Goal: Information Seeking & Learning: Learn about a topic

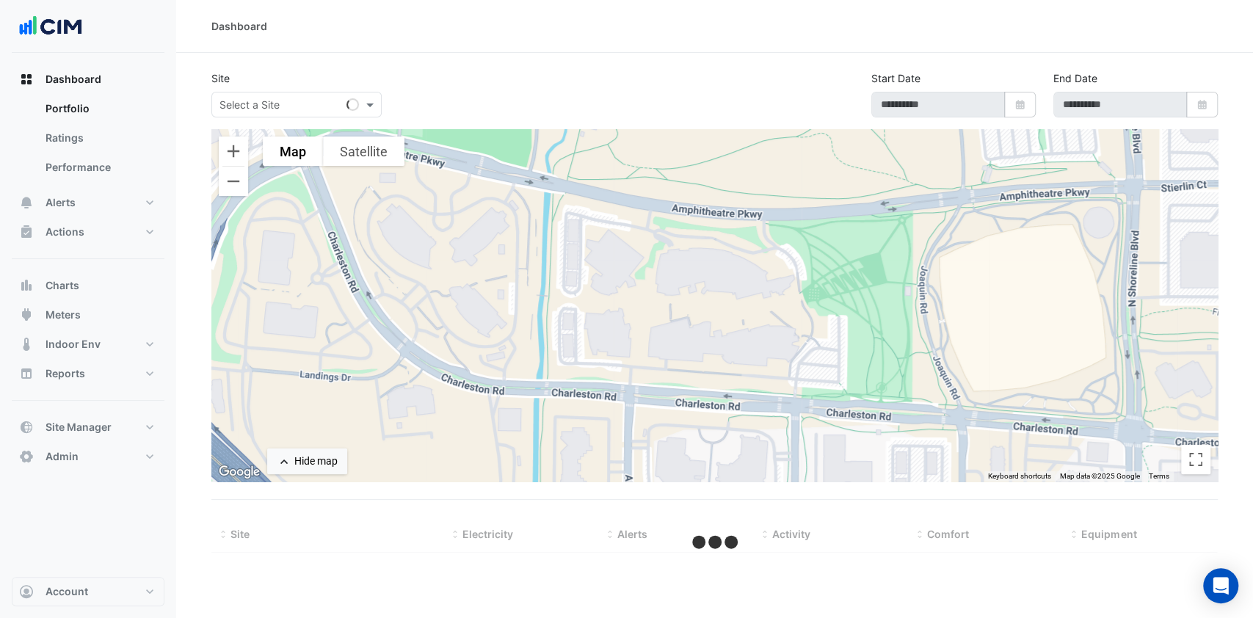
type input "**********"
select select "***"
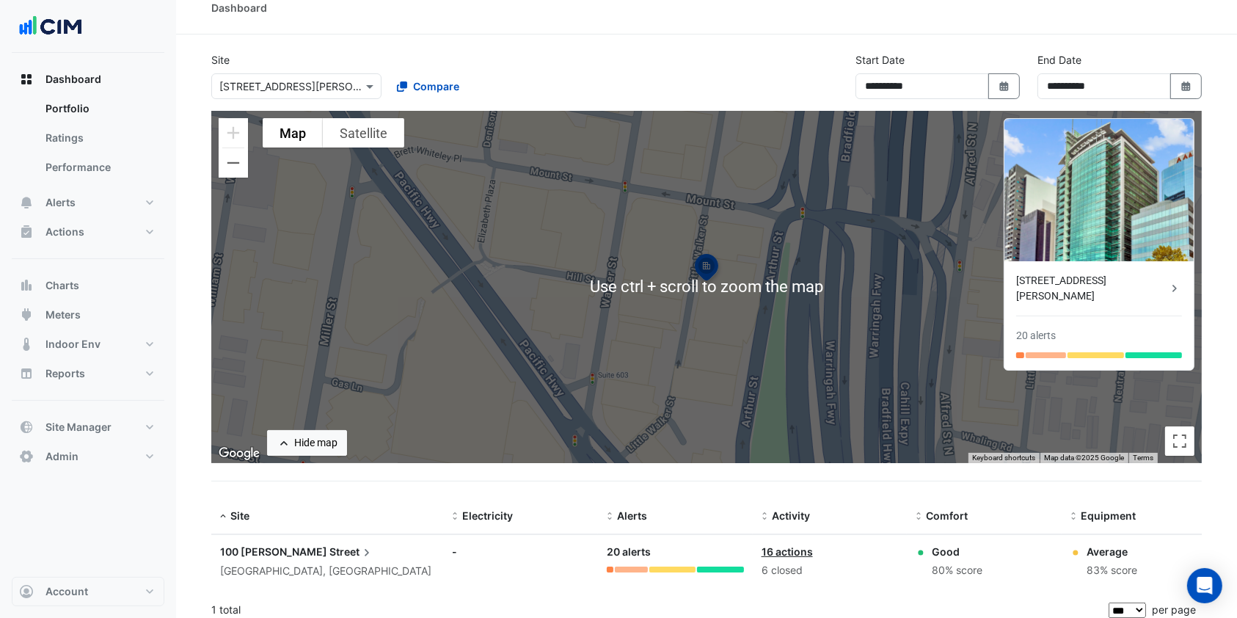
scroll to position [28, 0]
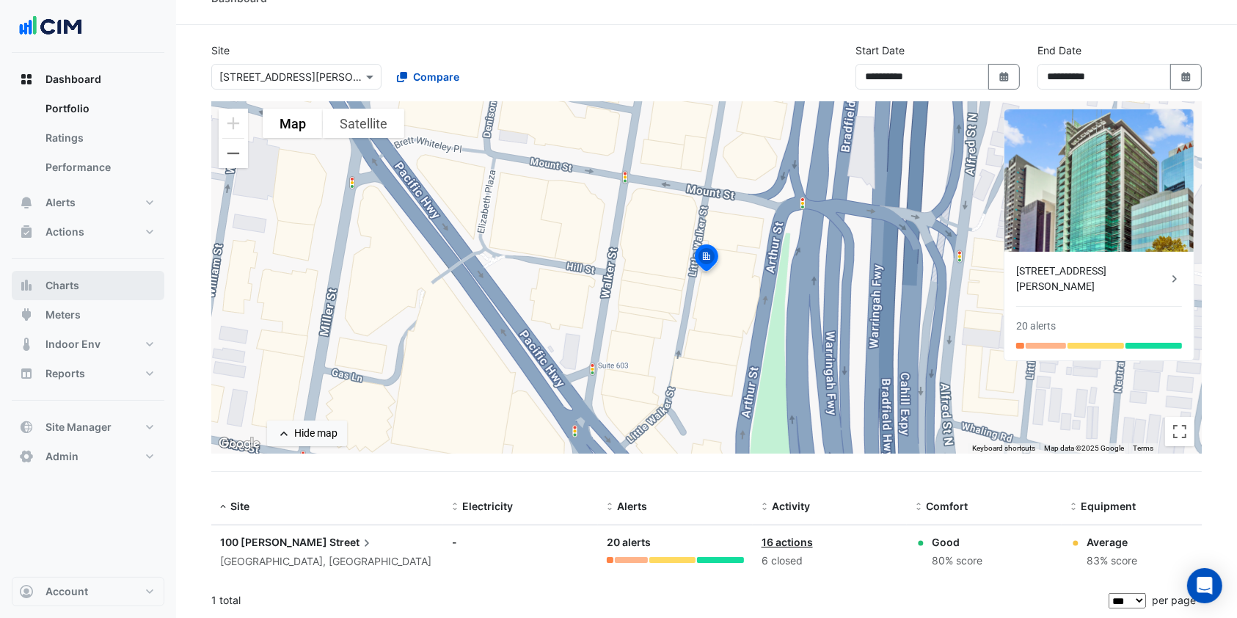
drag, startPoint x: 70, startPoint y: 274, endPoint x: 195, endPoint y: 165, distance: 166.0
click at [70, 274] on button "Charts" at bounding box center [88, 285] width 153 height 29
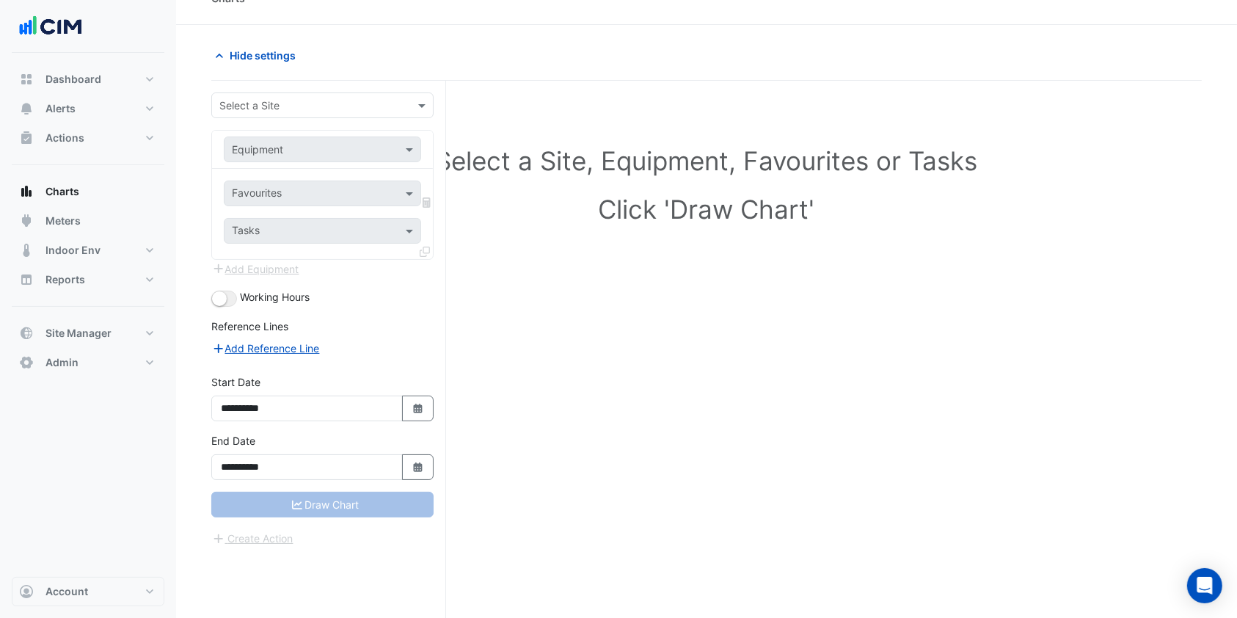
click at [275, 111] on input "text" at bounding box center [307, 105] width 177 height 15
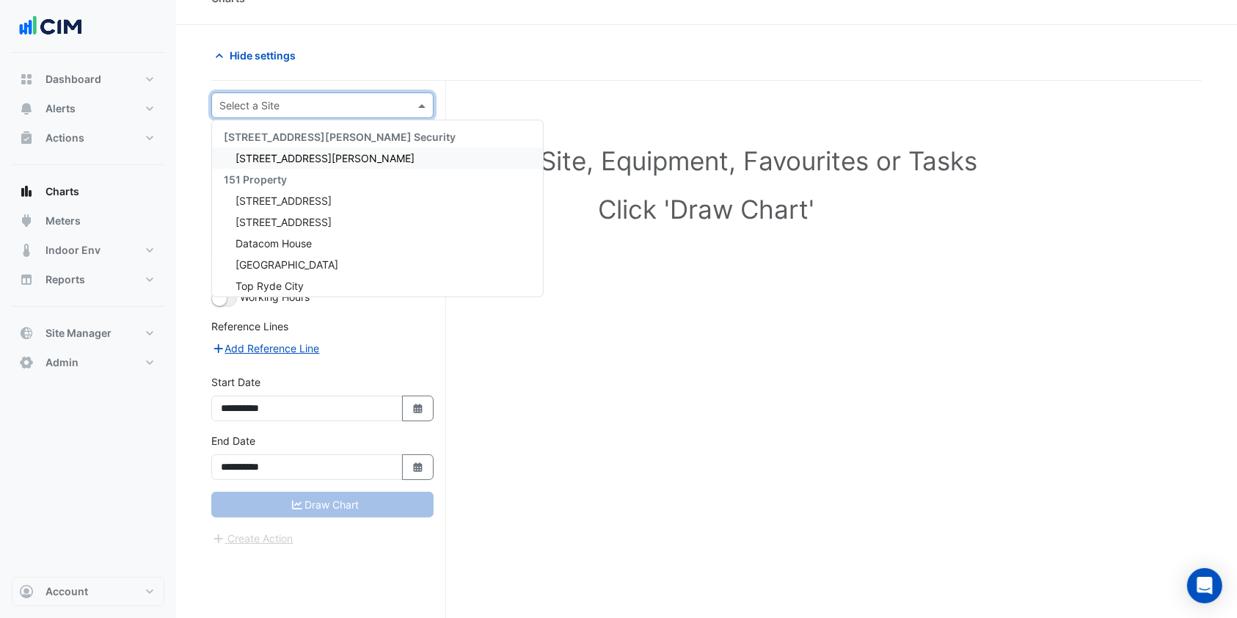
click at [641, 81] on div "Select a Site, Equipment, Favourites or Tasks Click 'Draw Chart'" at bounding box center [706, 363] width 991 height 565
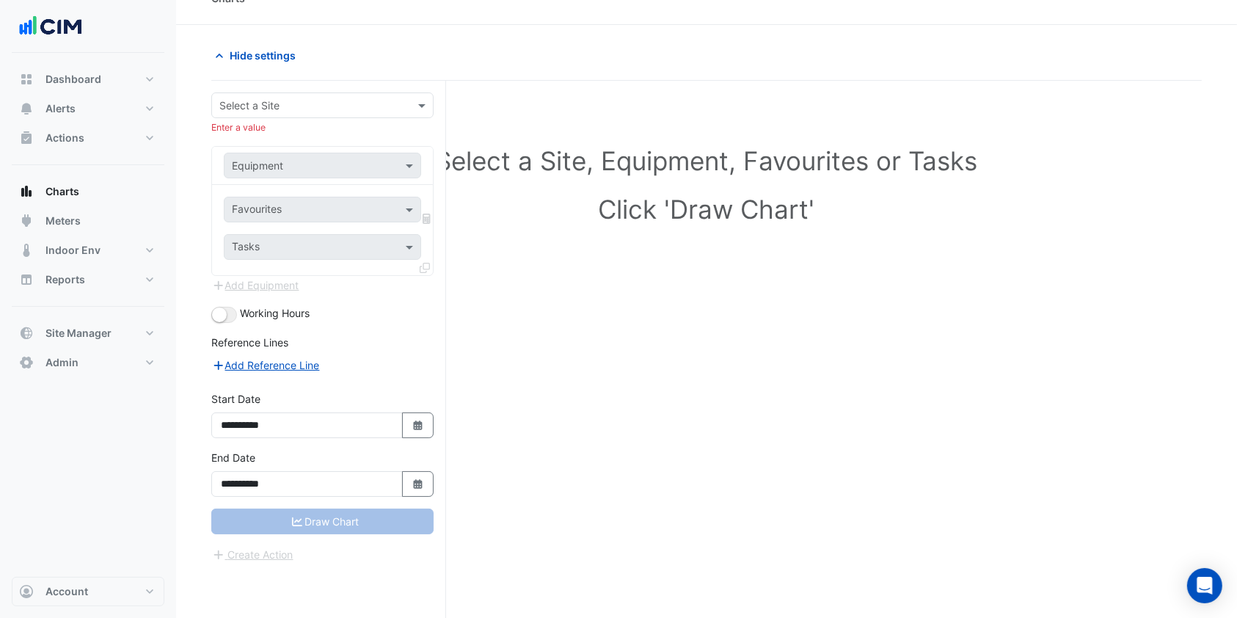
click at [313, 115] on div "Select a Site" at bounding box center [322, 105] width 222 height 26
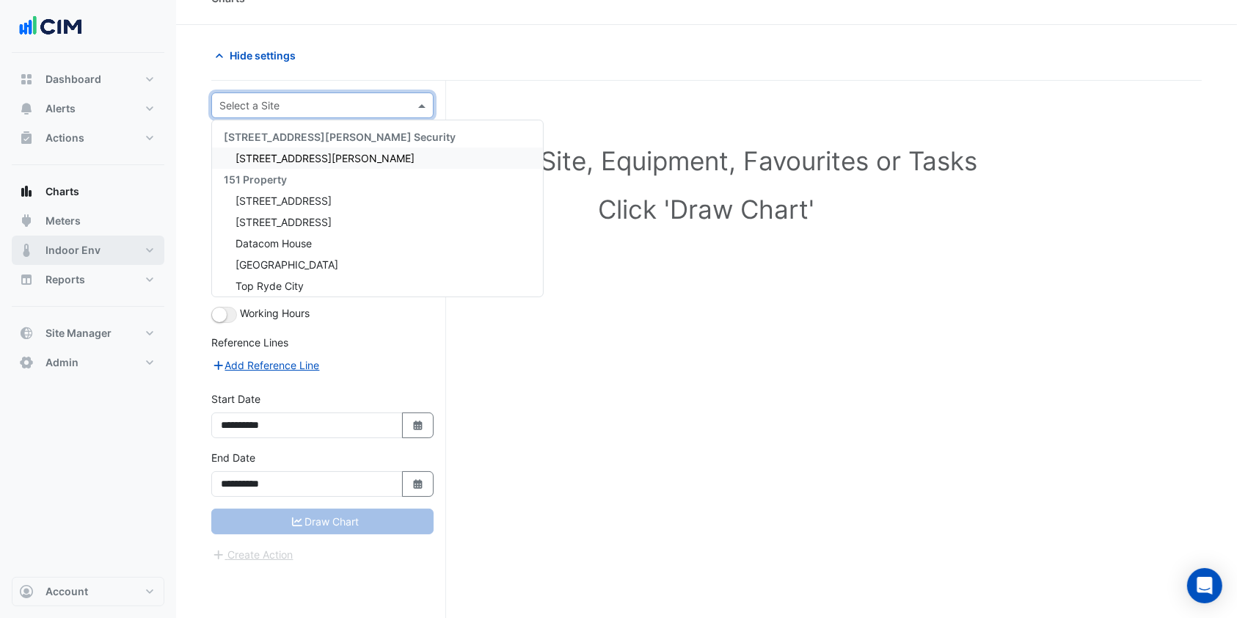
click at [90, 254] on span "Indoor Env" at bounding box center [73, 250] width 55 height 15
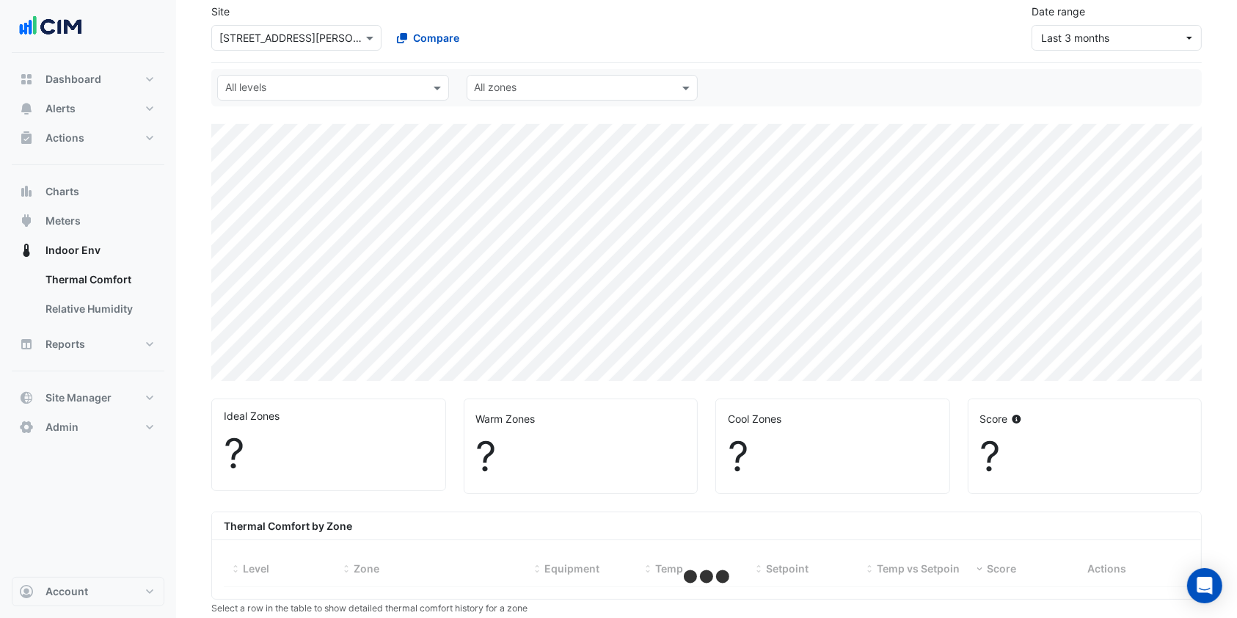
scroll to position [98, 0]
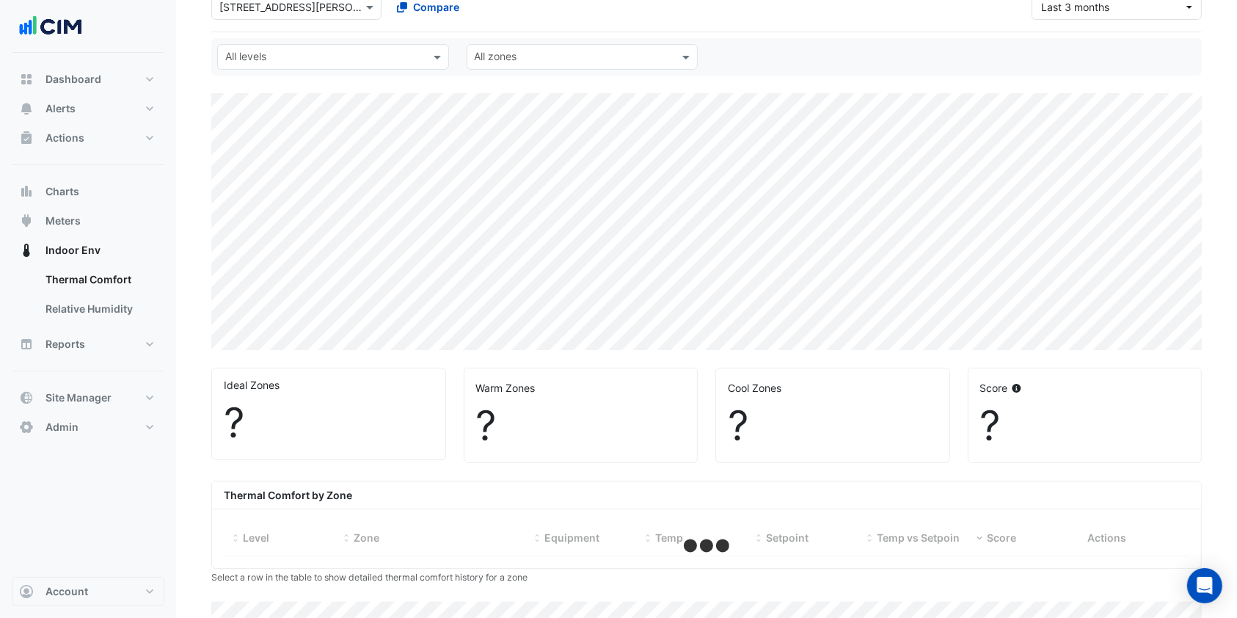
select select "***"
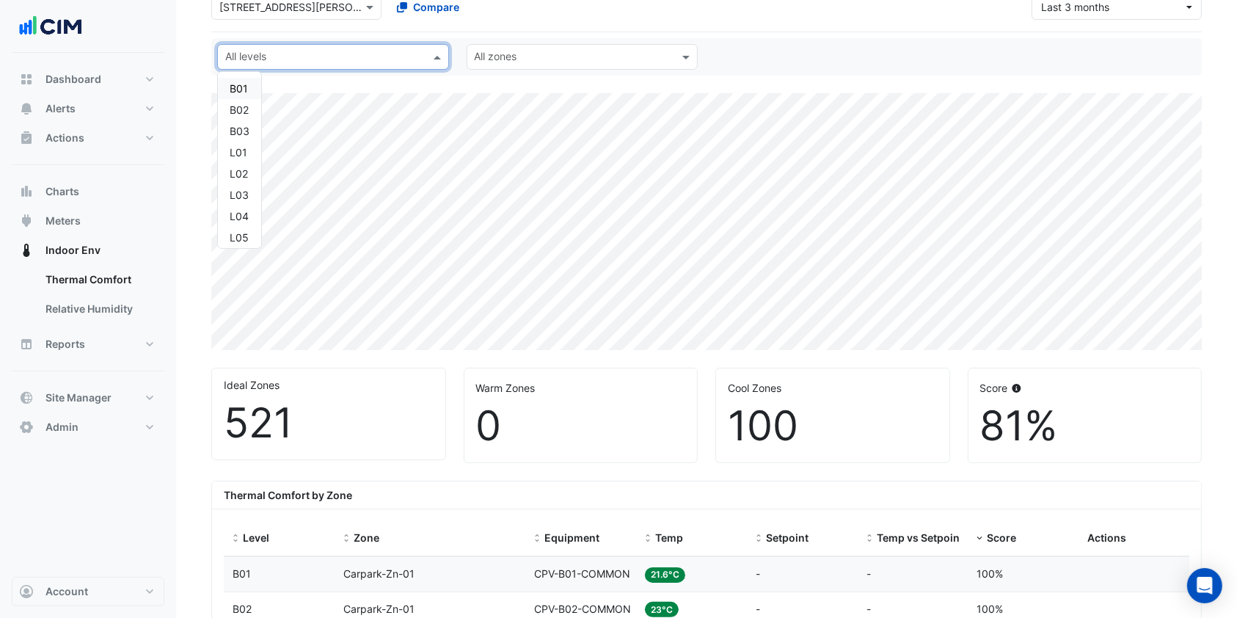
click at [435, 59] on span at bounding box center [439, 56] width 18 height 15
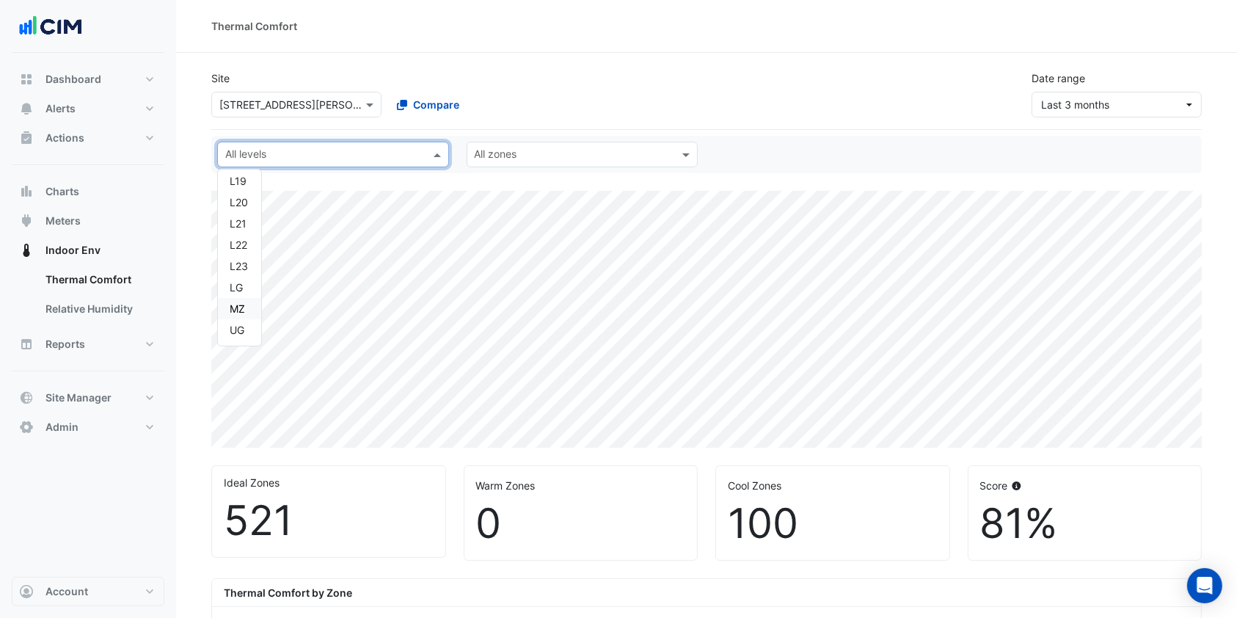
click at [615, 79] on div "Site × [STREET_ADDRESS][PERSON_NAME] Compare Date range Last 3 months" at bounding box center [707, 88] width 1008 height 59
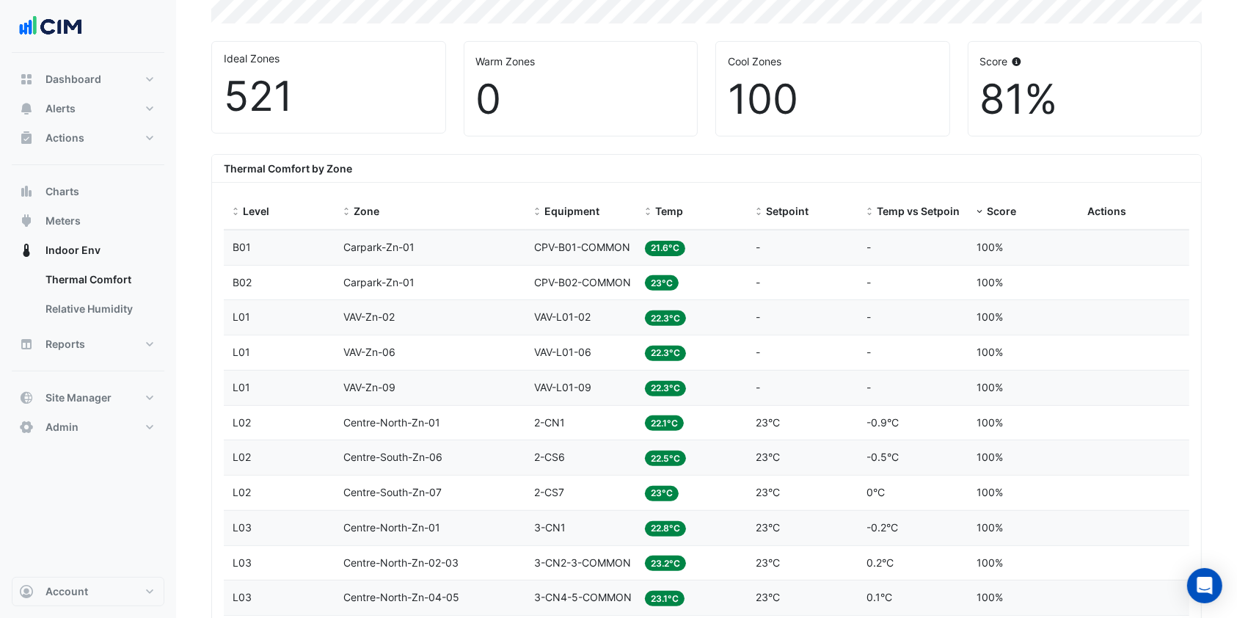
scroll to position [587, 0]
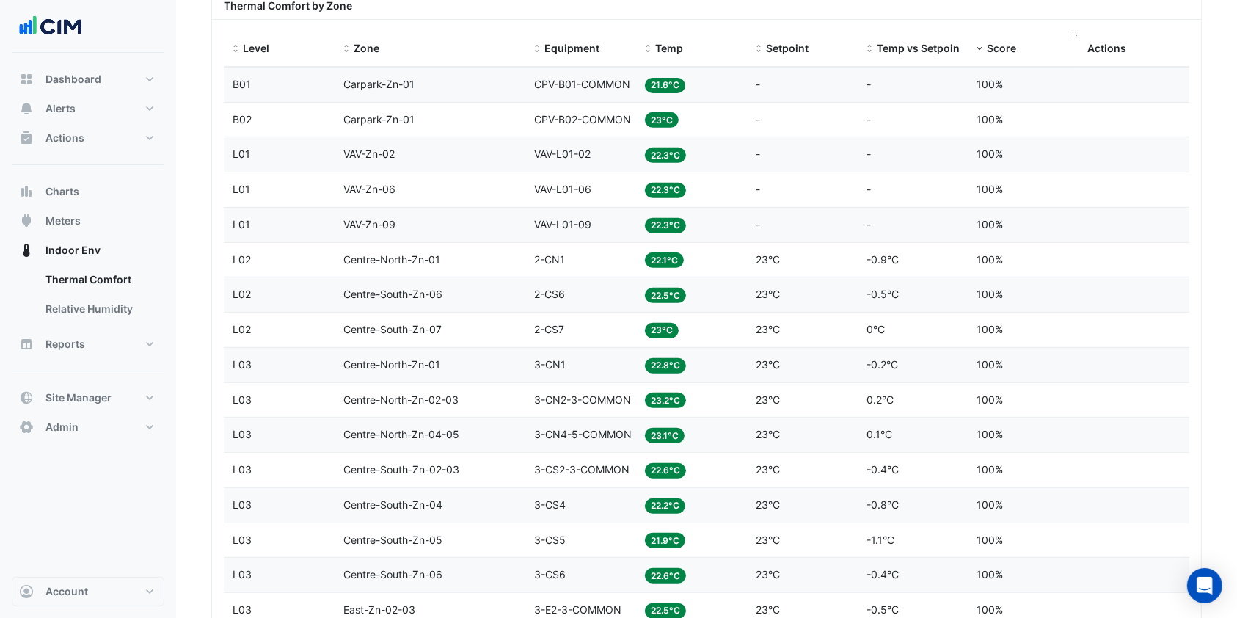
click at [976, 46] on span at bounding box center [980, 49] width 10 height 12
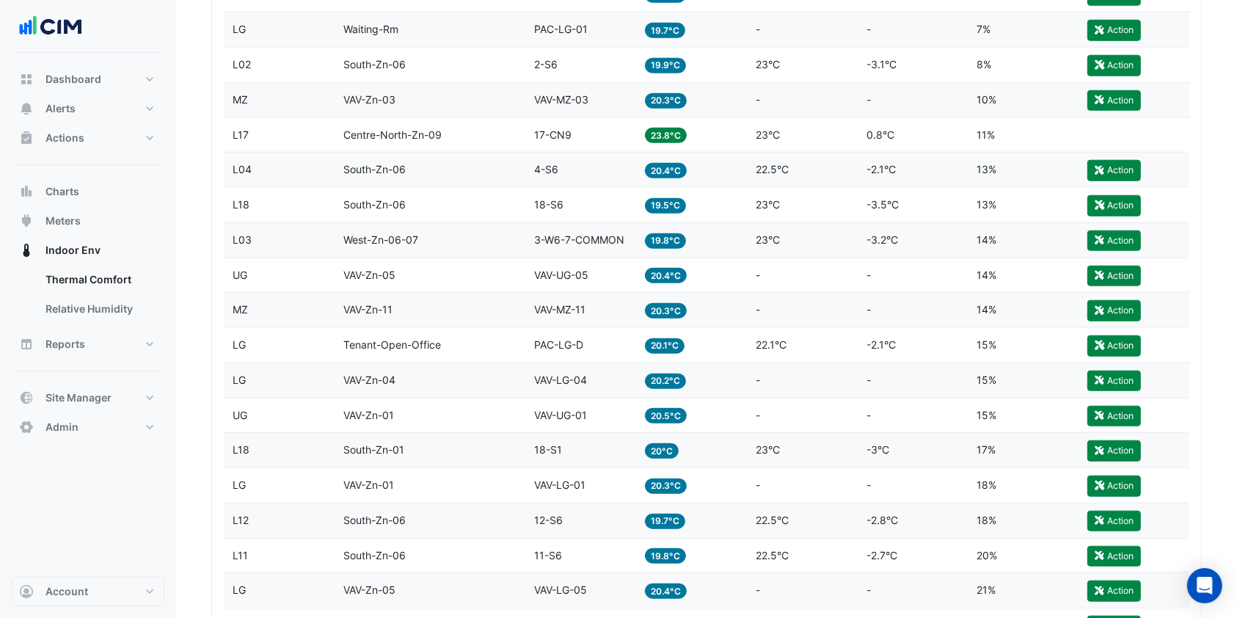
scroll to position [1272, 0]
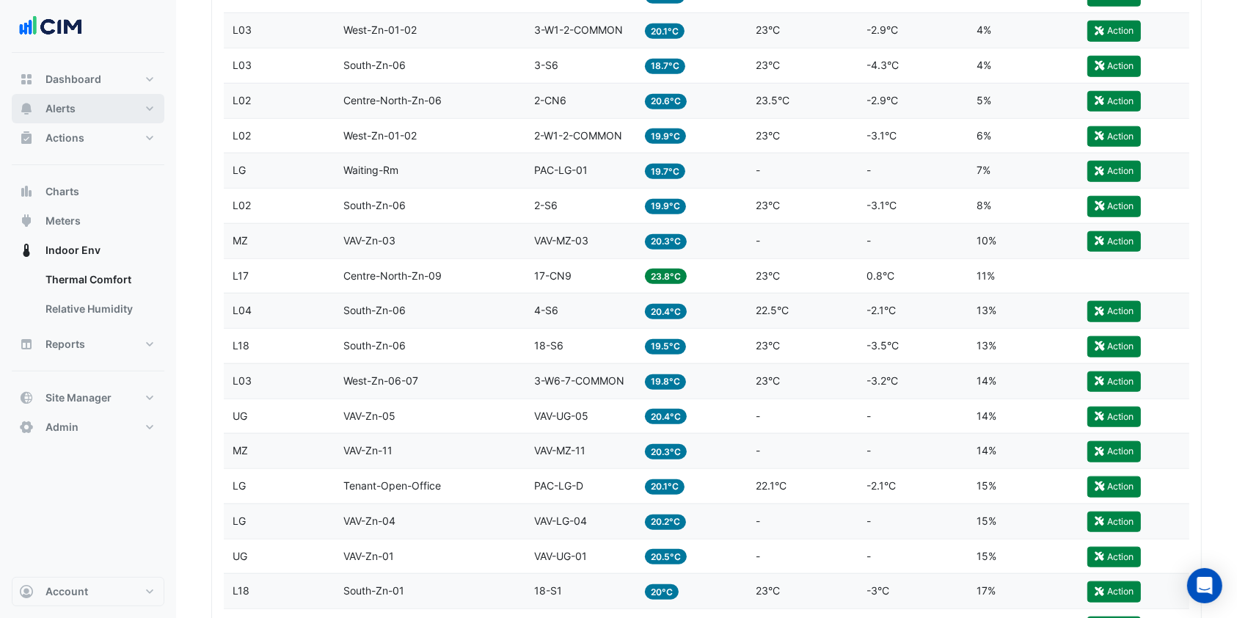
click at [101, 102] on button "Alerts" at bounding box center [88, 108] width 153 height 29
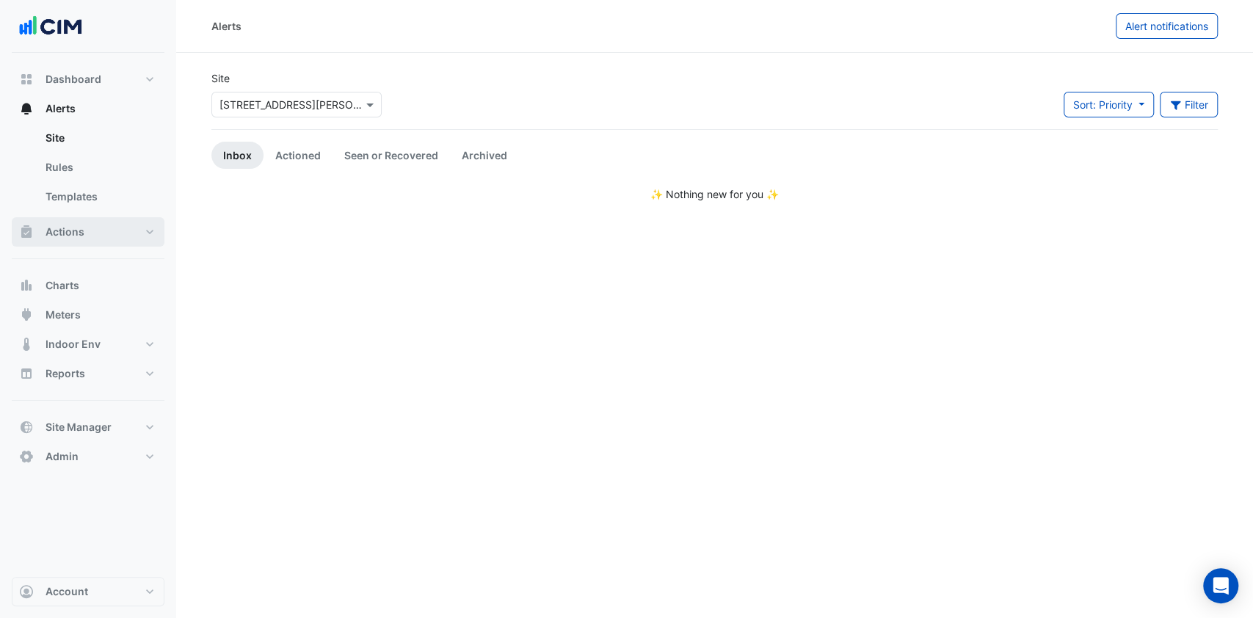
click at [122, 226] on button "Actions" at bounding box center [88, 231] width 153 height 29
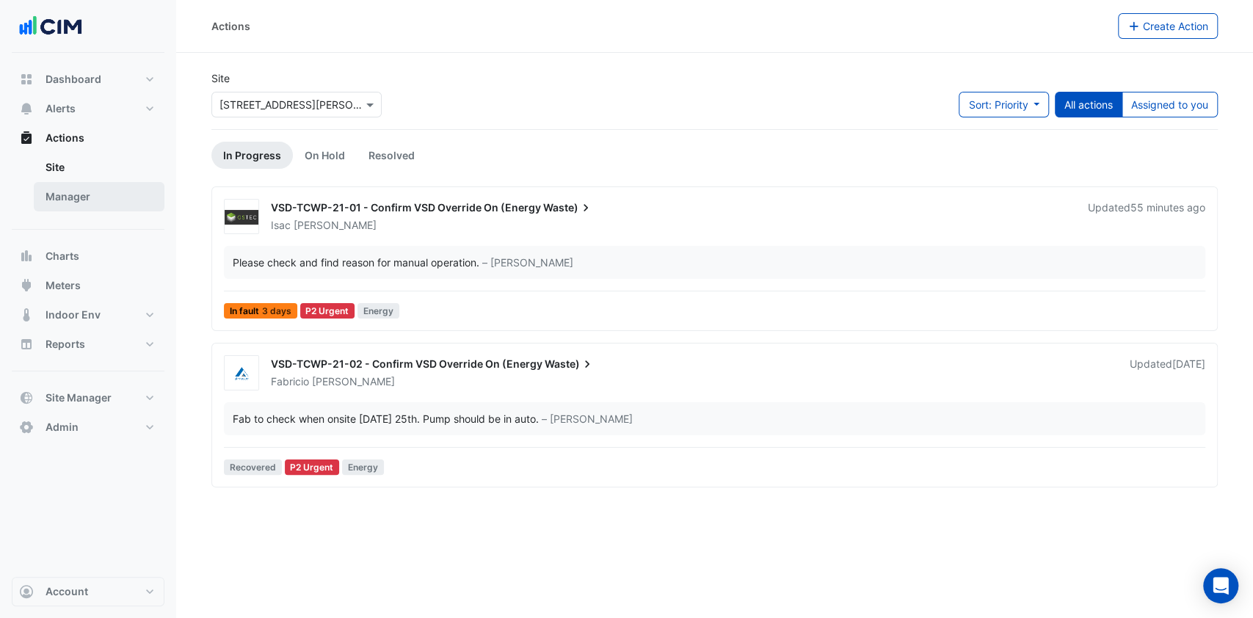
click at [90, 192] on link "Manager" at bounding box center [99, 196] width 131 height 29
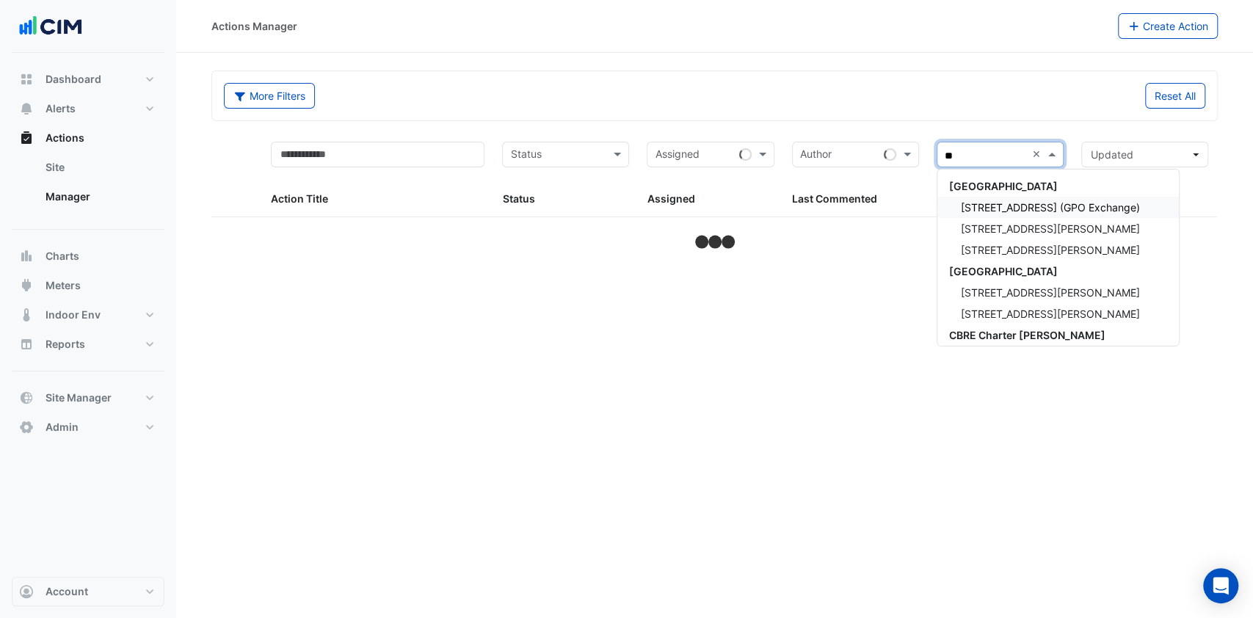
type input "***"
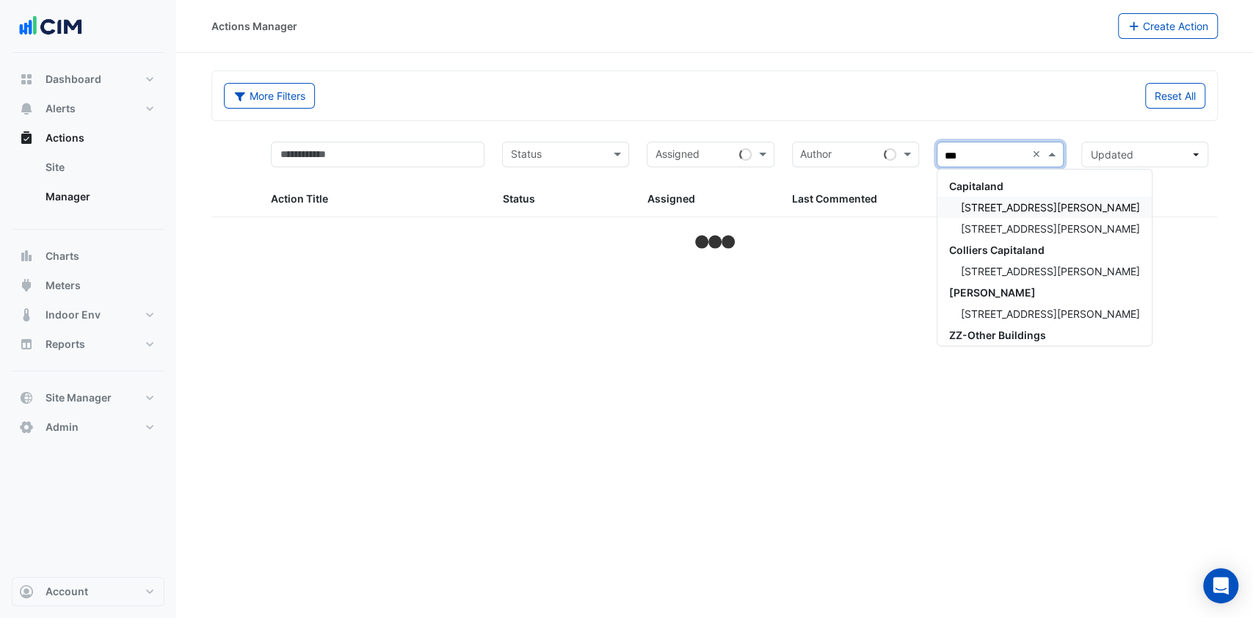
click at [990, 201] on span "[STREET_ADDRESS][PERSON_NAME]" at bounding box center [1050, 207] width 179 height 12
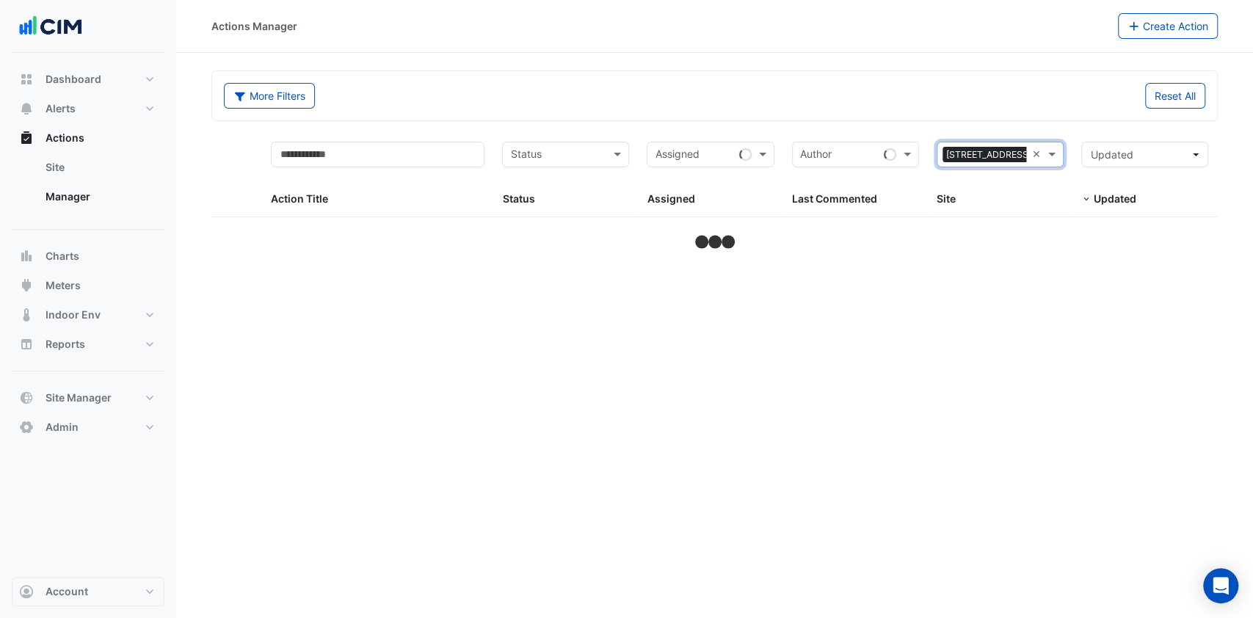
select select "***"
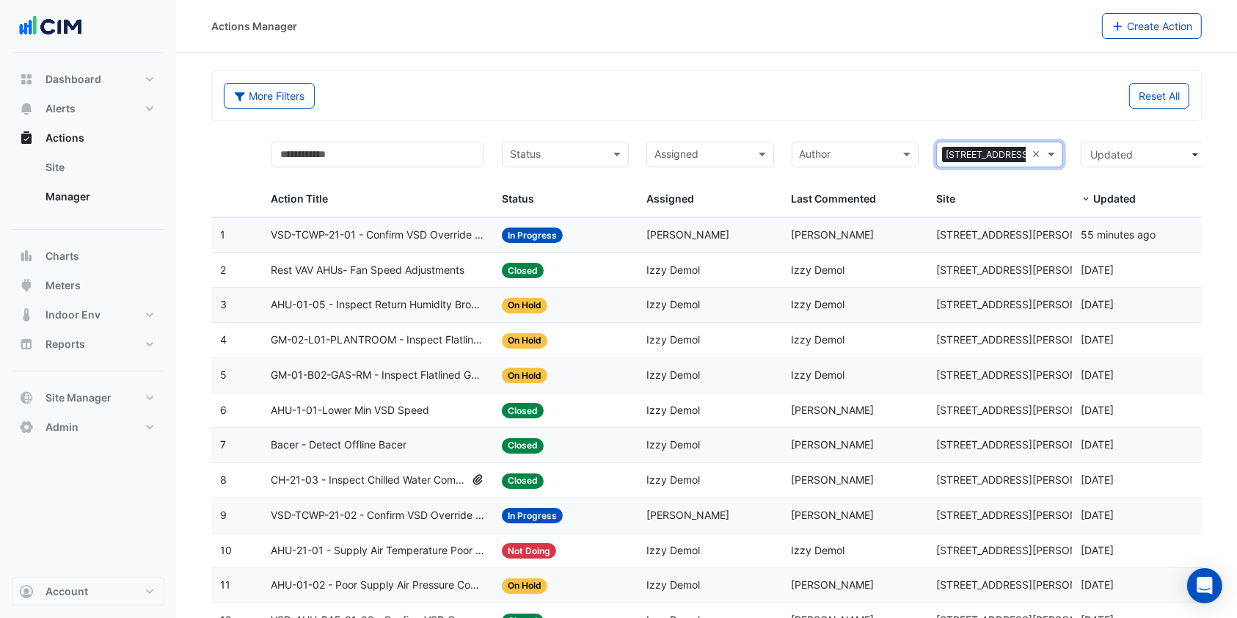
click at [377, 235] on span "VSD-TCWP-21-01 - Confirm VSD Override On (Energy Waste)" at bounding box center [378, 235] width 214 height 17
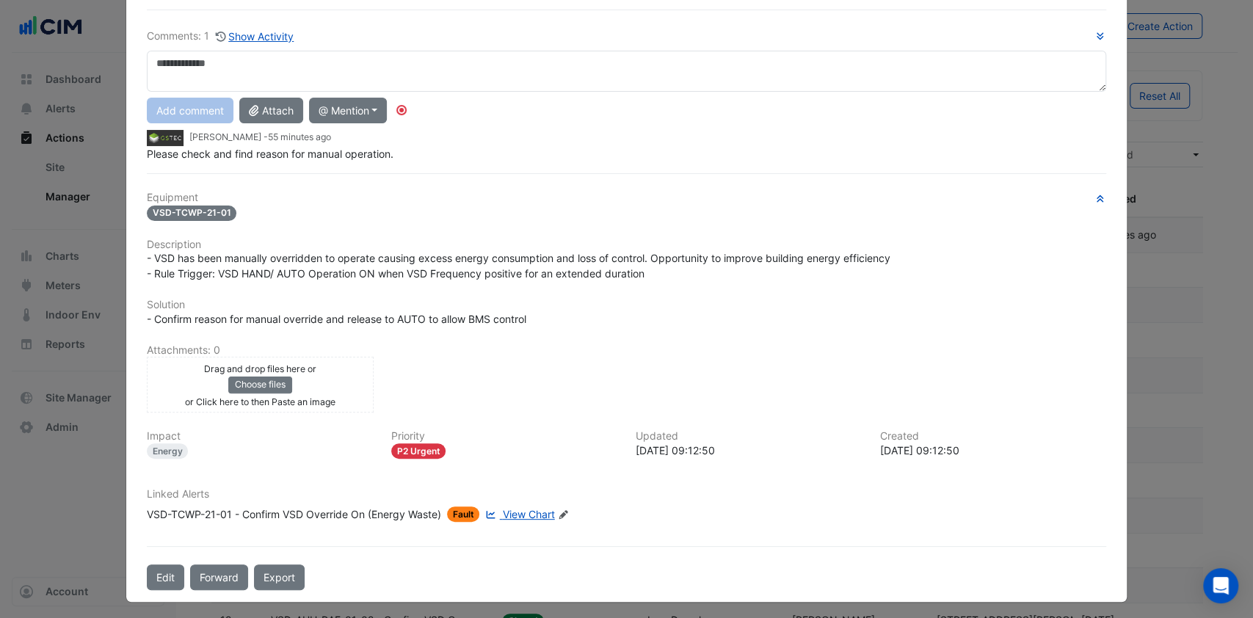
scroll to position [59, 0]
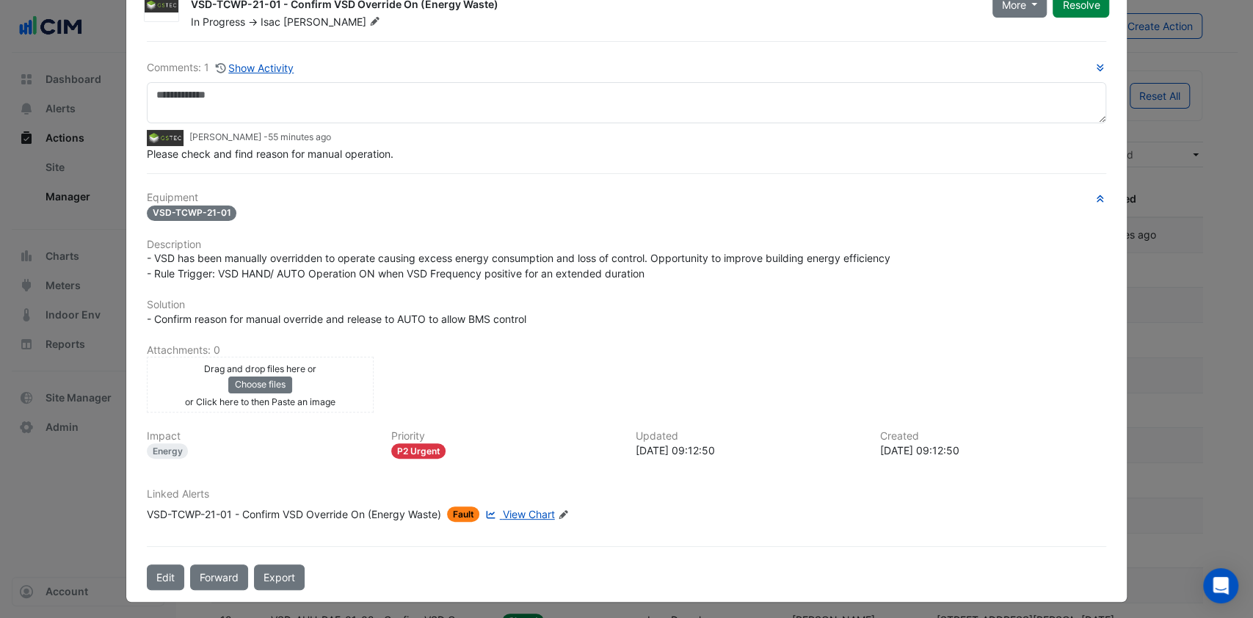
click at [529, 508] on span "View Chart" at bounding box center [529, 514] width 52 height 12
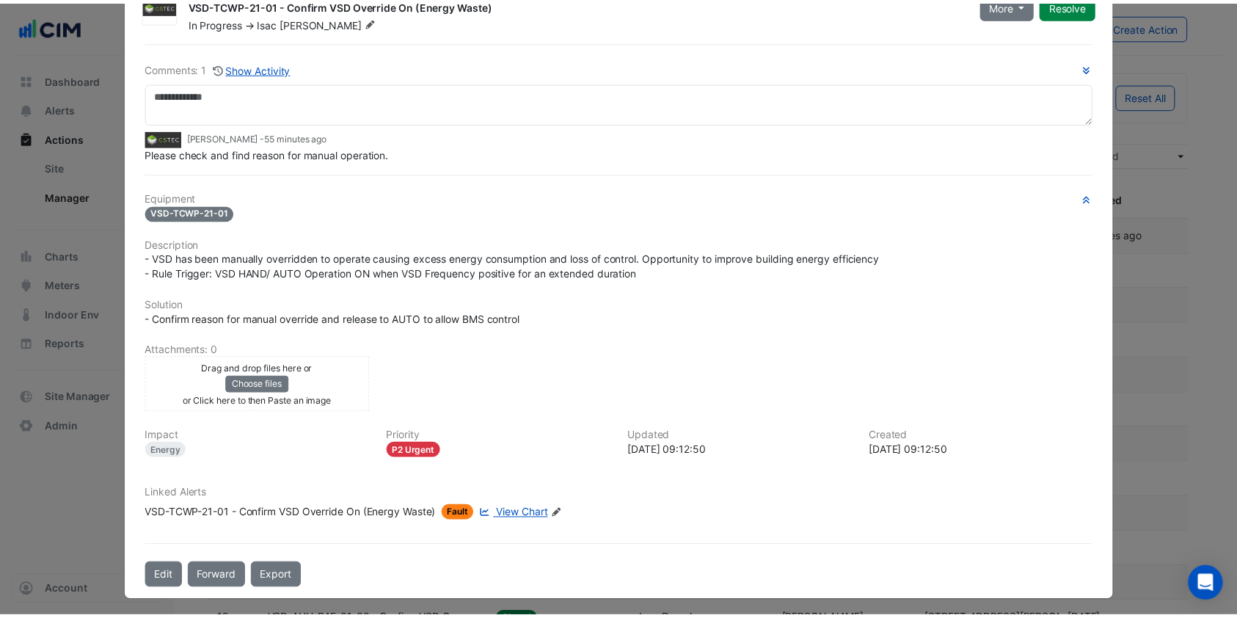
scroll to position [0, 0]
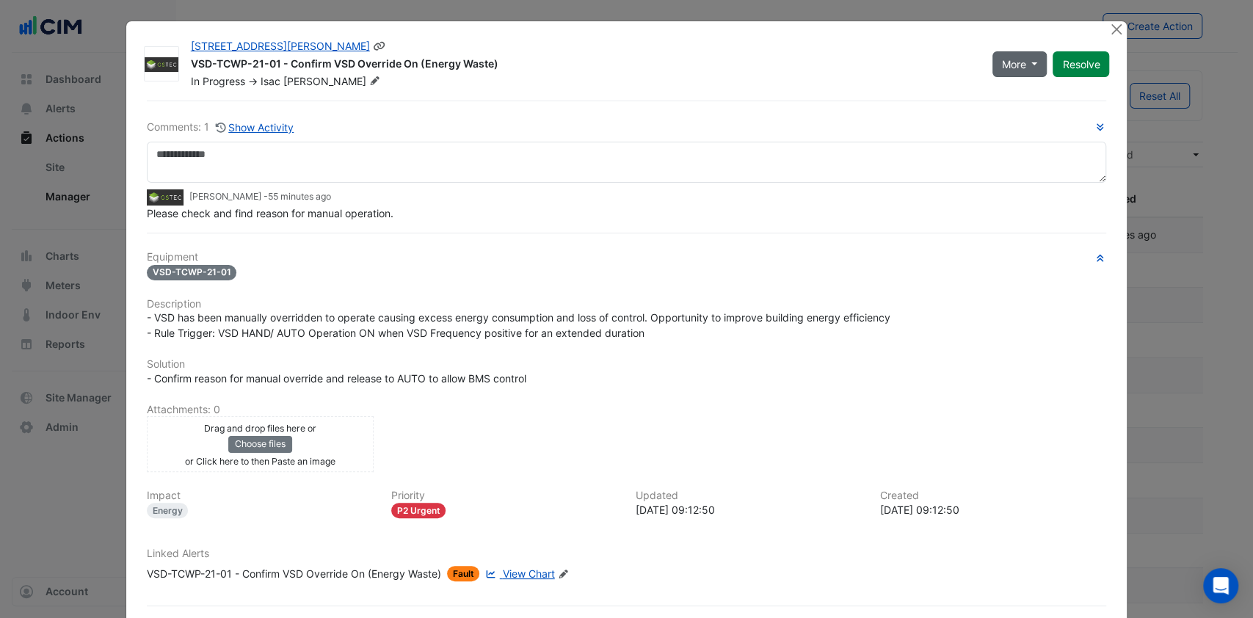
click at [1030, 70] on button "More" at bounding box center [1019, 64] width 55 height 26
click at [1026, 115] on button "Not Doing" at bounding box center [1043, 116] width 116 height 21
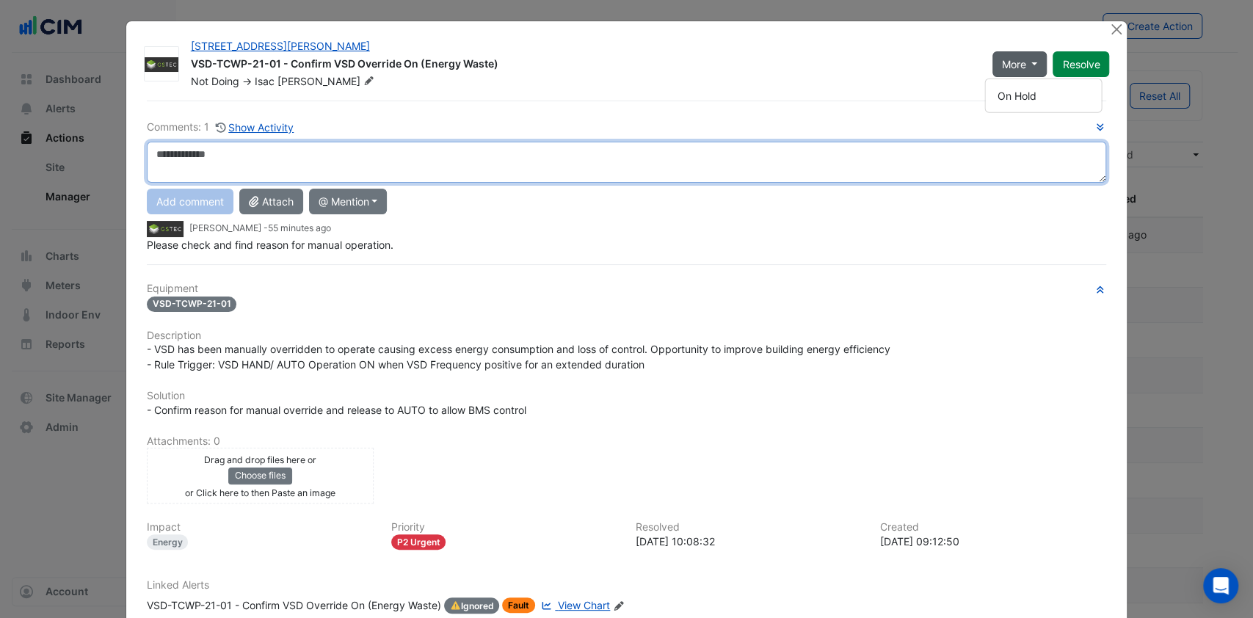
click at [611, 173] on textarea at bounding box center [627, 162] width 960 height 41
type textarea "**********"
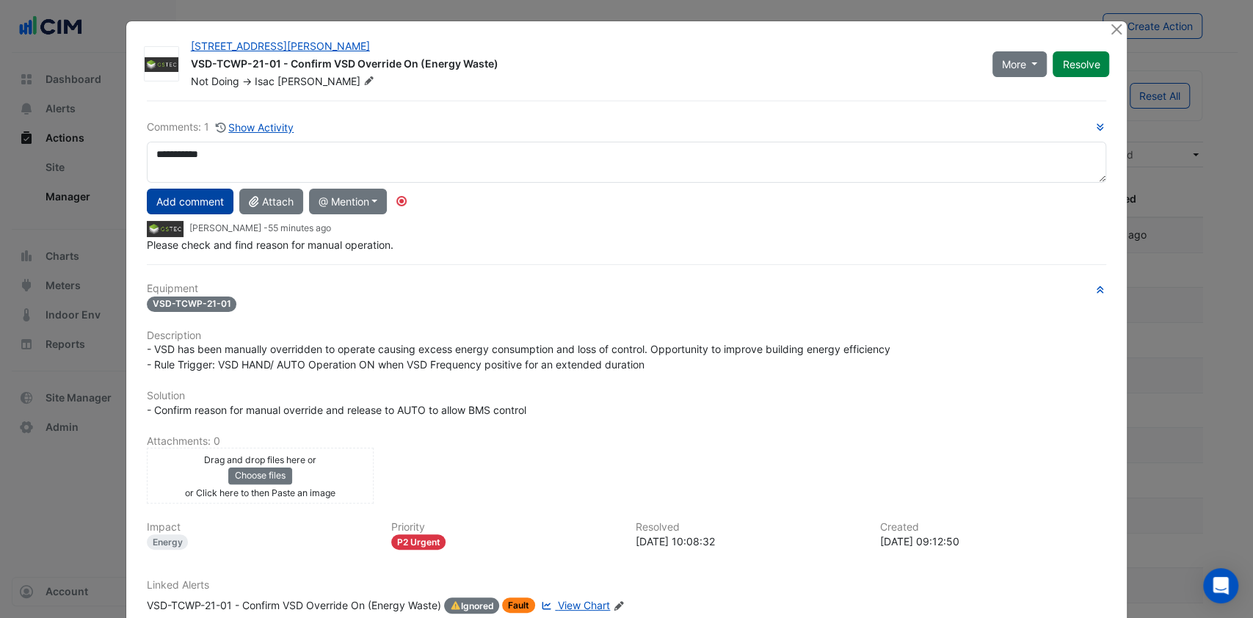
click at [173, 203] on button "Add comment" at bounding box center [190, 202] width 87 height 26
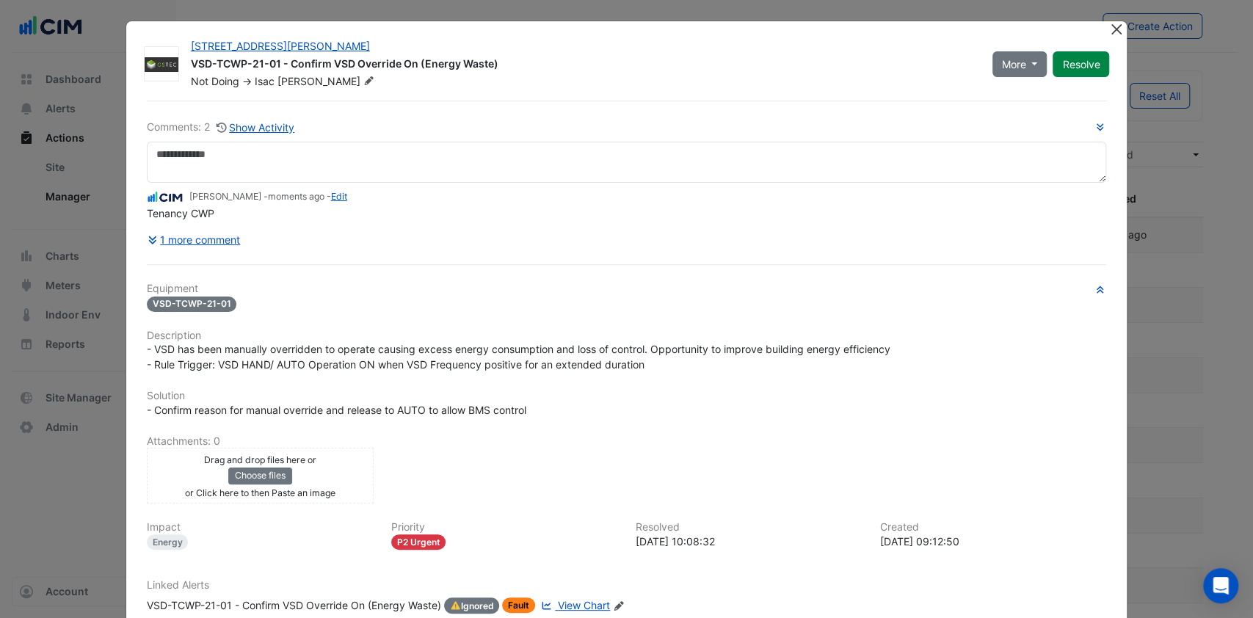
click at [1108, 37] on div at bounding box center [1117, 29] width 18 height 17
click at [1110, 21] on div "[STREET_ADDRESS][PERSON_NAME] VSD-TCWP-21-01 - Confirm VSD Override On (Energy …" at bounding box center [627, 357] width 1003 height 673
click at [1112, 21] on button "Close" at bounding box center [1115, 28] width 15 height 15
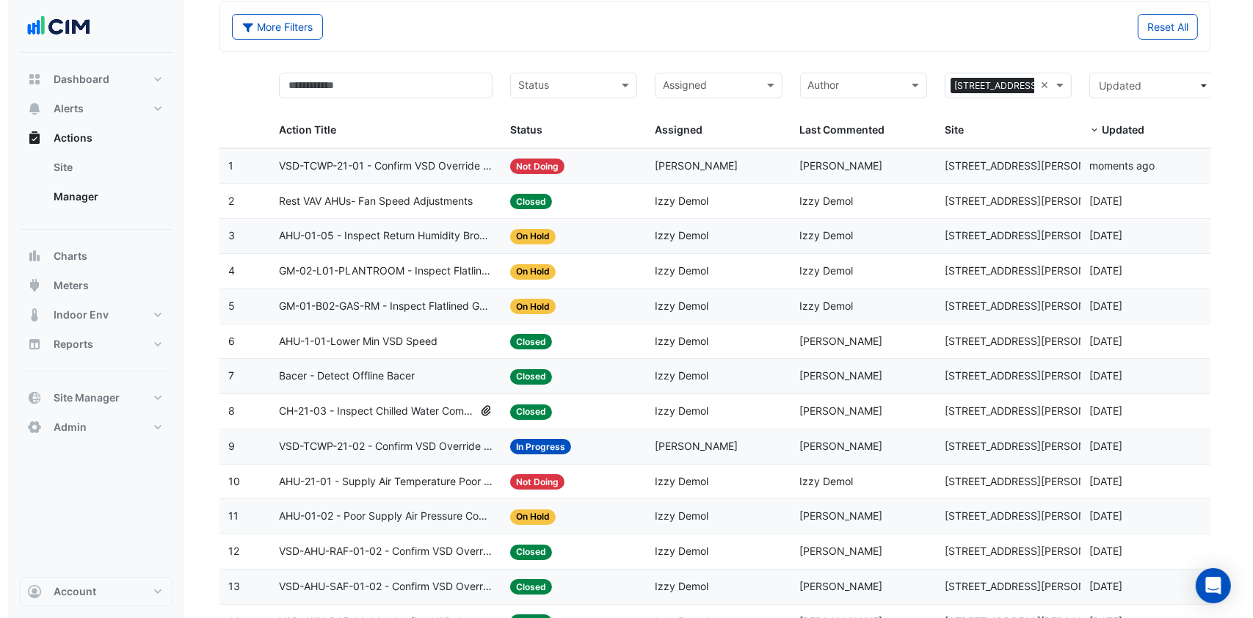
scroll to position [98, 0]
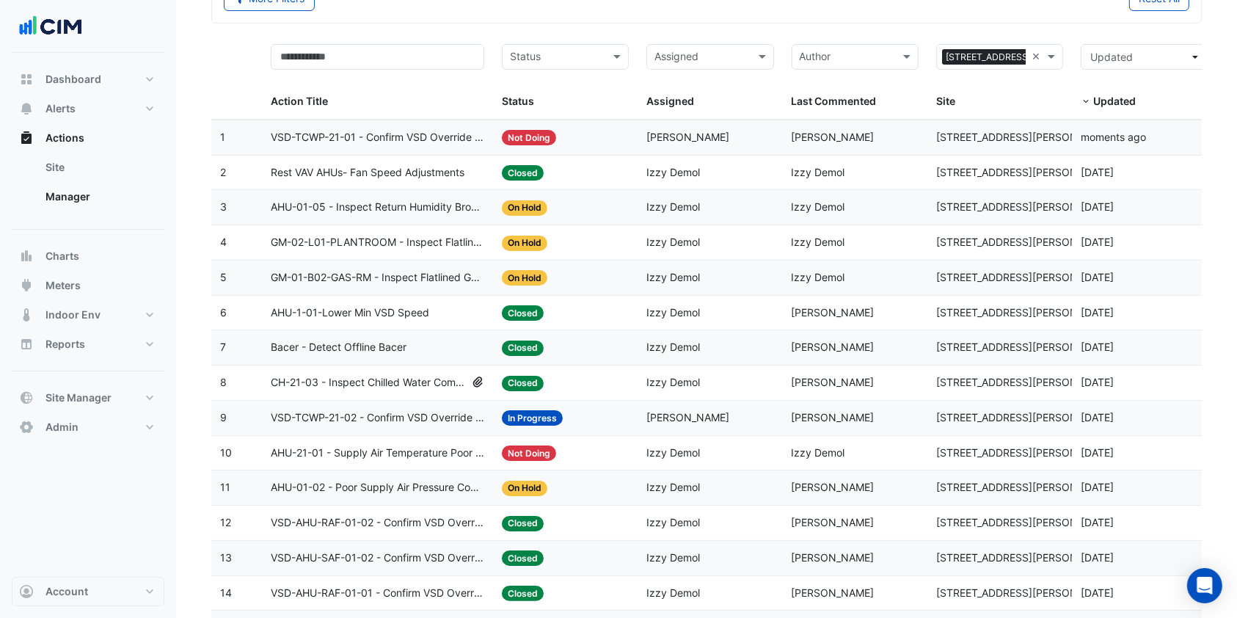
click at [371, 218] on datatable-body-cell "Action Title: AHU-01-05 - Inspect Return Humidity Broken Sensor" at bounding box center [377, 207] width 231 height 34
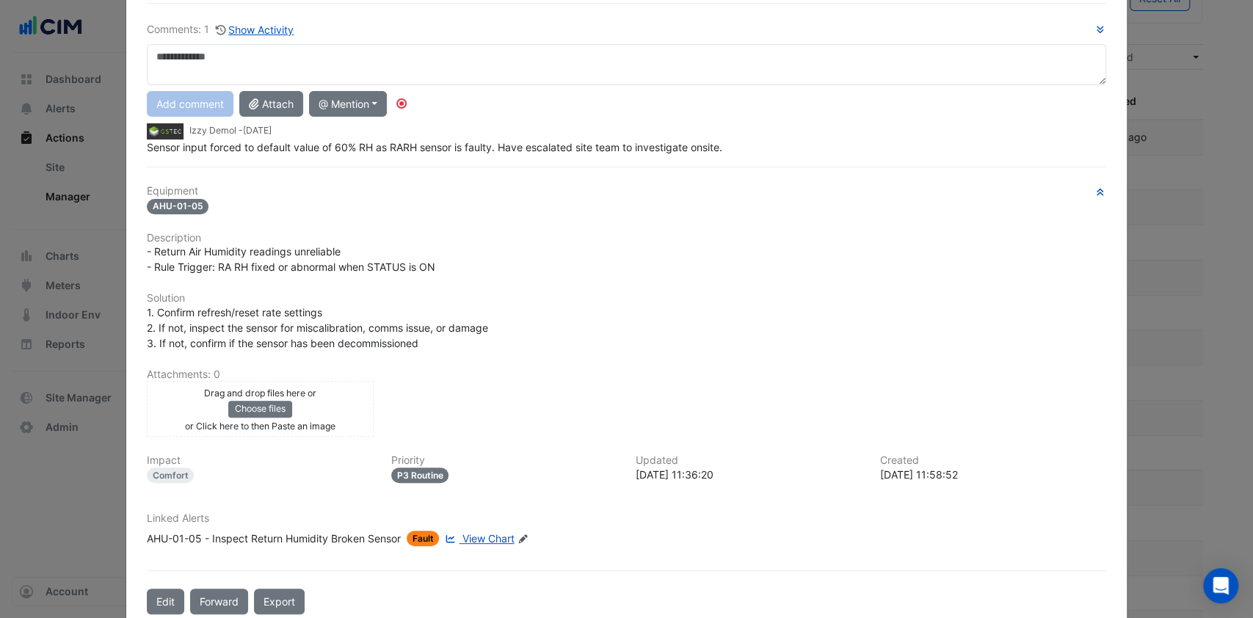
click at [500, 532] on span "View Chart" at bounding box center [488, 538] width 52 height 12
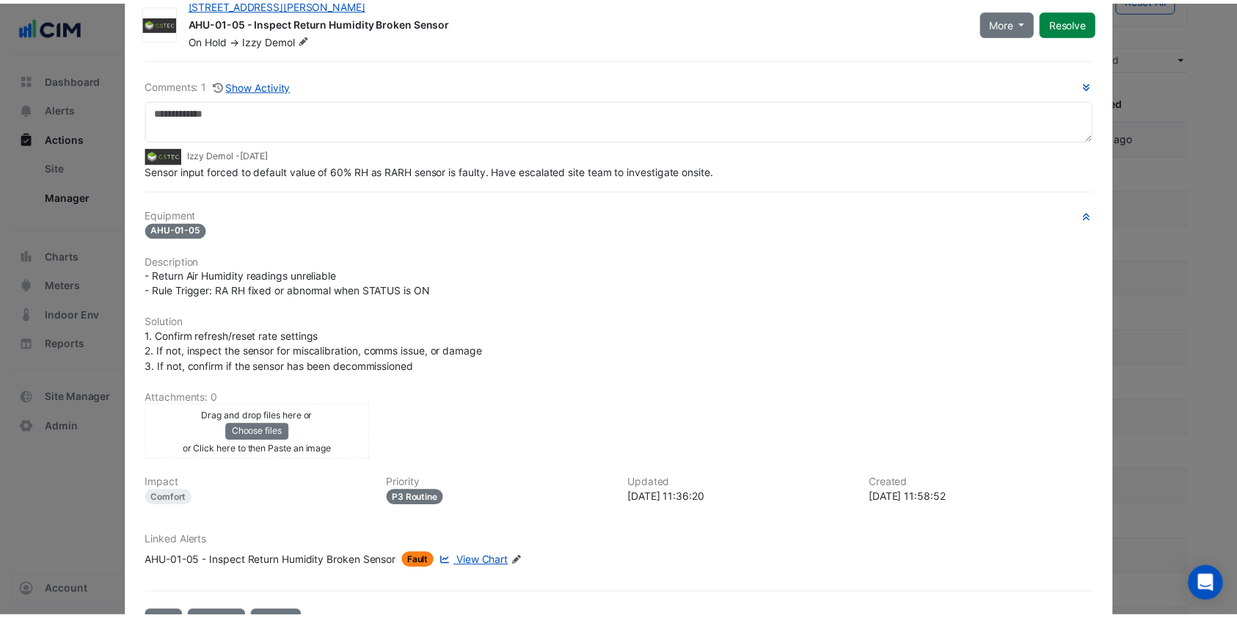
scroll to position [0, 0]
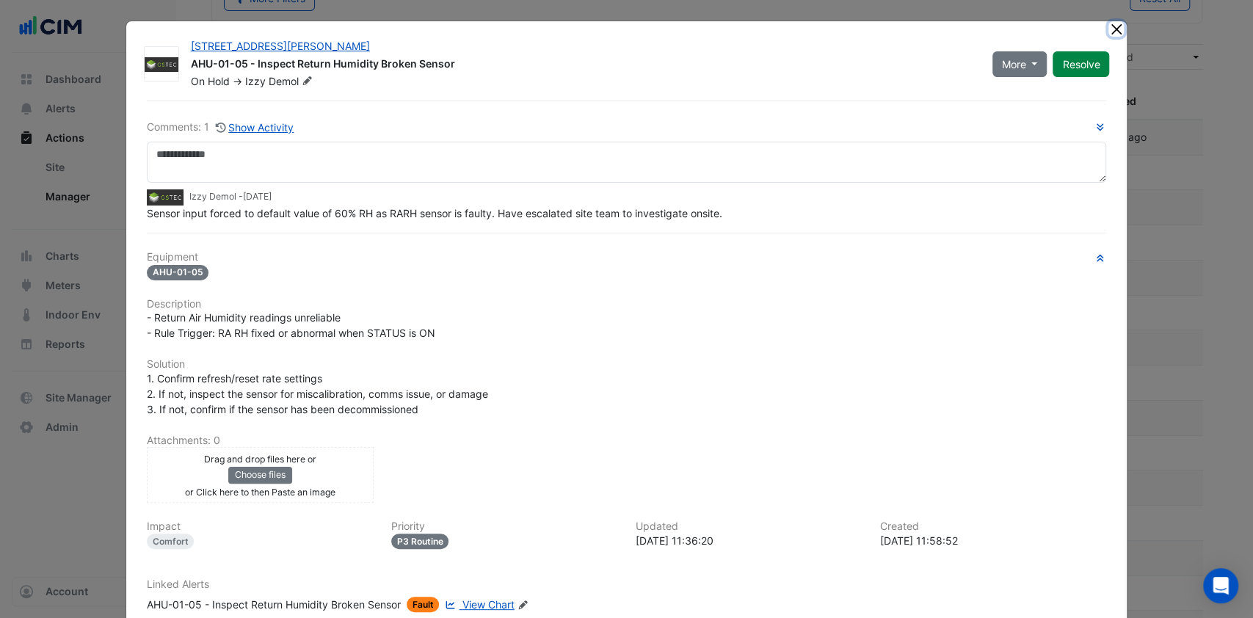
click at [1108, 26] on button "Close" at bounding box center [1115, 28] width 15 height 15
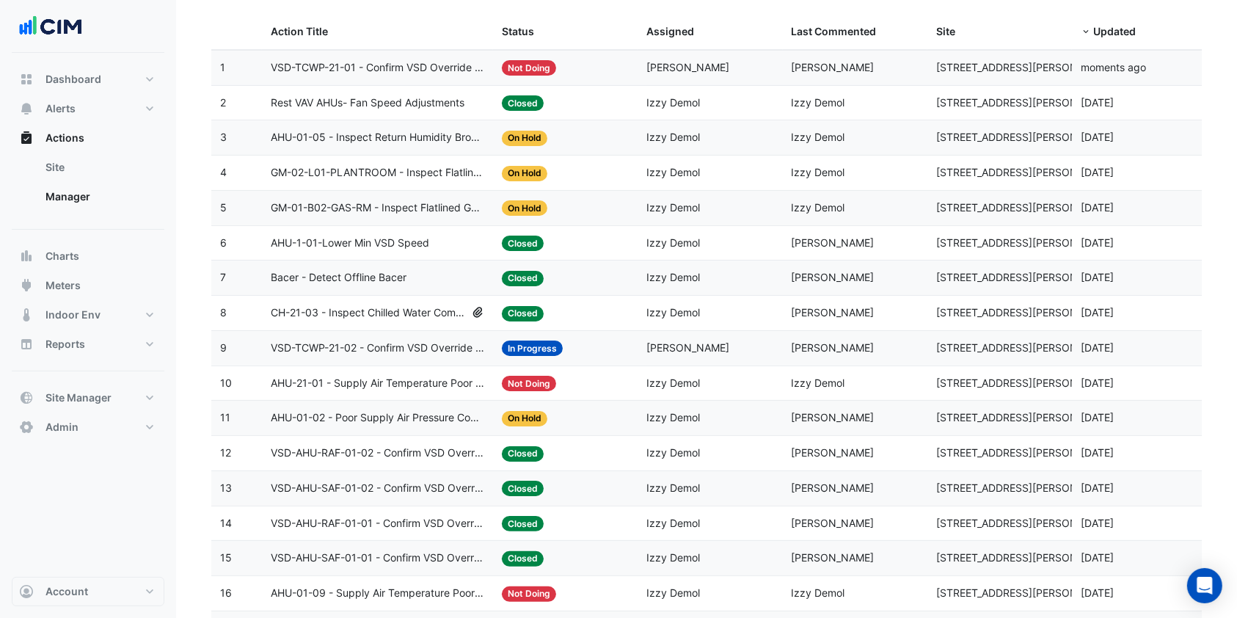
scroll to position [195, 0]
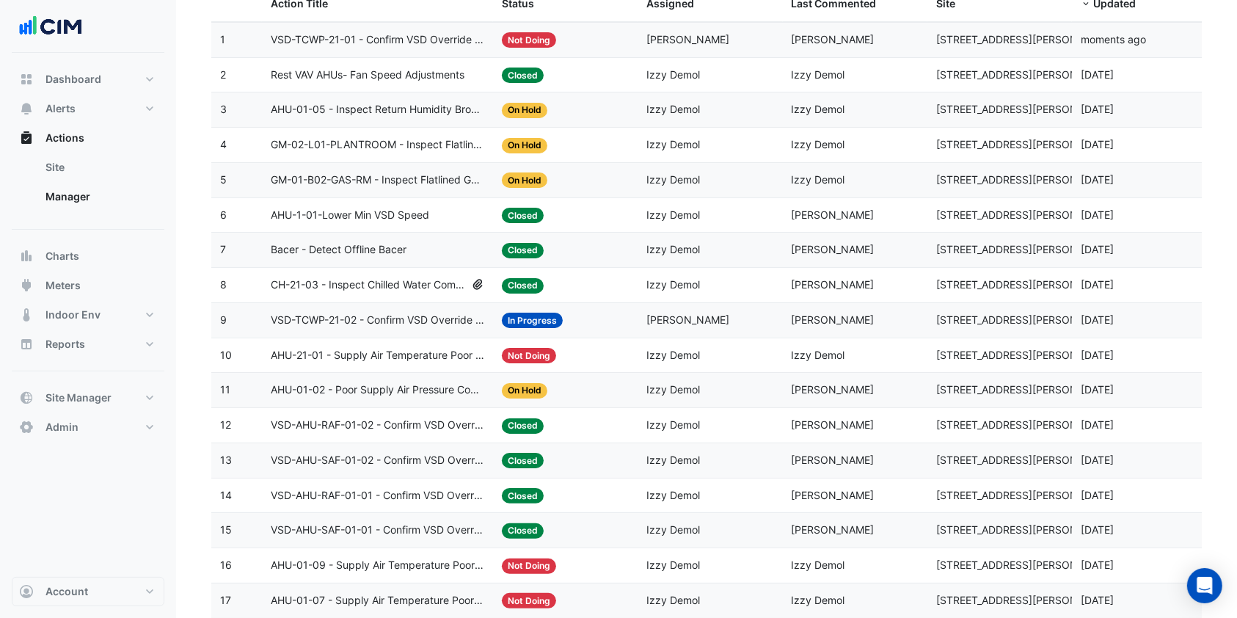
drag, startPoint x: 435, startPoint y: 142, endPoint x: 359, endPoint y: 142, distance: 75.6
click at [359, 142] on span "GM-02-L01-PLANTROOM - Inspect Flatlined Gas Sub-Meter" at bounding box center [378, 145] width 214 height 17
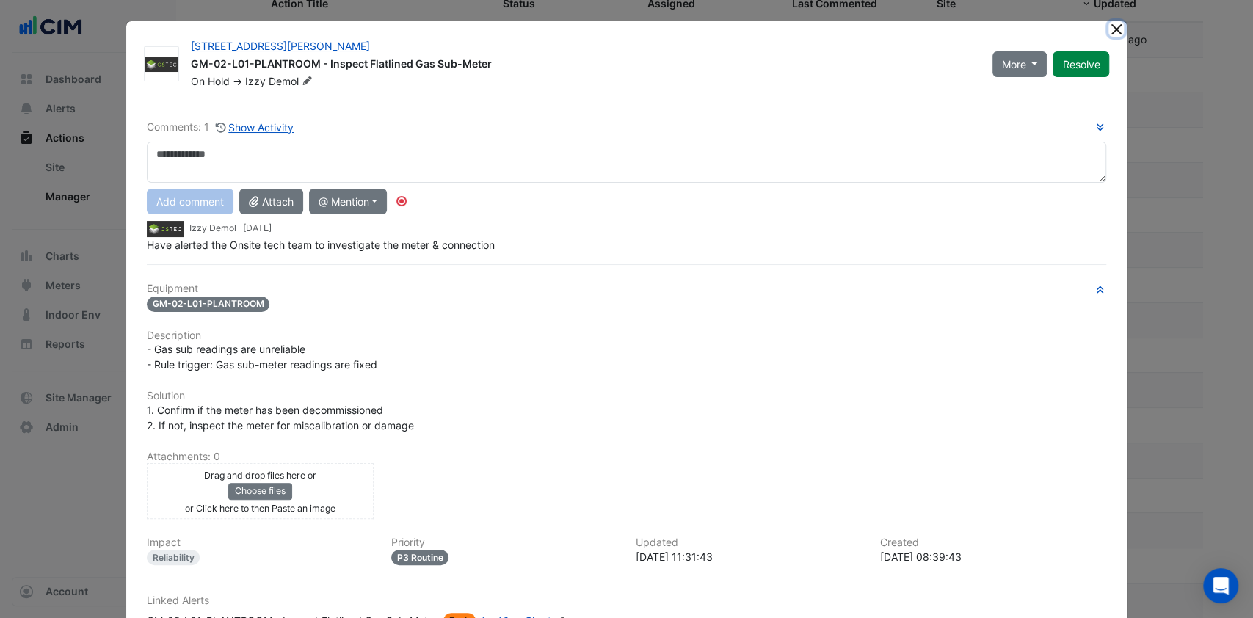
click at [1113, 34] on button "Close" at bounding box center [1115, 28] width 15 height 15
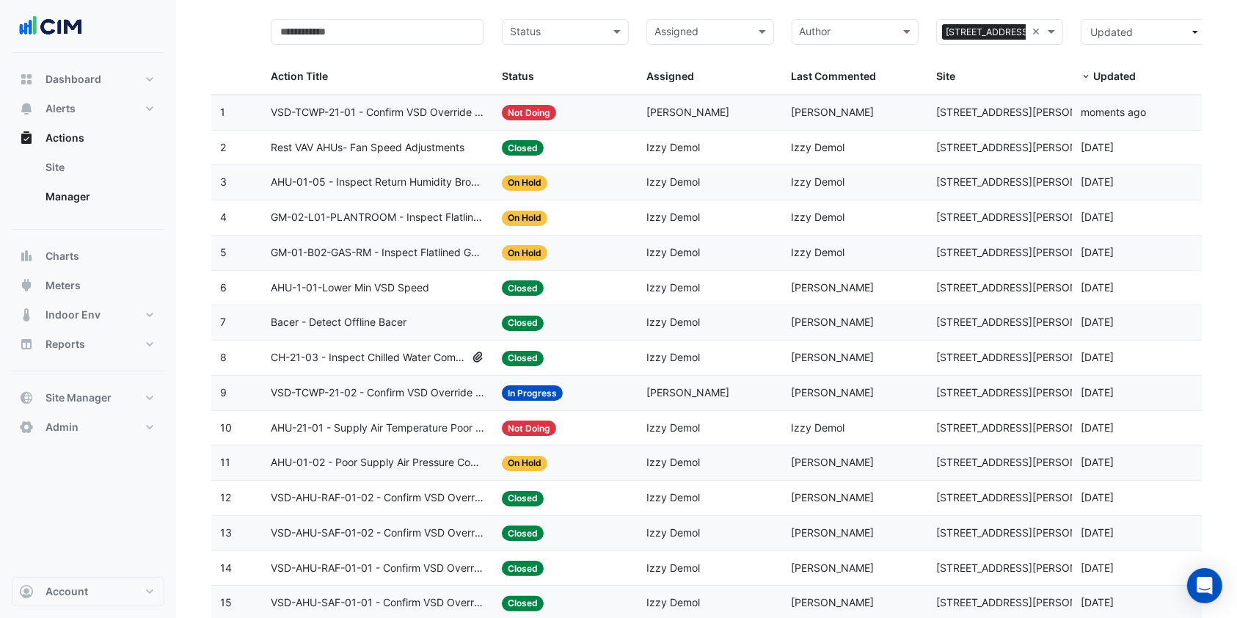
scroll to position [98, 0]
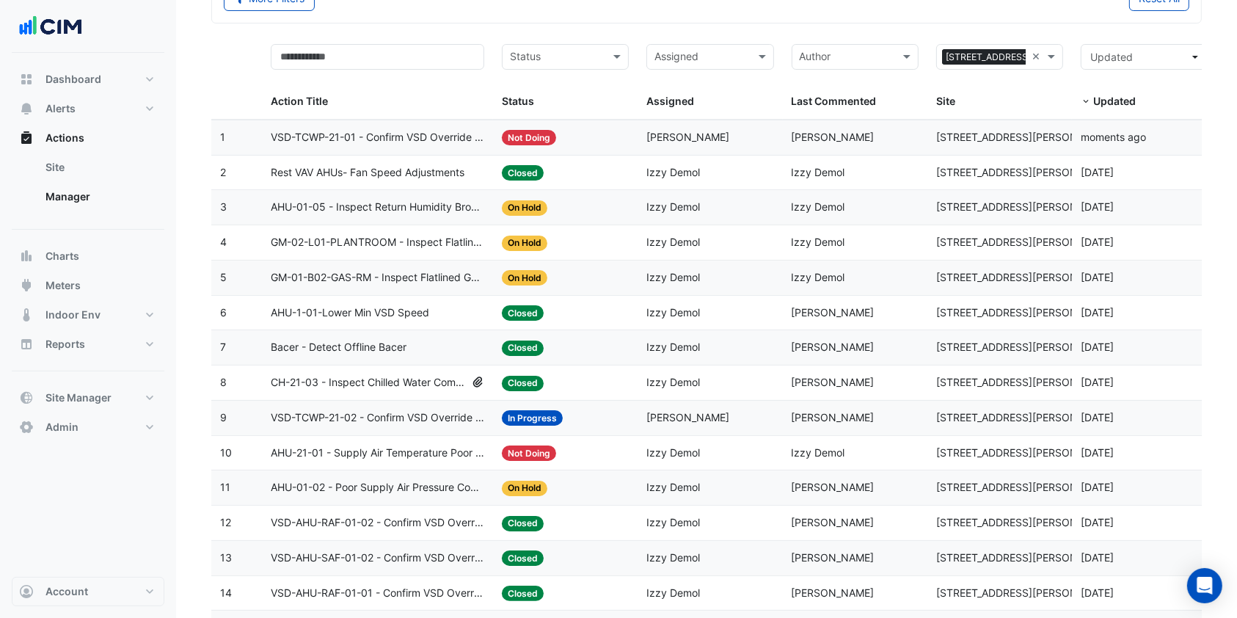
click at [429, 410] on span "VSD-TCWP-21-02 - Confirm VSD Override On (Energy Waste)" at bounding box center [378, 418] width 214 height 17
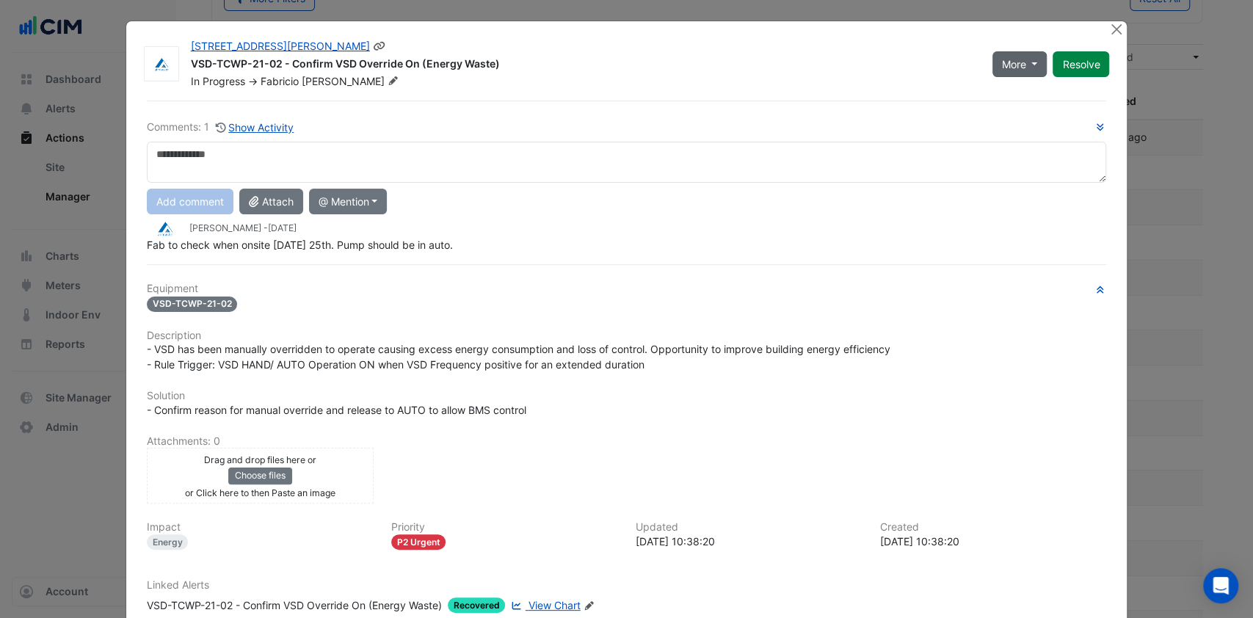
click at [1023, 71] on button "More" at bounding box center [1019, 64] width 55 height 26
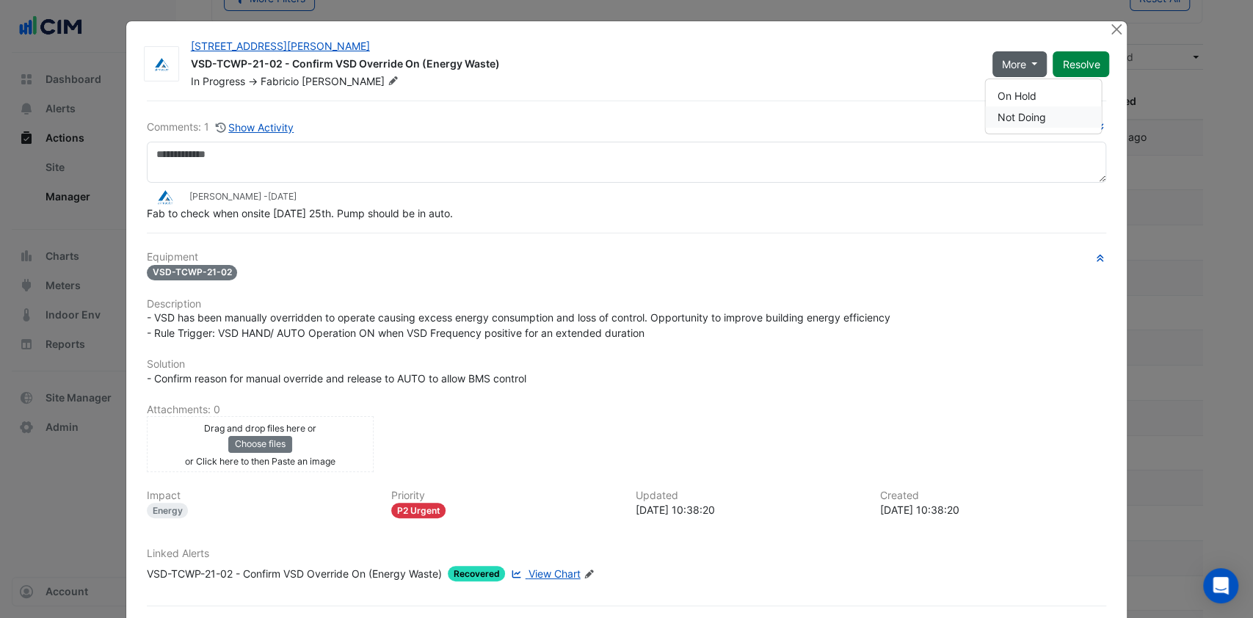
click at [1016, 115] on button "Not Doing" at bounding box center [1043, 116] width 116 height 21
click at [1108, 24] on button "Close" at bounding box center [1115, 28] width 15 height 15
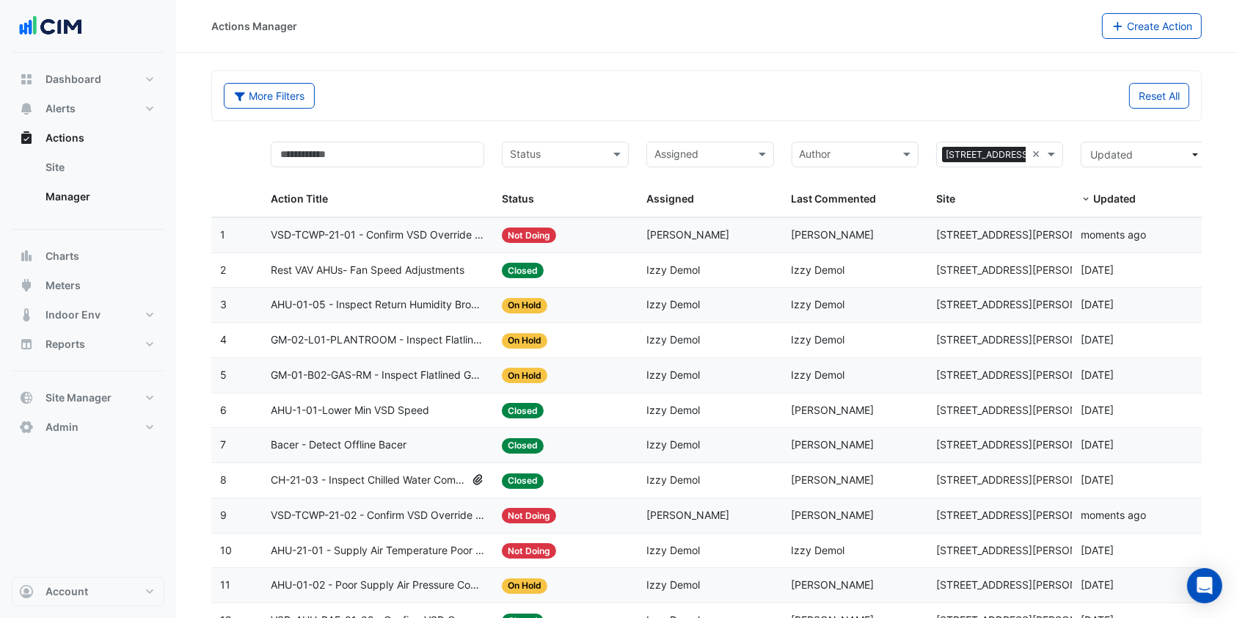
scroll to position [0, 0]
click at [82, 288] on button "Meters" at bounding box center [88, 285] width 153 height 29
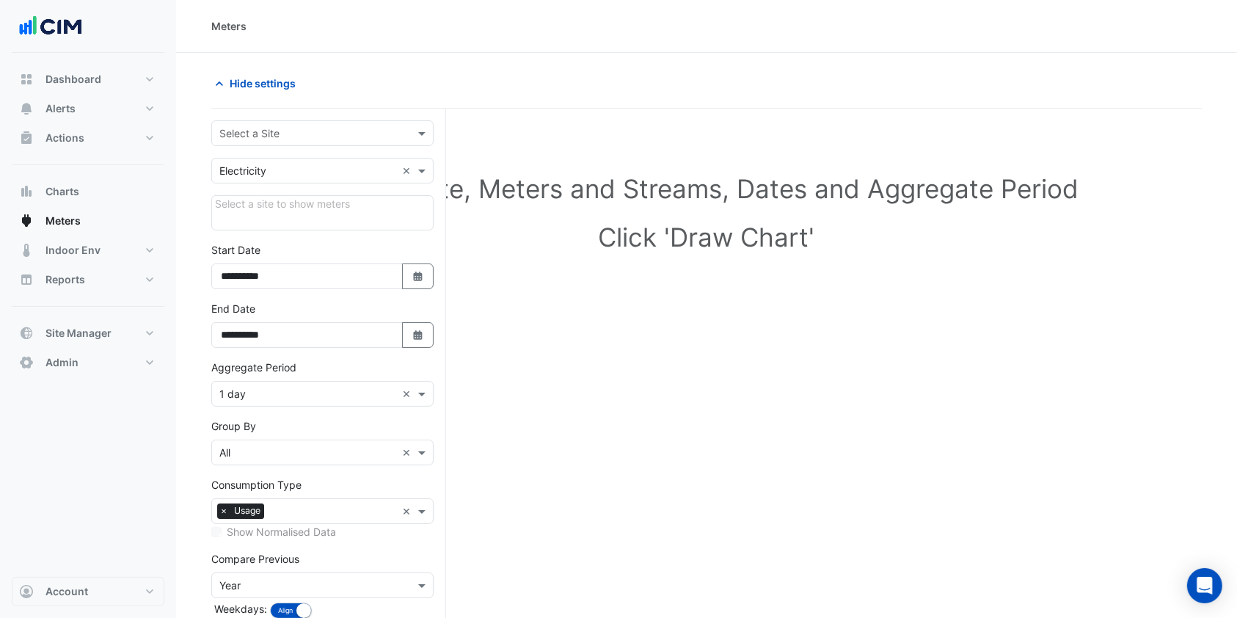
click at [399, 145] on div "Select a Site" at bounding box center [322, 133] width 222 height 26
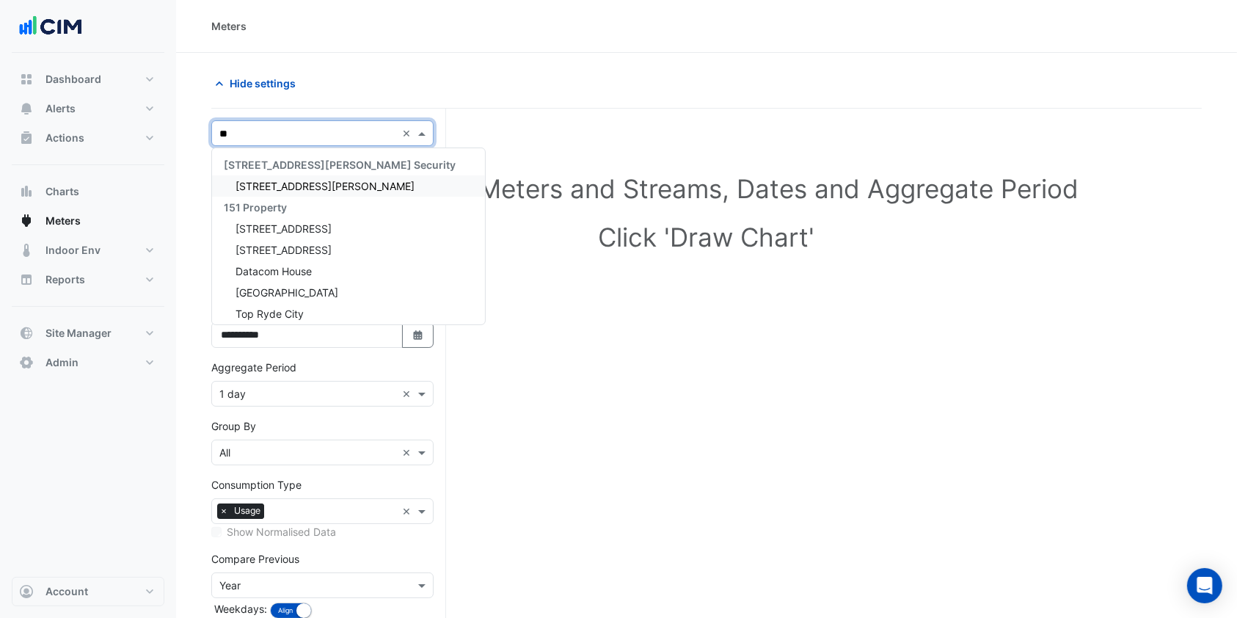
type input "***"
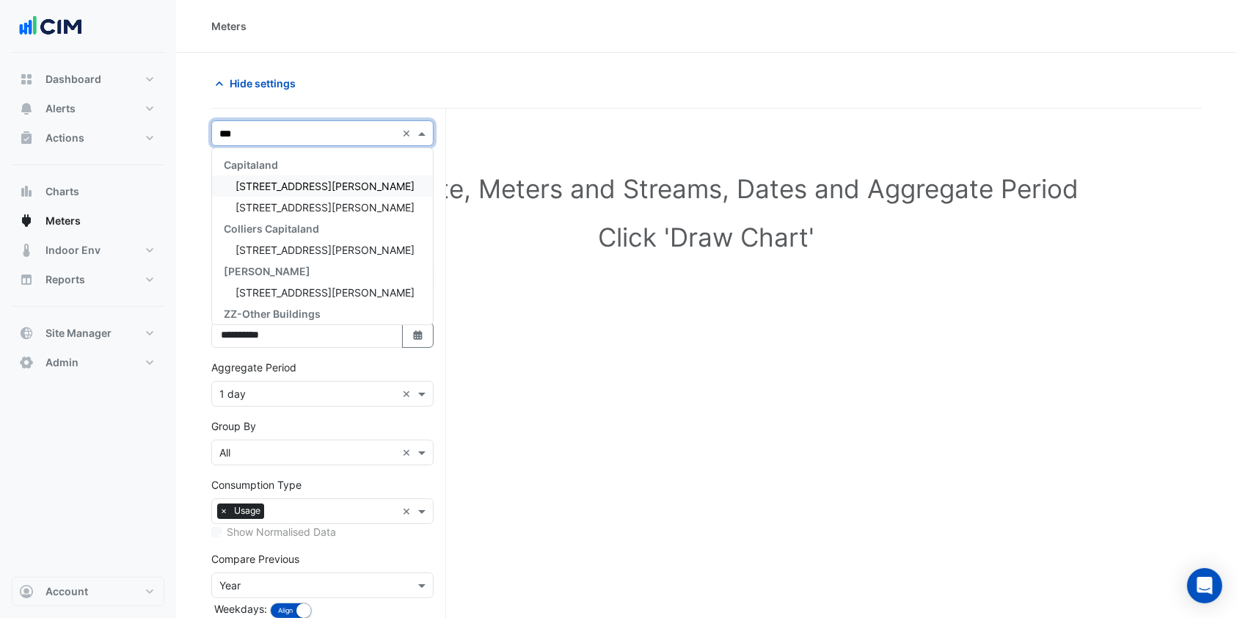
click at [279, 181] on span "[STREET_ADDRESS][PERSON_NAME]" at bounding box center [325, 186] width 179 height 12
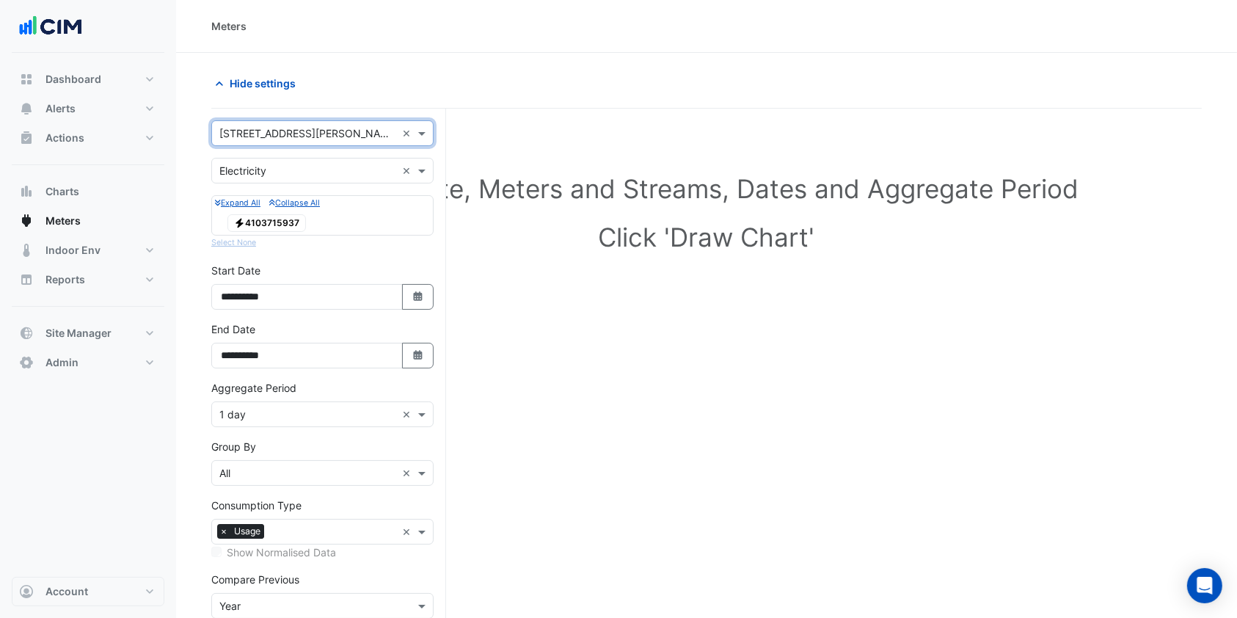
click at [302, 220] on span "Electricity 4103715937" at bounding box center [267, 223] width 79 height 18
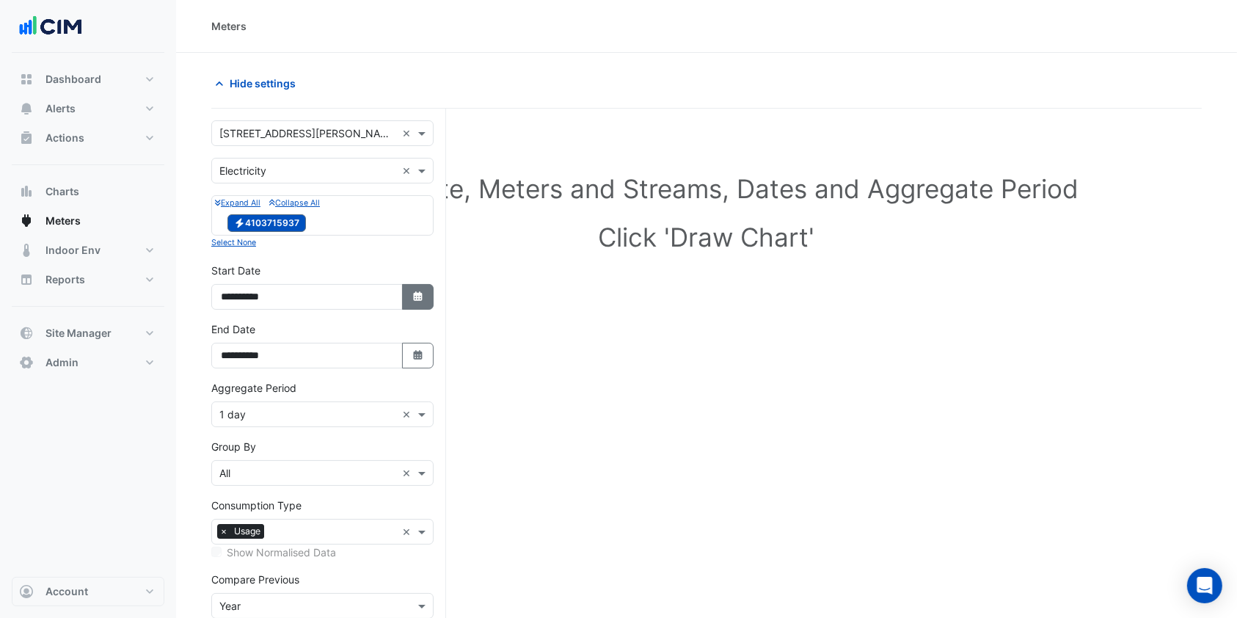
click at [410, 295] on button "Select Date" at bounding box center [418, 297] width 32 height 26
select select "*"
select select "****"
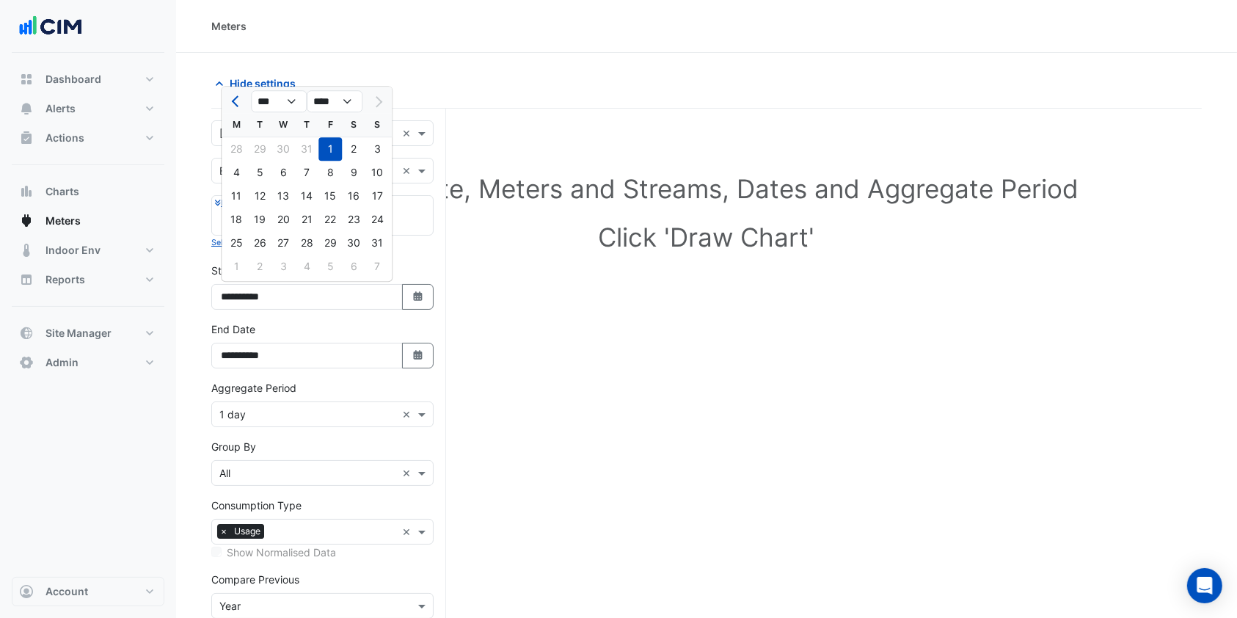
drag, startPoint x: 426, startPoint y: 367, endPoint x: 394, endPoint y: 283, distance: 90.1
click at [426, 366] on button "Select Date" at bounding box center [418, 356] width 32 height 26
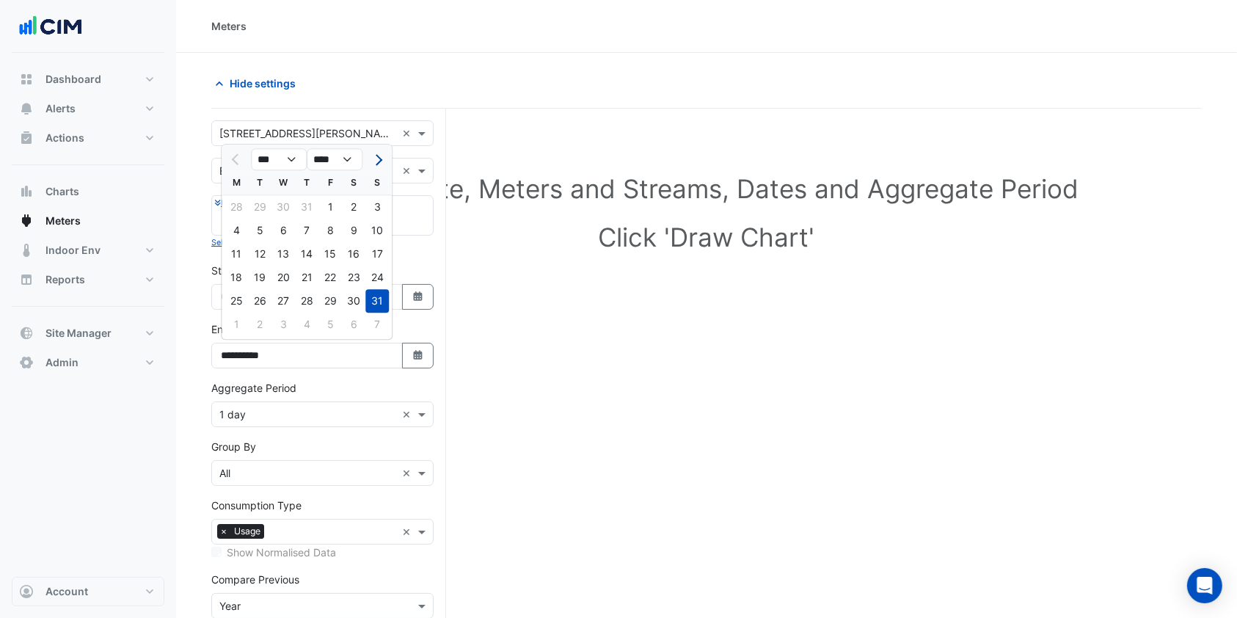
click at [370, 156] on button "Next month" at bounding box center [377, 159] width 18 height 23
select select "*"
click at [359, 223] on div "13" at bounding box center [353, 230] width 23 height 23
type input "**********"
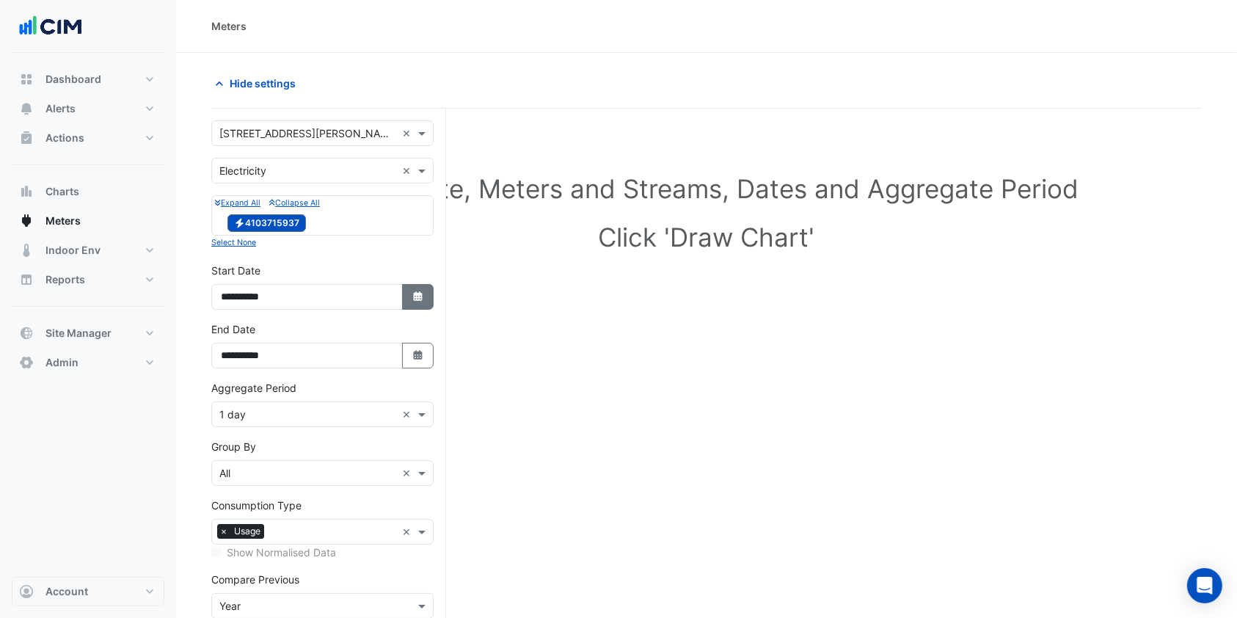
click at [421, 291] on icon "Select Date" at bounding box center [418, 296] width 13 height 10
select select "*"
select select "****"
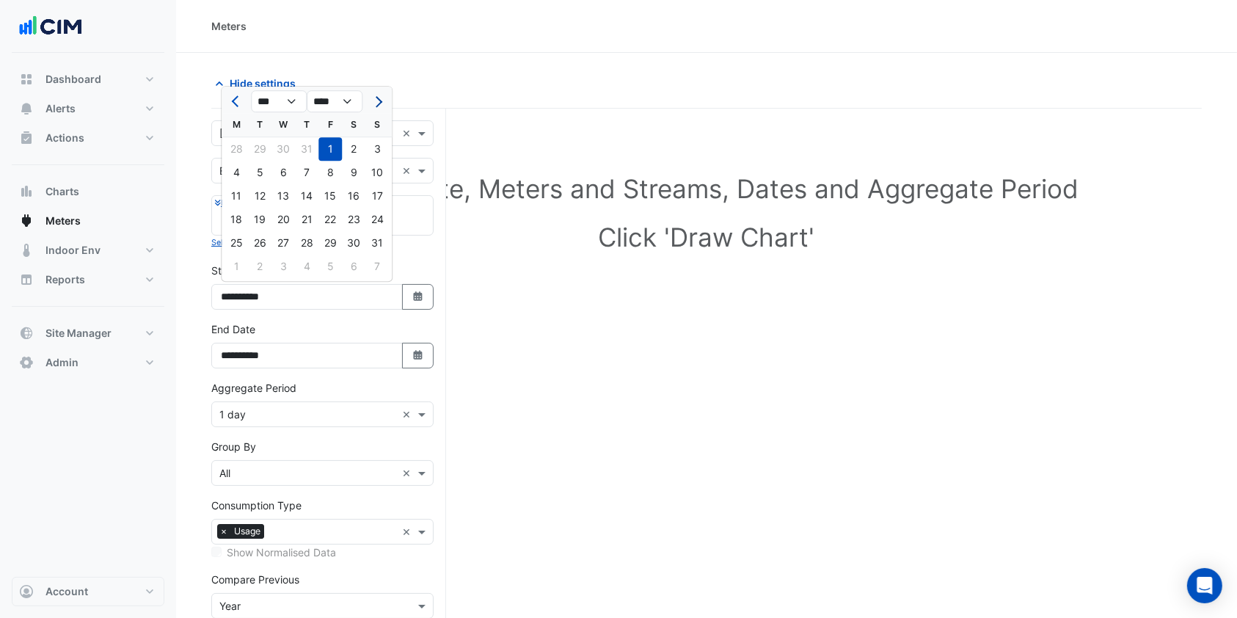
click at [377, 95] on button "Next month" at bounding box center [377, 101] width 18 height 23
select select "*"
click at [241, 143] on div "1" at bounding box center [236, 148] width 23 height 23
type input "**********"
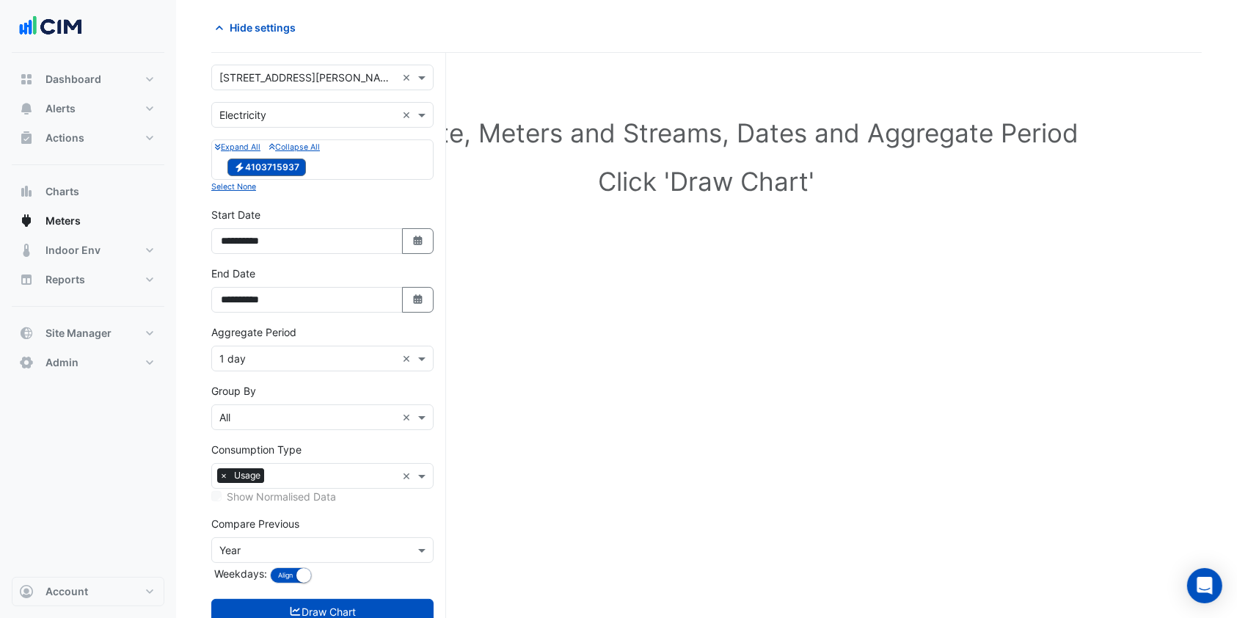
scroll to position [101, 0]
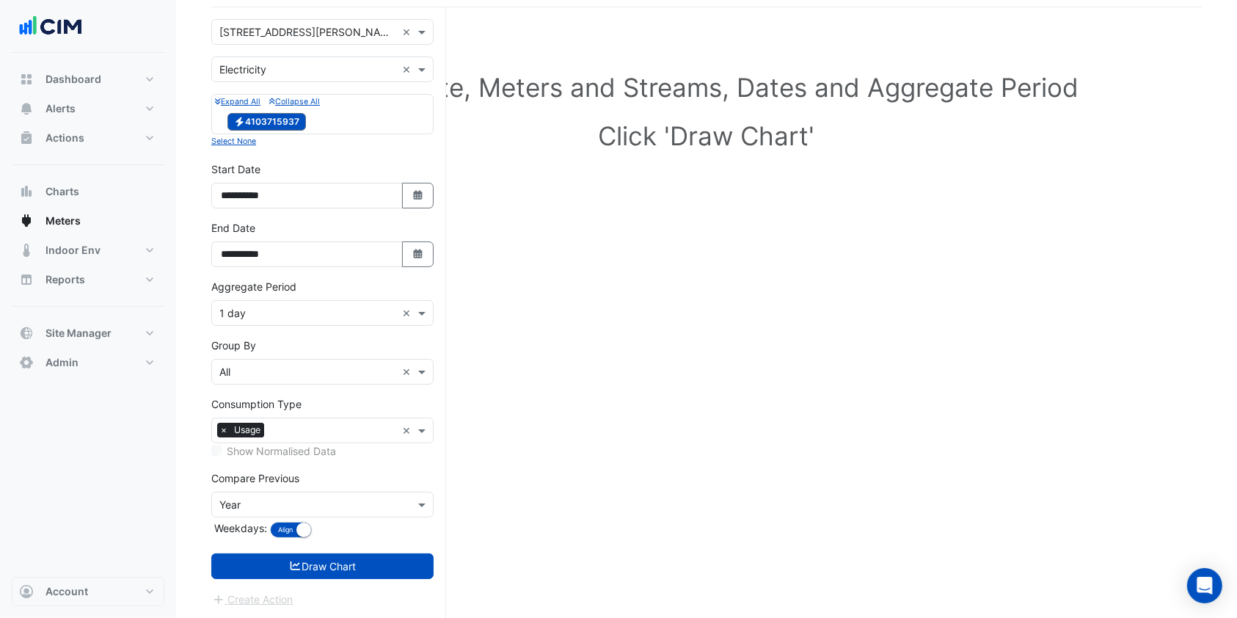
click at [305, 316] on input "text" at bounding box center [307, 313] width 177 height 15
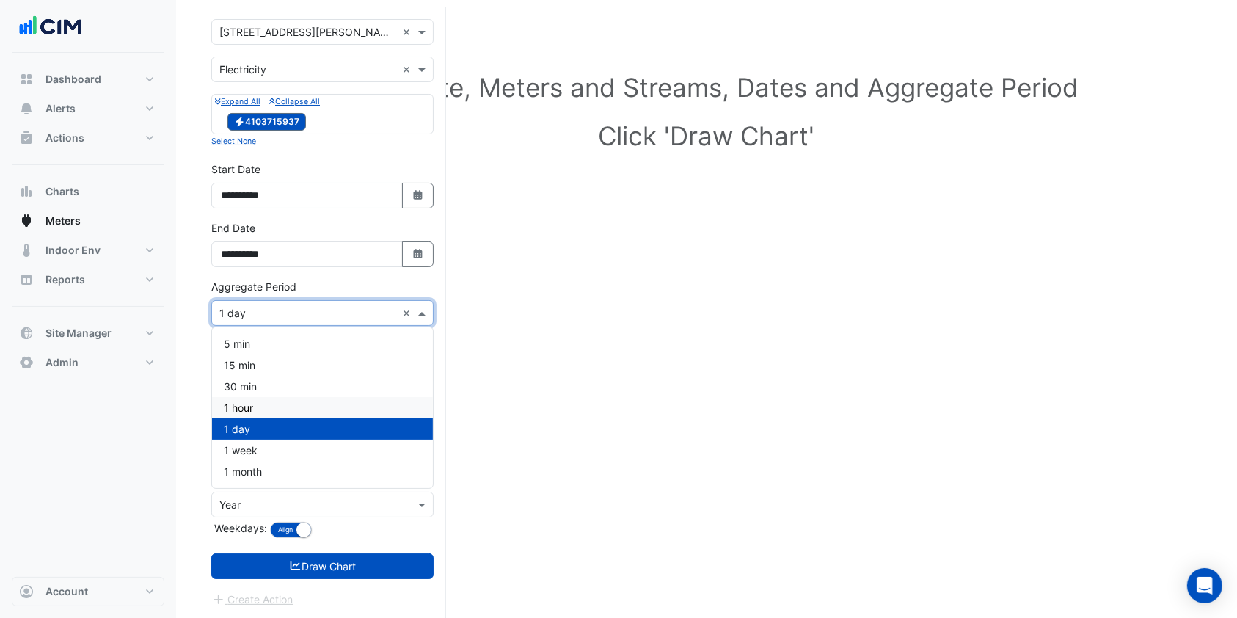
drag, startPoint x: 252, startPoint y: 398, endPoint x: 264, endPoint y: 420, distance: 25.3
click at [250, 399] on div "1 hour" at bounding box center [322, 407] width 221 height 21
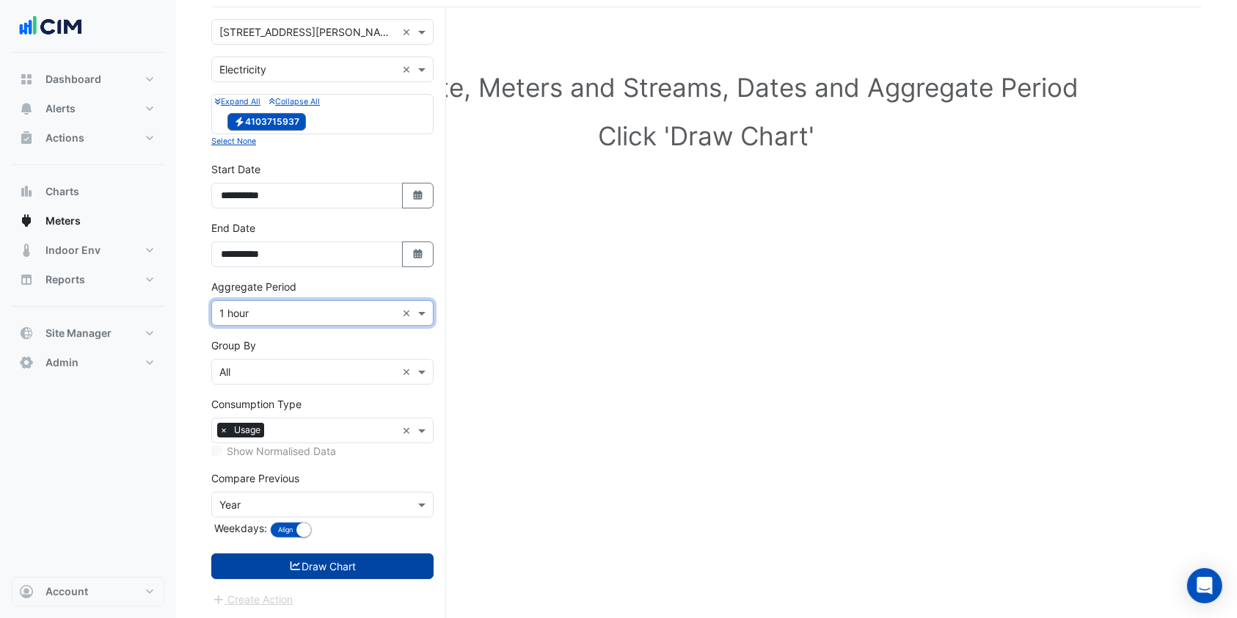
click at [292, 561] on icon "submit" at bounding box center [295, 566] width 13 height 10
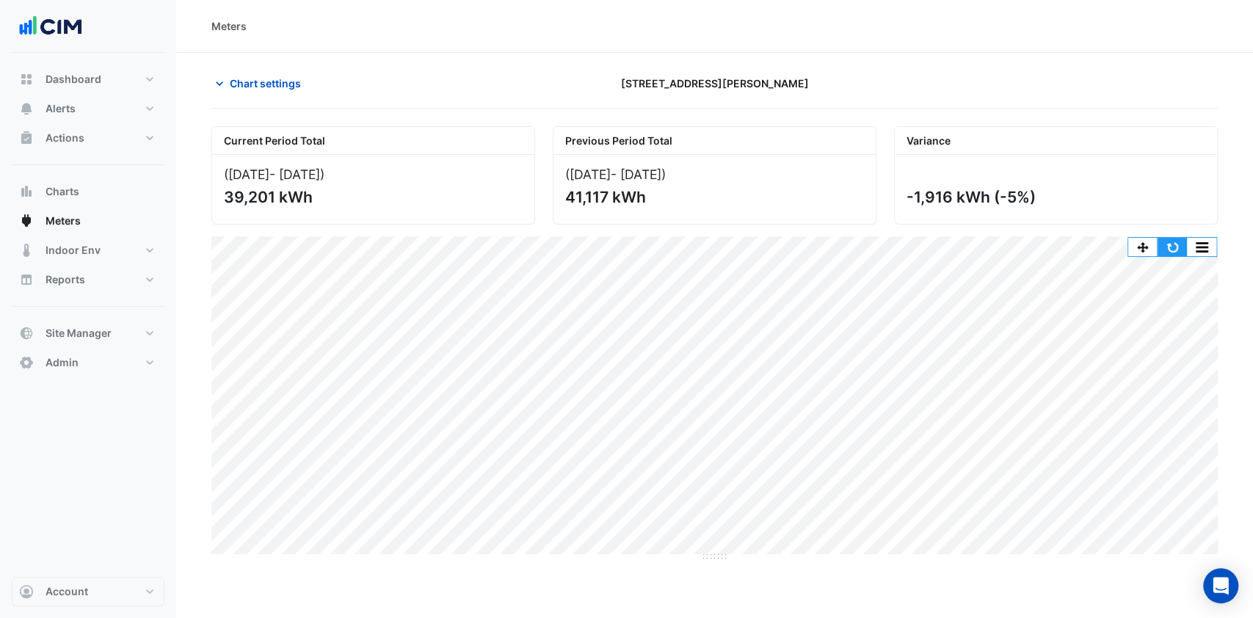
click at [1168, 250] on button "button" at bounding box center [1171, 247] width 29 height 18
click at [92, 321] on button "Site Manager" at bounding box center [88, 333] width 153 height 29
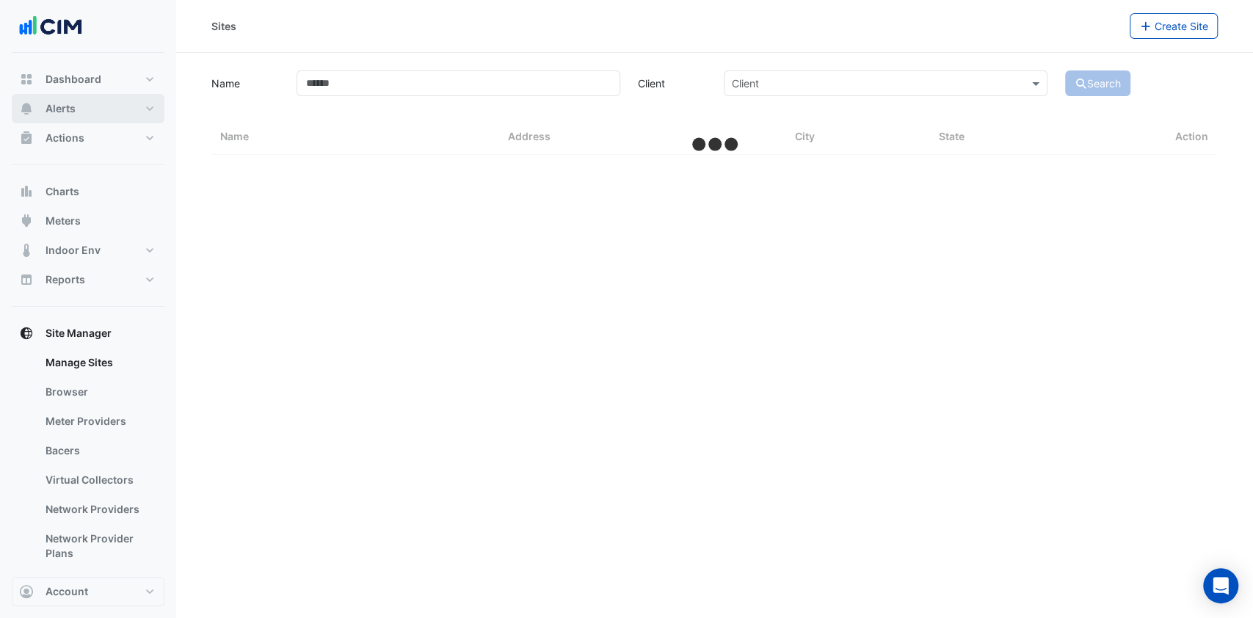
click at [116, 101] on button "Alerts" at bounding box center [88, 108] width 153 height 29
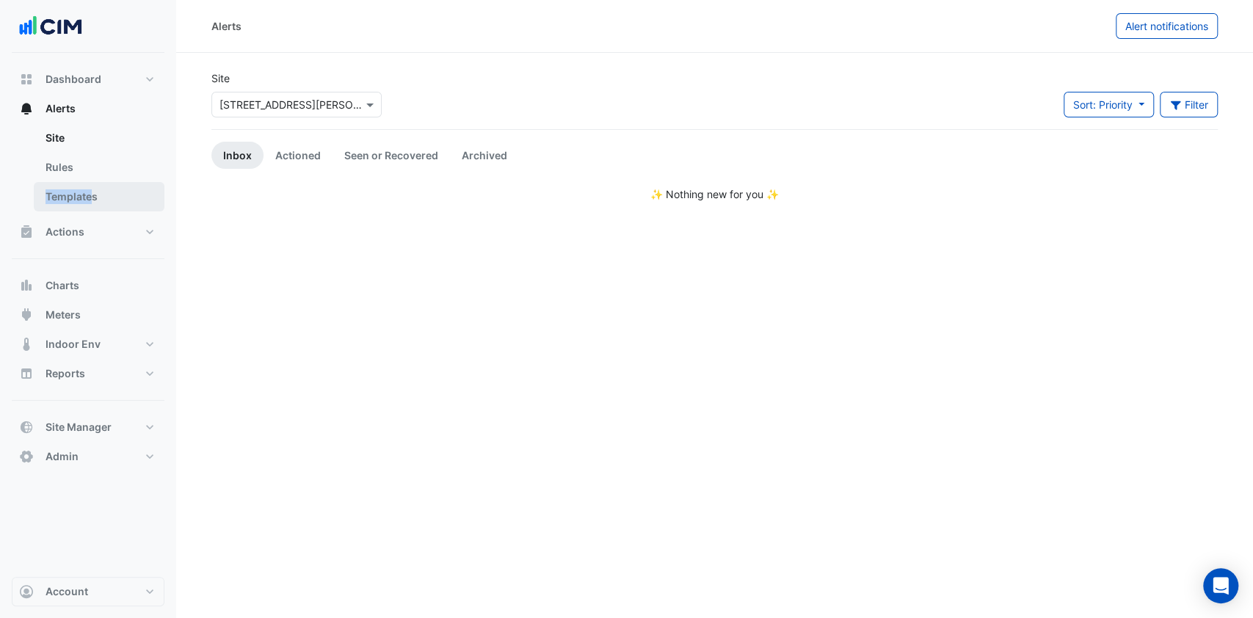
drag, startPoint x: 93, startPoint y: 175, endPoint x: 92, endPoint y: 184, distance: 8.8
click at [92, 184] on ul "Site Rules Templates" at bounding box center [88, 170] width 153 height 94
click at [92, 168] on link "Rules" at bounding box center [99, 167] width 131 height 29
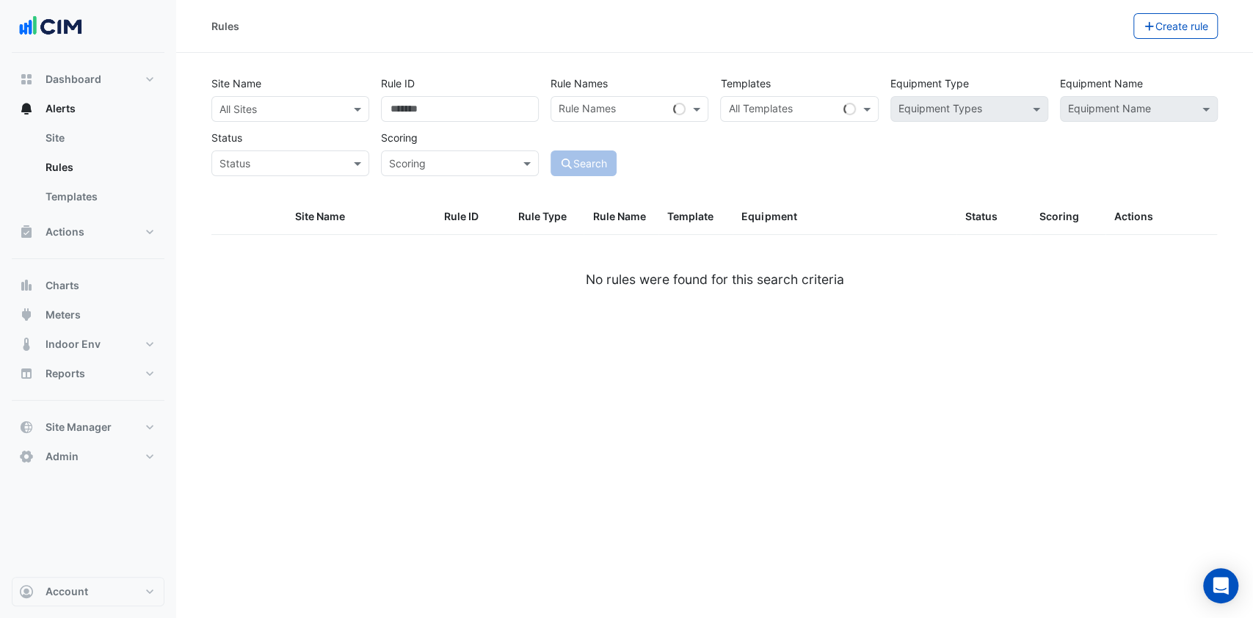
click at [264, 107] on input "text" at bounding box center [275, 109] width 112 height 15
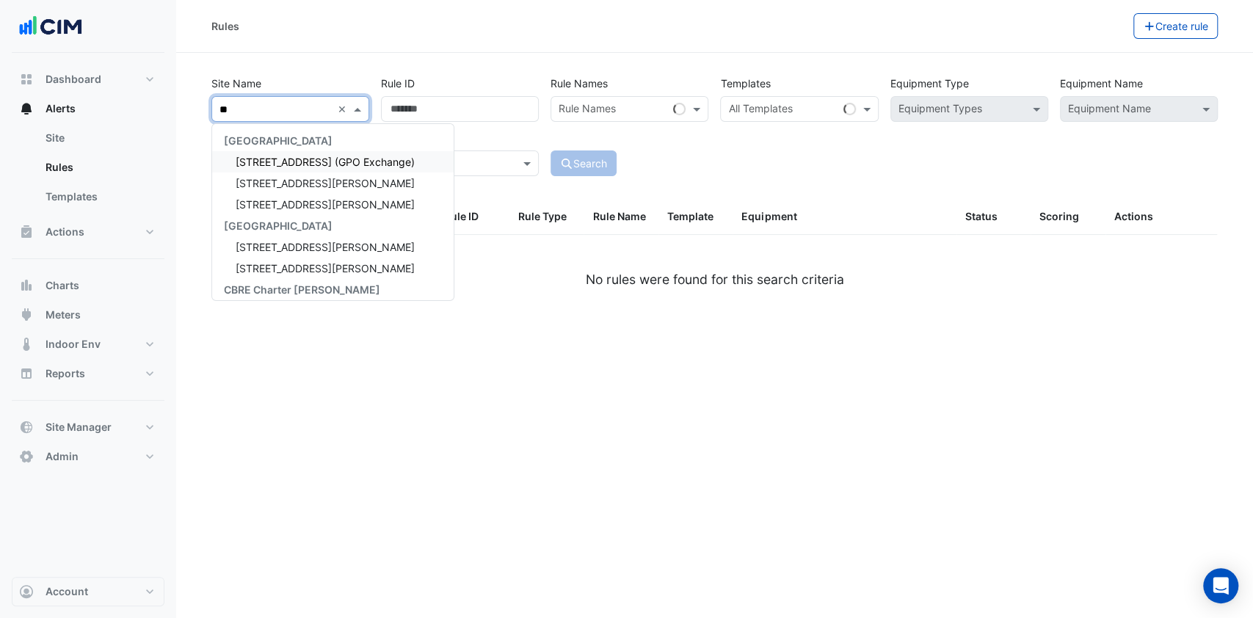
type input "***"
click at [257, 151] on div "[STREET_ADDRESS][PERSON_NAME]" at bounding box center [319, 161] width 214 height 21
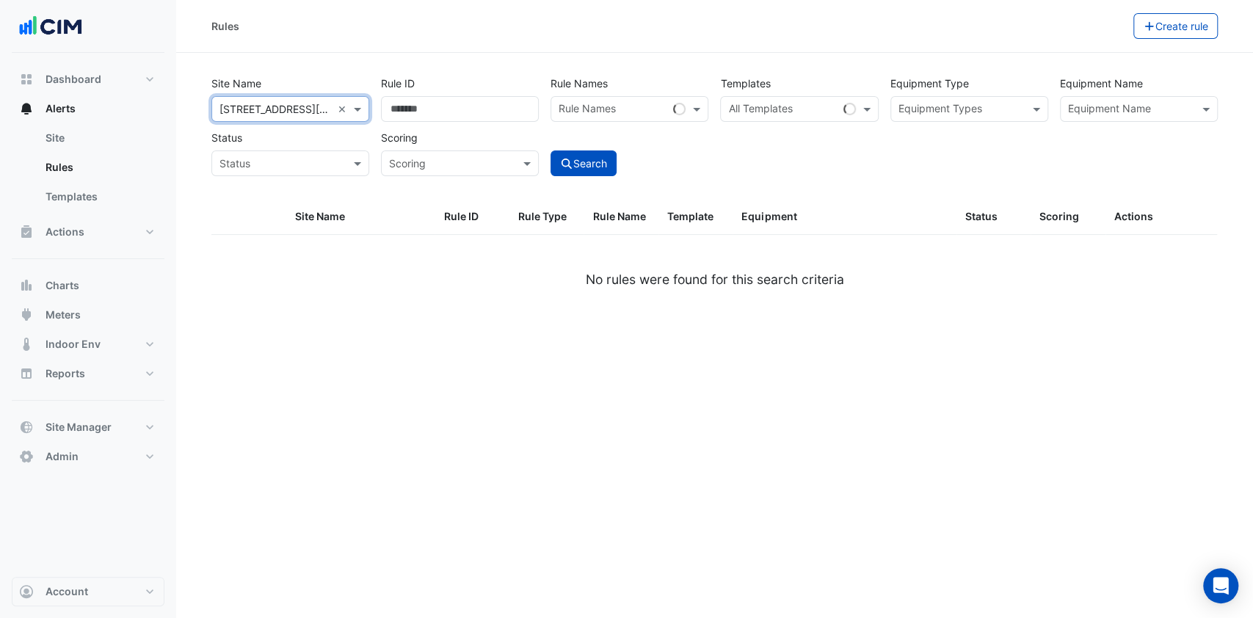
click at [1097, 103] on input "text" at bounding box center [1130, 110] width 125 height 15
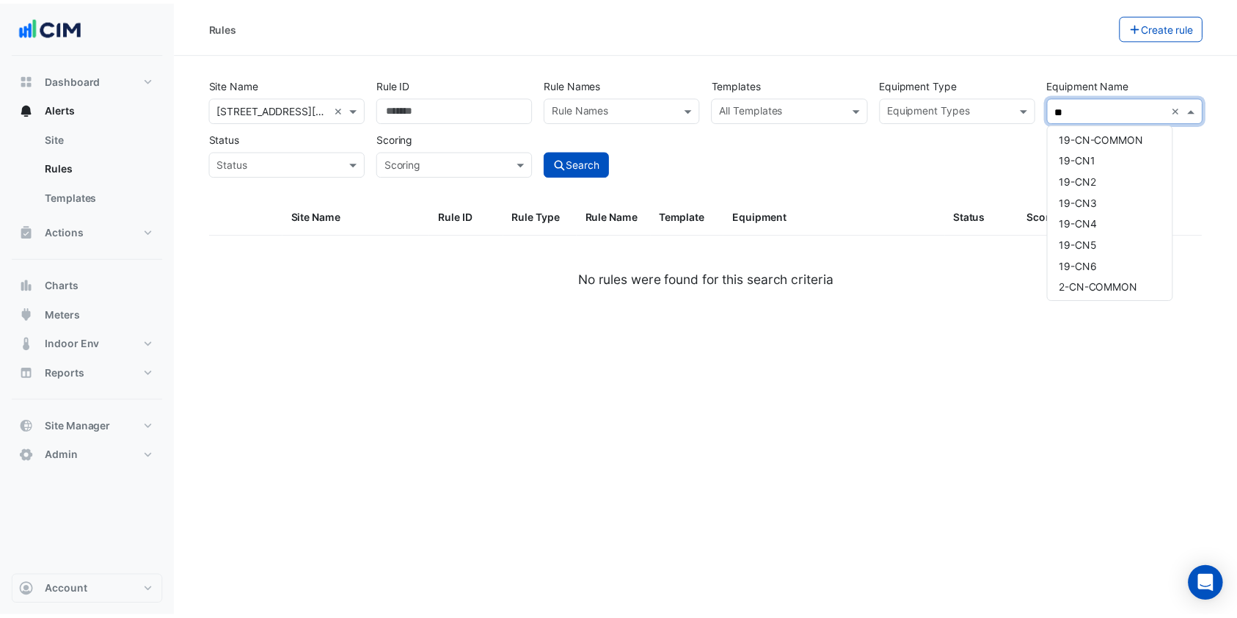
scroll to position [2446, 0]
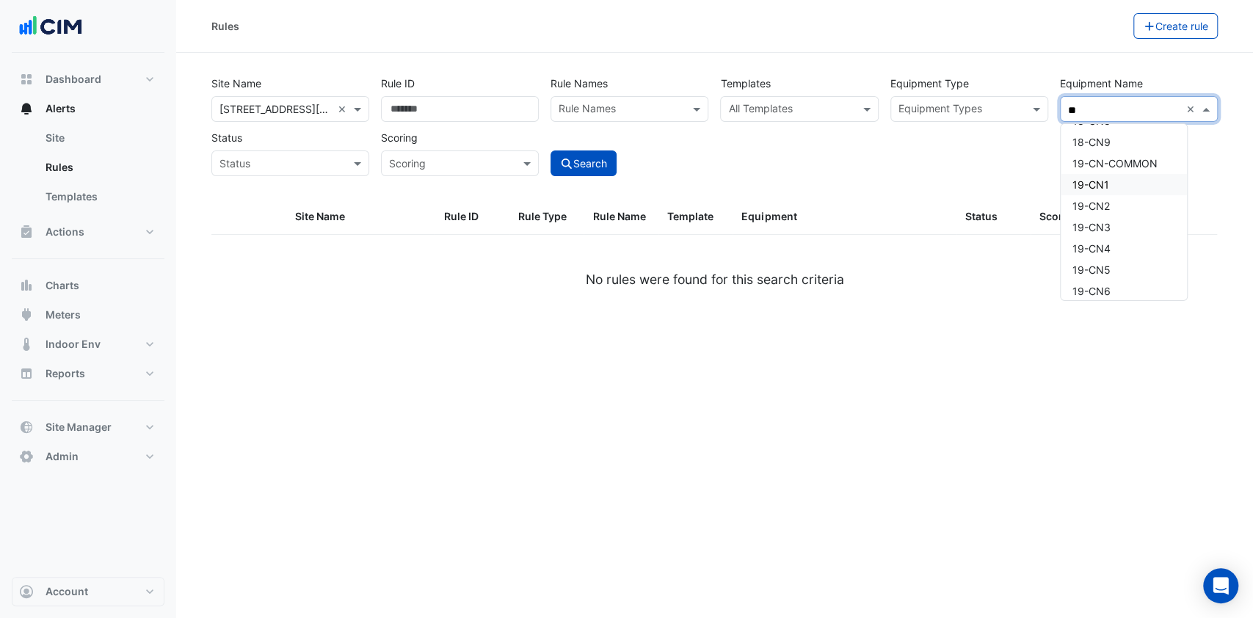
click at [1128, 189] on div "19-CN1" at bounding box center [1124, 184] width 126 height 21
type input "**"
click at [883, 170] on div "Site Name × [STREET_ADDRESS][PERSON_NAME] × Rule ID Rule Names Rule Names Templ…" at bounding box center [715, 122] width 1018 height 109
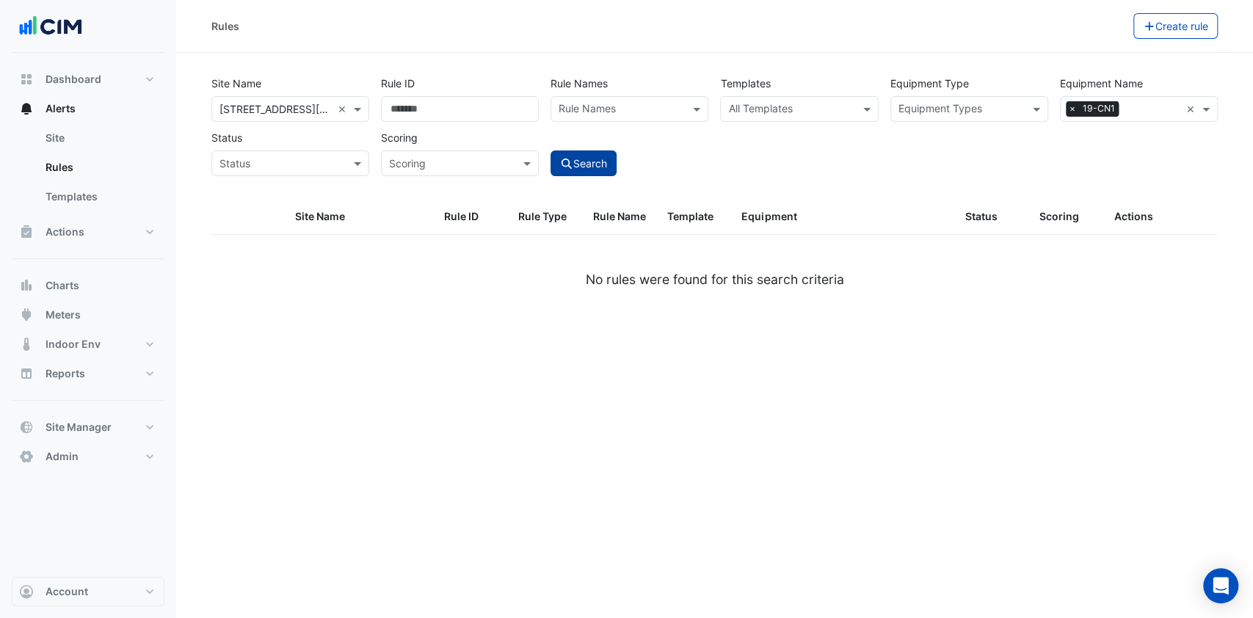
click at [571, 167] on icon "submit" at bounding box center [566, 164] width 13 height 10
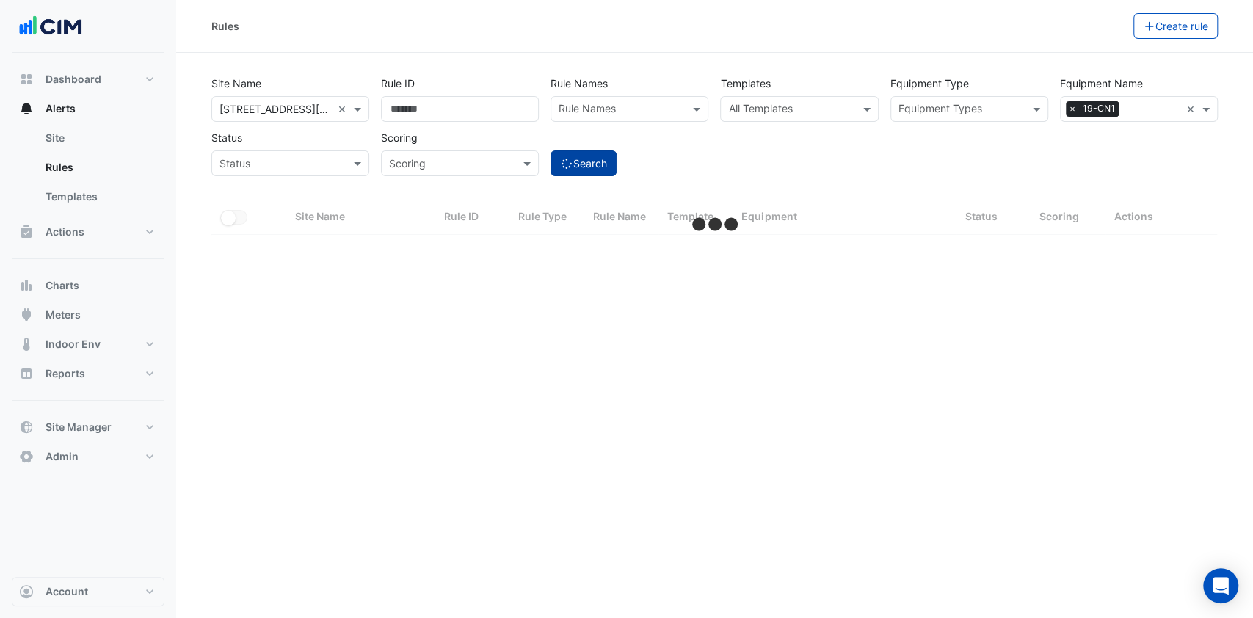
select select "***"
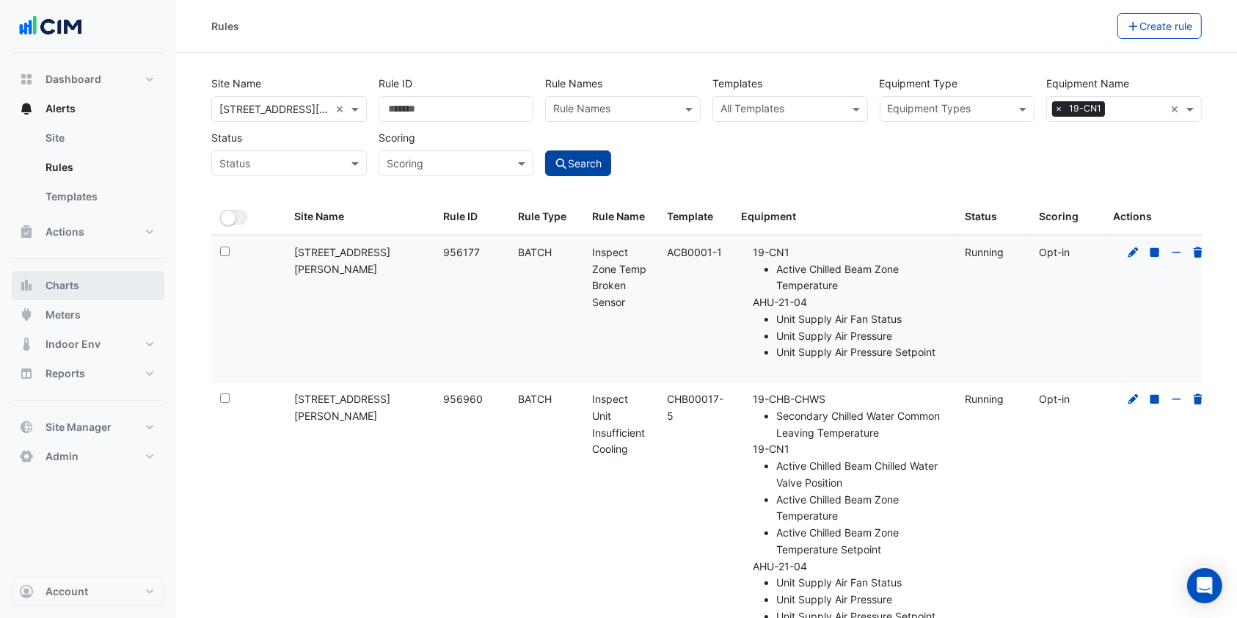
click at [79, 278] on button "Charts" at bounding box center [88, 285] width 153 height 29
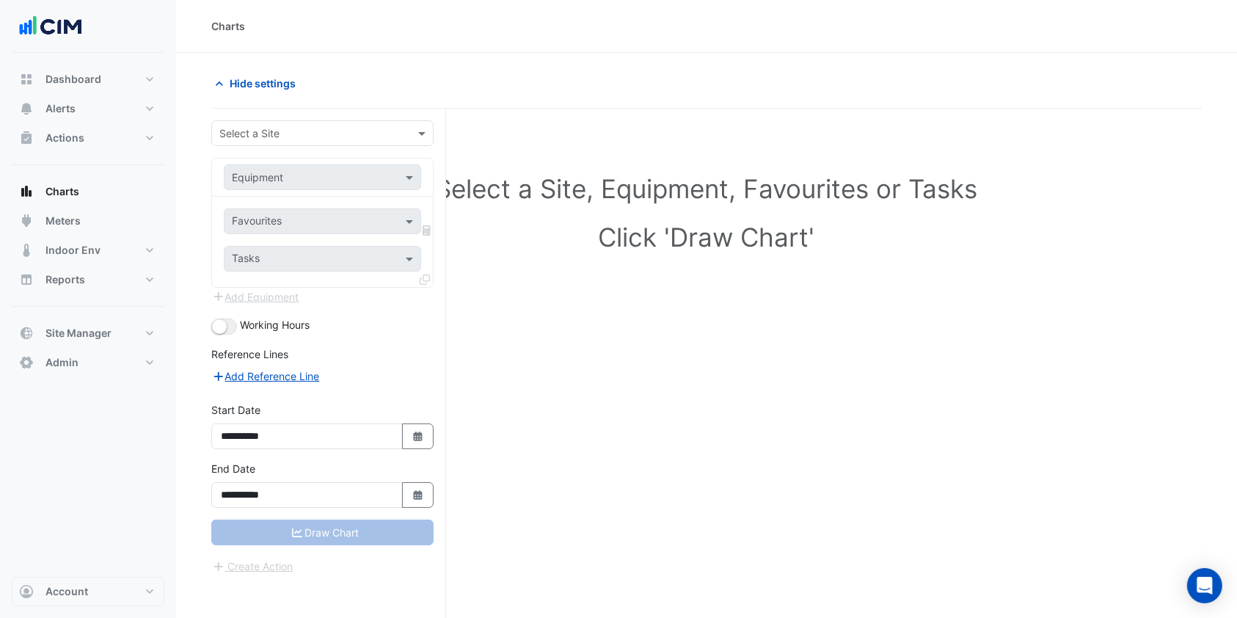
click at [321, 129] on input "text" at bounding box center [307, 133] width 177 height 15
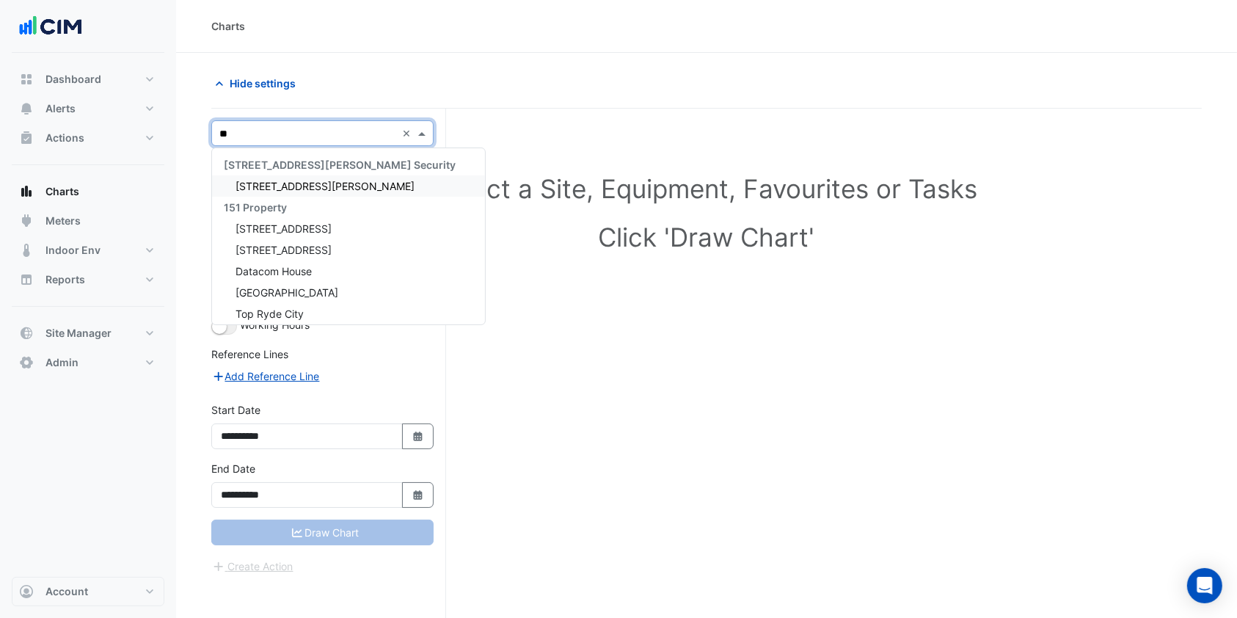
type input "***"
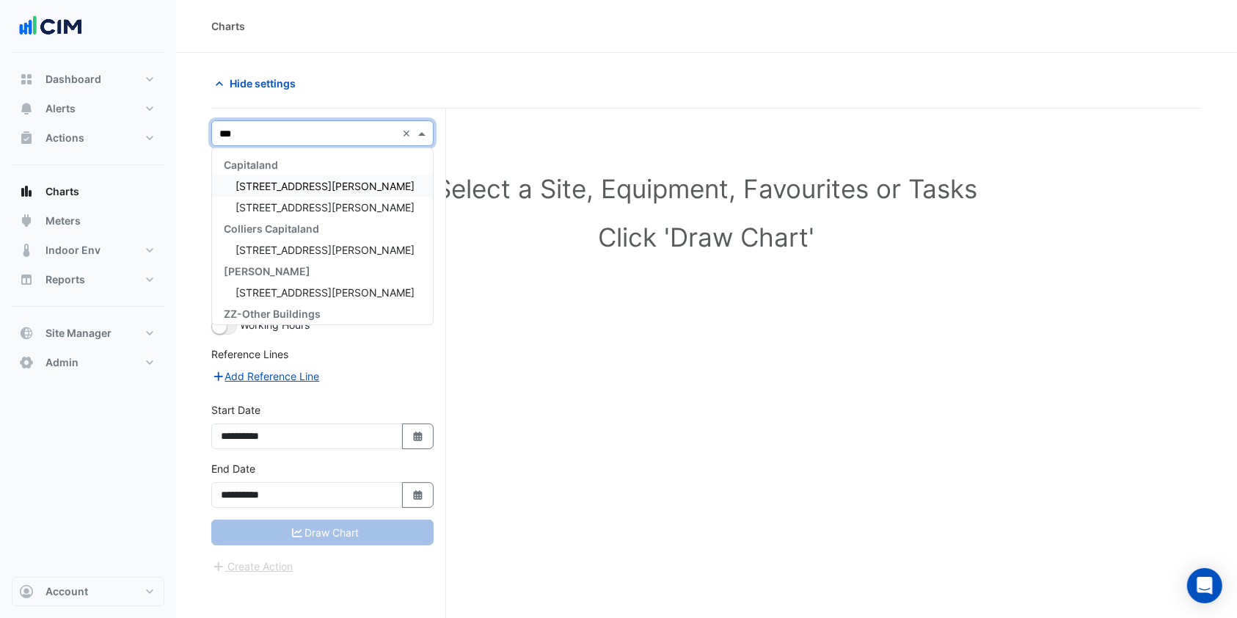
click at [270, 180] on span "[STREET_ADDRESS][PERSON_NAME]" at bounding box center [325, 186] width 179 height 12
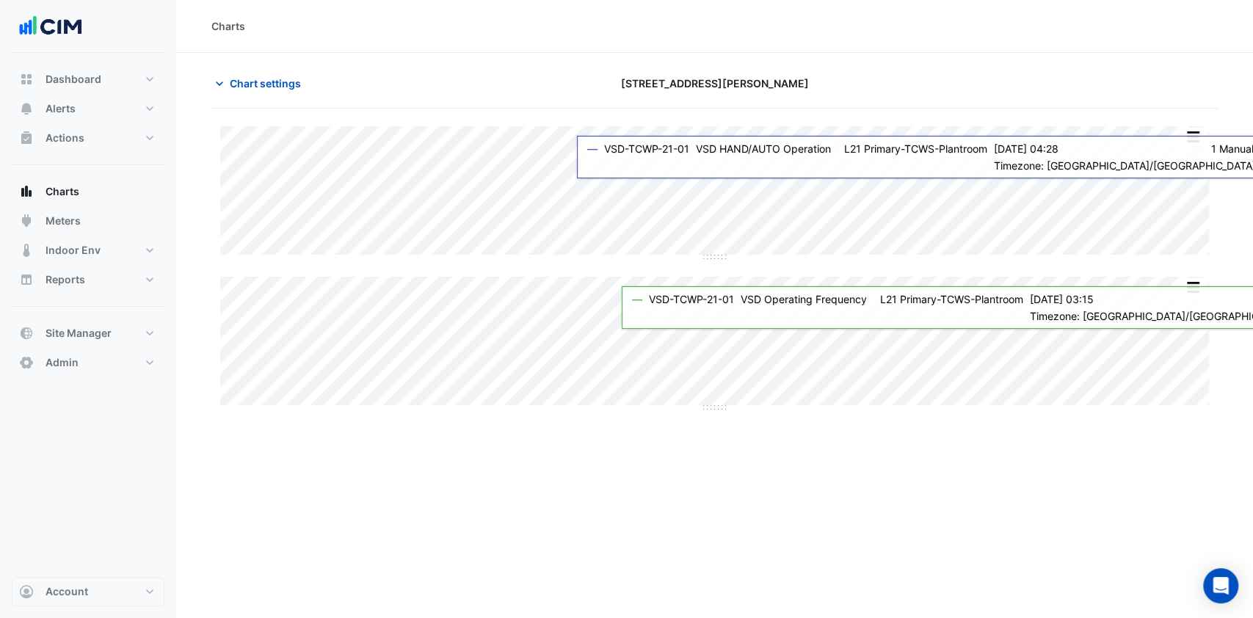
type input "**********"
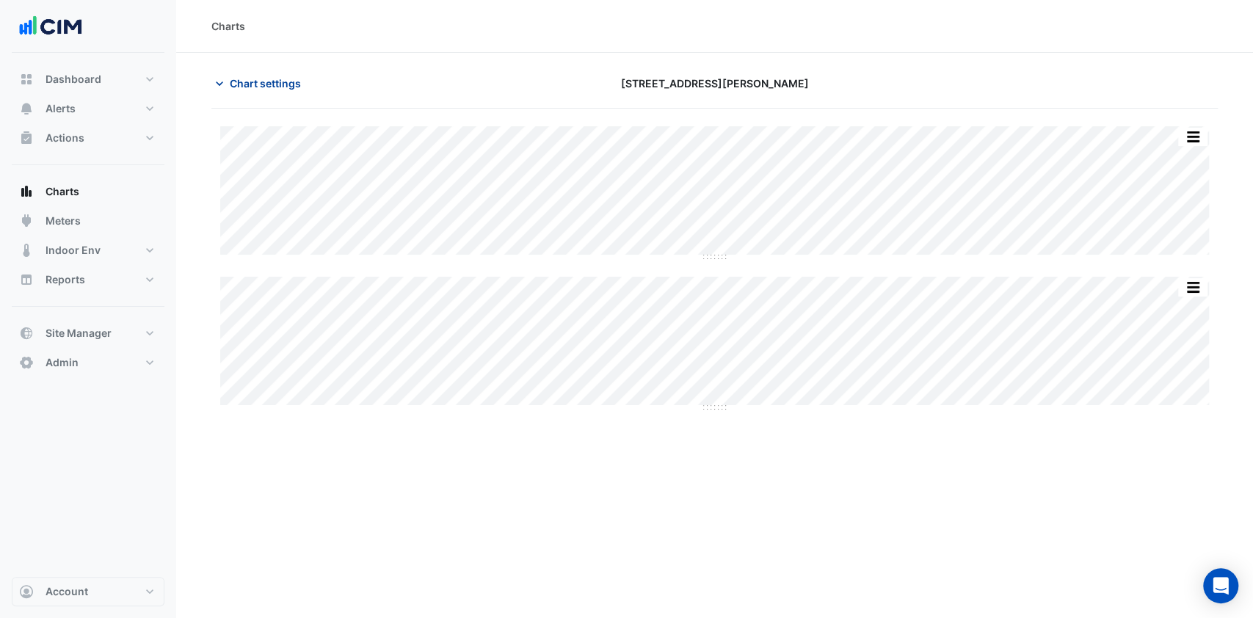
click at [255, 84] on span "Chart settings" at bounding box center [265, 83] width 71 height 15
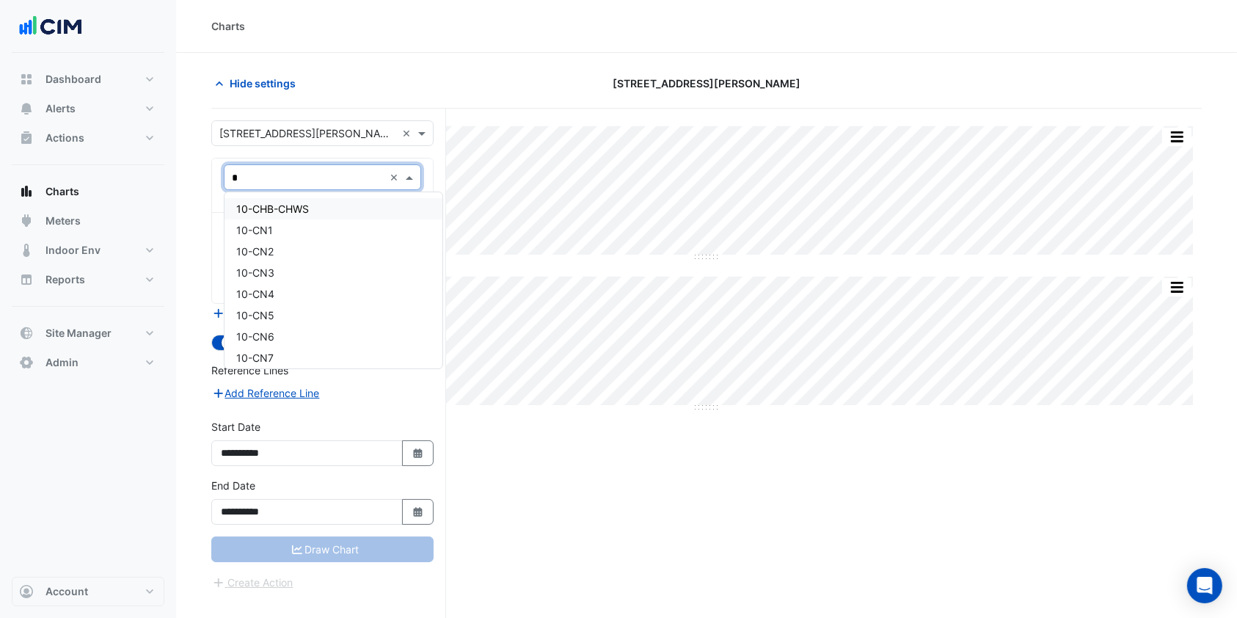
type input "**"
click at [263, 232] on span "19-CN1" at bounding box center [254, 230] width 37 height 12
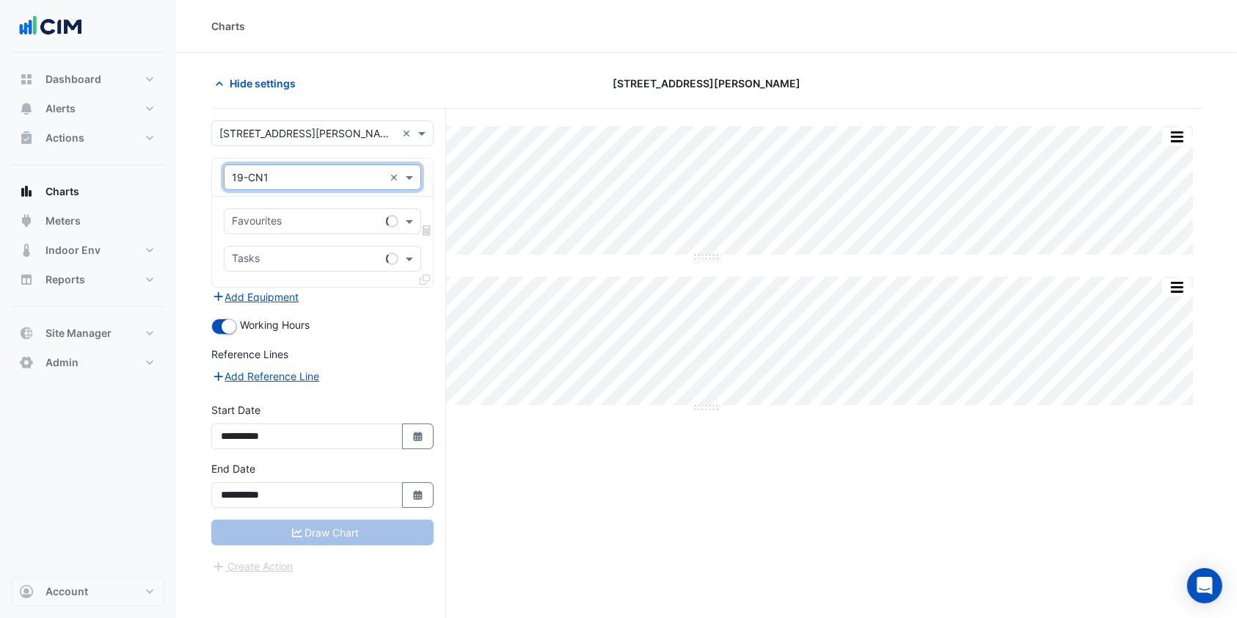
drag, startPoint x: 358, startPoint y: 225, endPoint x: 368, endPoint y: 225, distance: 10.3
click at [362, 225] on input "text" at bounding box center [306, 222] width 148 height 15
click at [418, 217] on span at bounding box center [411, 221] width 18 height 15
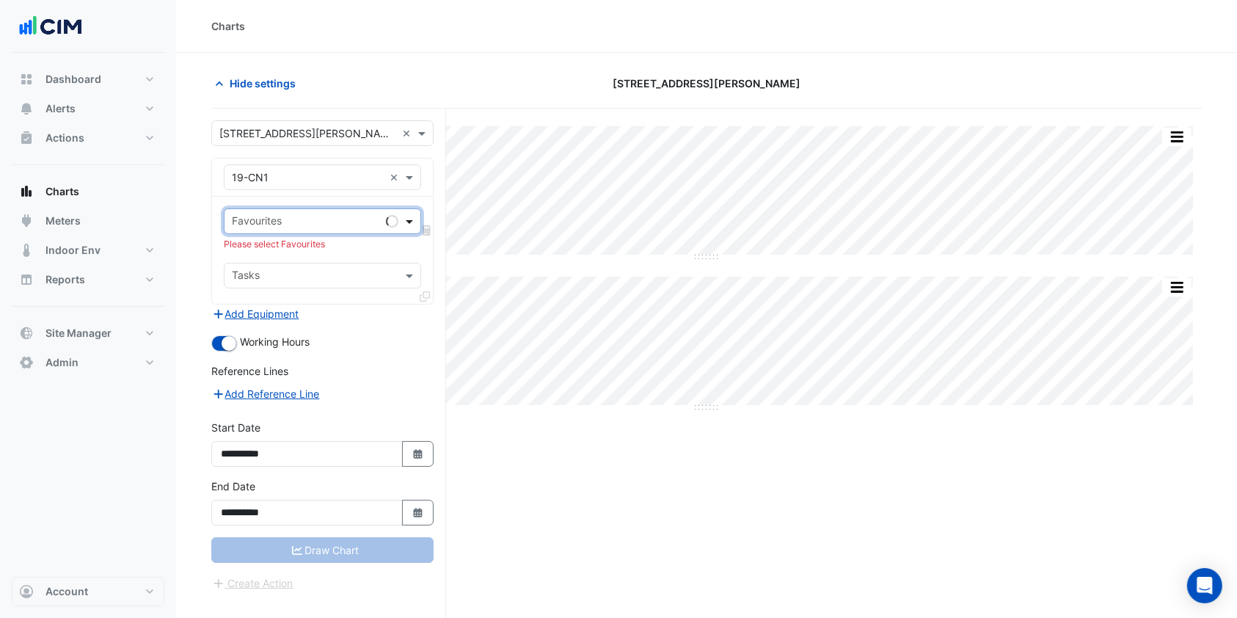
click at [417, 217] on span at bounding box center [411, 221] width 18 height 15
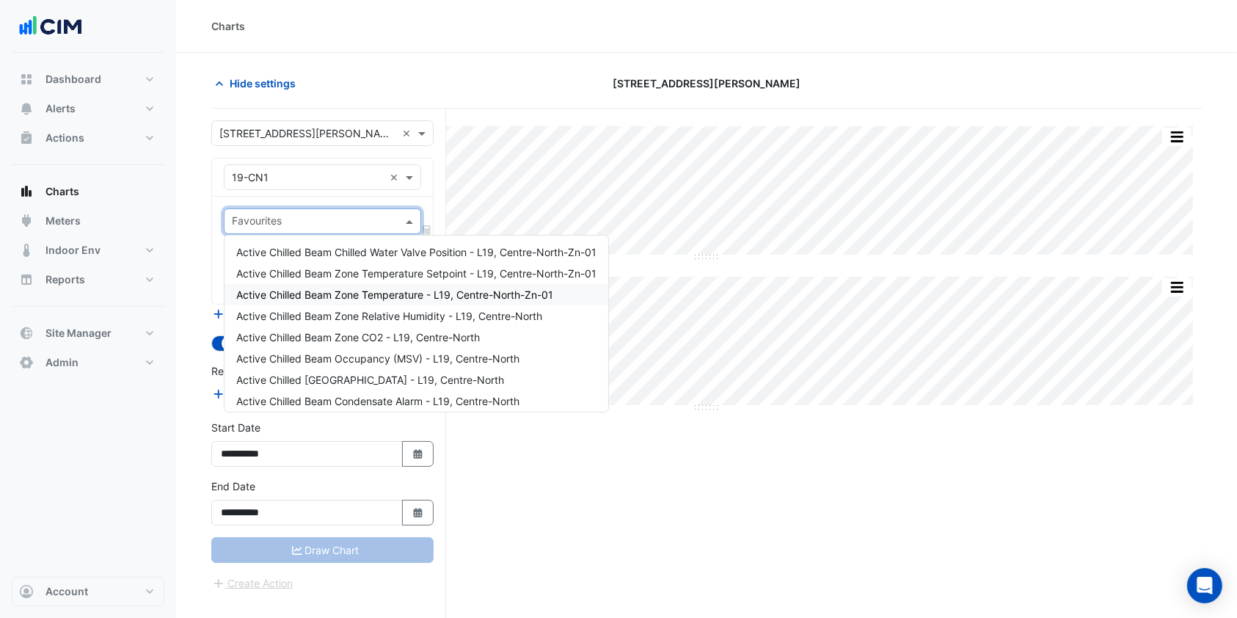
click at [346, 300] on span "Active Chilled Beam Zone Temperature - L19, Centre-North-Zn-01" at bounding box center [394, 294] width 317 height 12
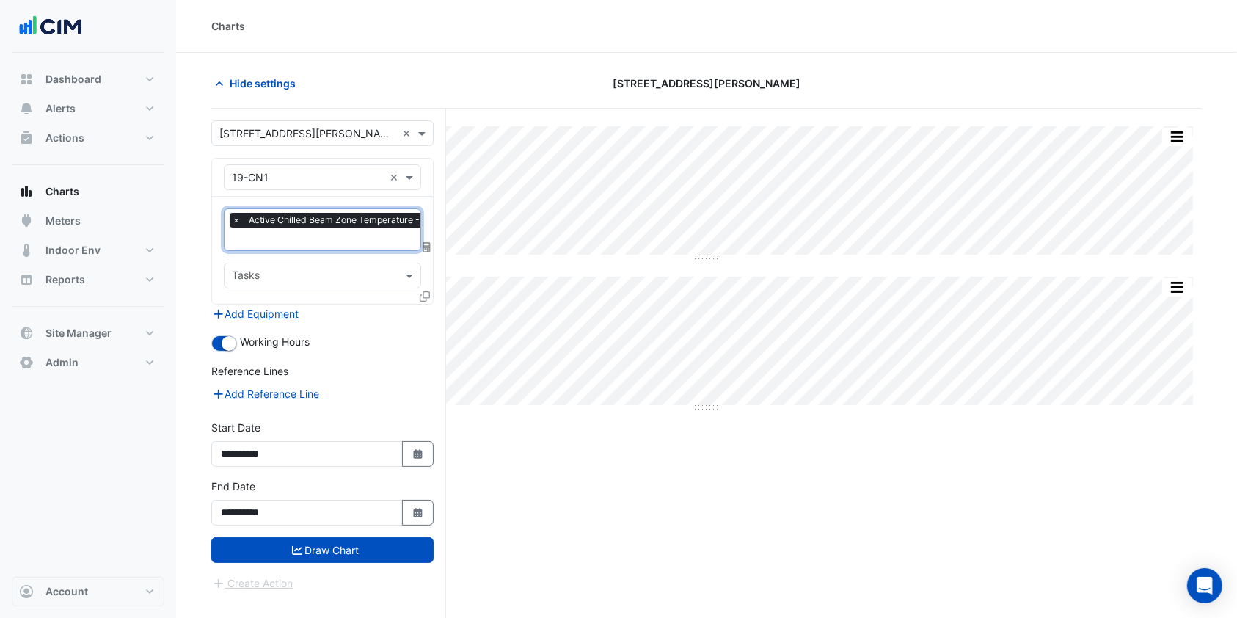
click at [338, 252] on div "× Active Chilled Beam Zone Temperature - L19, Centre-North-Zn-01 × Tasks" at bounding box center [322, 250] width 221 height 107
click at [338, 249] on div "× Active Chilled Beam Zone Temperature - L19, Centre-North-Zn-01 ×" at bounding box center [322, 229] width 197 height 43
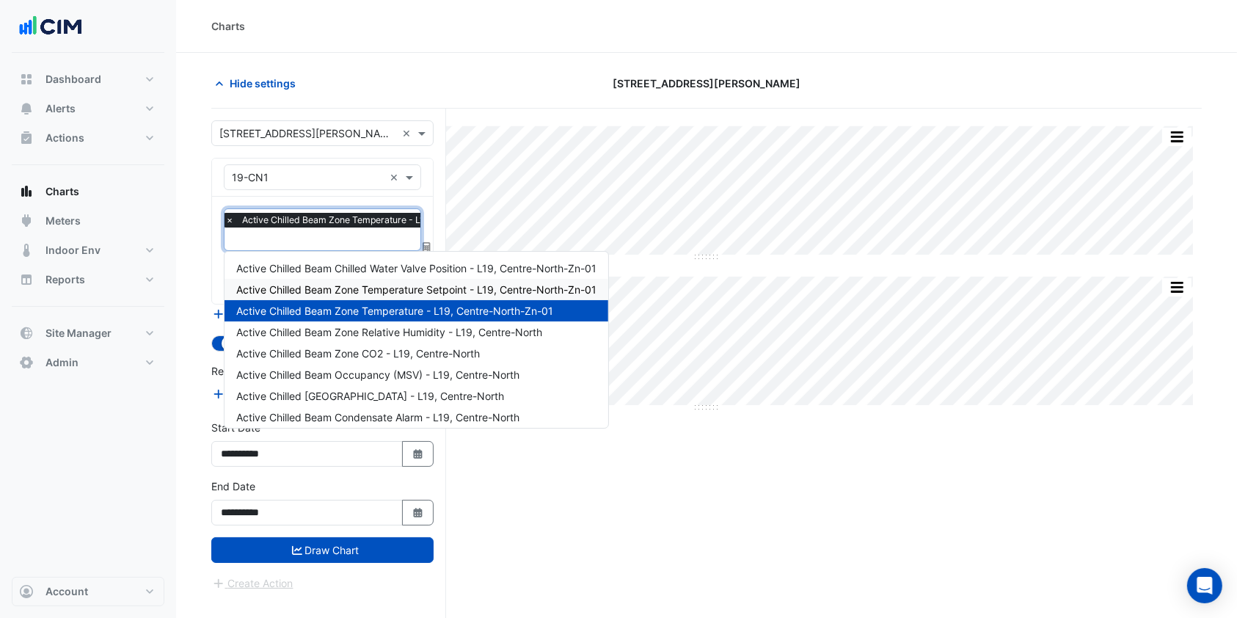
click at [358, 286] on span "Active Chilled Beam Zone Temperature Setpoint - L19, Centre-North-Zn-01" at bounding box center [416, 289] width 360 height 12
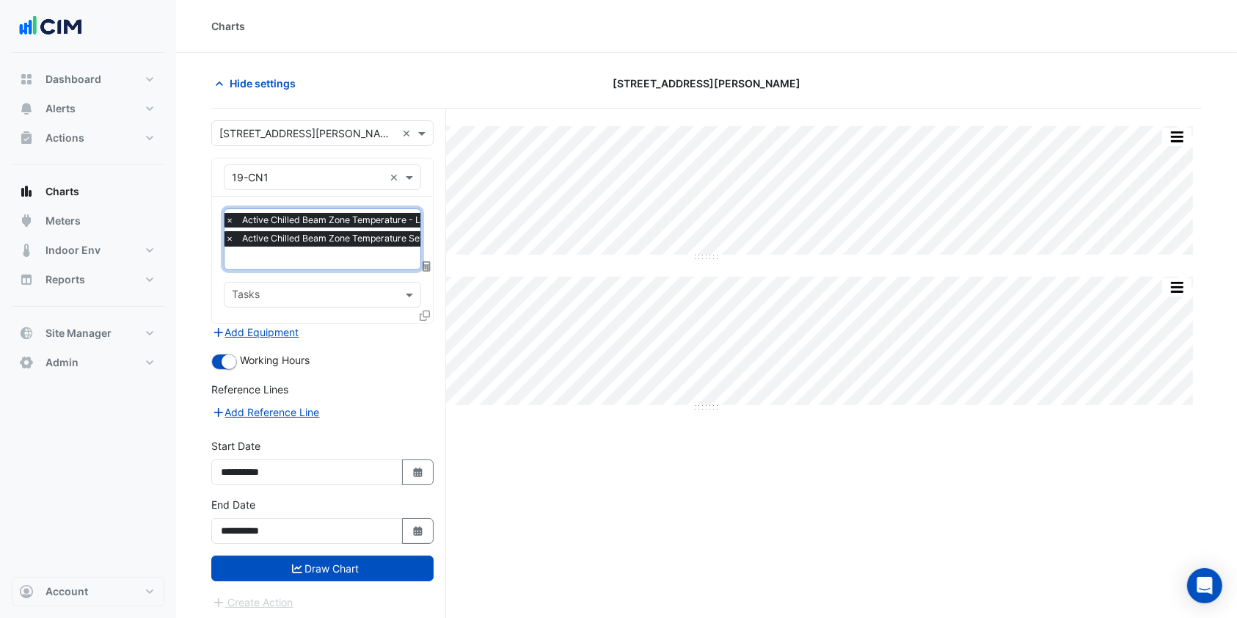
click at [355, 253] on input "text" at bounding box center [395, 259] width 340 height 15
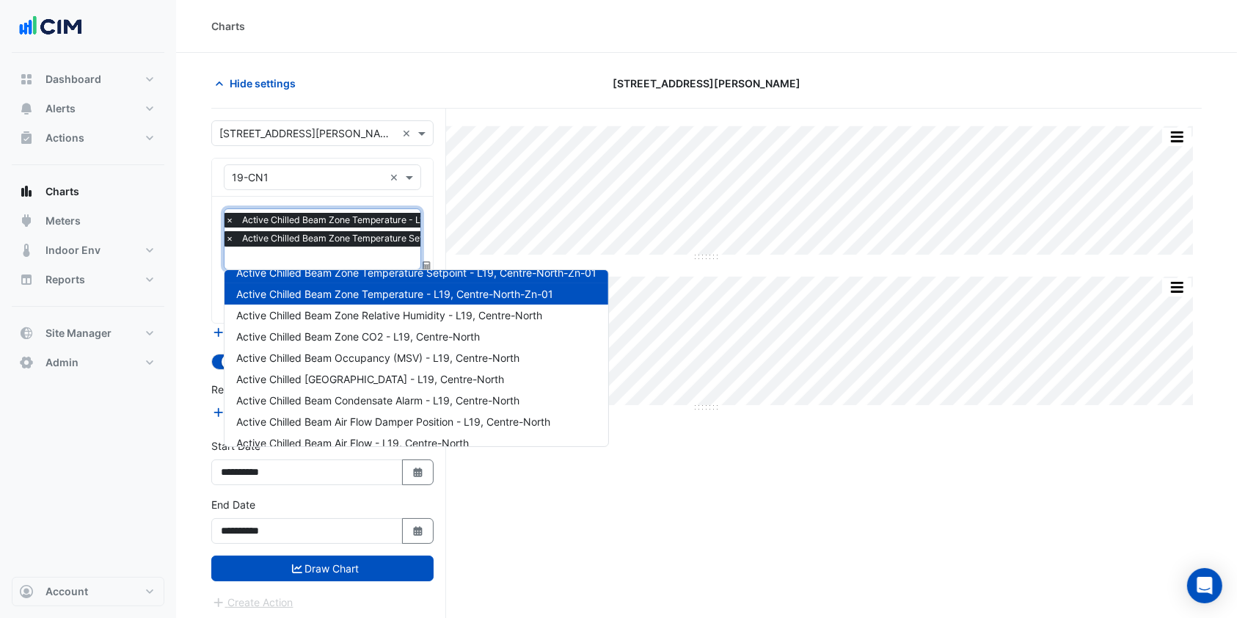
scroll to position [70, 0]
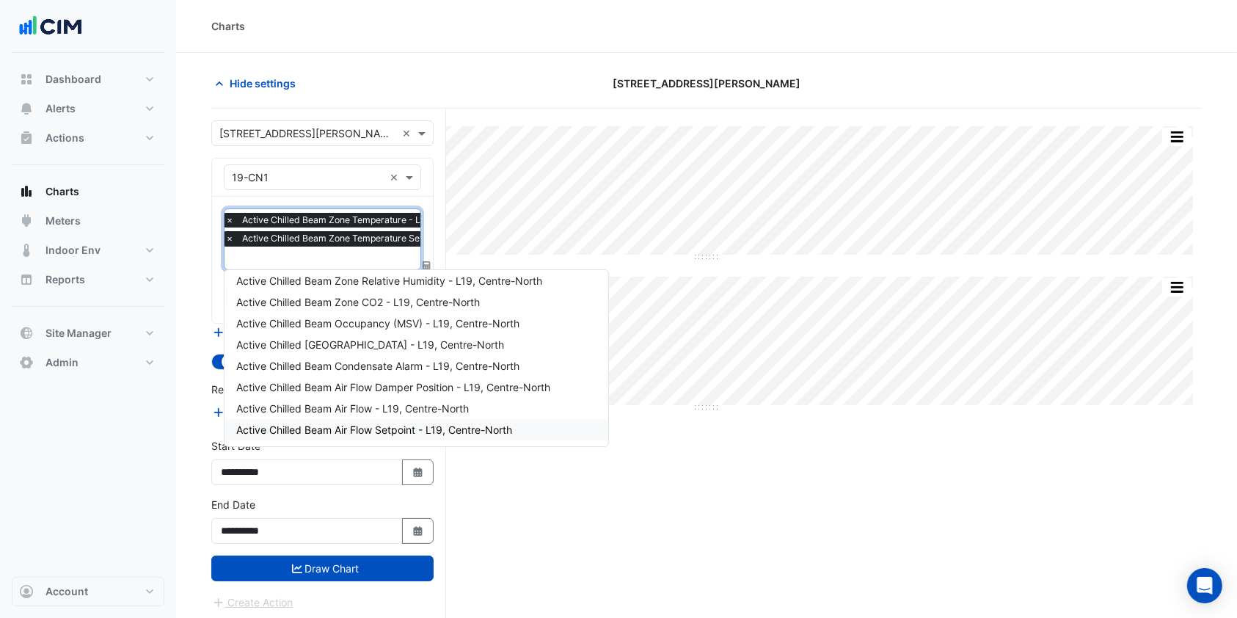
click at [335, 427] on span "Active Chilled Beam Air Flow Setpoint - L19, Centre-North" at bounding box center [374, 430] width 276 height 12
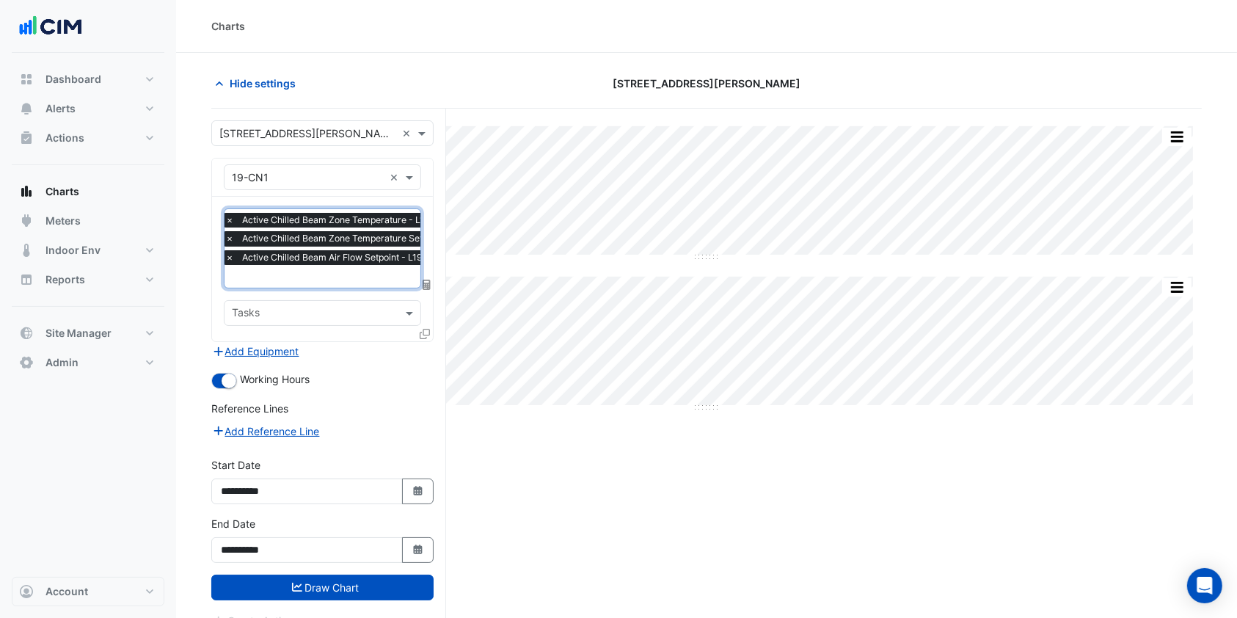
click at [316, 273] on input "text" at bounding box center [395, 277] width 340 height 15
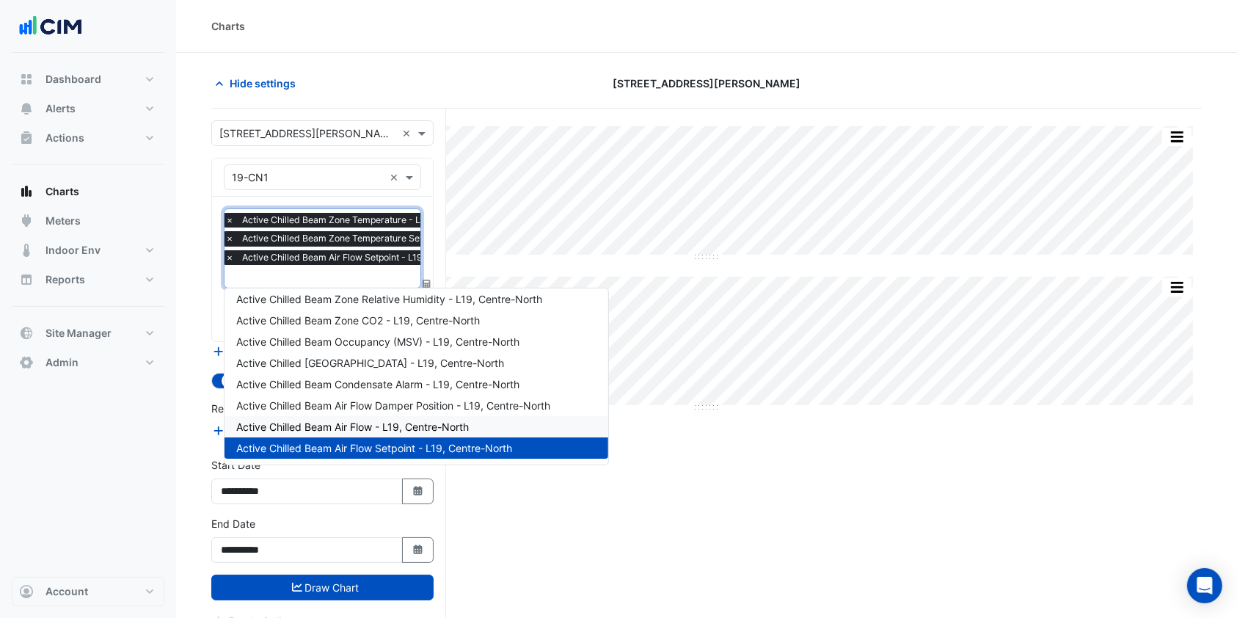
click at [332, 419] on div "Active Chilled Beam Air Flow - L19, Centre-North" at bounding box center [417, 426] width 384 height 21
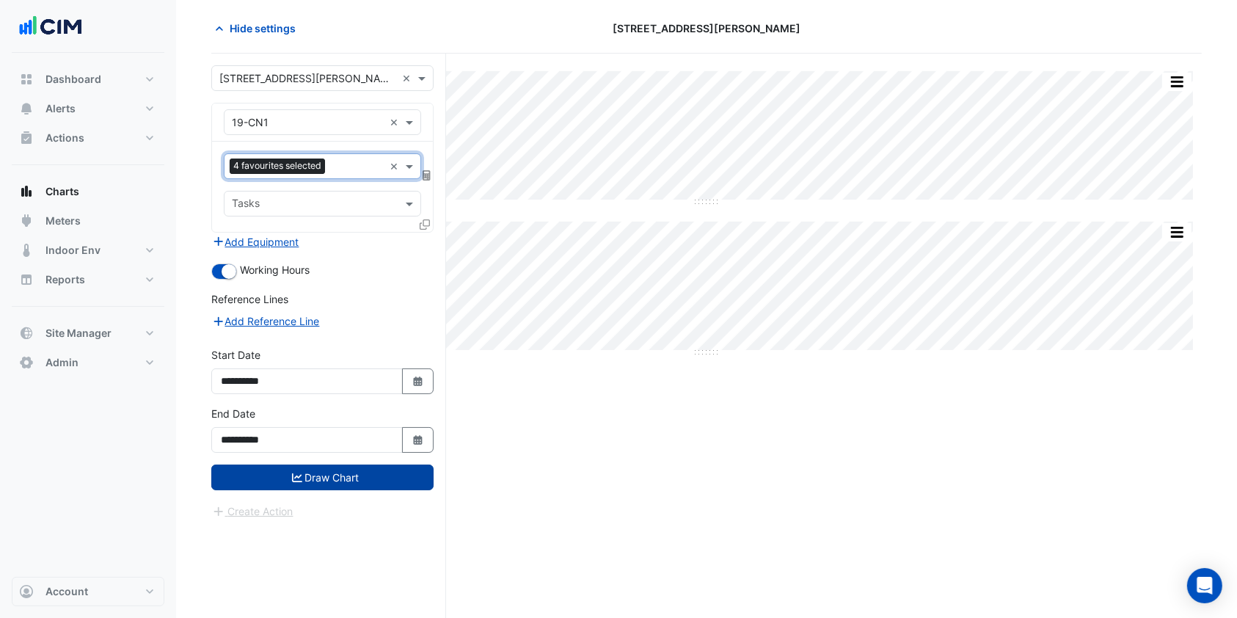
click at [345, 487] on button "Draw Chart" at bounding box center [322, 478] width 222 height 26
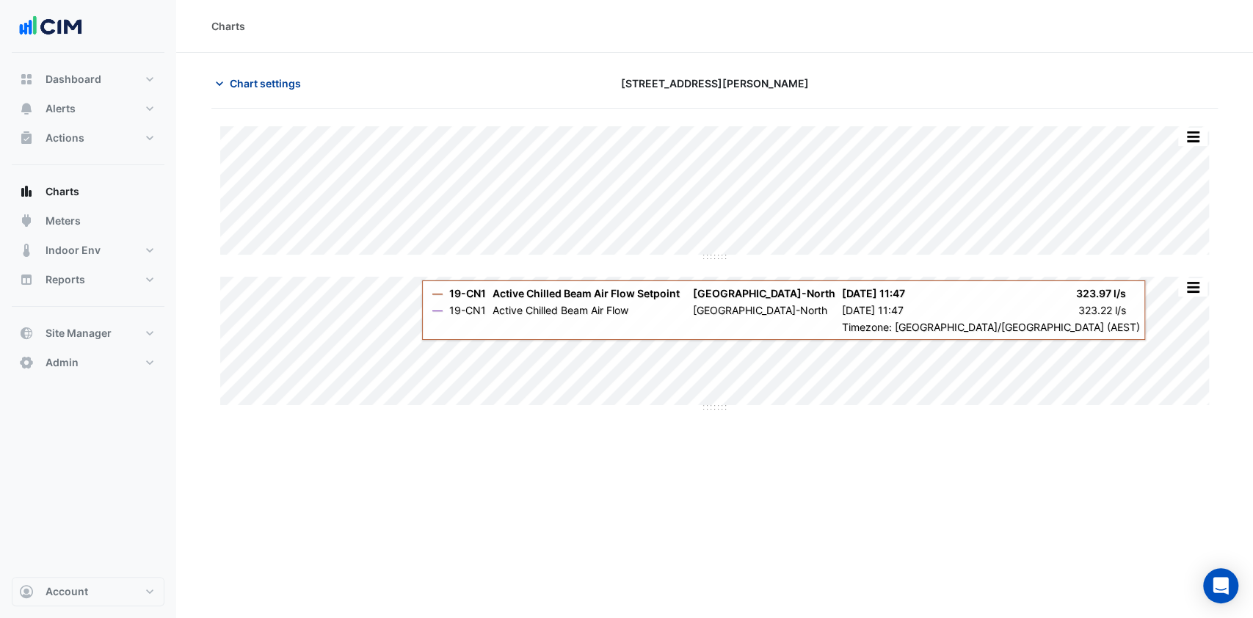
click at [271, 79] on span "Chart settings" at bounding box center [265, 83] width 71 height 15
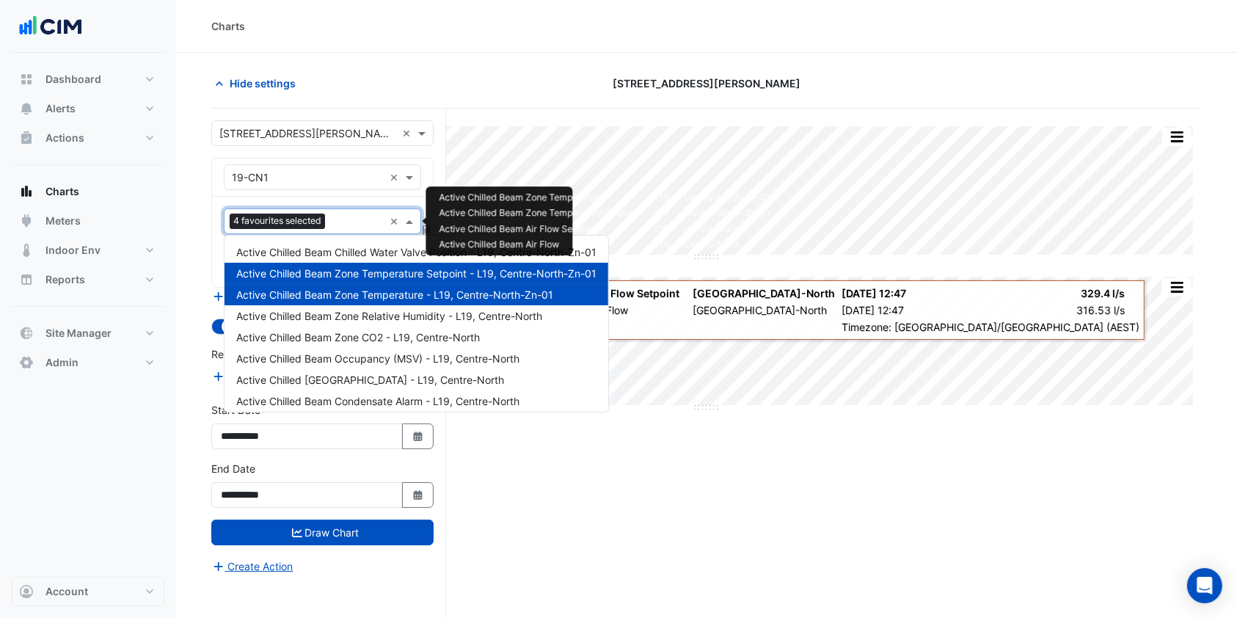
click at [335, 219] on input "text" at bounding box center [357, 222] width 53 height 15
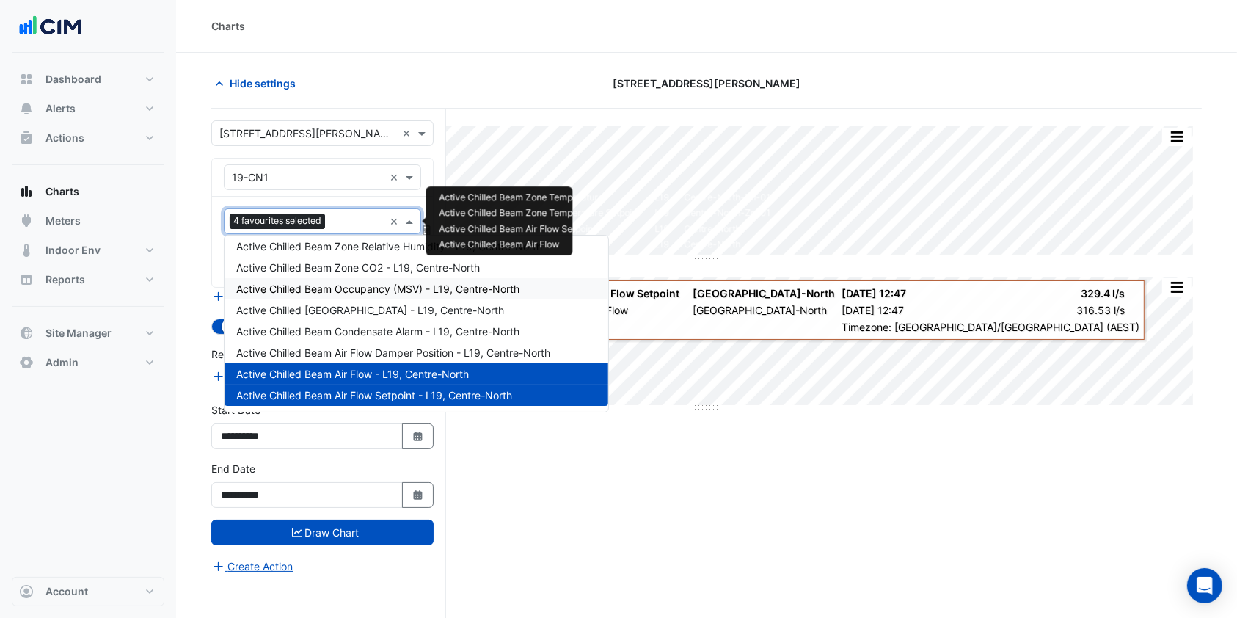
scroll to position [69, 0]
click at [369, 346] on div "Active Chilled Beam Air Flow Damper Position - L19, Centre-North" at bounding box center [417, 353] width 384 height 21
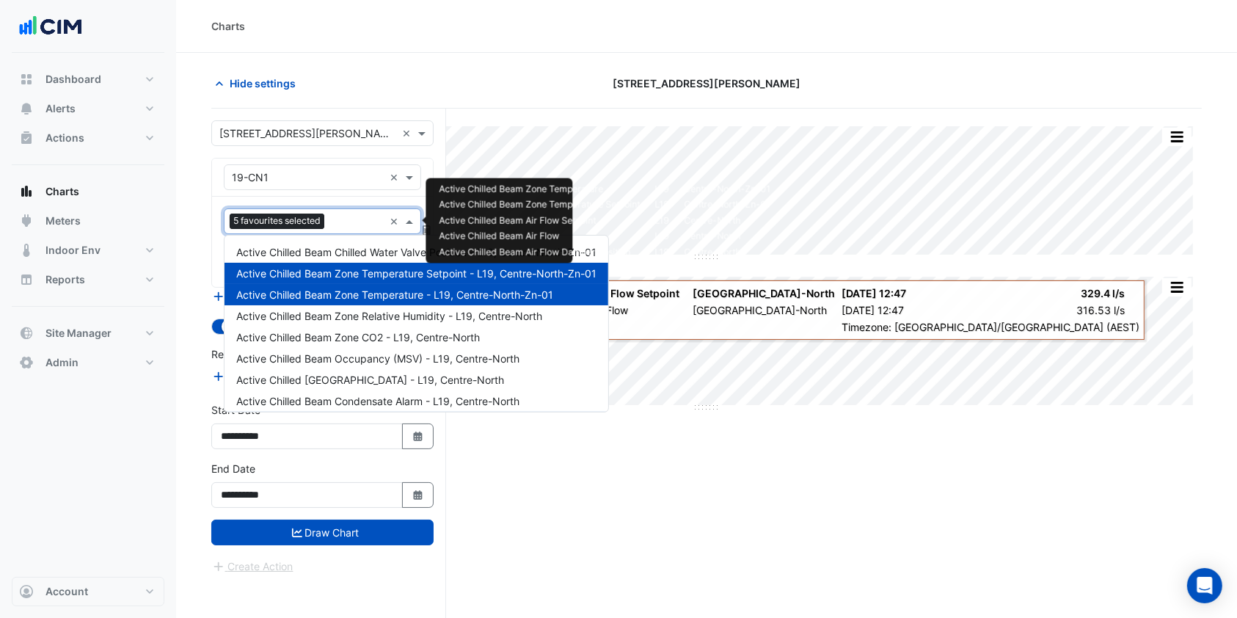
click at [349, 217] on input "text" at bounding box center [357, 222] width 54 height 15
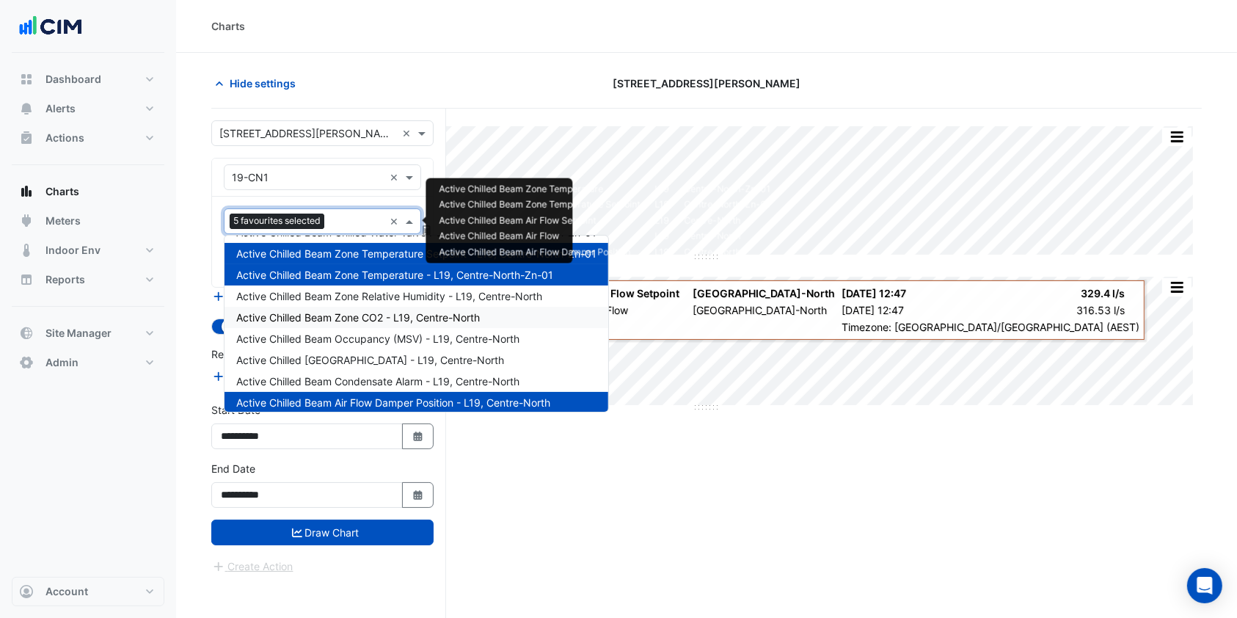
scroll to position [0, 0]
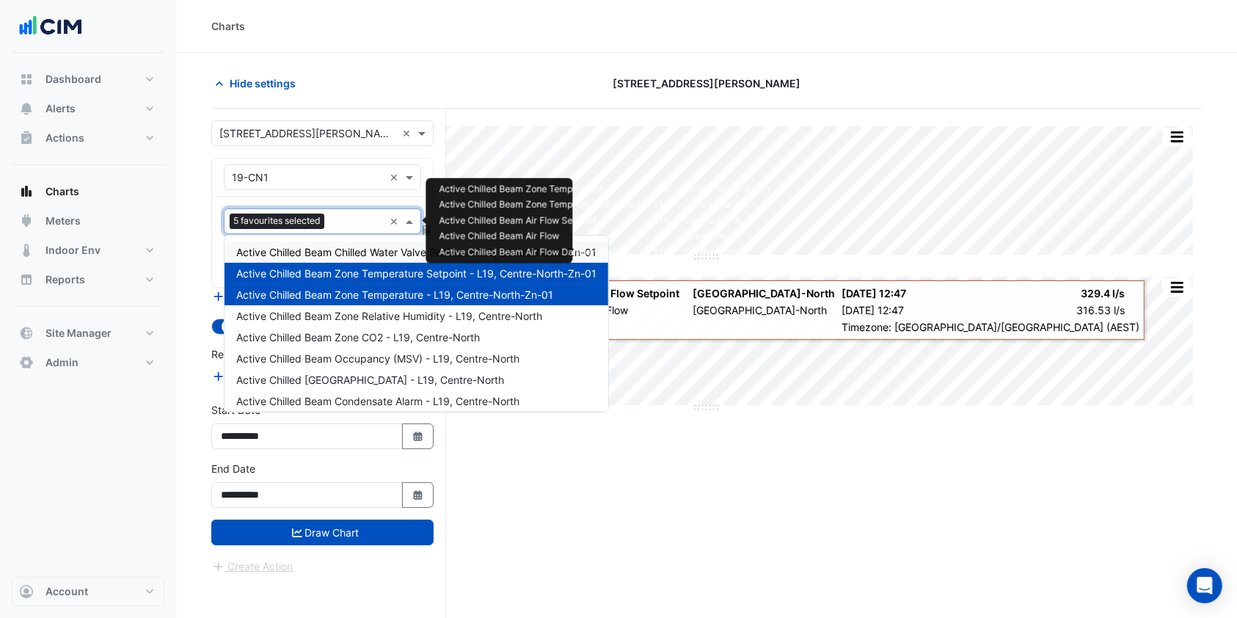
click at [394, 241] on div "Active Chilled Beam Chilled Water Valve Position - L19, Centre-North-Zn-01 Acti…" at bounding box center [417, 324] width 384 height 176
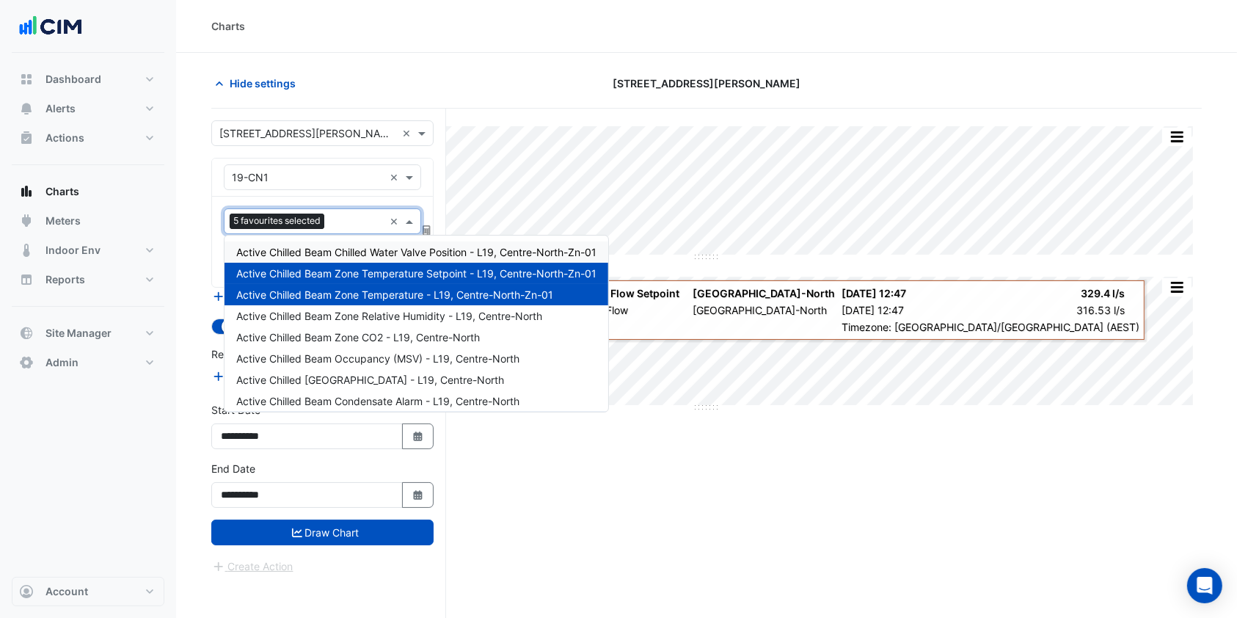
click at [374, 257] on span "Active Chilled Beam Chilled Water Valve Position - L19, Centre-North-Zn-01" at bounding box center [416, 252] width 360 height 12
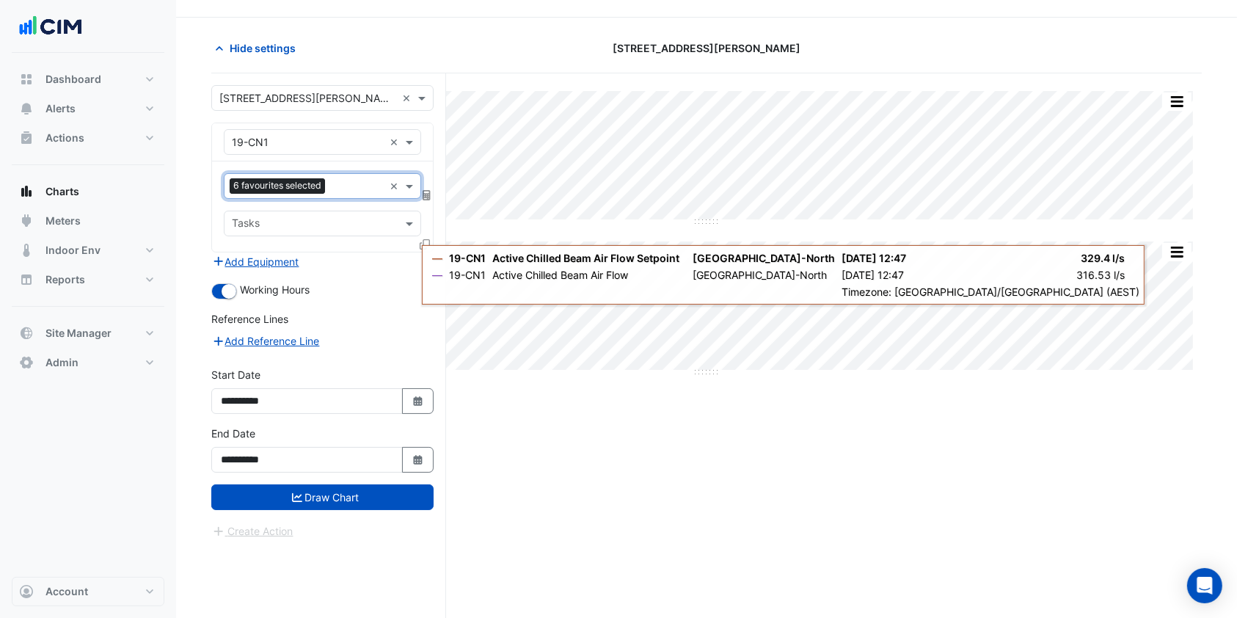
scroll to position [55, 0]
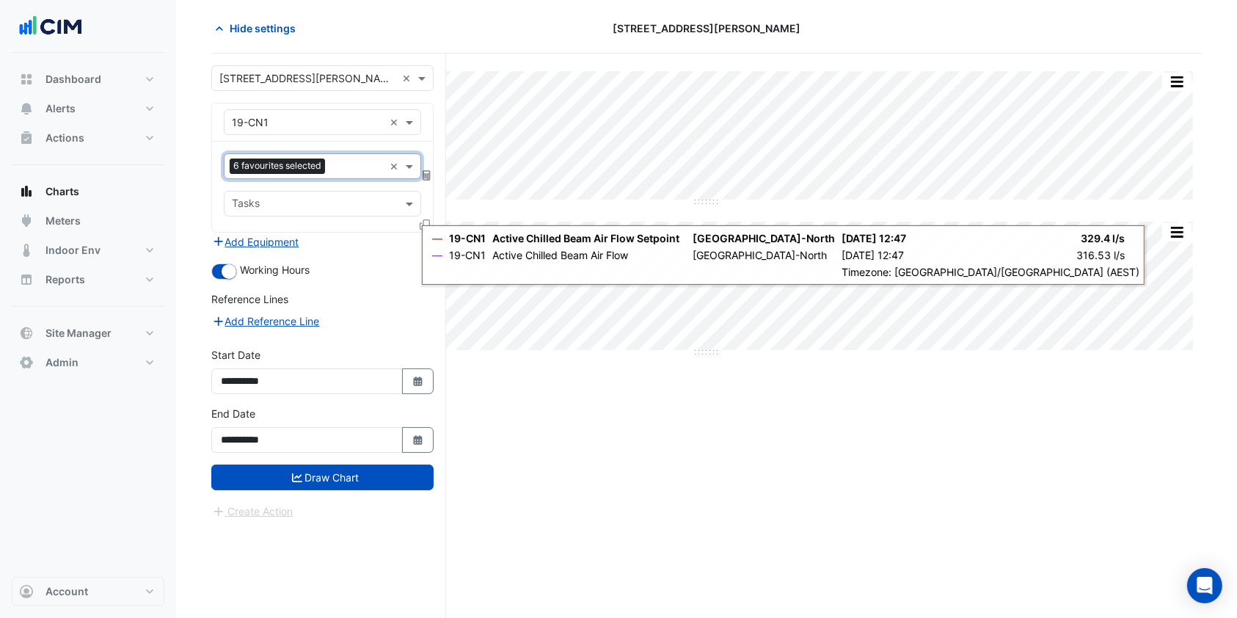
drag, startPoint x: 345, startPoint y: 474, endPoint x: 378, endPoint y: 459, distance: 36.4
click at [349, 473] on button "Draw Chart" at bounding box center [322, 478] width 222 height 26
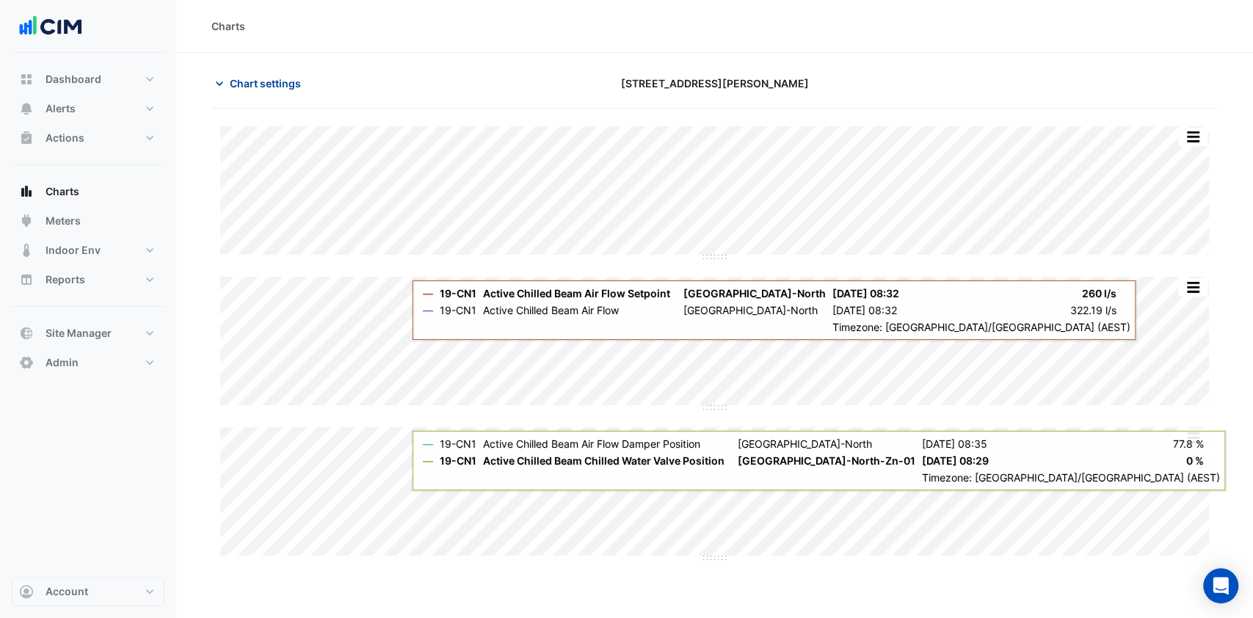
click at [247, 76] on span "Chart settings" at bounding box center [265, 83] width 71 height 15
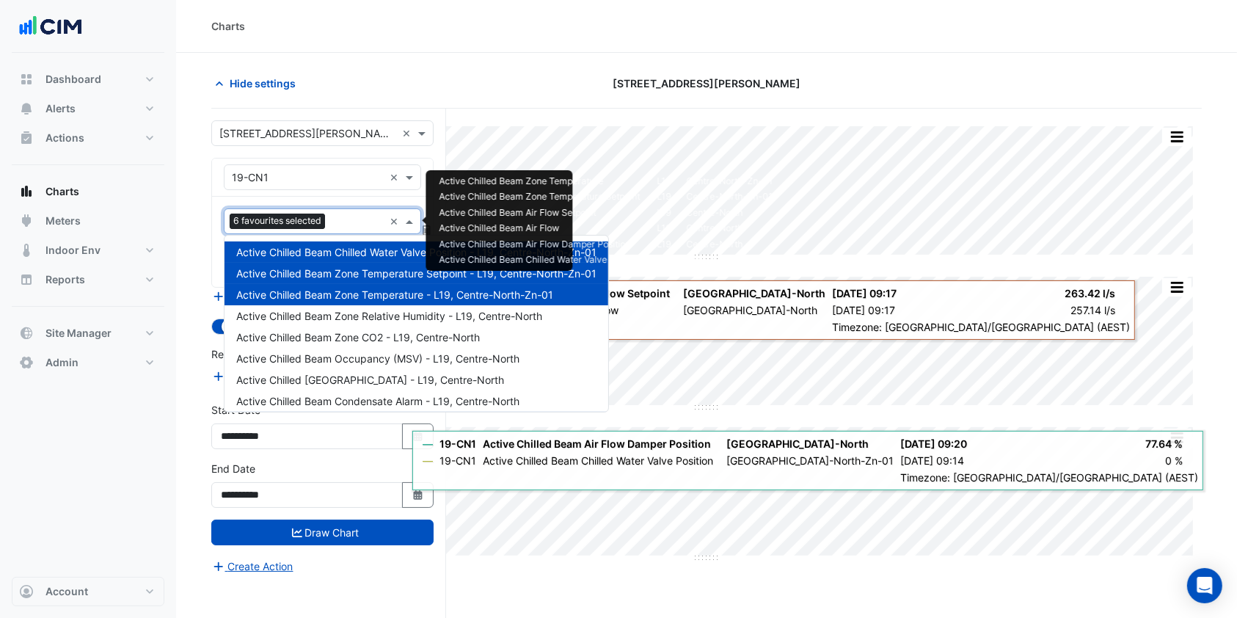
click at [348, 215] on input "text" at bounding box center [357, 222] width 53 height 15
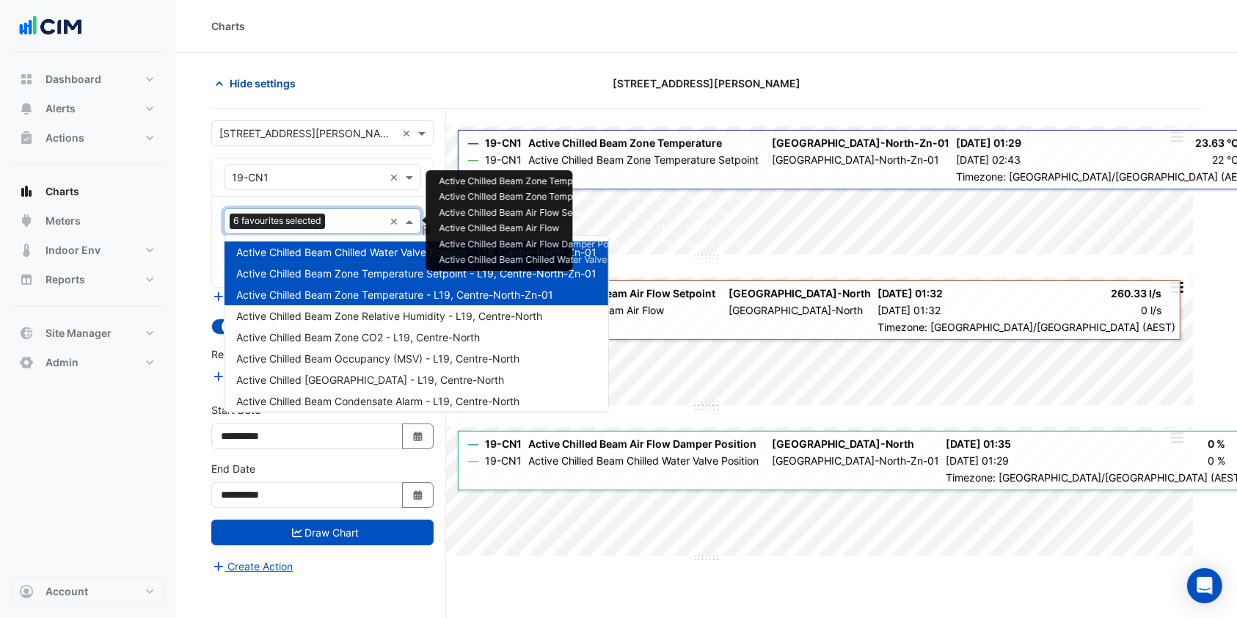
click at [234, 86] on span "Hide settings" at bounding box center [263, 83] width 66 height 15
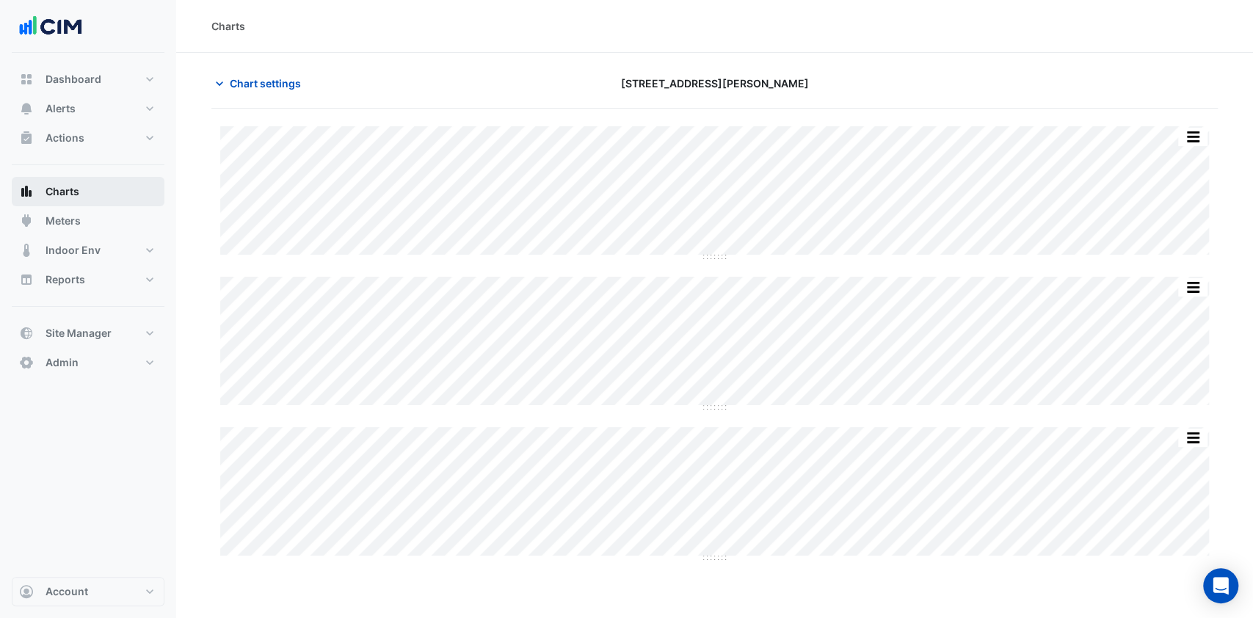
click at [84, 195] on button "Charts" at bounding box center [88, 191] width 153 height 29
click at [89, 186] on button "Charts" at bounding box center [88, 191] width 153 height 29
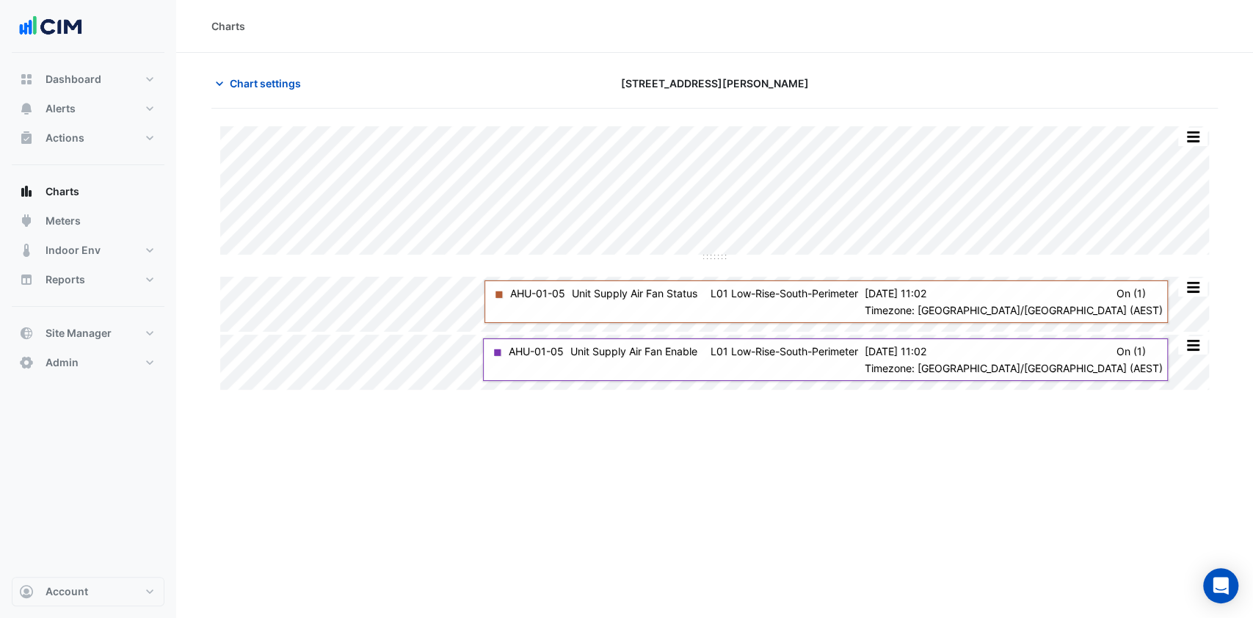
drag, startPoint x: 803, startPoint y: 120, endPoint x: 1044, endPoint y: 104, distance: 241.3
click at [1044, 104] on div "Chart settings [STREET_ADDRESS][PERSON_NAME]" at bounding box center [714, 89] width 1006 height 38
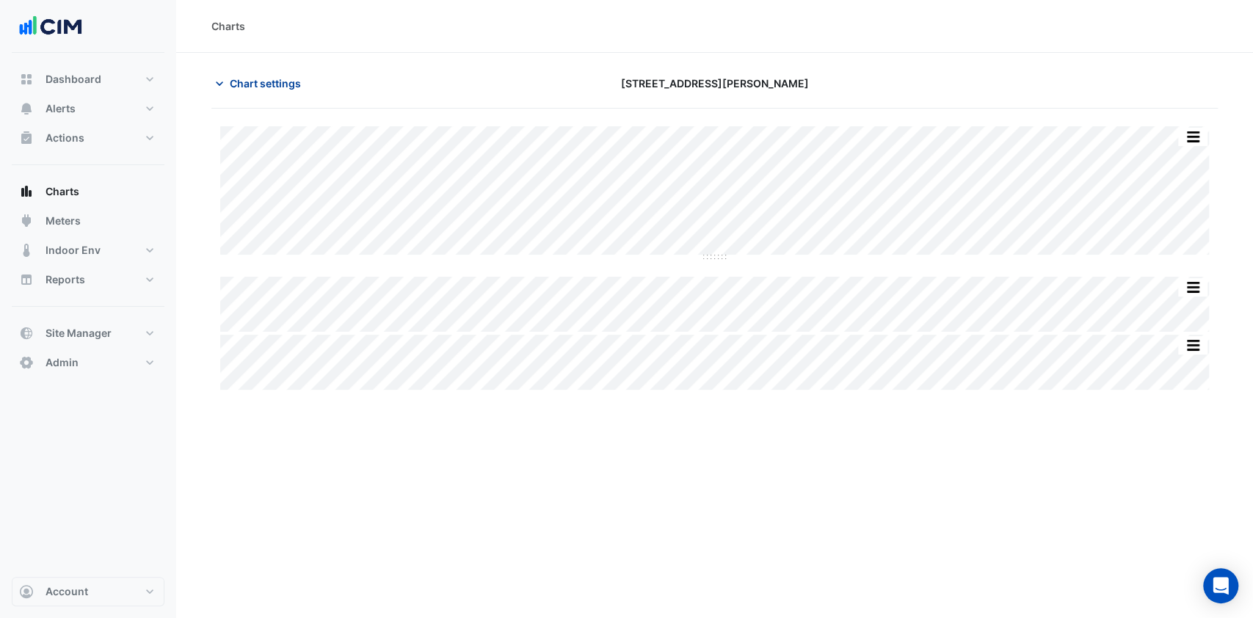
click at [227, 85] on button "Chart settings" at bounding box center [260, 83] width 99 height 26
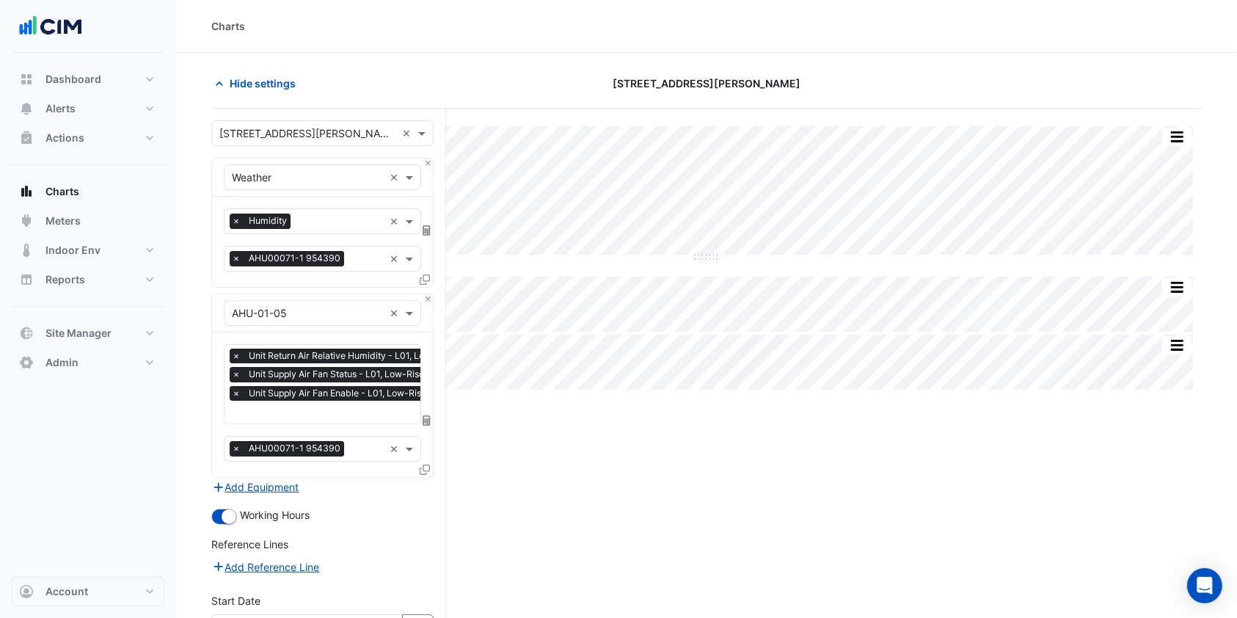
click at [324, 161] on div "× Weather ×" at bounding box center [322, 178] width 221 height 38
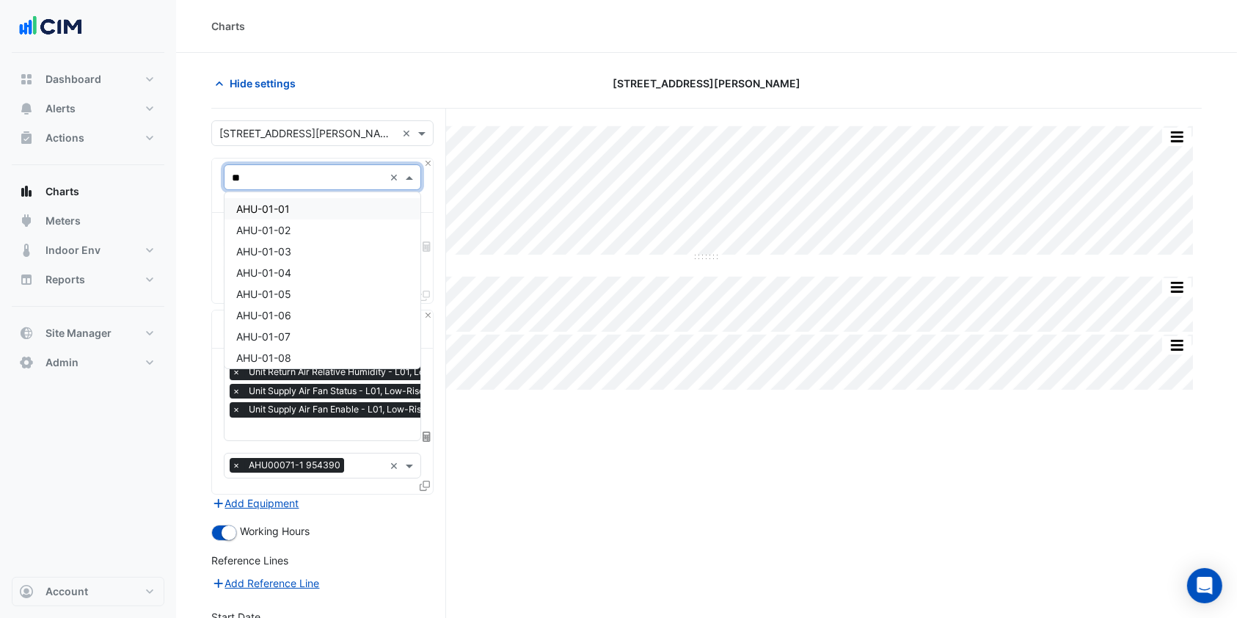
type input "***"
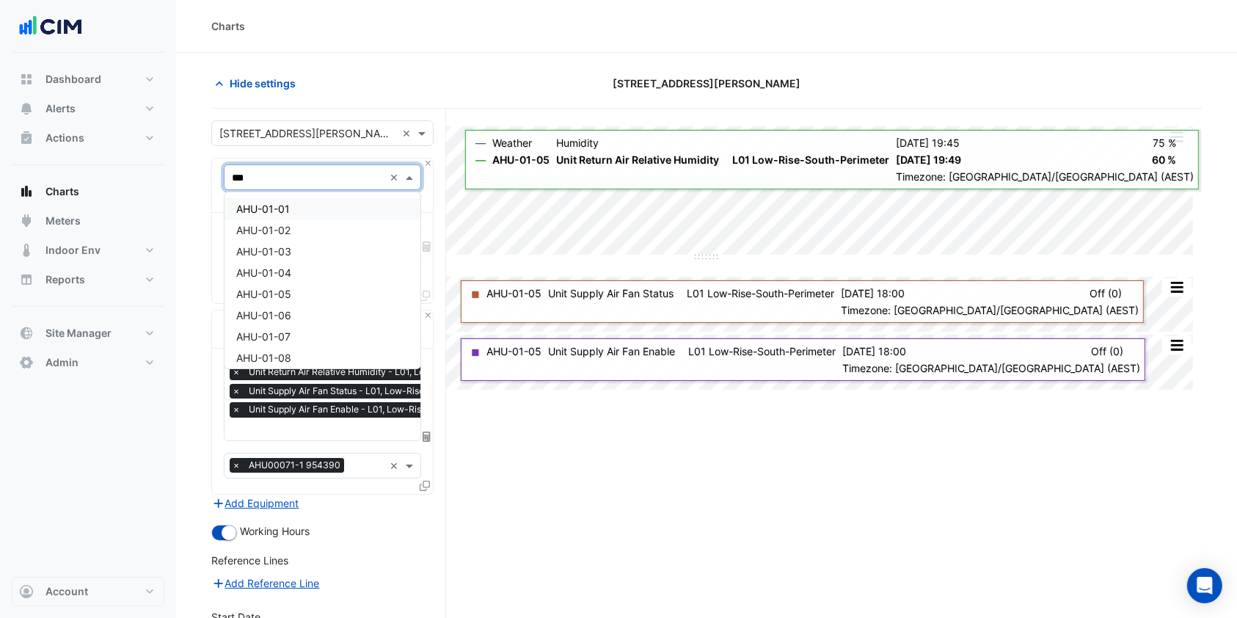
click at [288, 209] on span "AHU-01-01" at bounding box center [263, 209] width 54 height 12
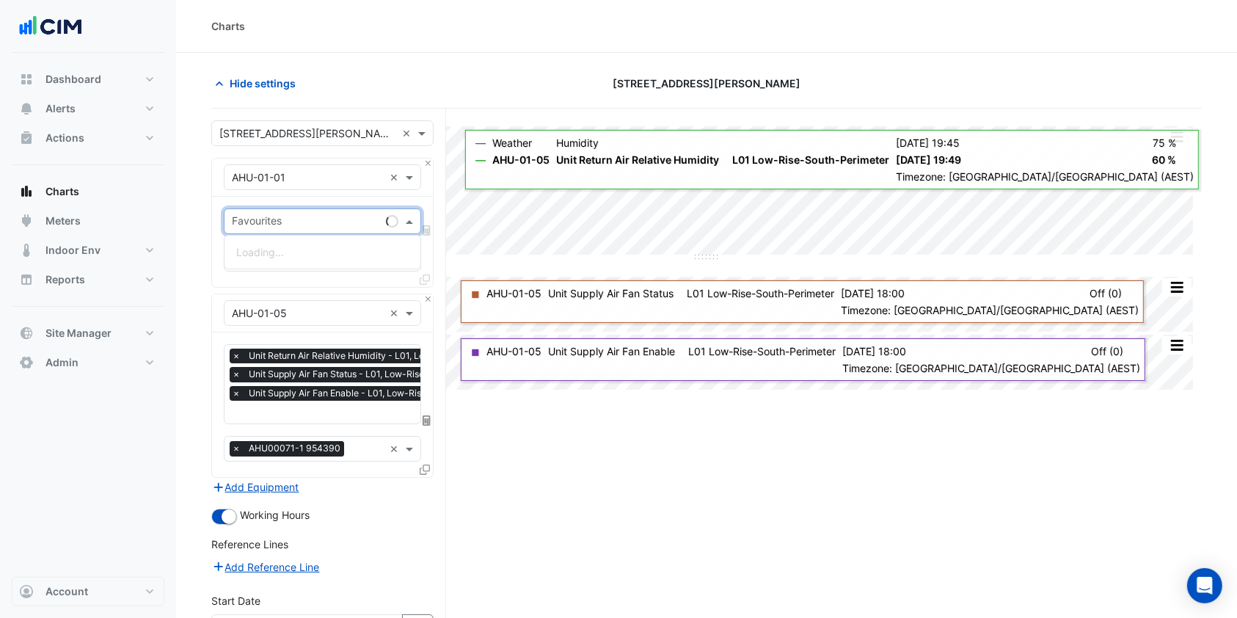
click at [286, 215] on input "text" at bounding box center [306, 222] width 148 height 15
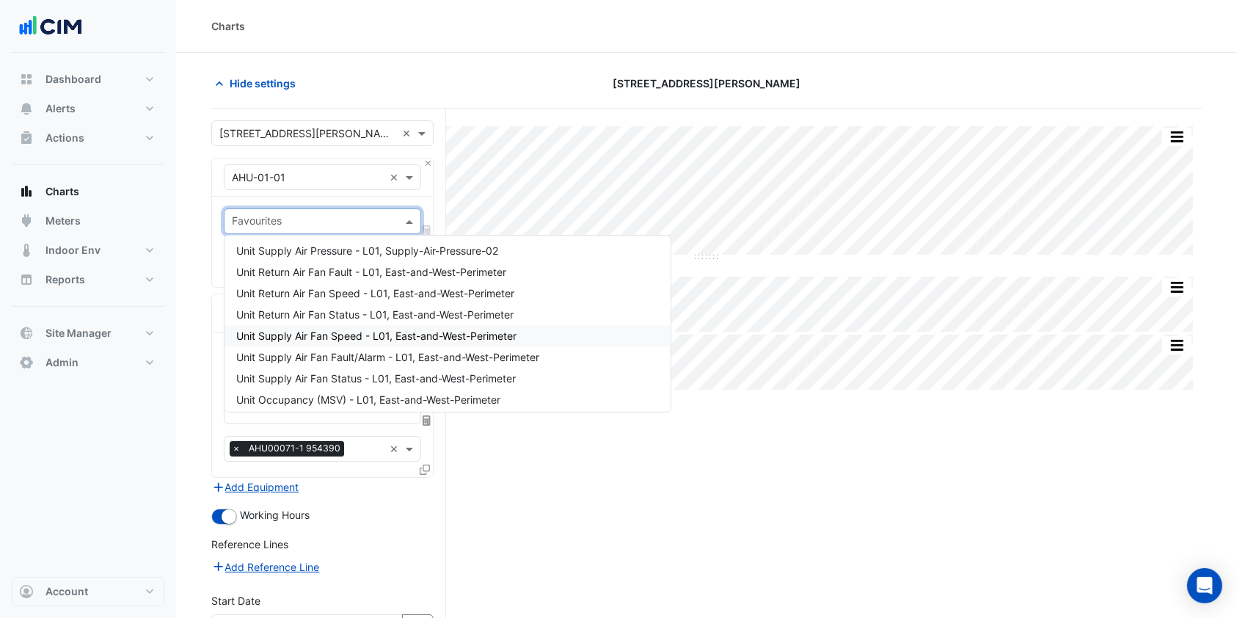
scroll to position [95, 0]
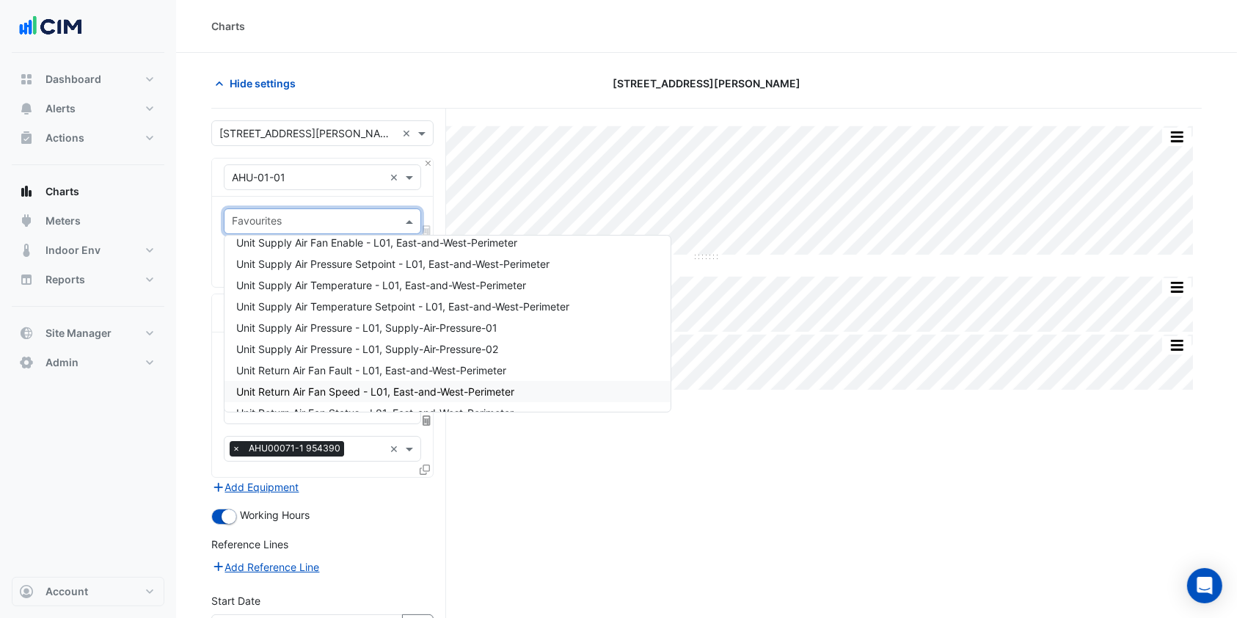
click at [321, 393] on span "Unit Return Air Fan Speed - L01, East-and-West-Perimeter" at bounding box center [375, 391] width 278 height 12
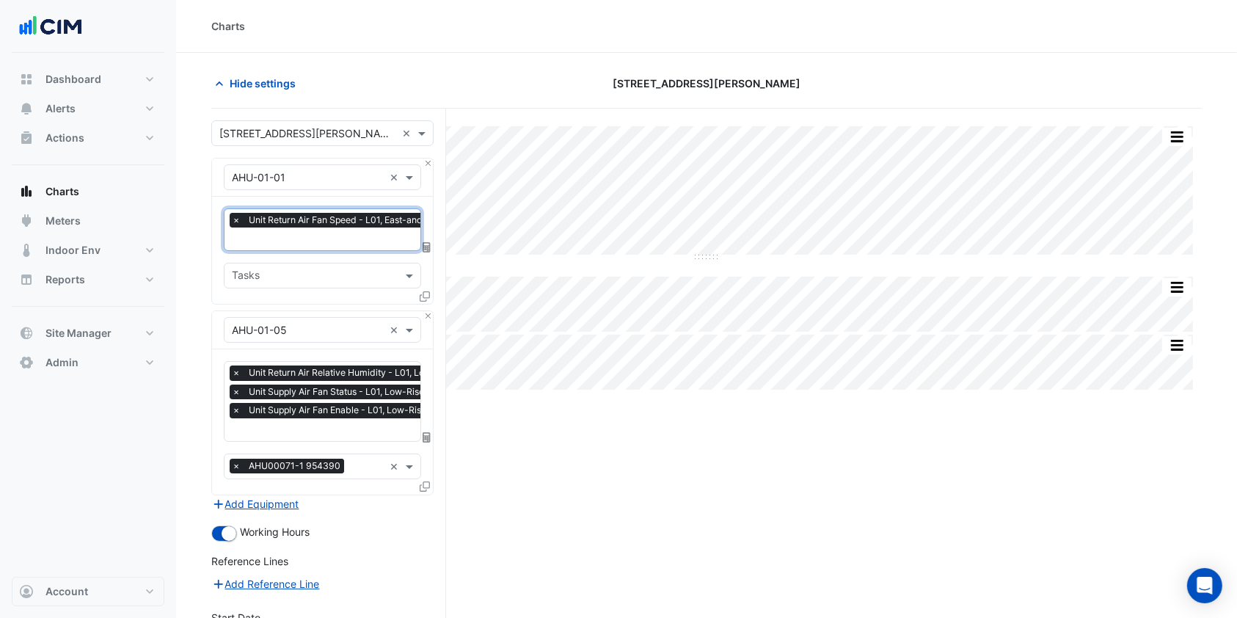
click at [320, 239] on input "text" at bounding box center [366, 240] width 269 height 15
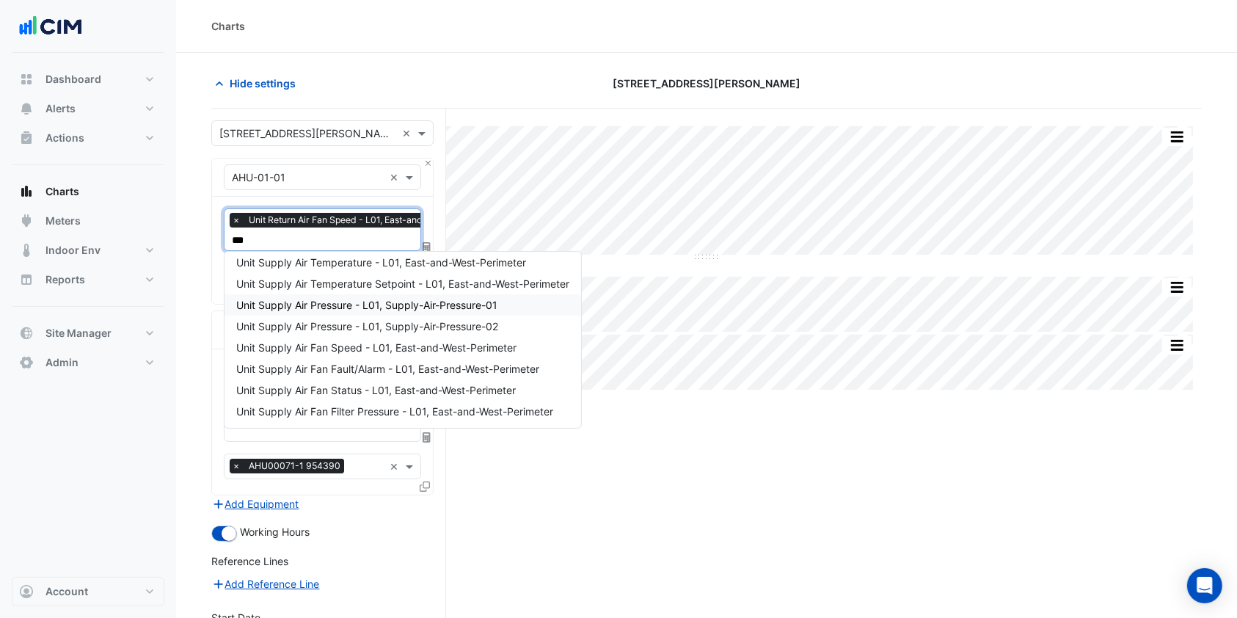
scroll to position [48, 0]
type input "****"
click at [356, 346] on span "Unit Supply Air Fan Speed - L01, East-and-West-Perimeter" at bounding box center [376, 348] width 280 height 12
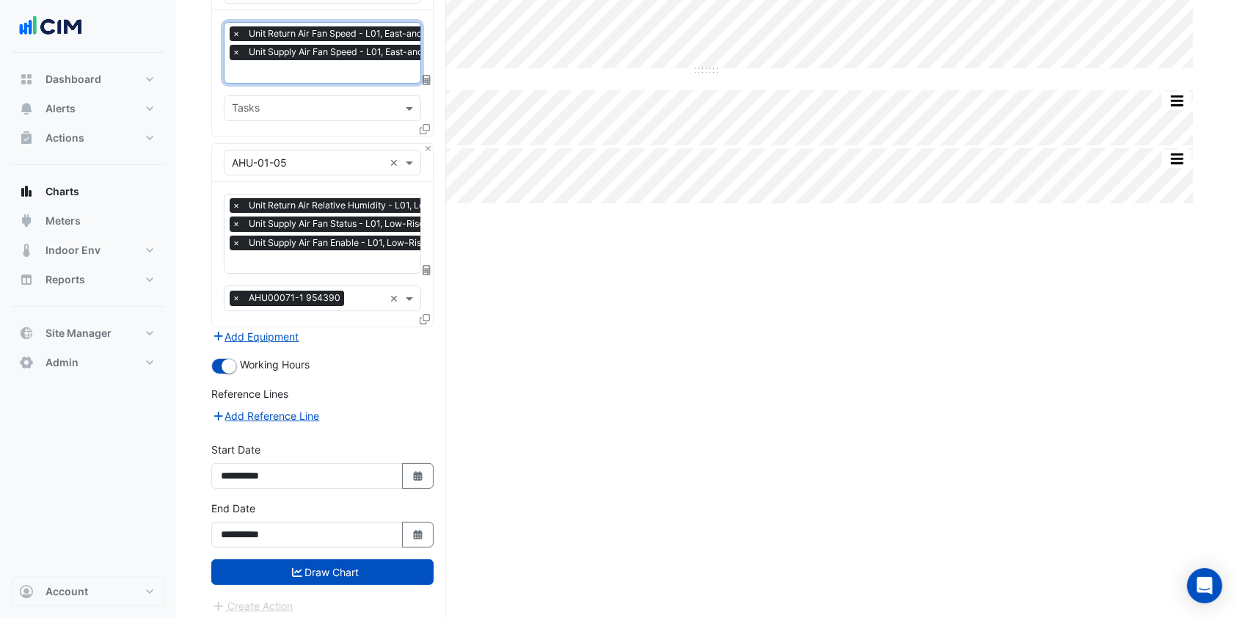
scroll to position [188, 0]
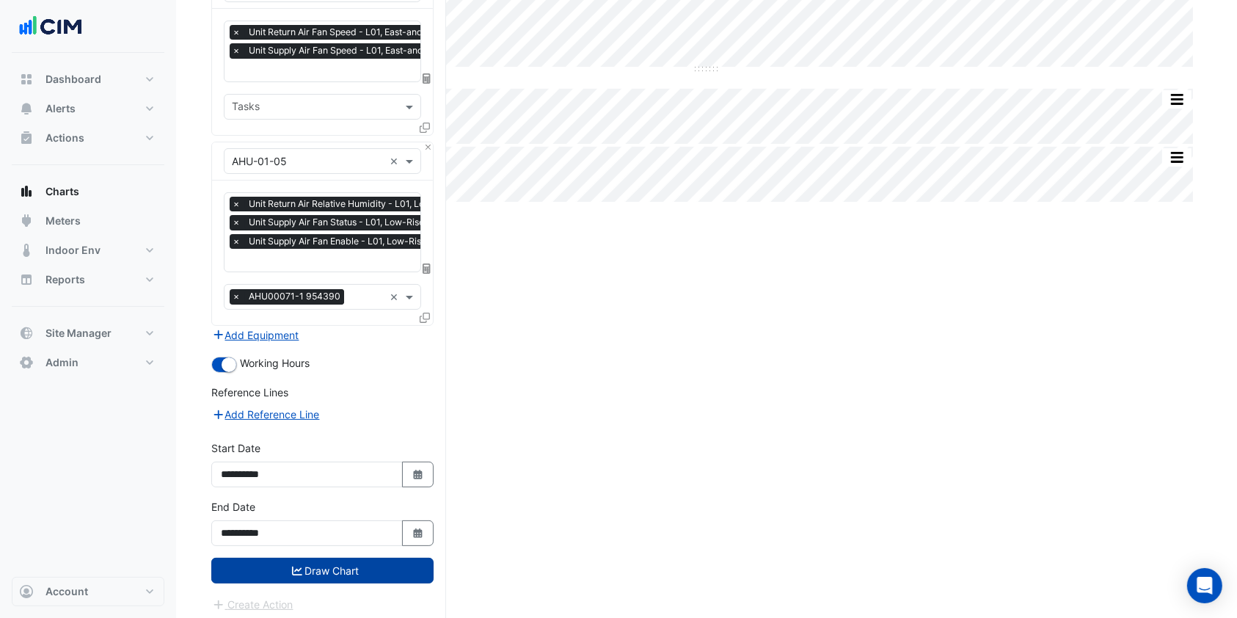
click at [335, 570] on button "Draw Chart" at bounding box center [322, 571] width 222 height 26
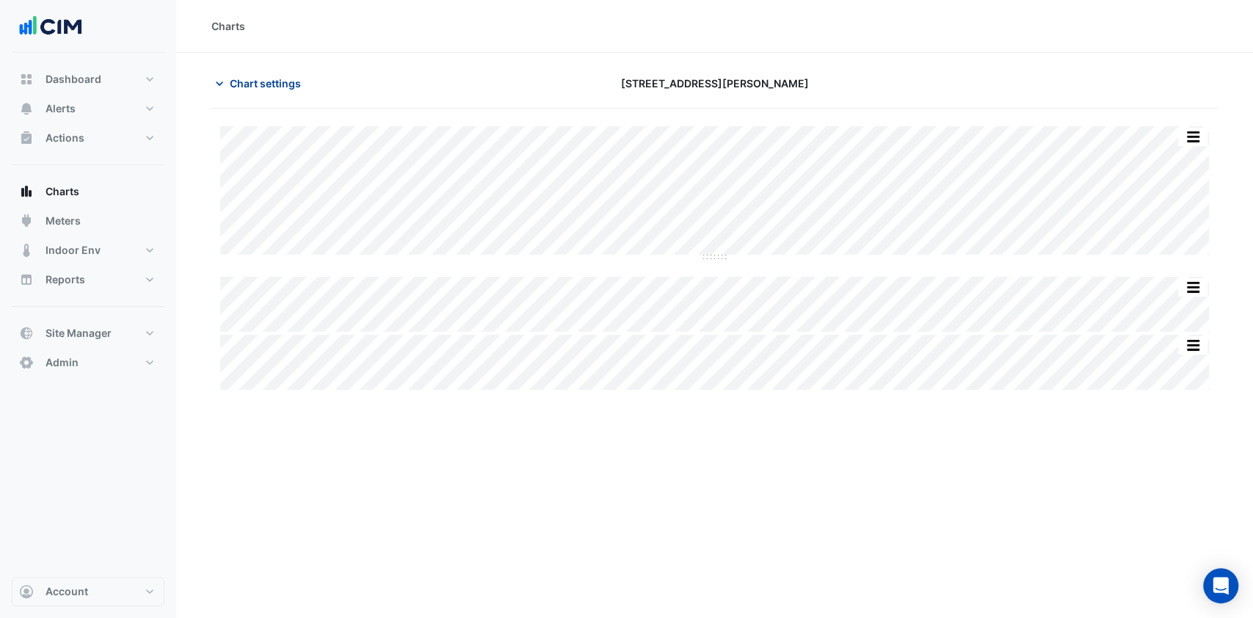
click at [262, 82] on span "Chart settings" at bounding box center [265, 83] width 71 height 15
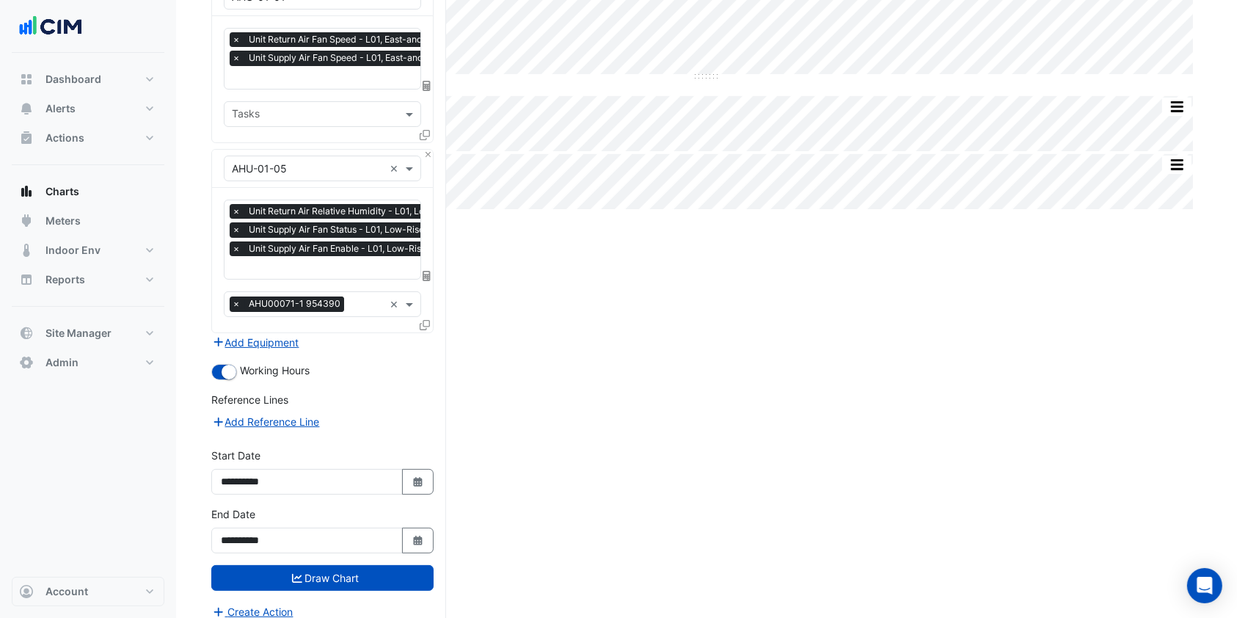
scroll to position [188, 0]
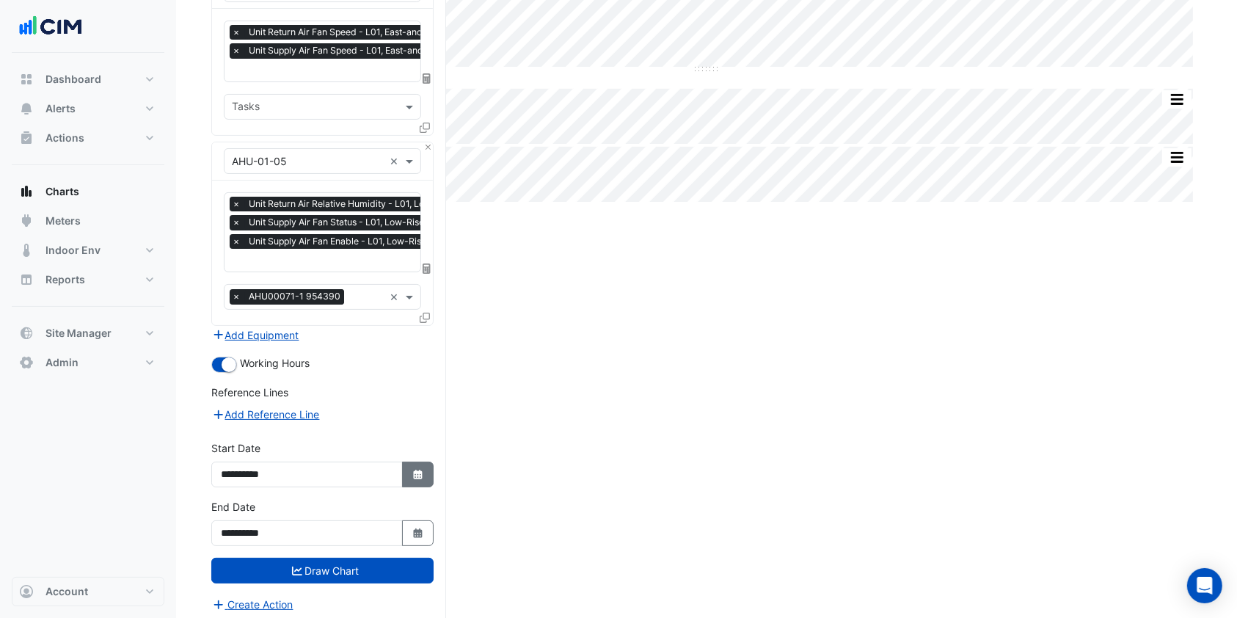
click at [429, 469] on button "Select Date" at bounding box center [418, 475] width 32 height 26
select select "*"
select select "****"
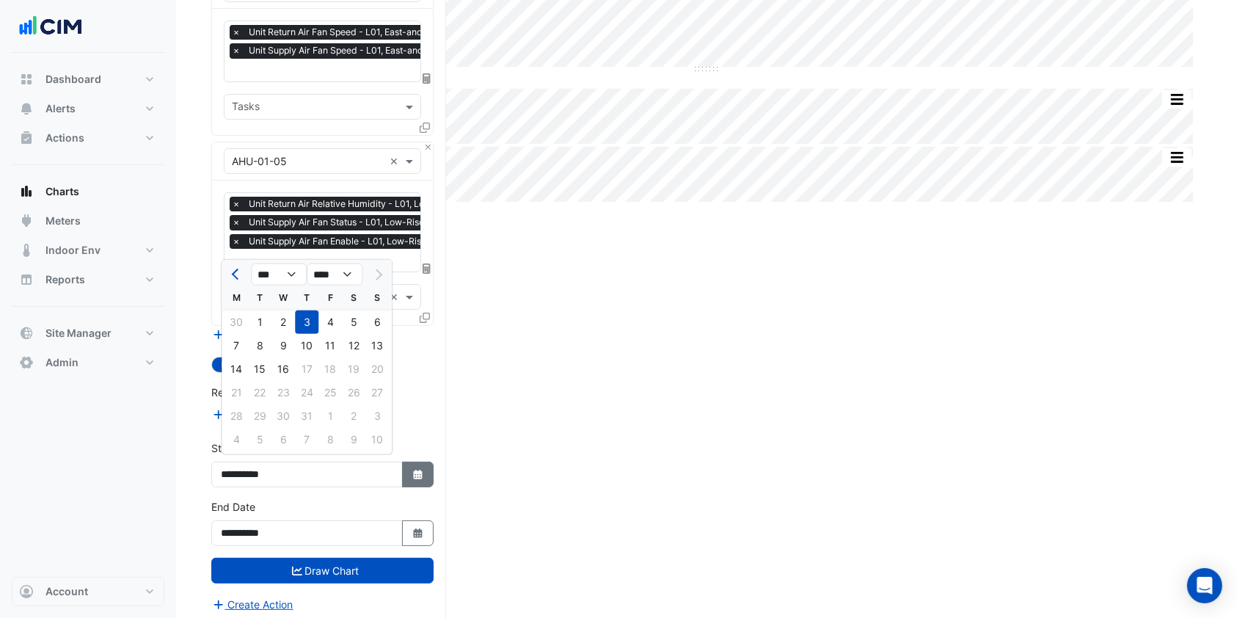
click at [429, 469] on button "Select Date" at bounding box center [418, 475] width 32 height 26
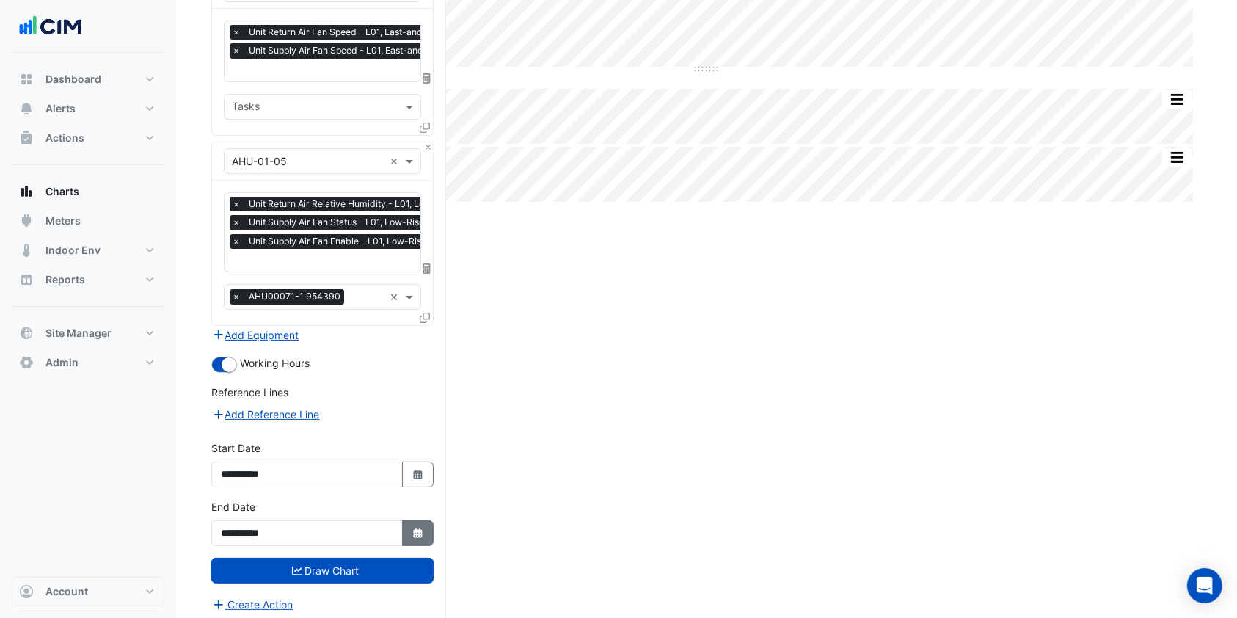
click at [417, 528] on icon "button" at bounding box center [417, 533] width 9 height 10
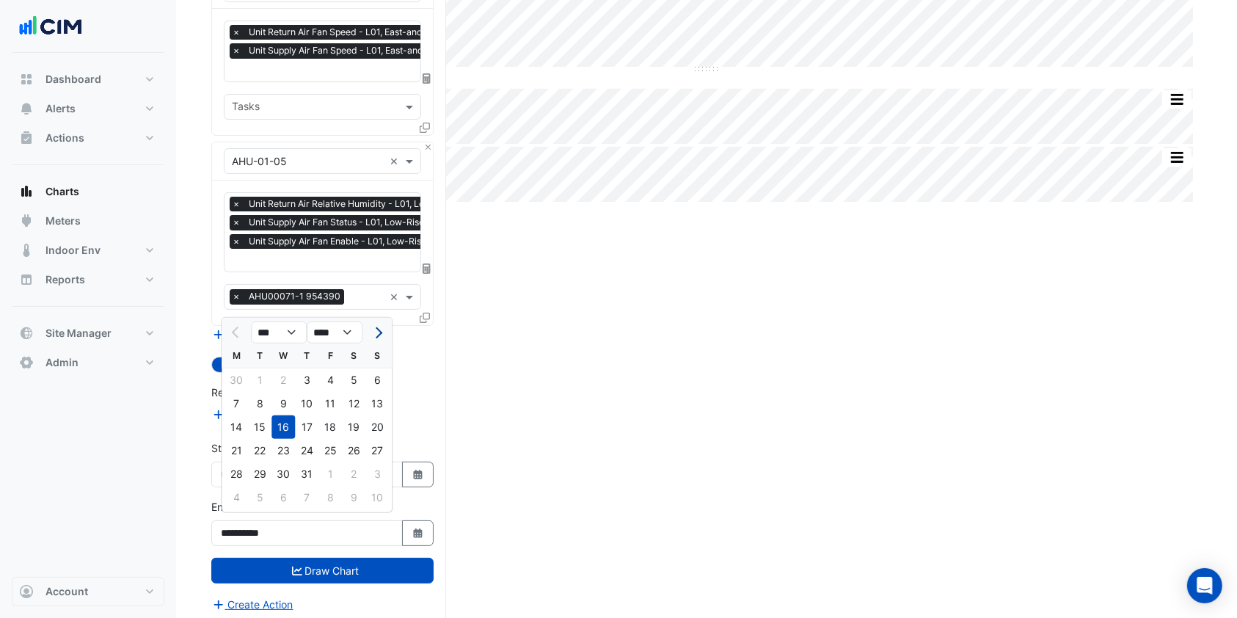
click at [381, 323] on button "Next month" at bounding box center [377, 332] width 18 height 23
select select "*"
click at [346, 405] on div "13" at bounding box center [353, 403] width 23 height 23
type input "**********"
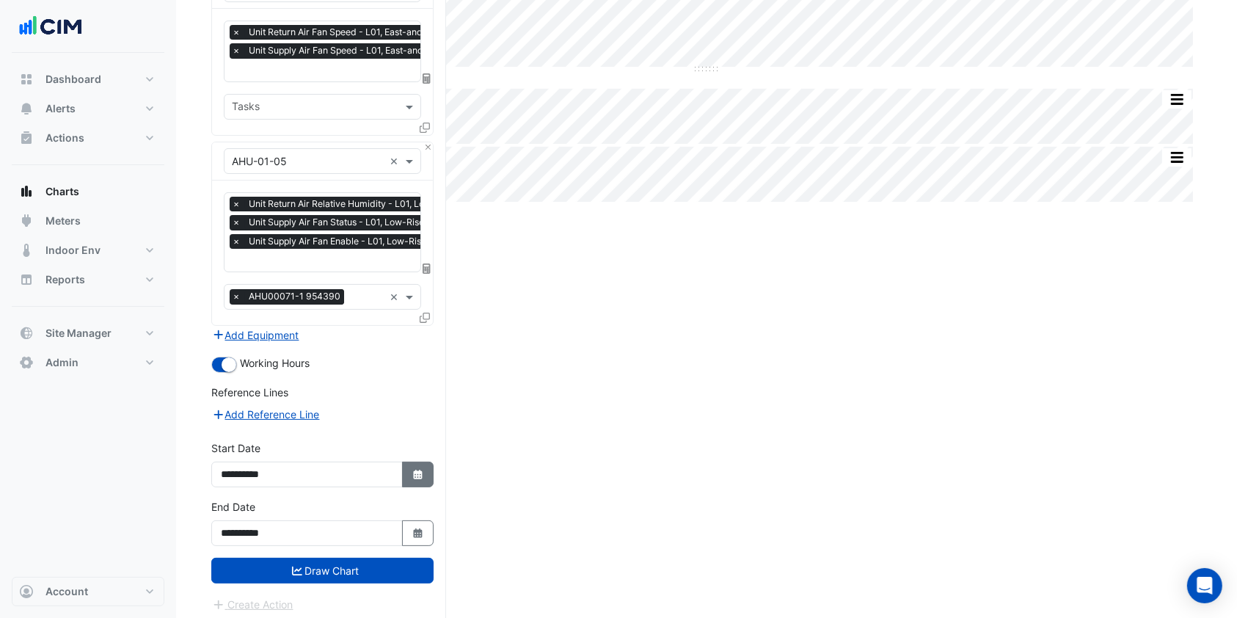
click at [409, 468] on button "Select Date" at bounding box center [418, 475] width 32 height 26
select select "*"
select select "****"
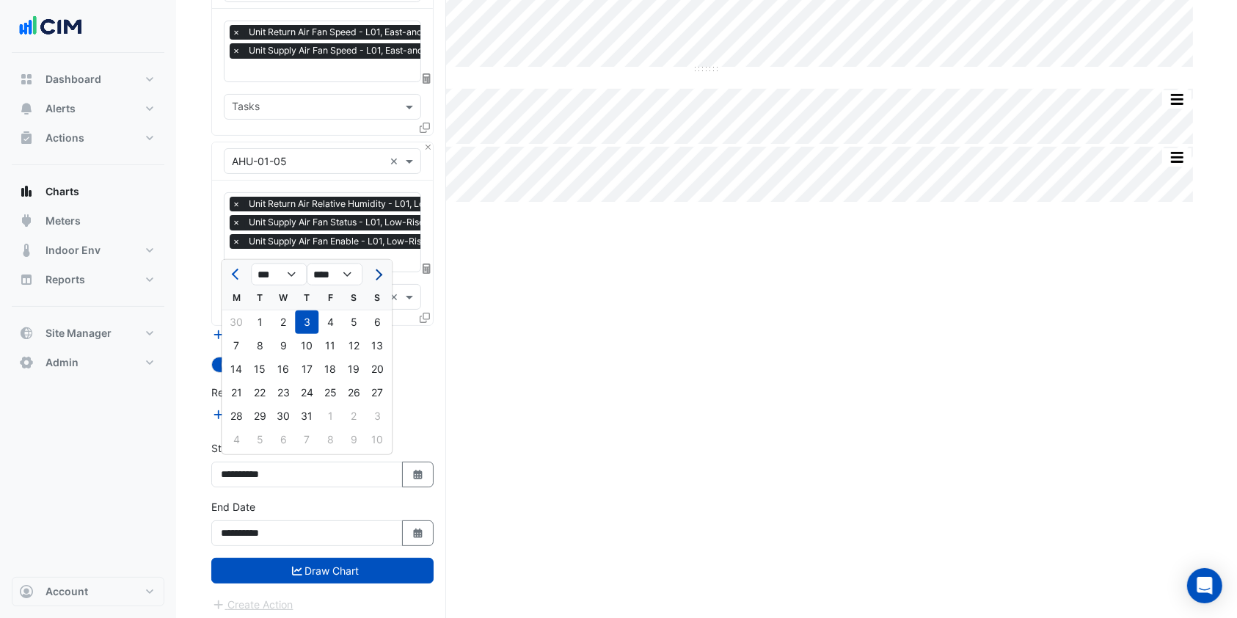
click at [382, 271] on button "Next month" at bounding box center [377, 274] width 18 height 23
click at [377, 270] on span "Next month" at bounding box center [376, 274] width 11 height 11
select select "*"
click at [245, 327] on div "1" at bounding box center [236, 321] width 23 height 23
type input "**********"
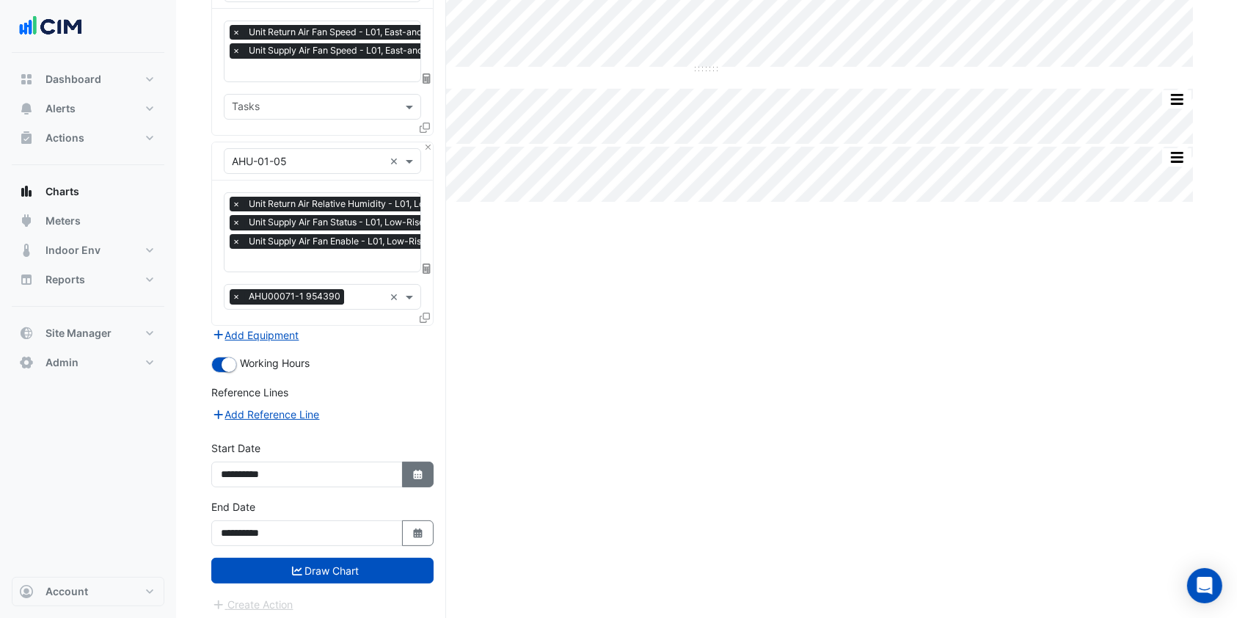
click at [424, 473] on fa-icon "Select Date" at bounding box center [418, 474] width 13 height 12
select select "*"
select select "****"
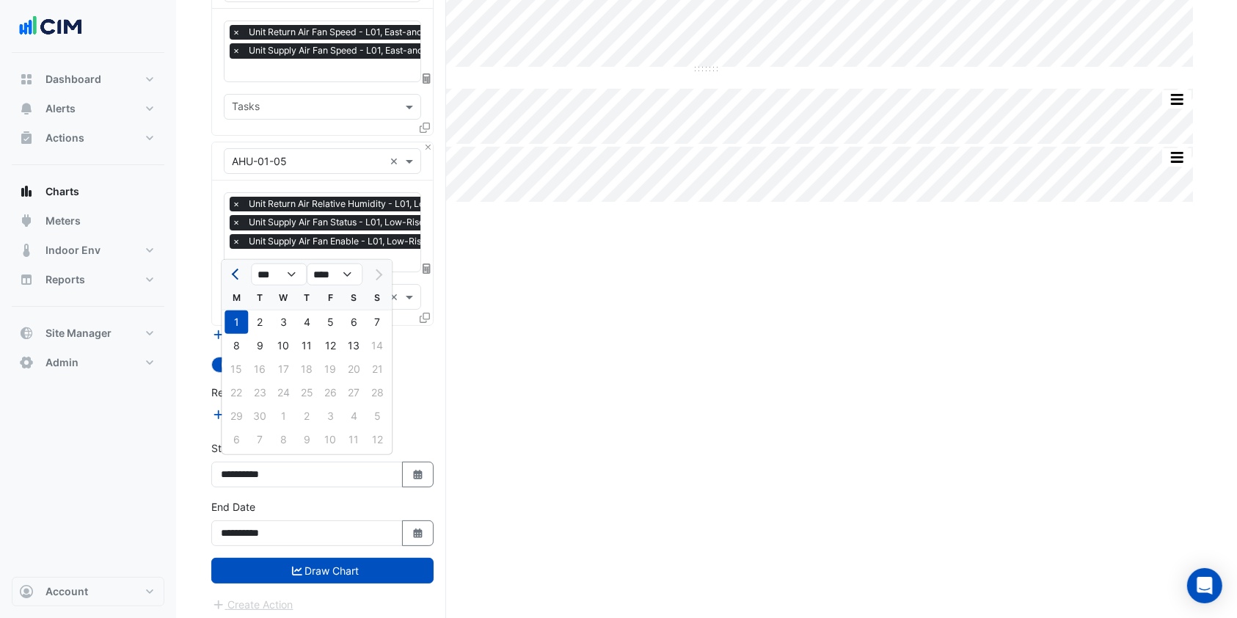
click at [239, 269] on button "Previous month" at bounding box center [237, 274] width 18 height 23
select select "*"
click at [341, 324] on div "1" at bounding box center [330, 321] width 23 height 23
type input "**********"
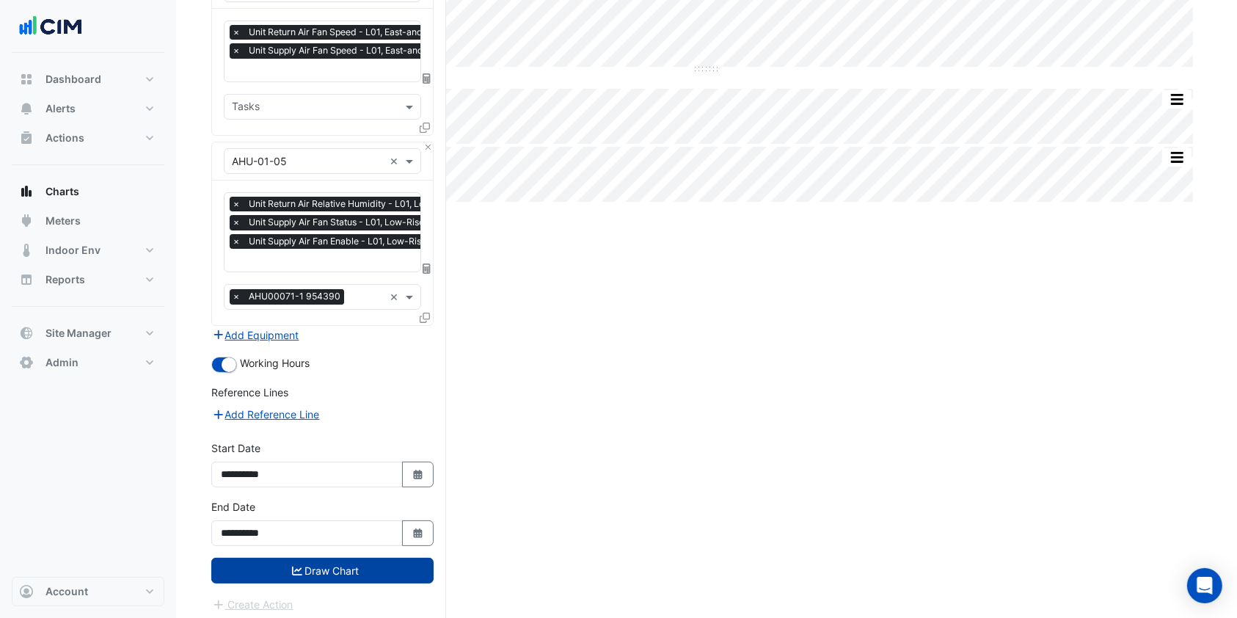
click at [335, 564] on button "Draw Chart" at bounding box center [322, 571] width 222 height 26
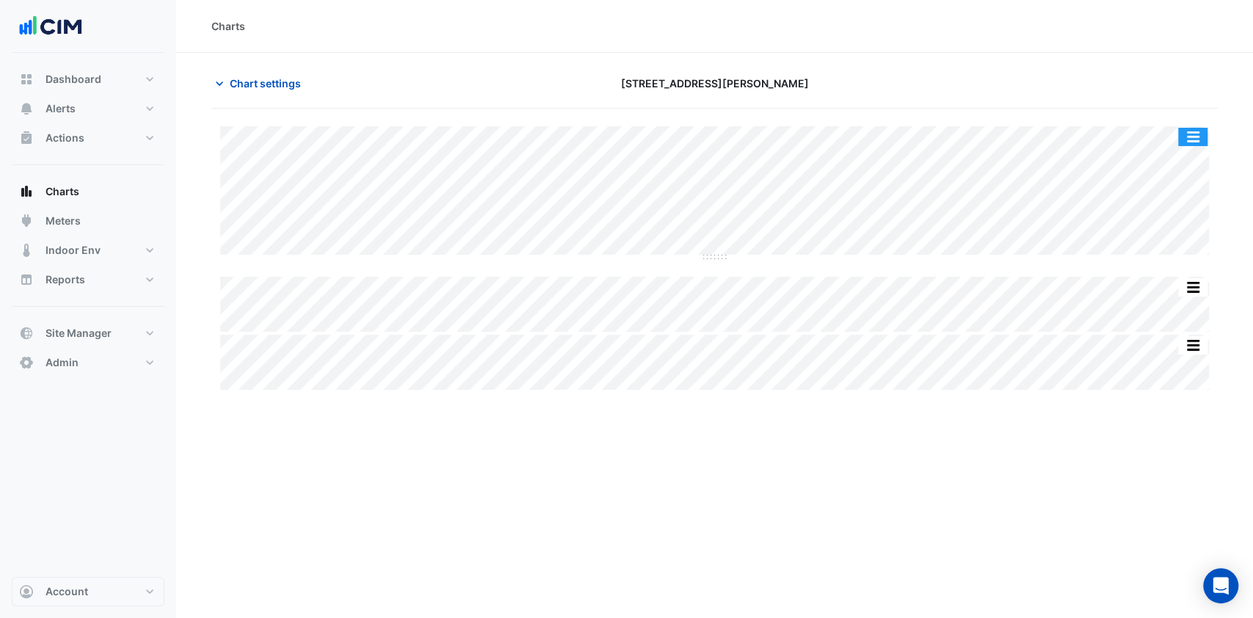
click at [1196, 137] on button "button" at bounding box center [1192, 137] width 29 height 18
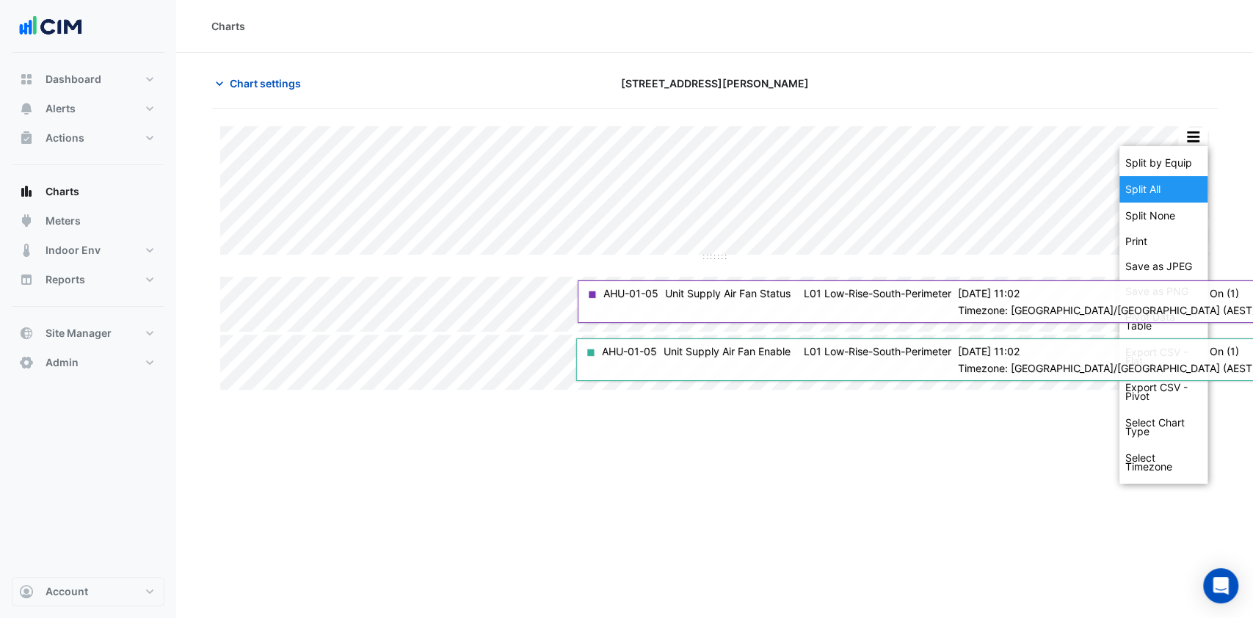
click at [1145, 197] on div "Split All" at bounding box center [1163, 189] width 88 height 26
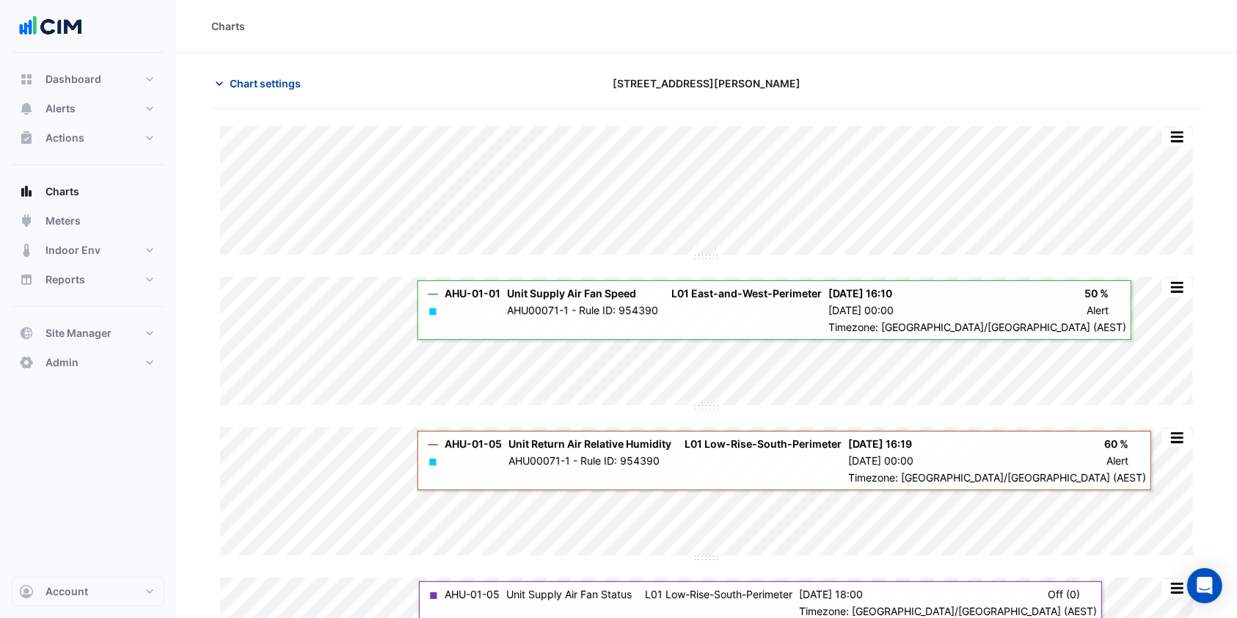
click at [276, 87] on span "Chart settings" at bounding box center [265, 83] width 71 height 15
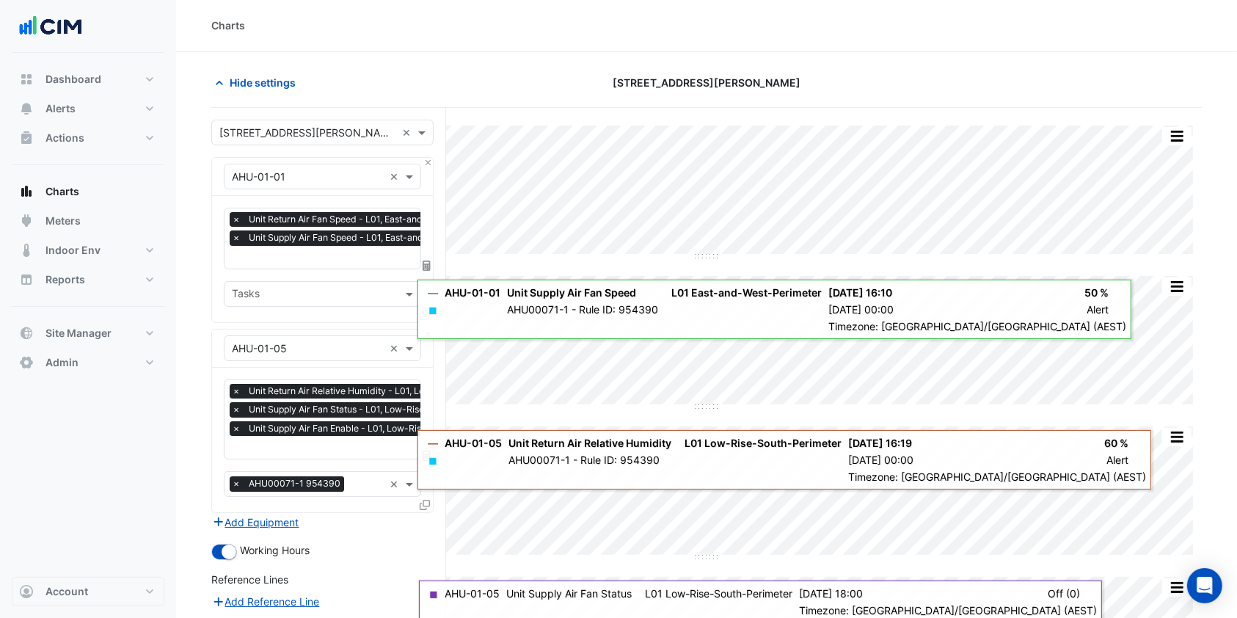
scroll to position [188, 0]
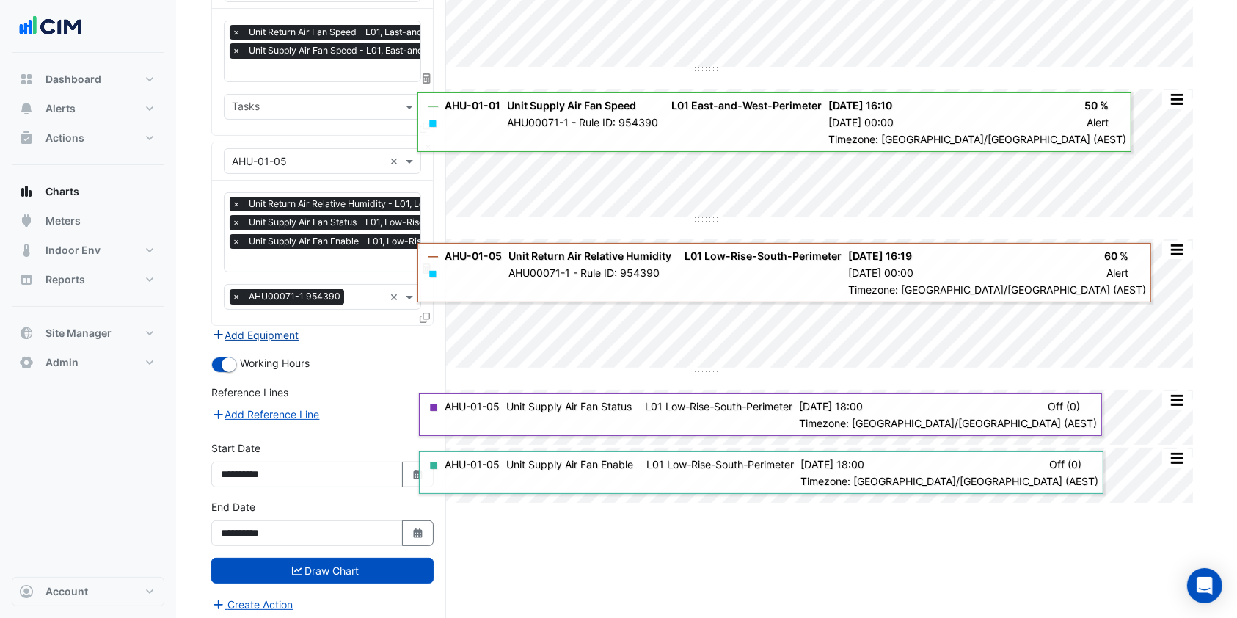
click at [262, 330] on button "Add Equipment" at bounding box center [255, 335] width 89 height 17
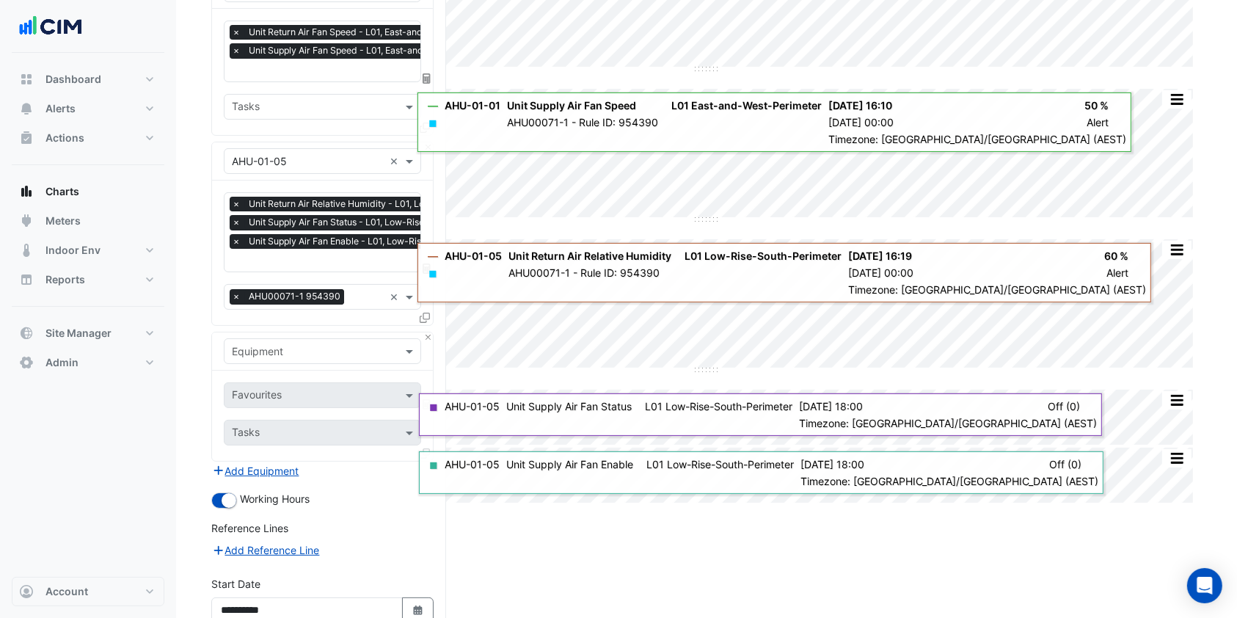
click at [275, 344] on input "text" at bounding box center [308, 351] width 152 height 15
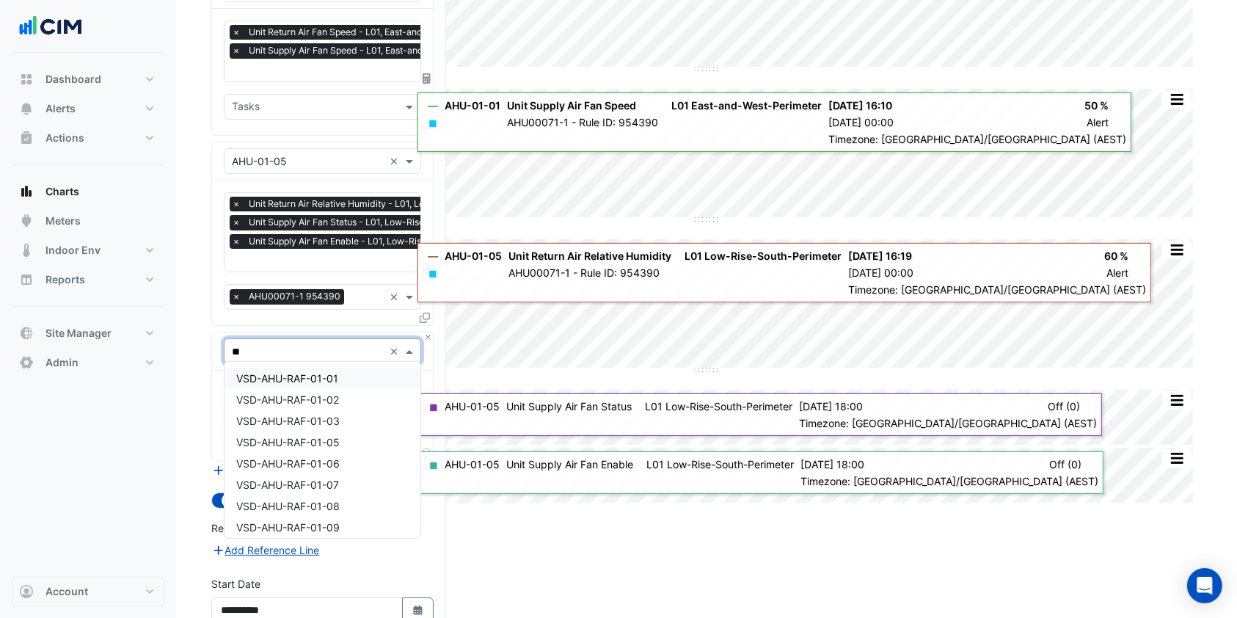
type input "***"
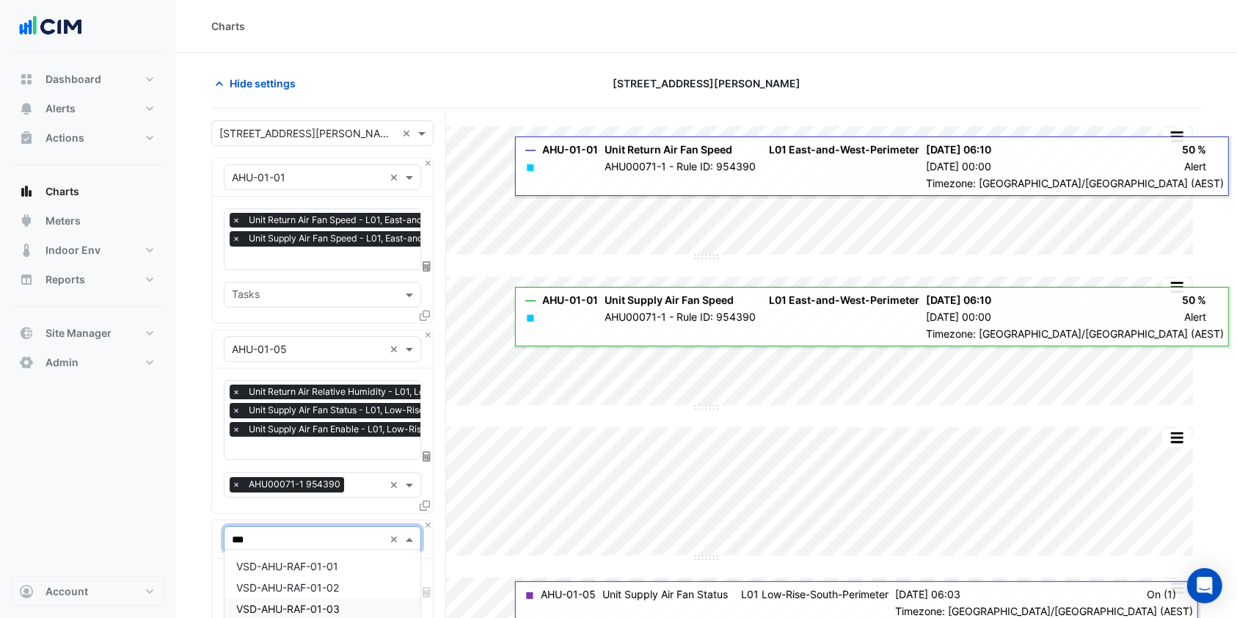
scroll to position [98, 0]
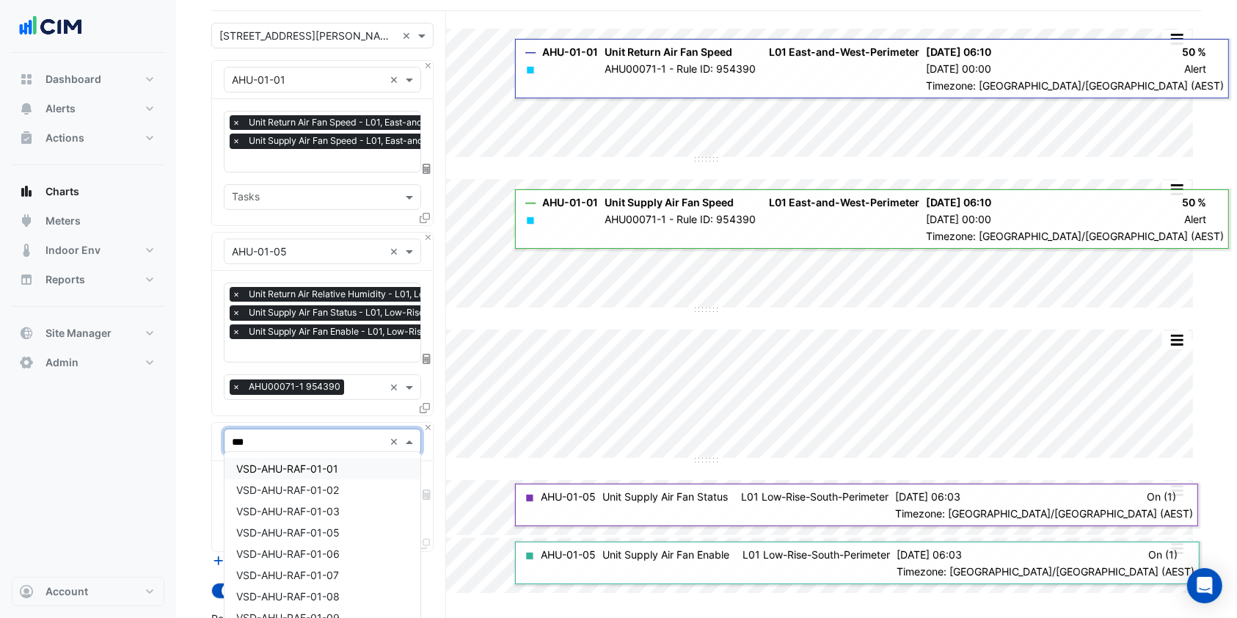
click at [313, 458] on div "VSD-AHU-RAF-01-01" at bounding box center [323, 468] width 196 height 21
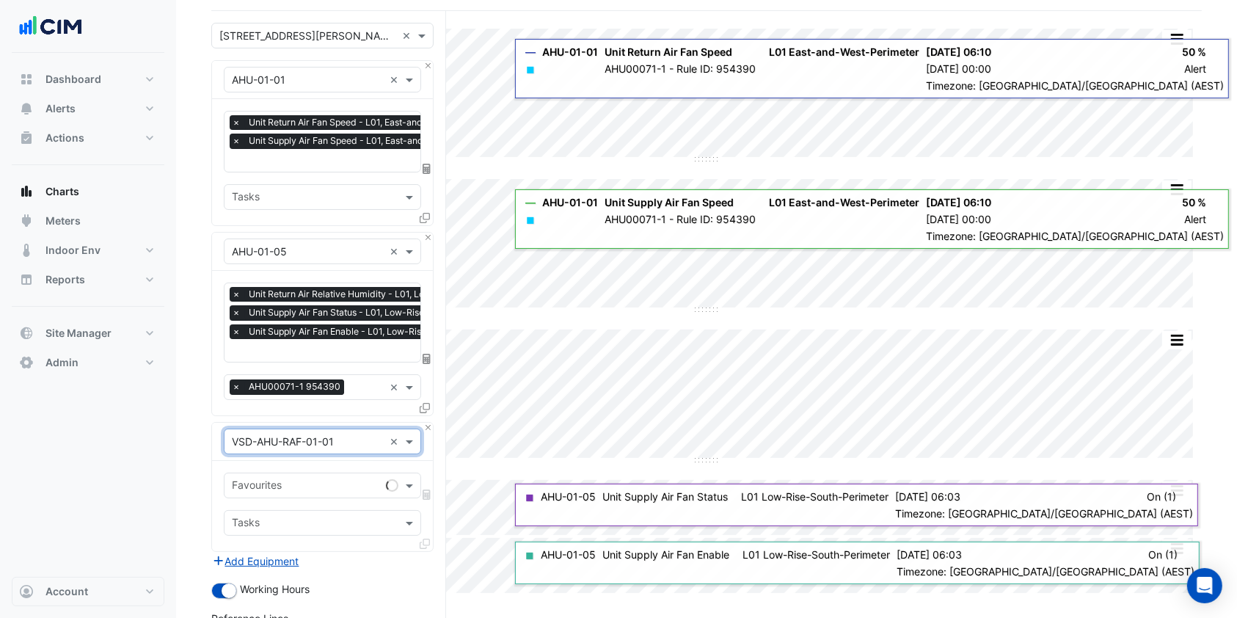
click at [334, 481] on input "text" at bounding box center [306, 486] width 148 height 15
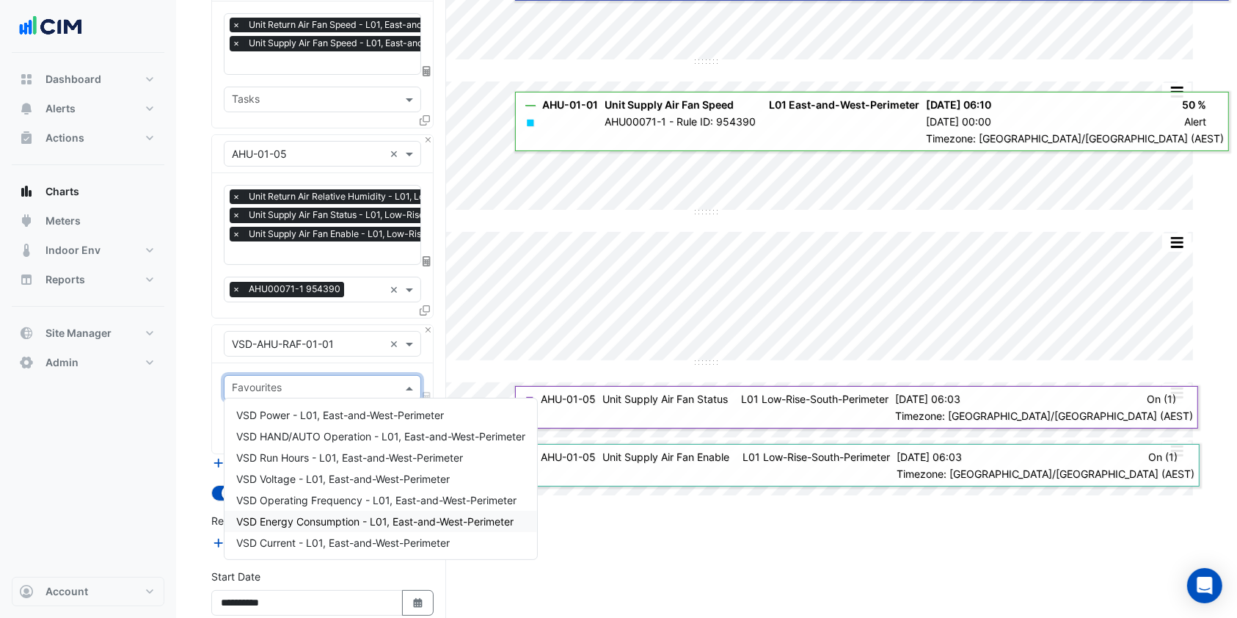
click at [271, 519] on span "VSD Energy Consumption - L01, East-and-West-Perimeter" at bounding box center [374, 521] width 277 height 12
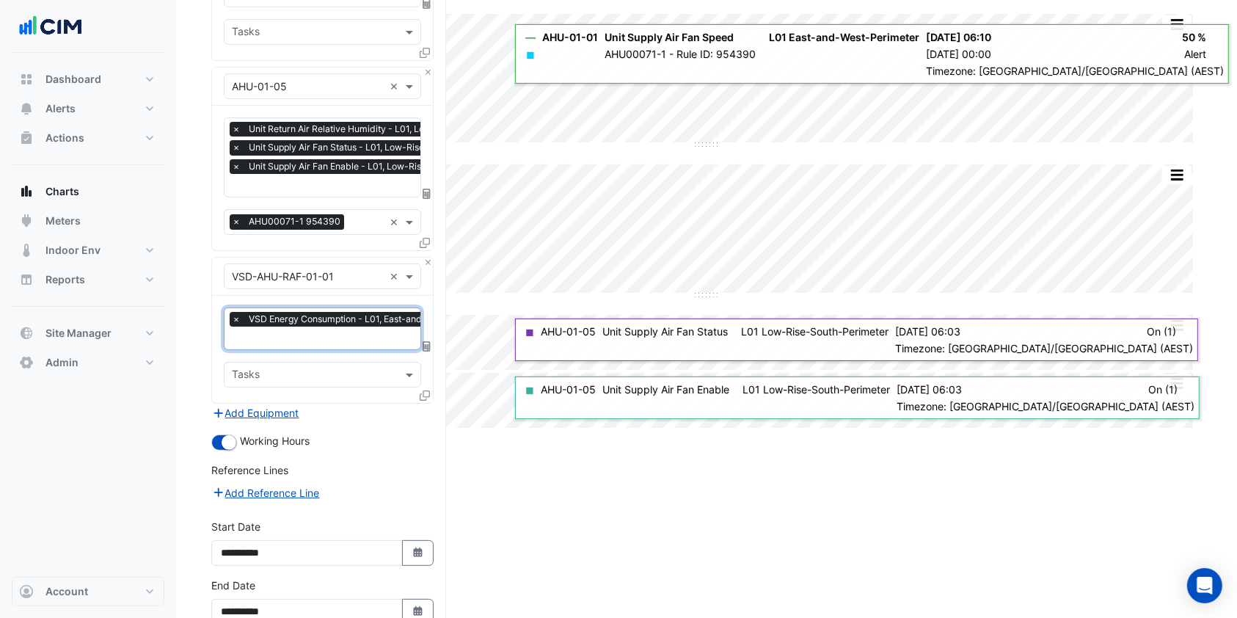
scroll to position [294, 0]
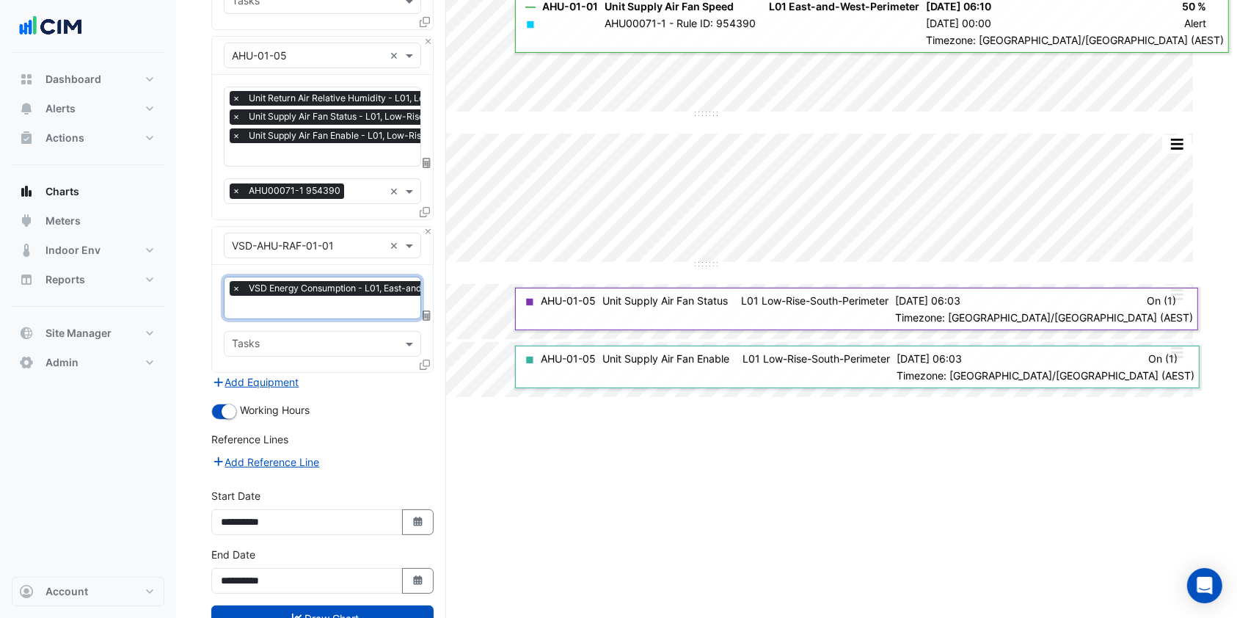
click at [297, 308] on input "text" at bounding box center [366, 308] width 268 height 15
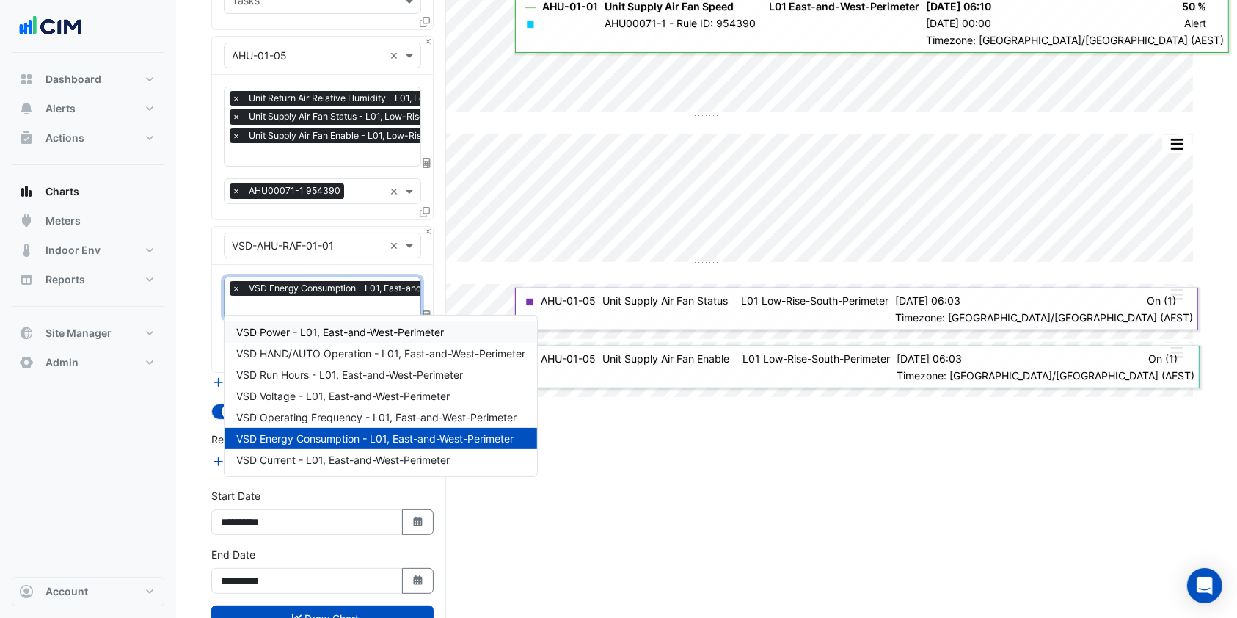
click at [297, 332] on span "VSD Power - L01, East-and-West-Perimeter" at bounding box center [340, 332] width 208 height 12
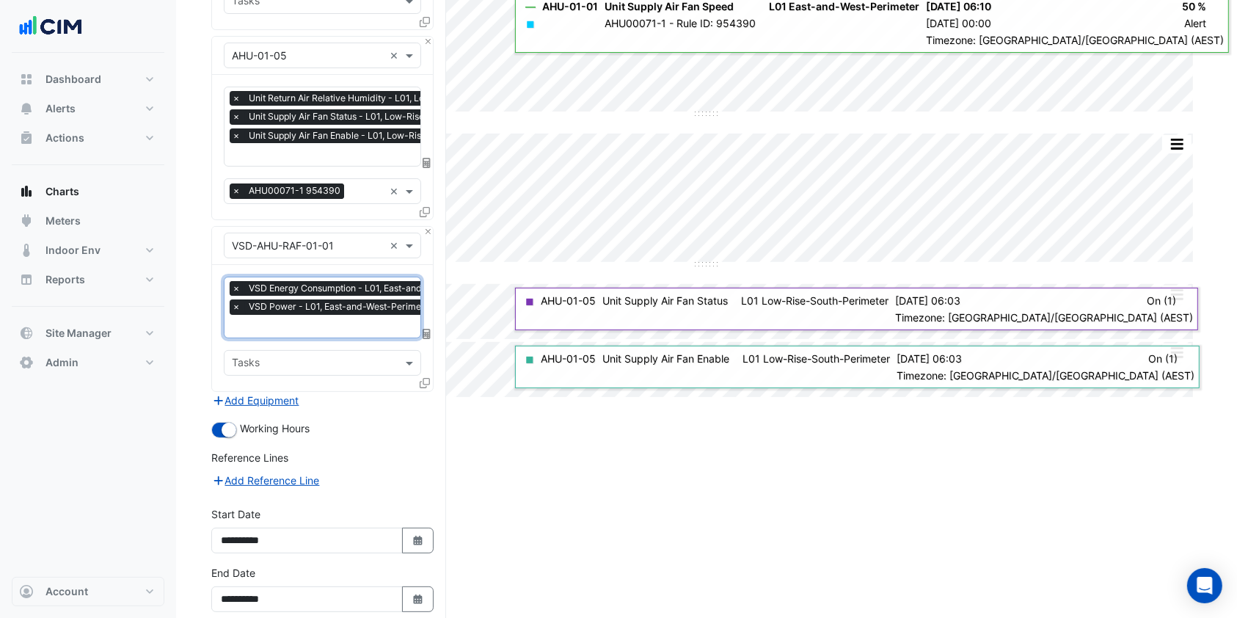
click at [234, 283] on span "×" at bounding box center [236, 288] width 13 height 15
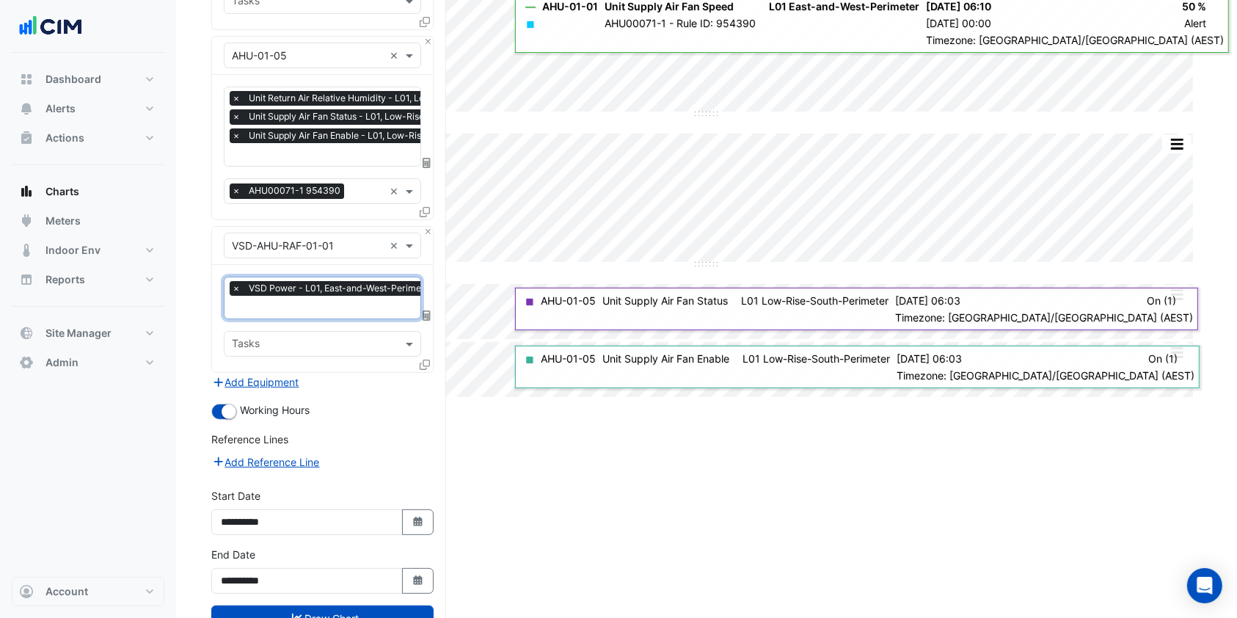
scroll to position [338, 0]
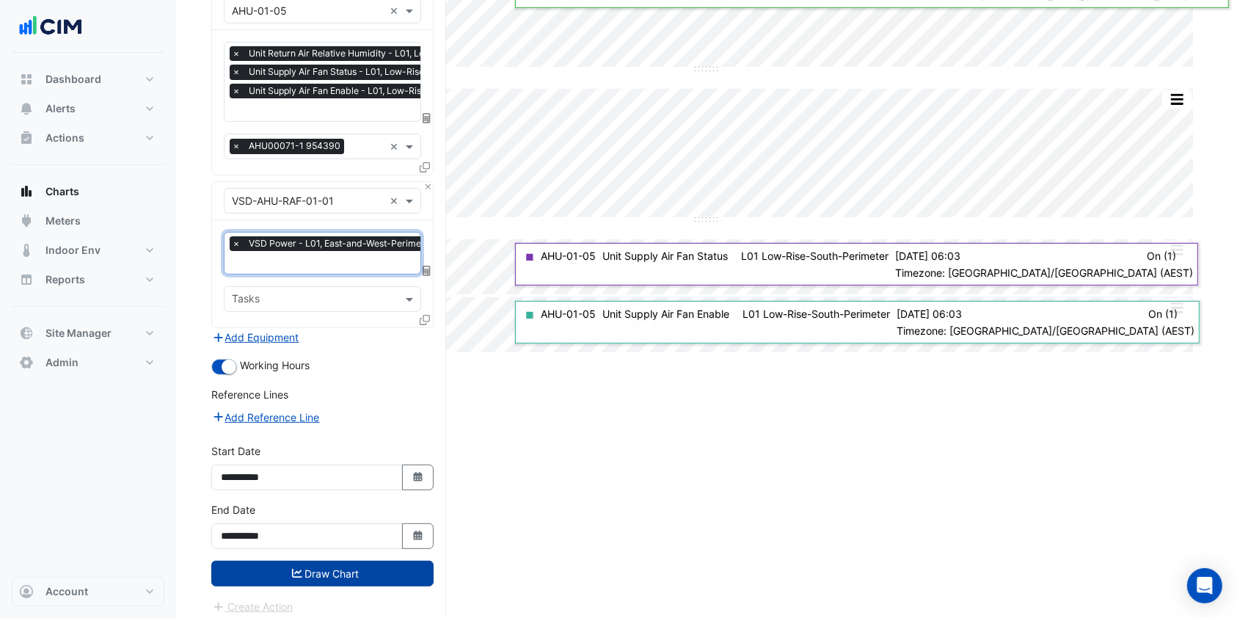
click at [320, 567] on button "Draw Chart" at bounding box center [322, 574] width 222 height 26
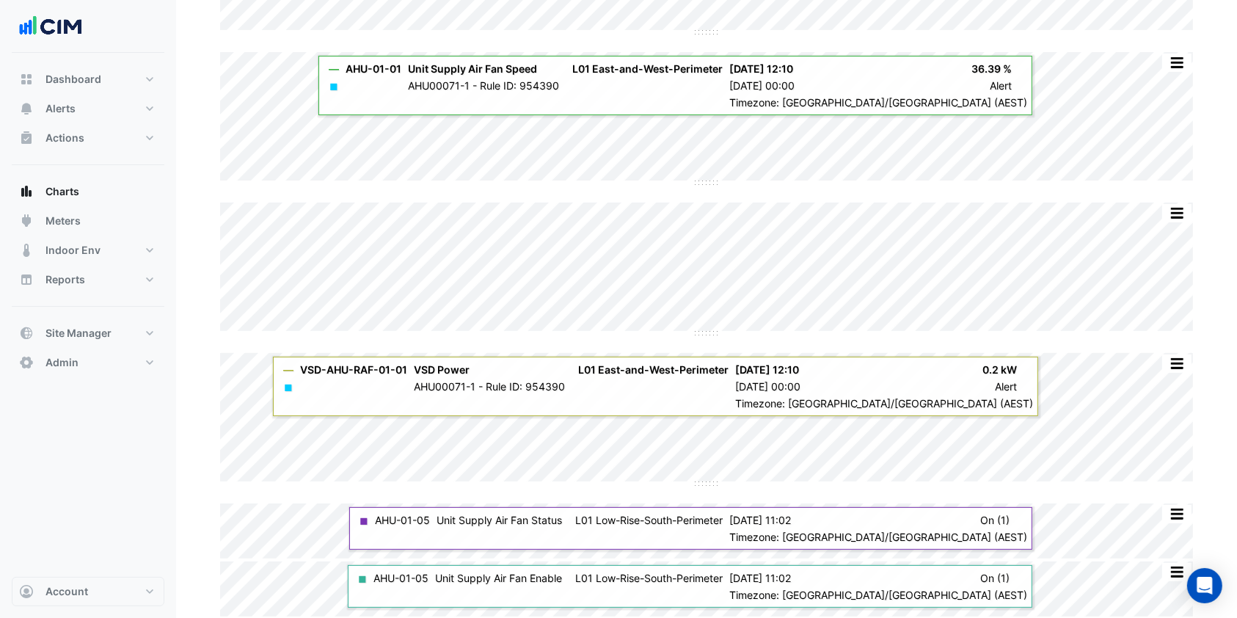
scroll to position [225, 0]
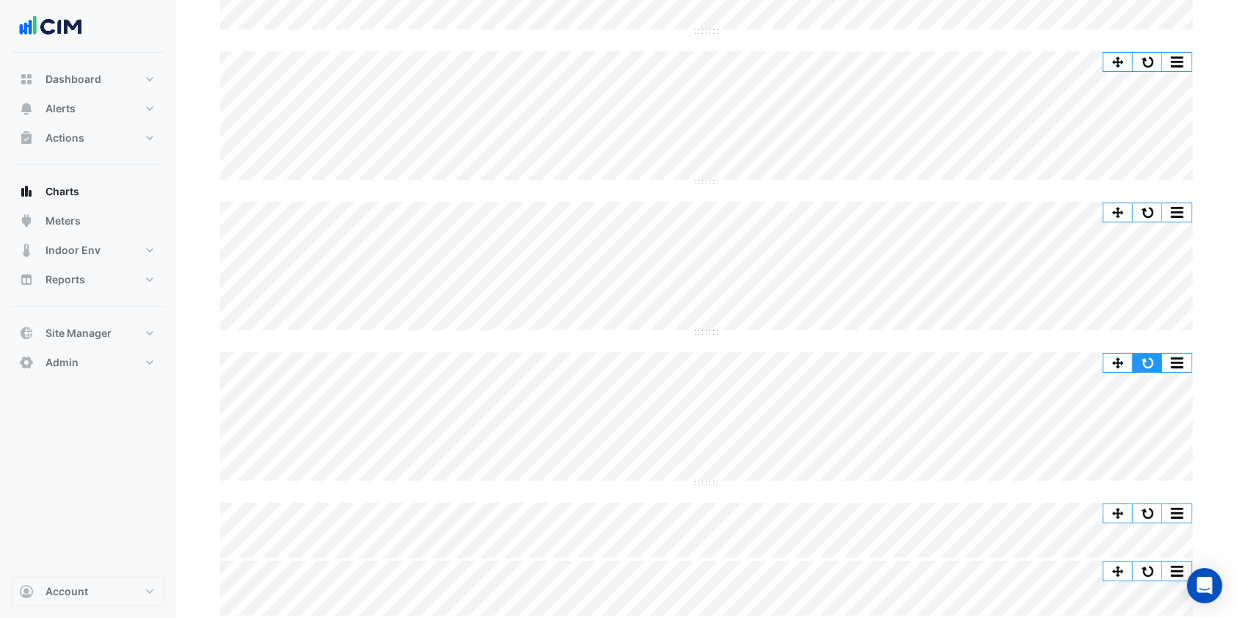
click at [1155, 363] on button "button" at bounding box center [1147, 363] width 29 height 18
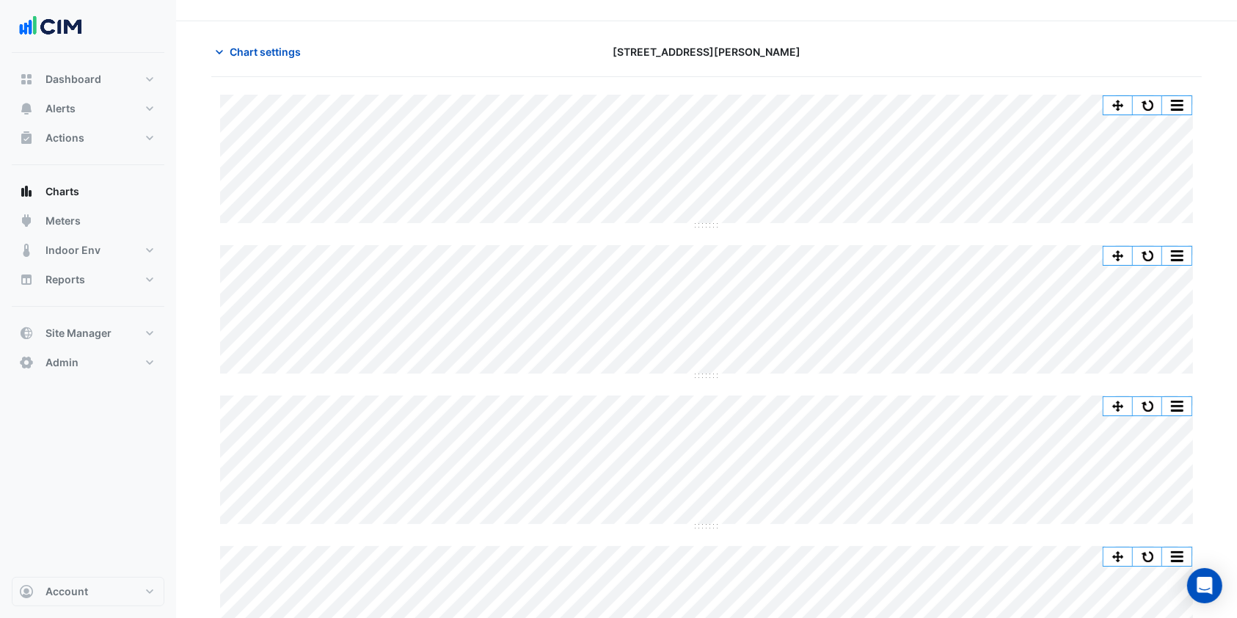
scroll to position [29, 0]
click at [1158, 109] on button "button" at bounding box center [1147, 107] width 29 height 18
click at [275, 51] on span "Chart settings" at bounding box center [265, 53] width 71 height 15
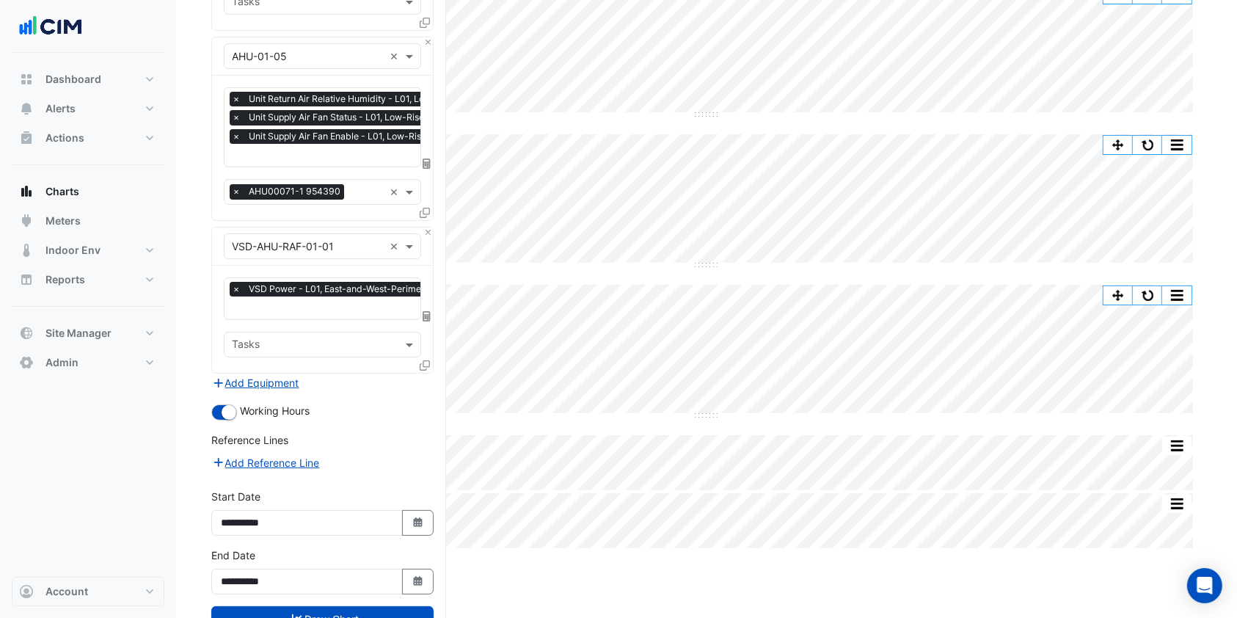
scroll to position [323, 0]
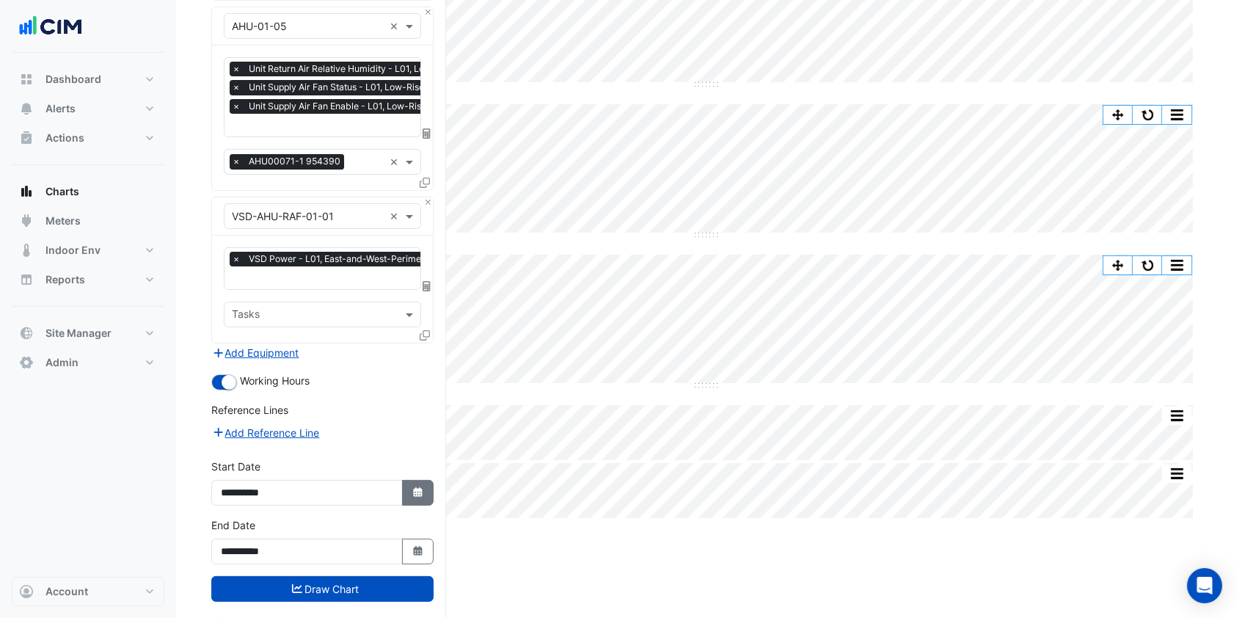
click at [412, 487] on icon "Select Date" at bounding box center [418, 492] width 13 height 10
select select "*"
select select "****"
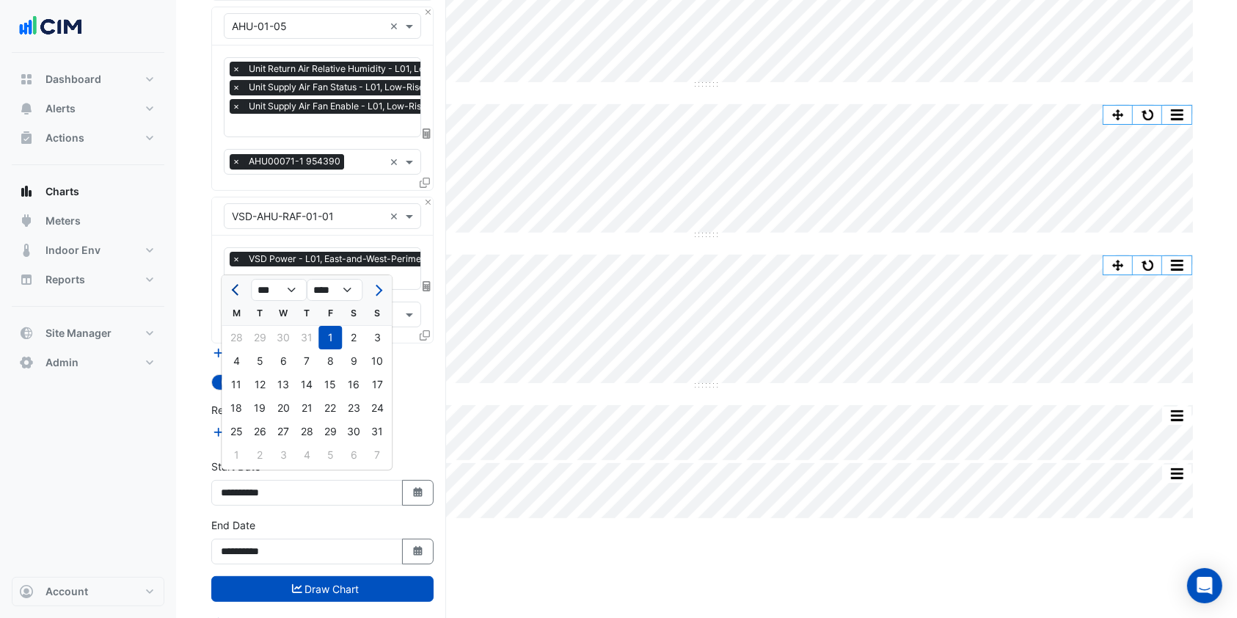
click at [235, 292] on span "Previous month" at bounding box center [237, 290] width 11 height 11
select select "*"
click at [272, 333] on div "2" at bounding box center [283, 337] width 23 height 23
type input "**********"
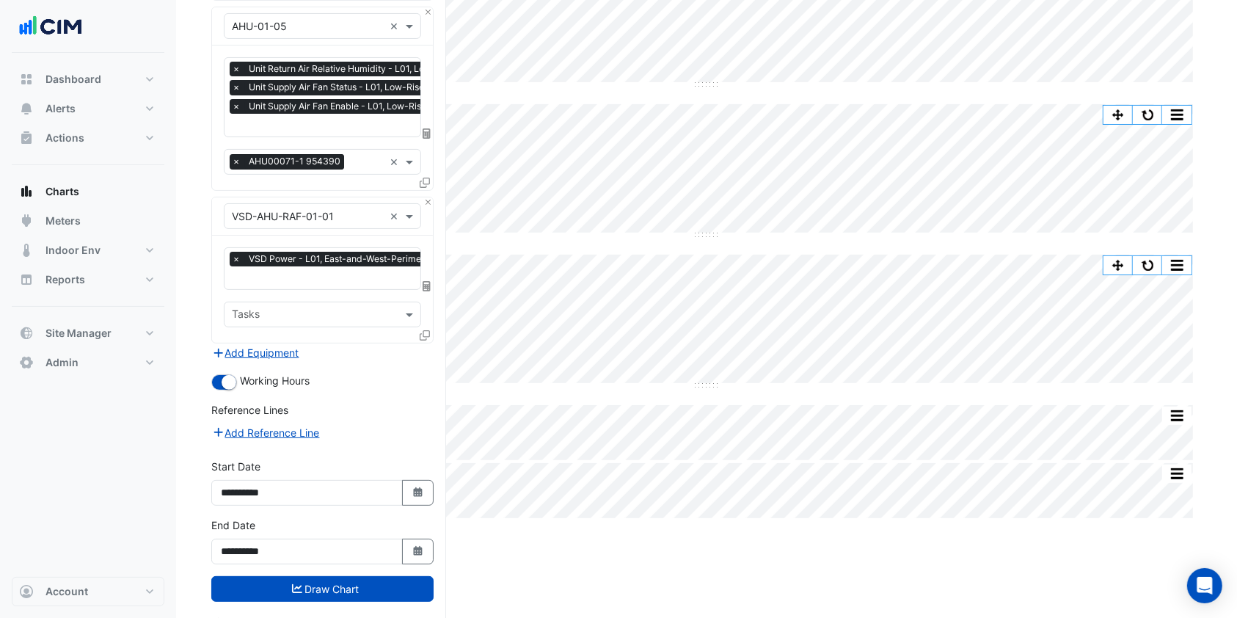
click at [276, 583] on button "Draw Chart" at bounding box center [322, 589] width 222 height 26
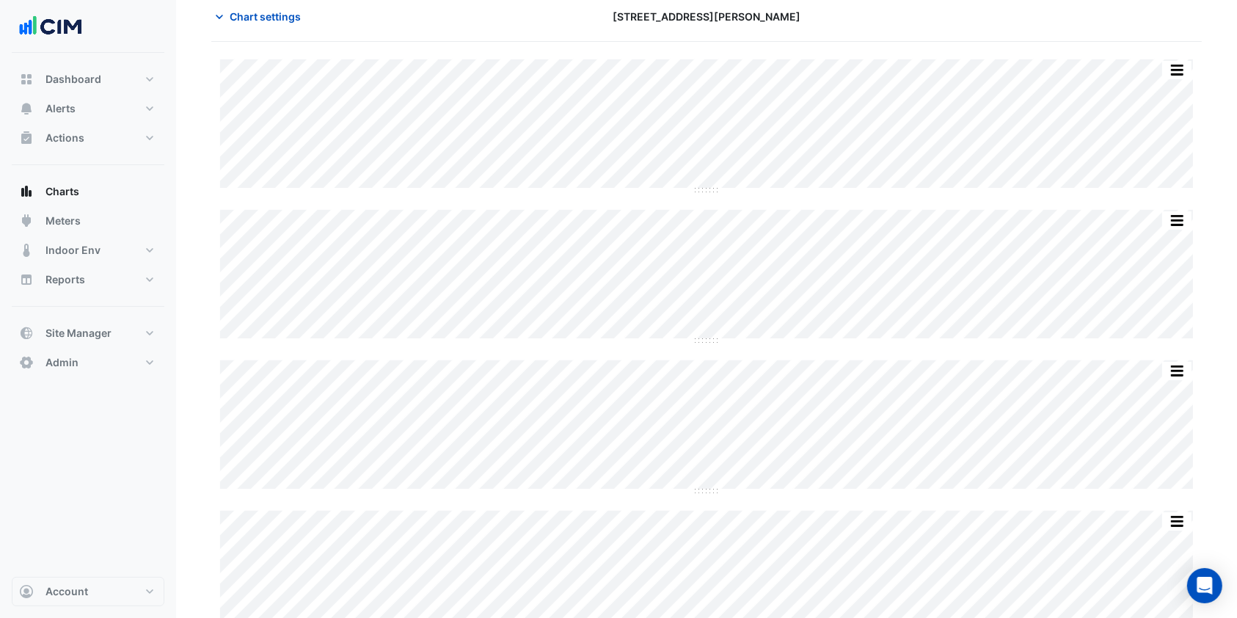
scroll to position [98, 0]
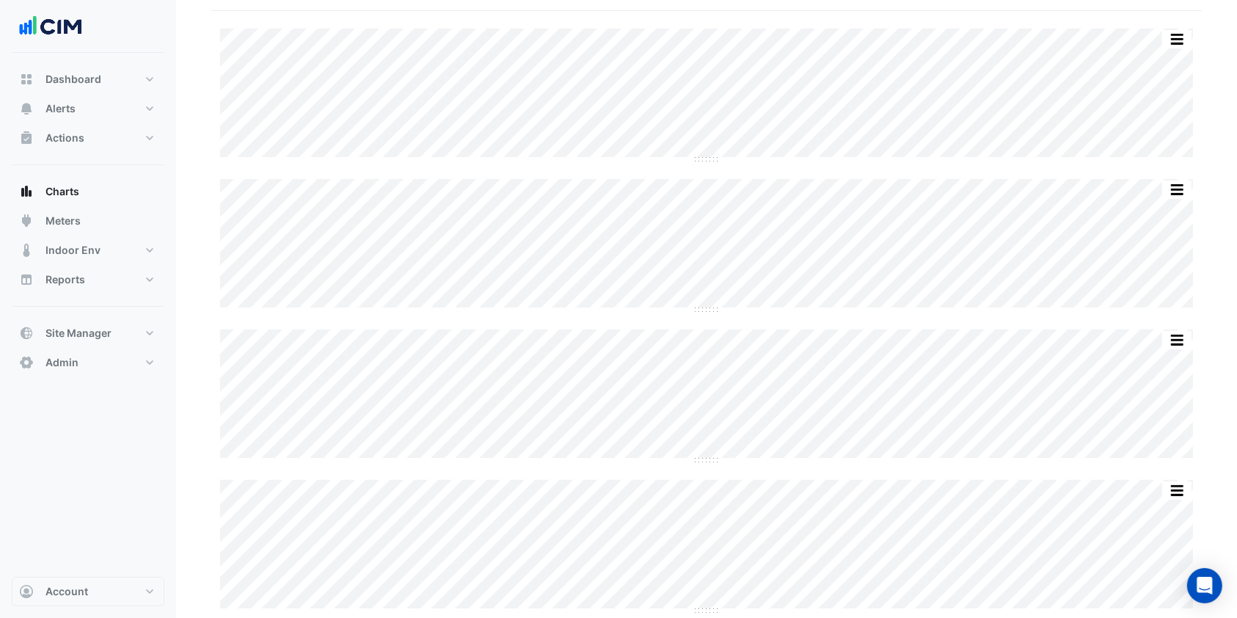
click at [839, 308] on div "Split by Equip Split by Unit Split None Print Save as JPEG Save as PNG Pivot Da…" at bounding box center [706, 245] width 973 height 133
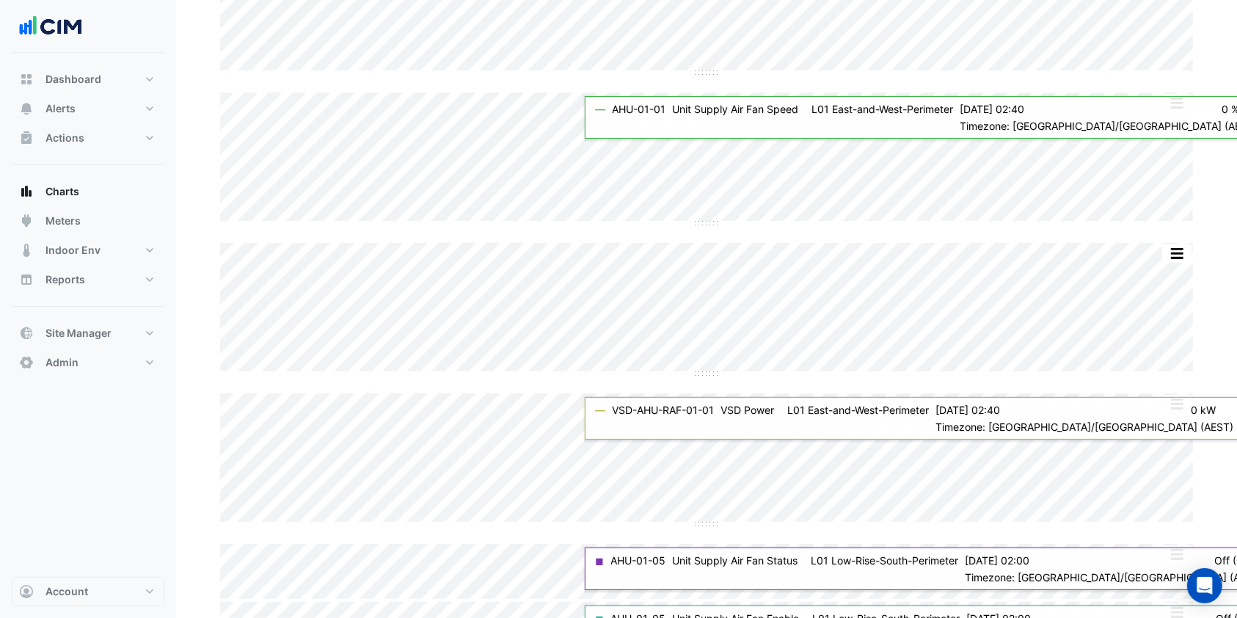
scroll to position [225, 0]
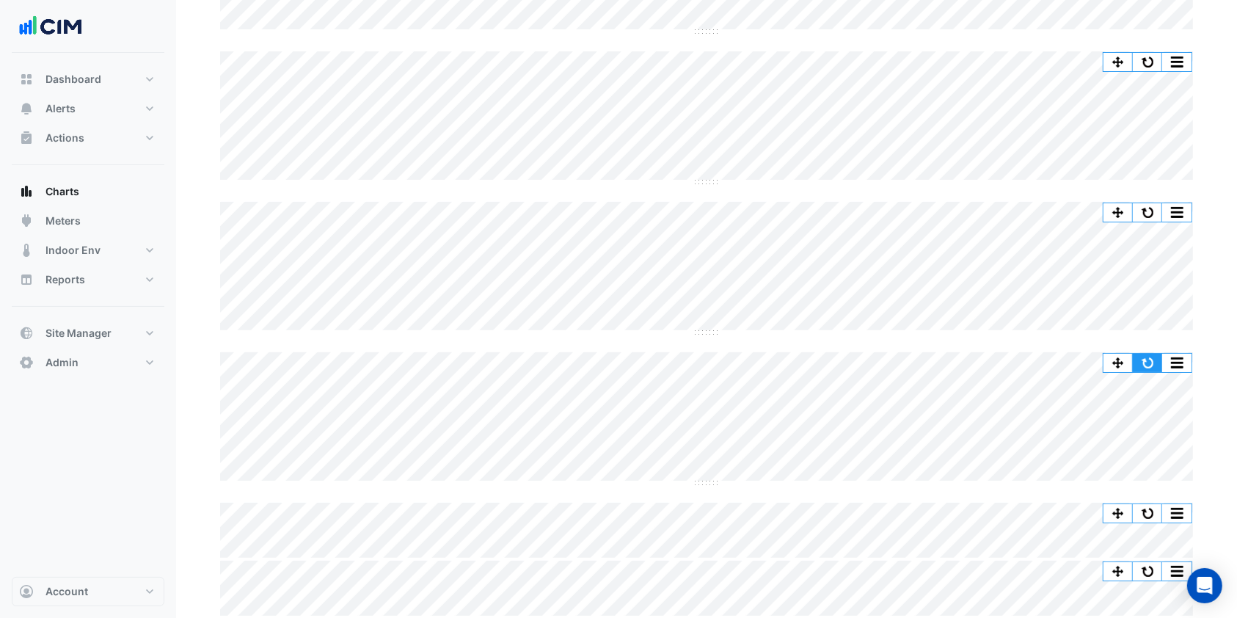
click at [1151, 367] on button "button" at bounding box center [1147, 363] width 29 height 18
click at [1145, 357] on button "button" at bounding box center [1147, 363] width 29 height 18
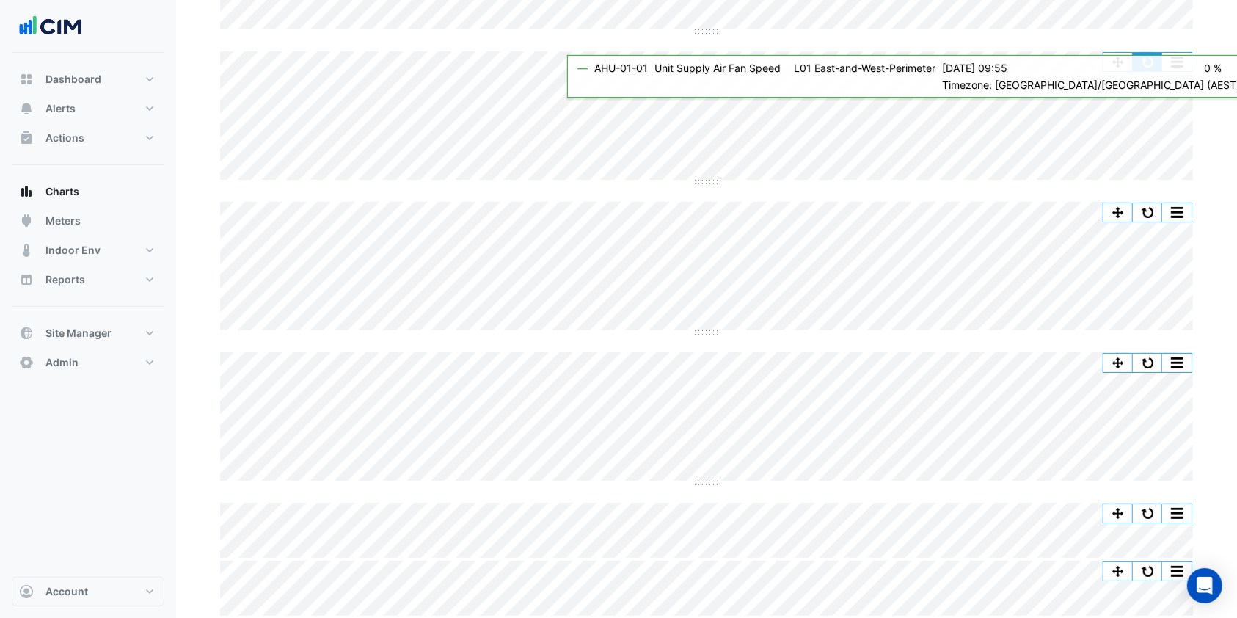
click at [1138, 59] on button "button" at bounding box center [1147, 62] width 29 height 18
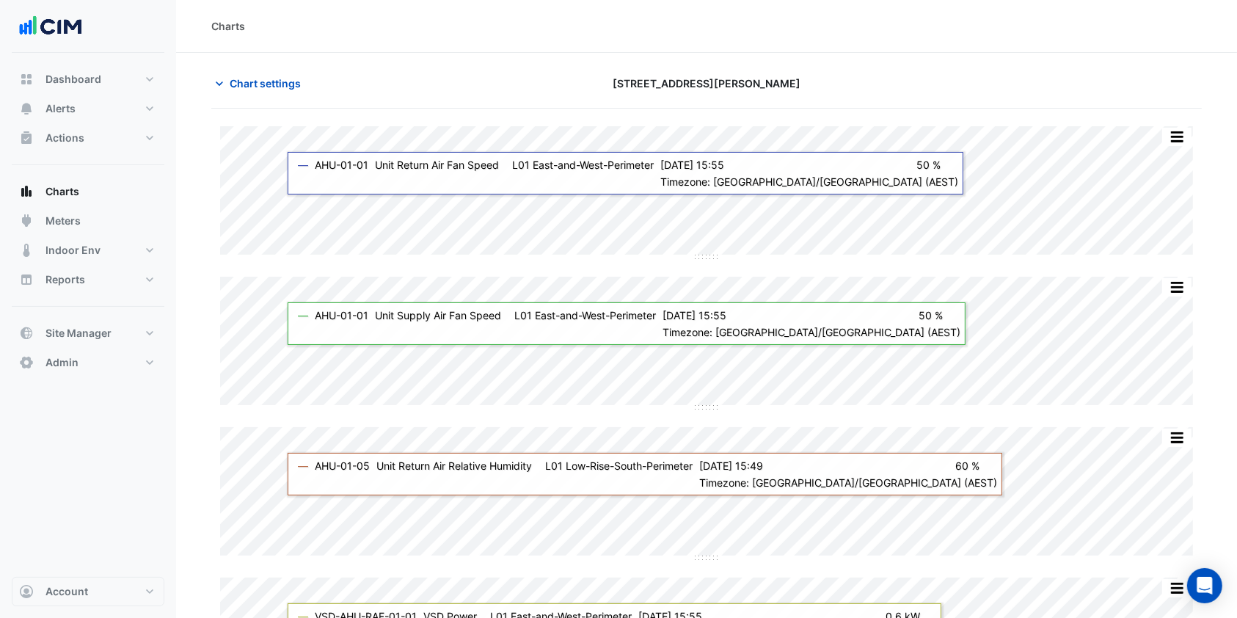
scroll to position [0, 0]
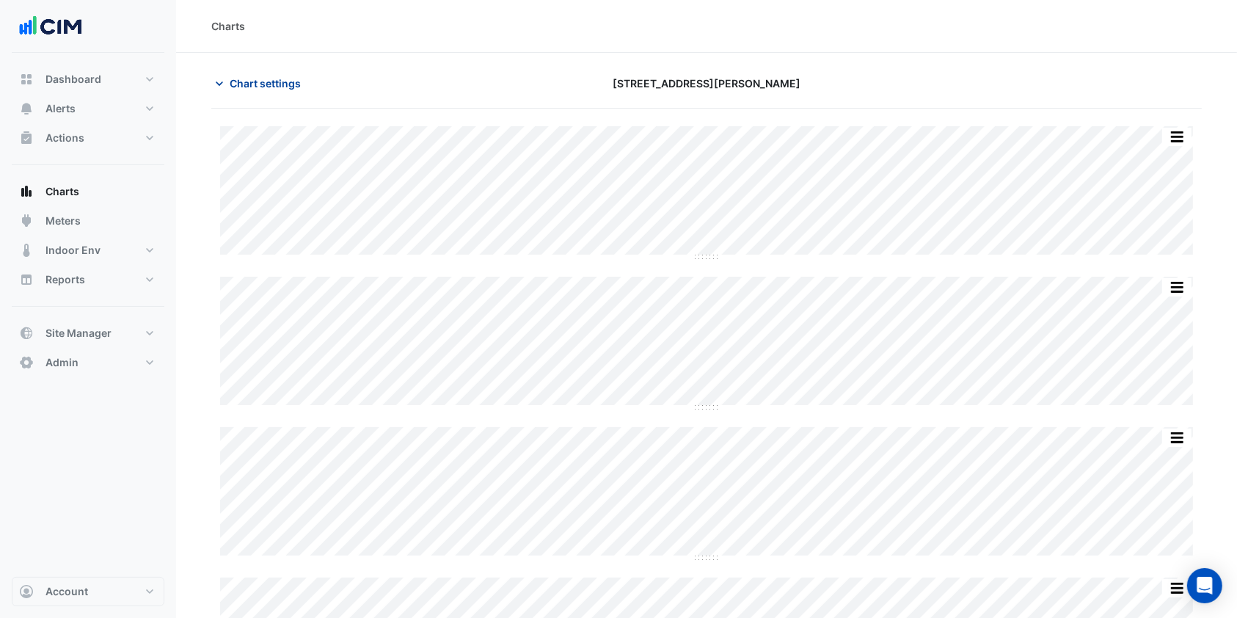
click at [281, 92] on button "Chart settings" at bounding box center [260, 83] width 99 height 26
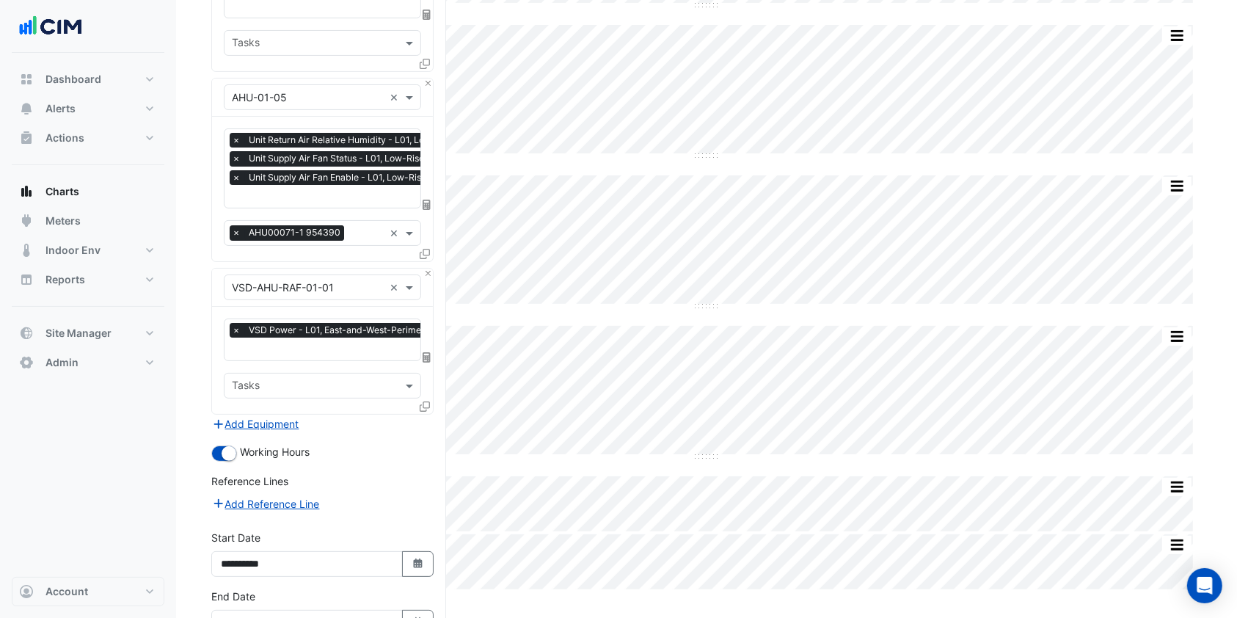
scroll to position [294, 0]
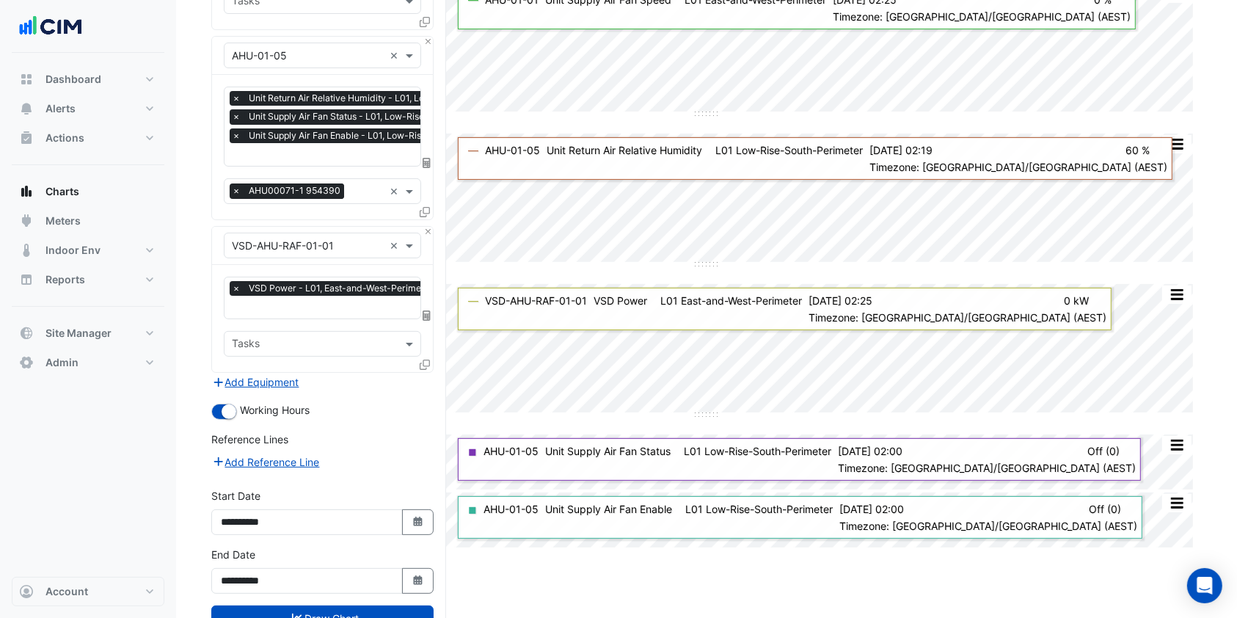
click at [426, 310] on icon at bounding box center [427, 315] width 8 height 10
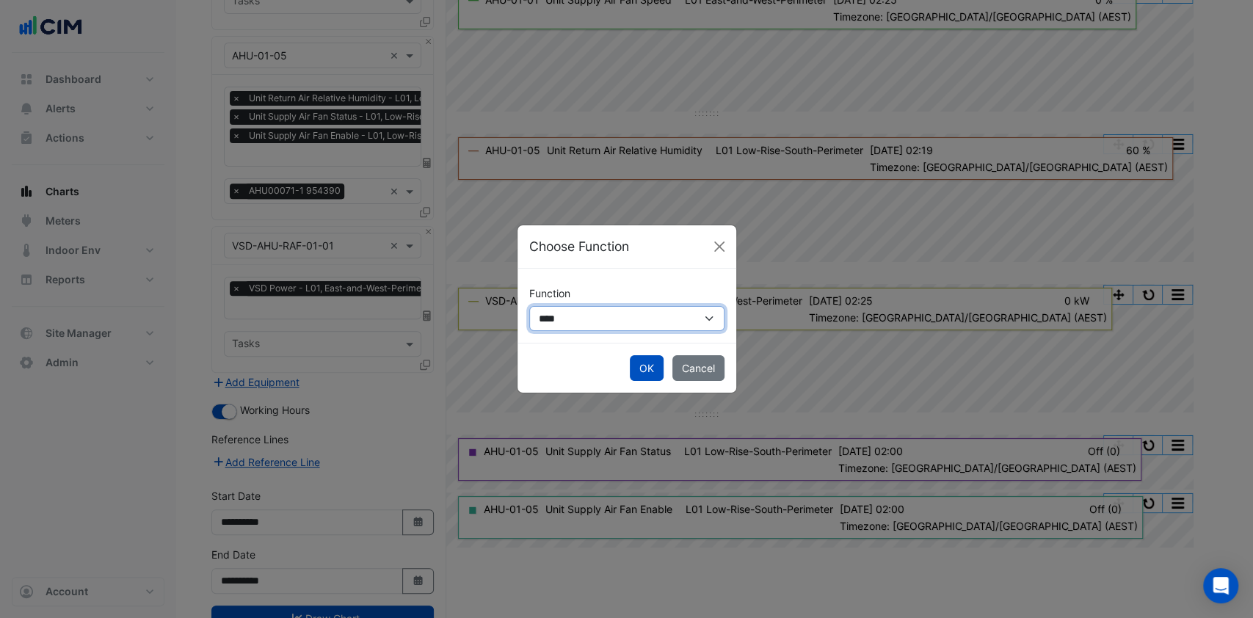
click at [558, 323] on select "**********" at bounding box center [626, 319] width 195 height 26
select select "******"
click at [529, 306] on select "**********" at bounding box center [626, 319] width 195 height 26
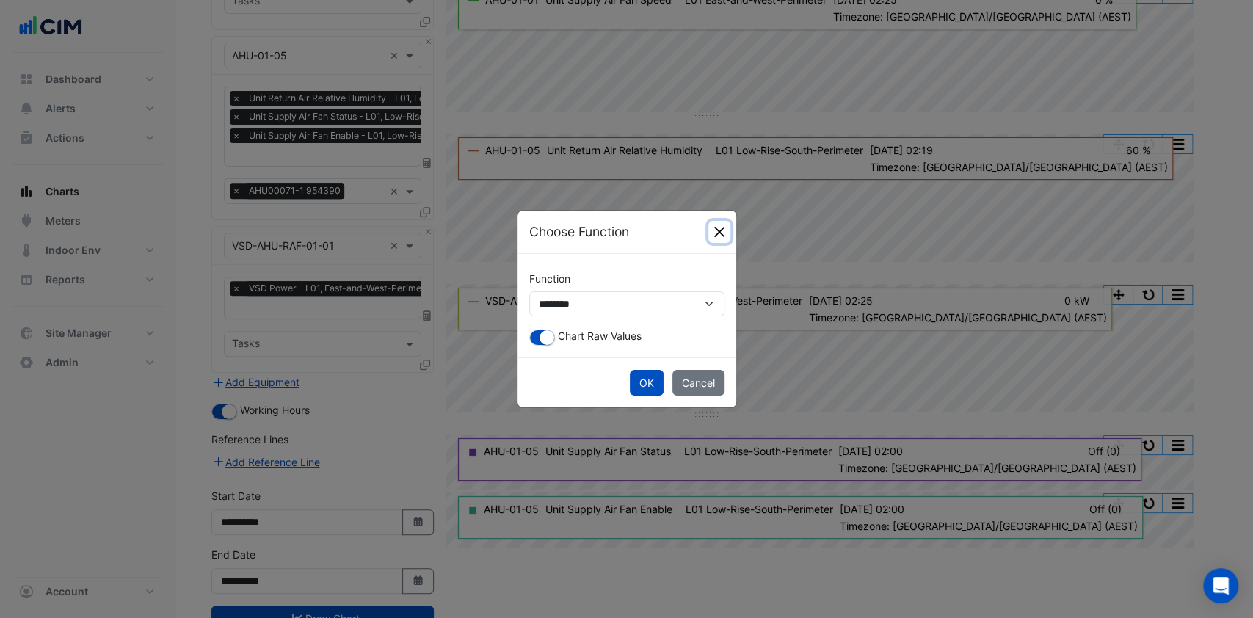
click at [715, 239] on button "Close" at bounding box center [719, 232] width 22 height 22
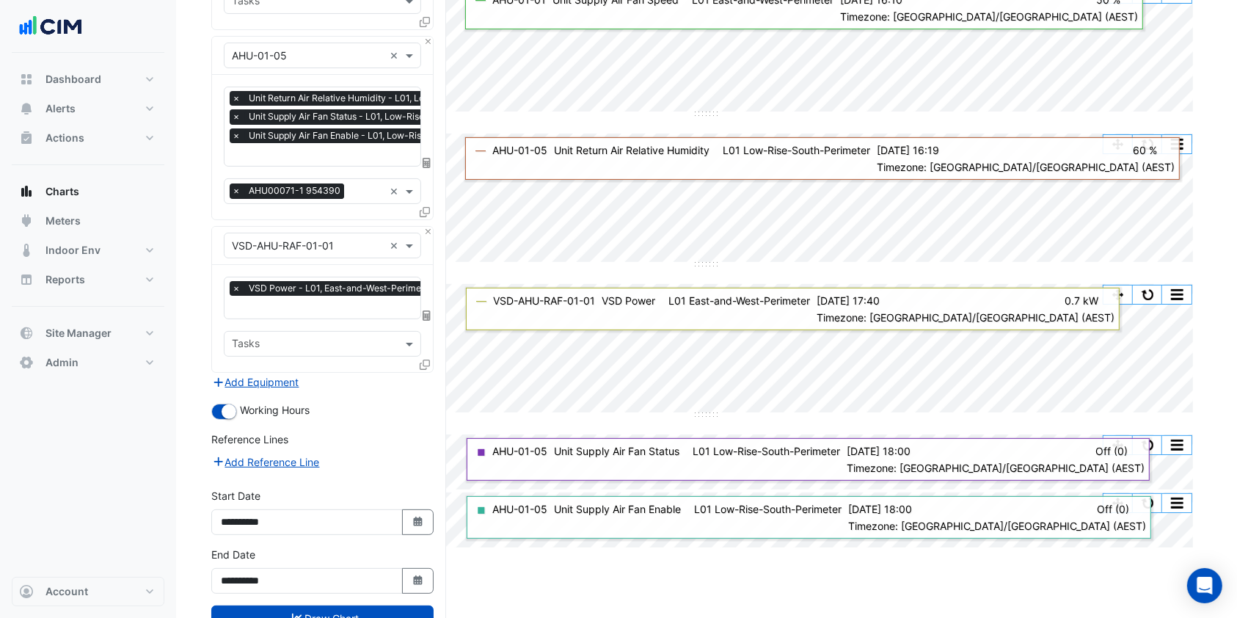
click at [424, 310] on icon at bounding box center [427, 315] width 8 height 10
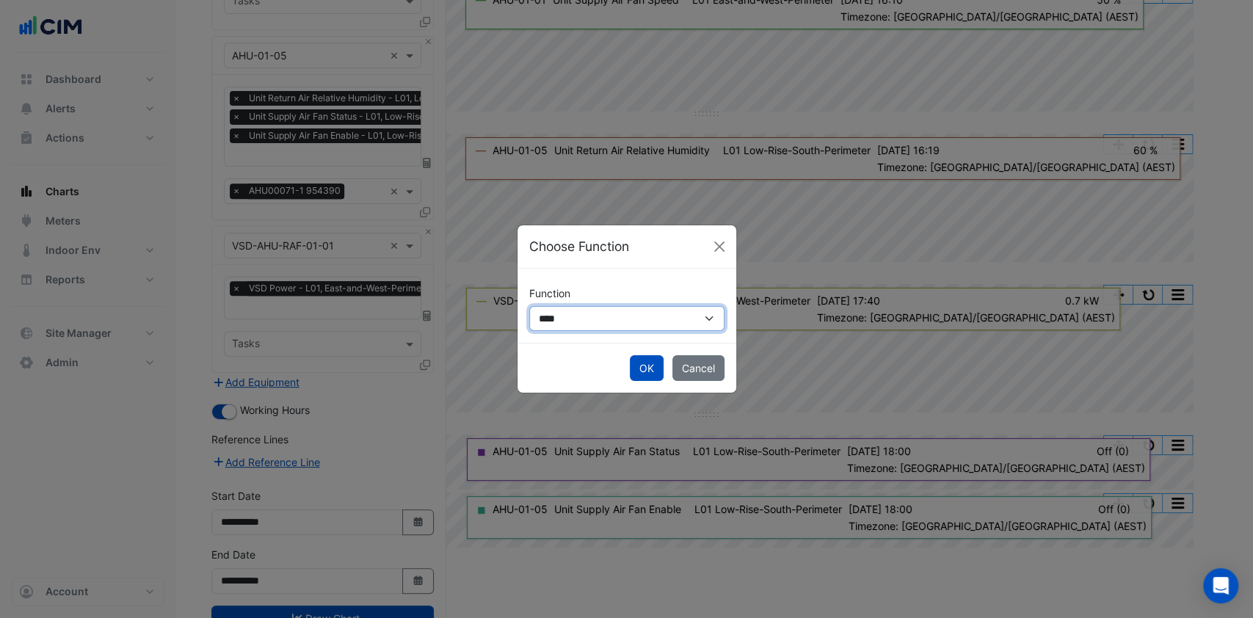
click at [599, 318] on select "**********" at bounding box center [626, 319] width 195 height 26
select select "******"
click at [529, 306] on select "**********" at bounding box center [626, 319] width 195 height 26
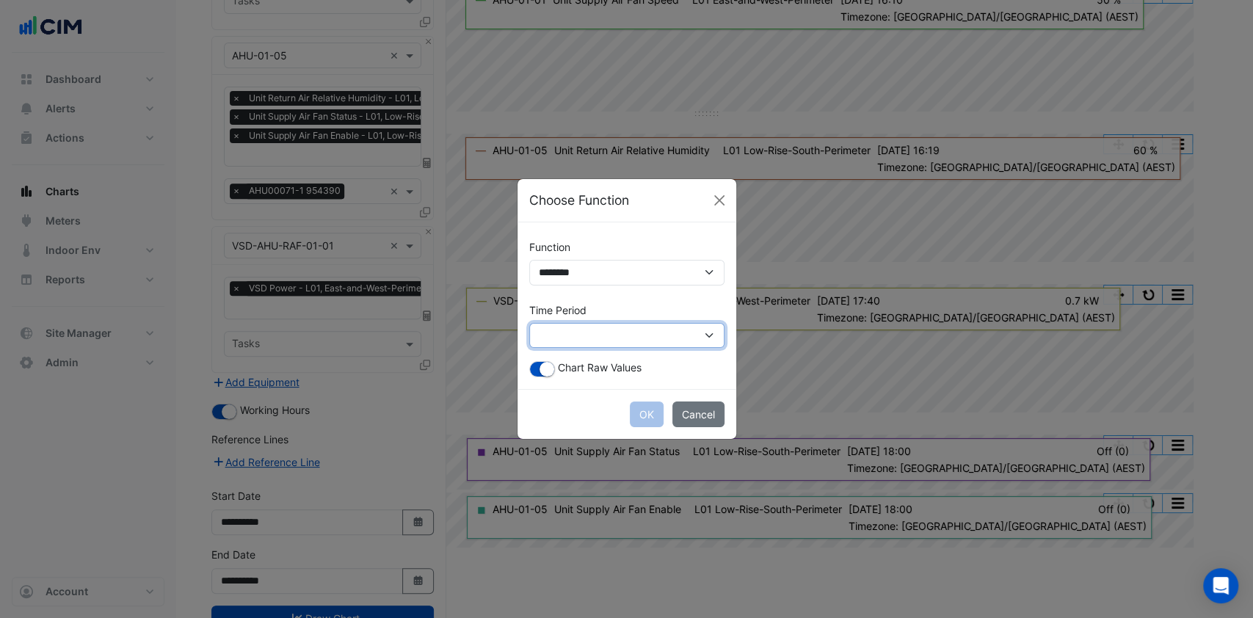
drag, startPoint x: 600, startPoint y: 329, endPoint x: 603, endPoint y: 341, distance: 12.3
click at [599, 330] on select "**********" at bounding box center [626, 336] width 195 height 26
select select "*********"
click at [529, 323] on select "**********" at bounding box center [626, 336] width 195 height 26
click at [654, 412] on button "OK" at bounding box center [647, 414] width 34 height 26
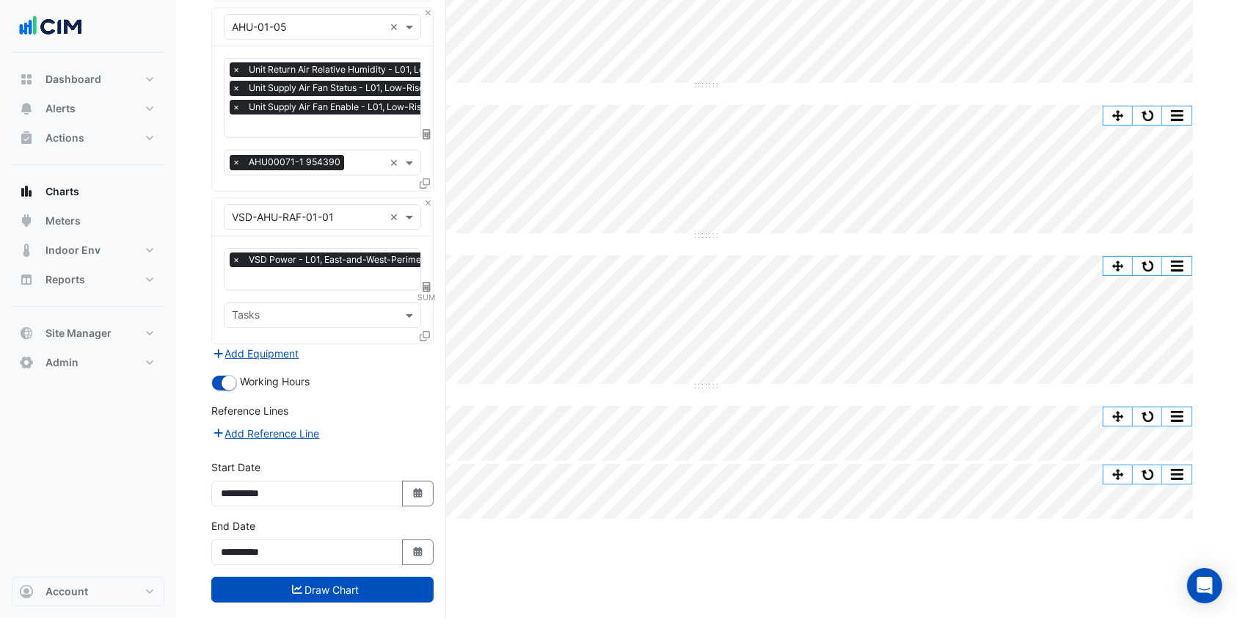
scroll to position [338, 0]
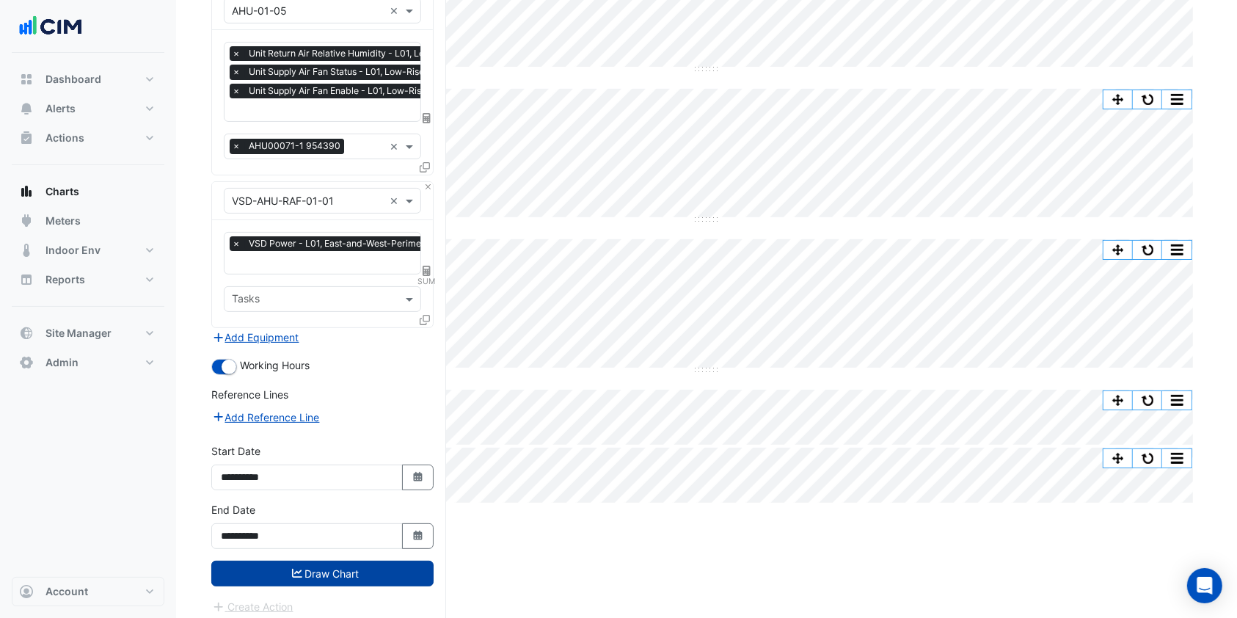
click at [328, 567] on button "Draw Chart" at bounding box center [322, 574] width 222 height 26
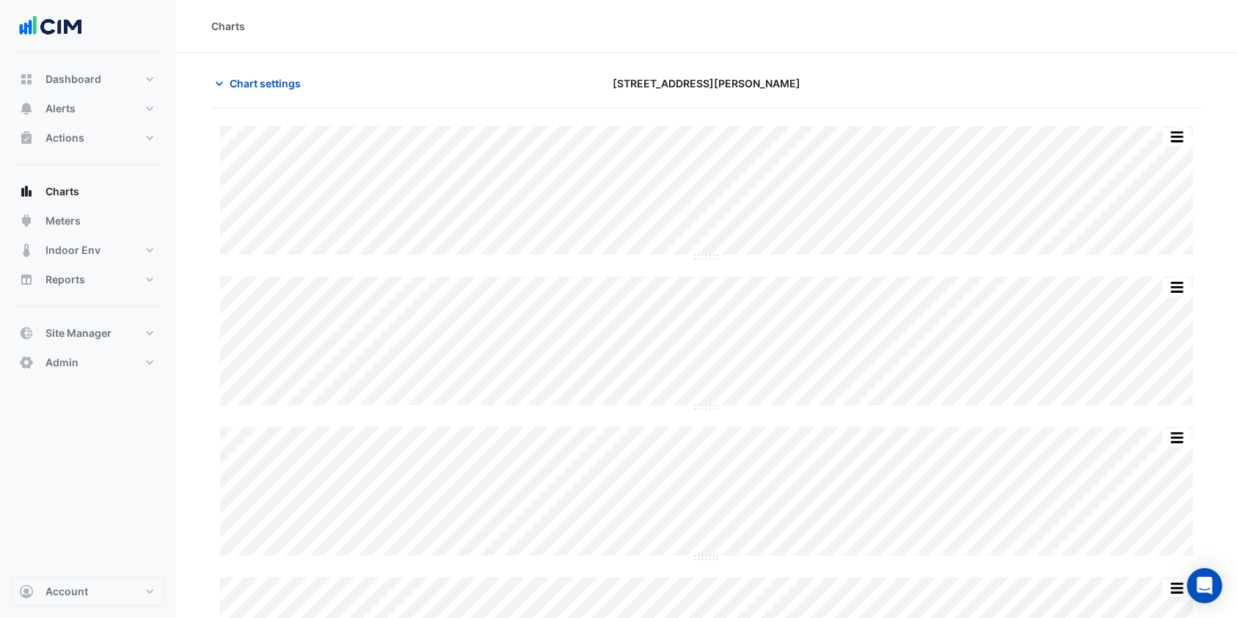
scroll to position [225, 0]
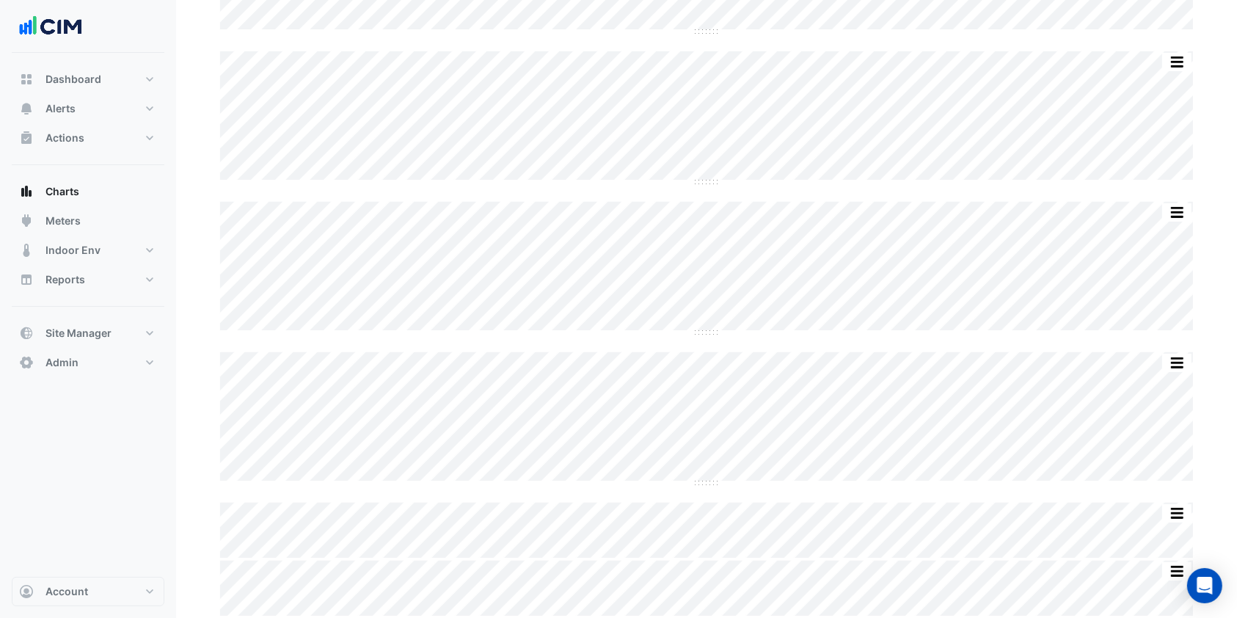
click at [653, 344] on div "Split by Equip Split by Unit Split None Print Save as JPEG Save as PNG Pivot Da…" at bounding box center [706, 258] width 991 height 715
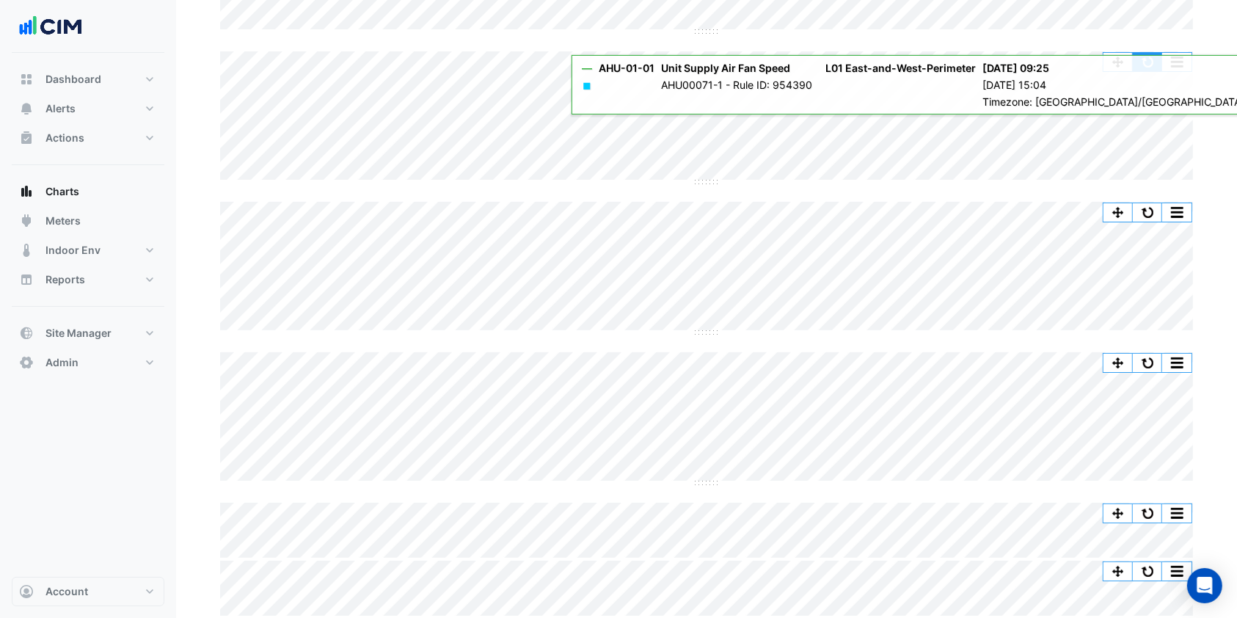
click at [1152, 65] on button "button" at bounding box center [1147, 62] width 29 height 18
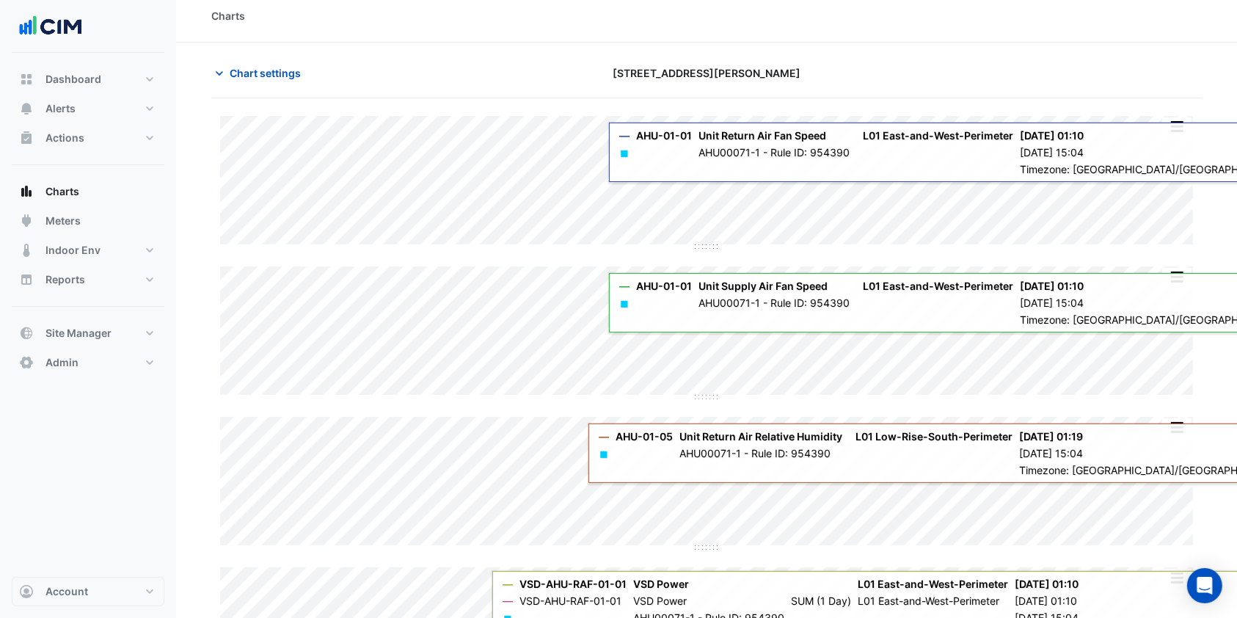
scroll to position [0, 0]
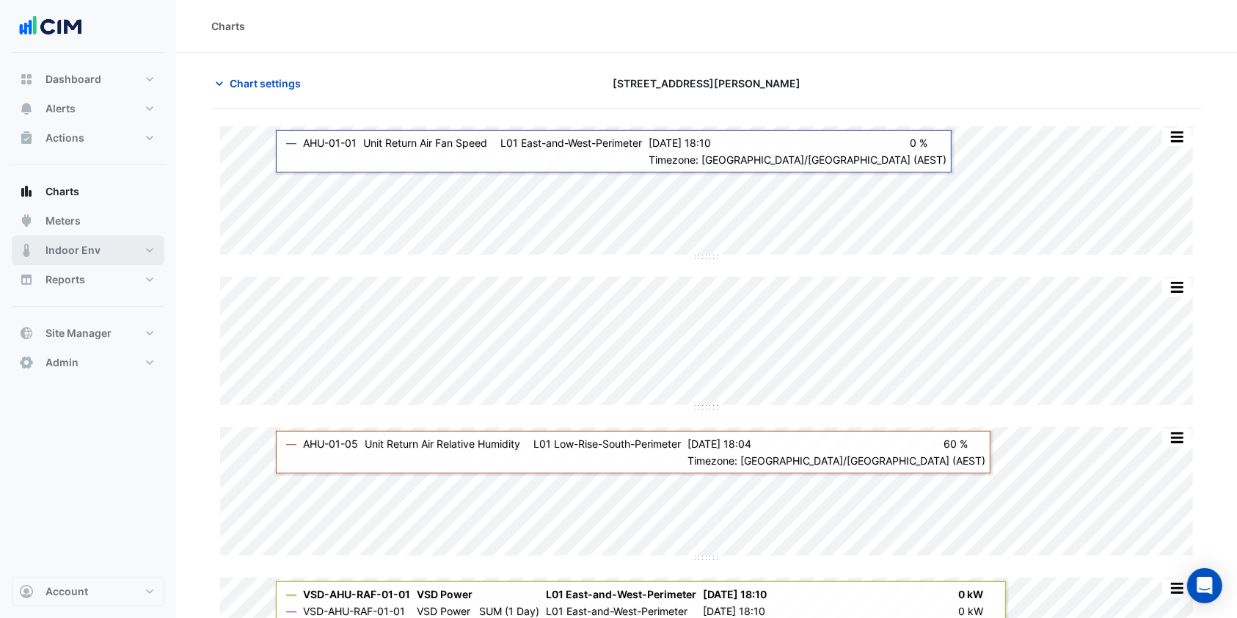
click at [112, 247] on button "Indoor Env" at bounding box center [88, 250] width 153 height 29
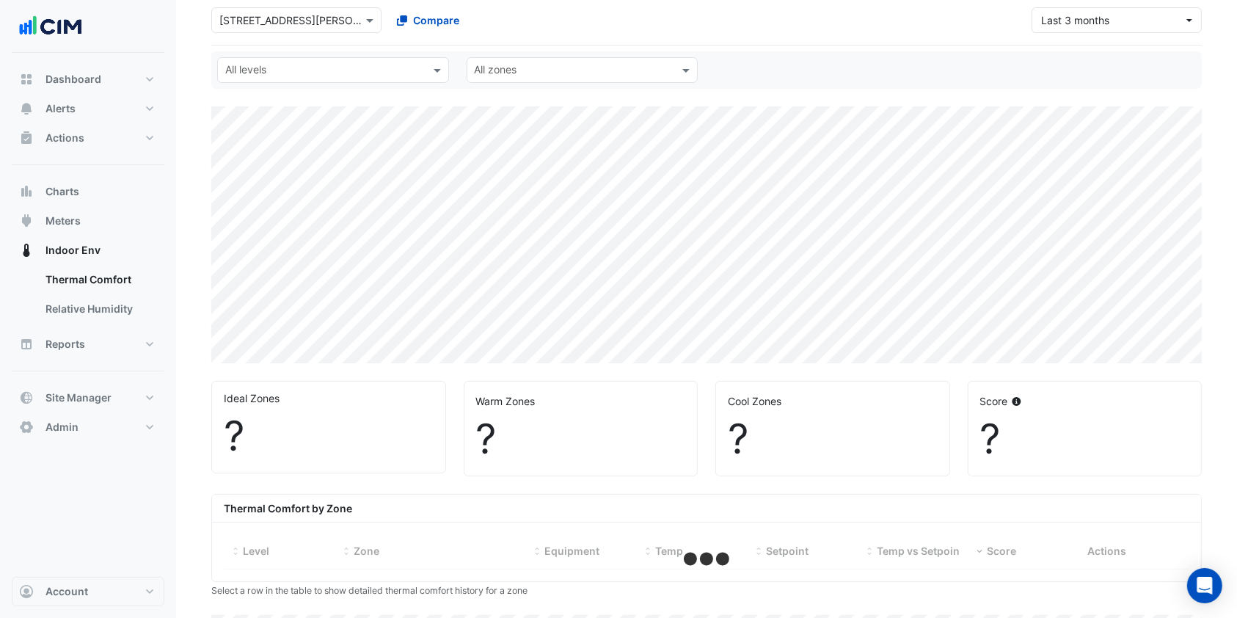
scroll to position [195, 0]
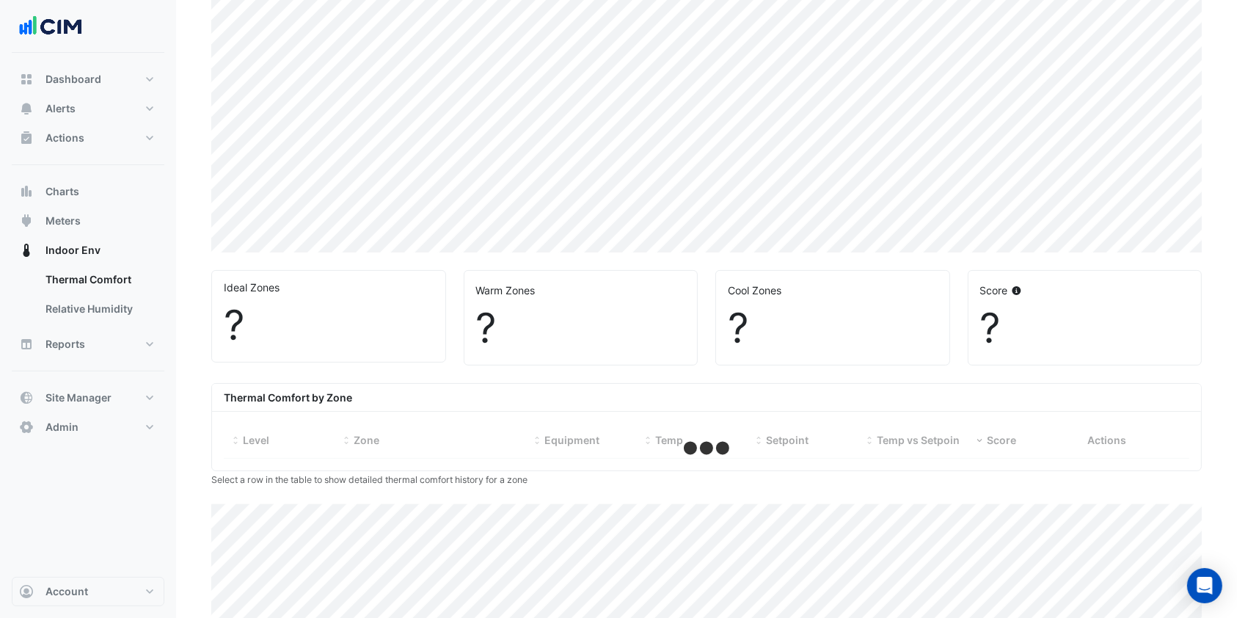
select select "***"
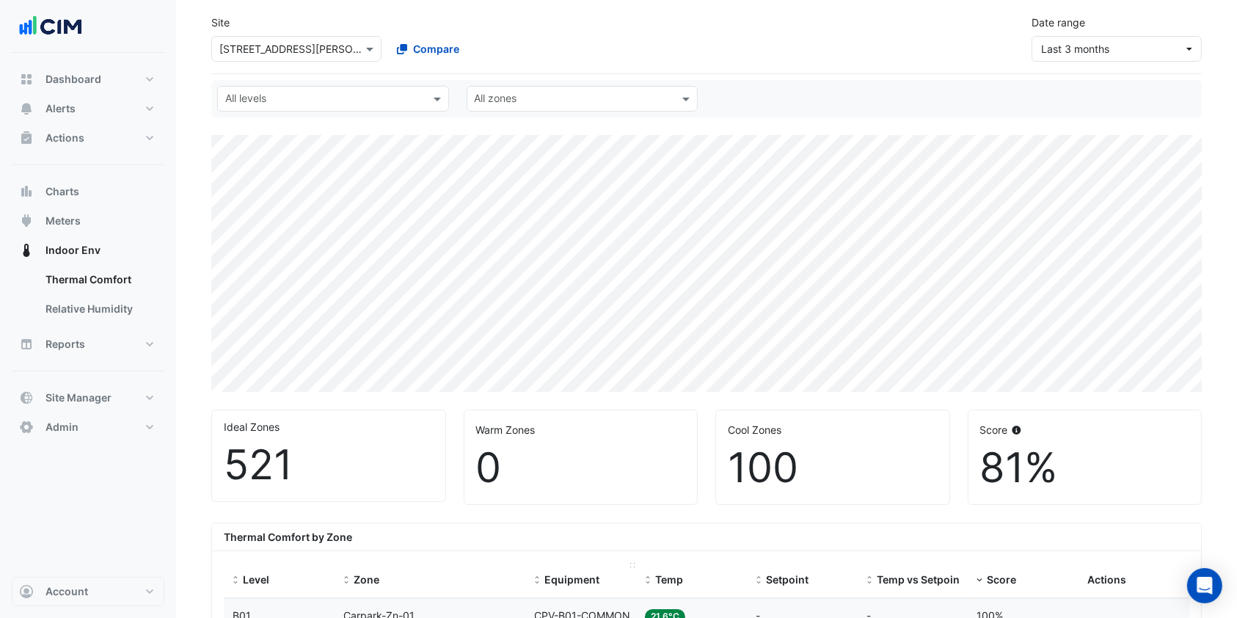
scroll to position [0, 0]
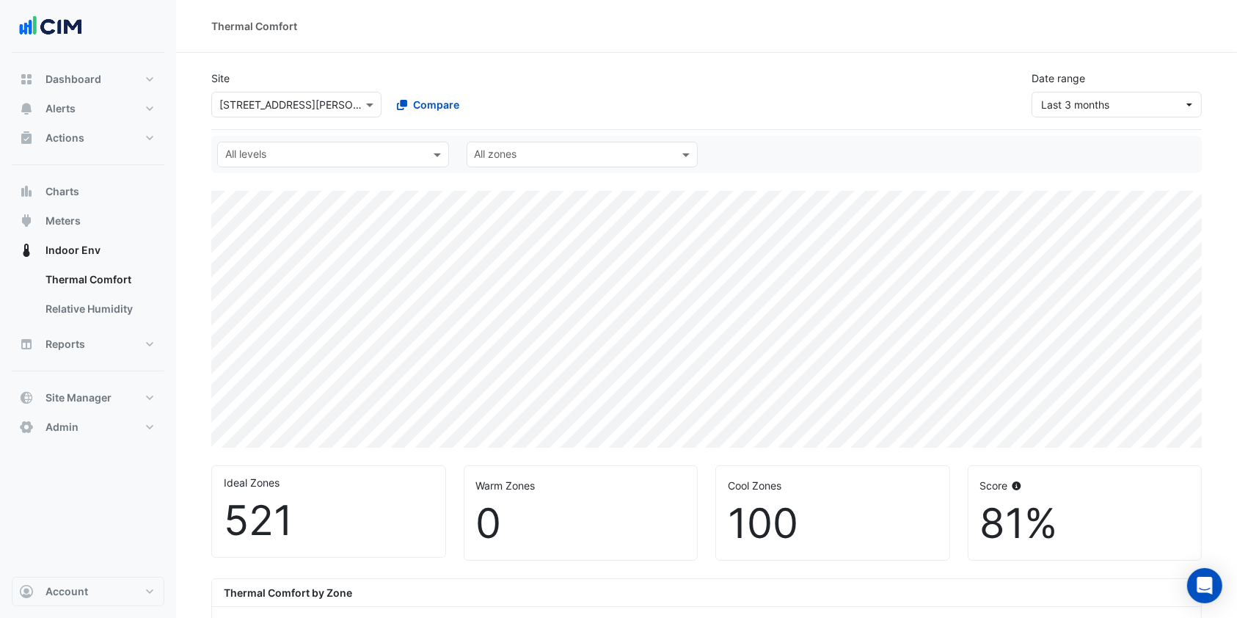
click at [531, 156] on input "text" at bounding box center [574, 155] width 199 height 15
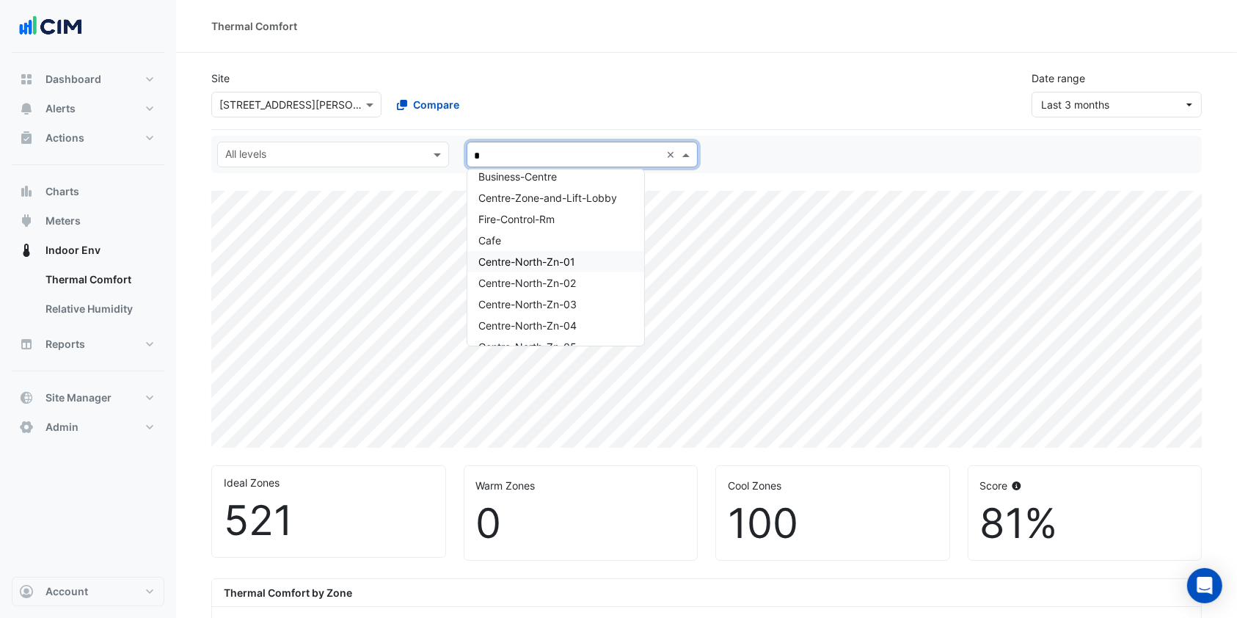
scroll to position [195, 0]
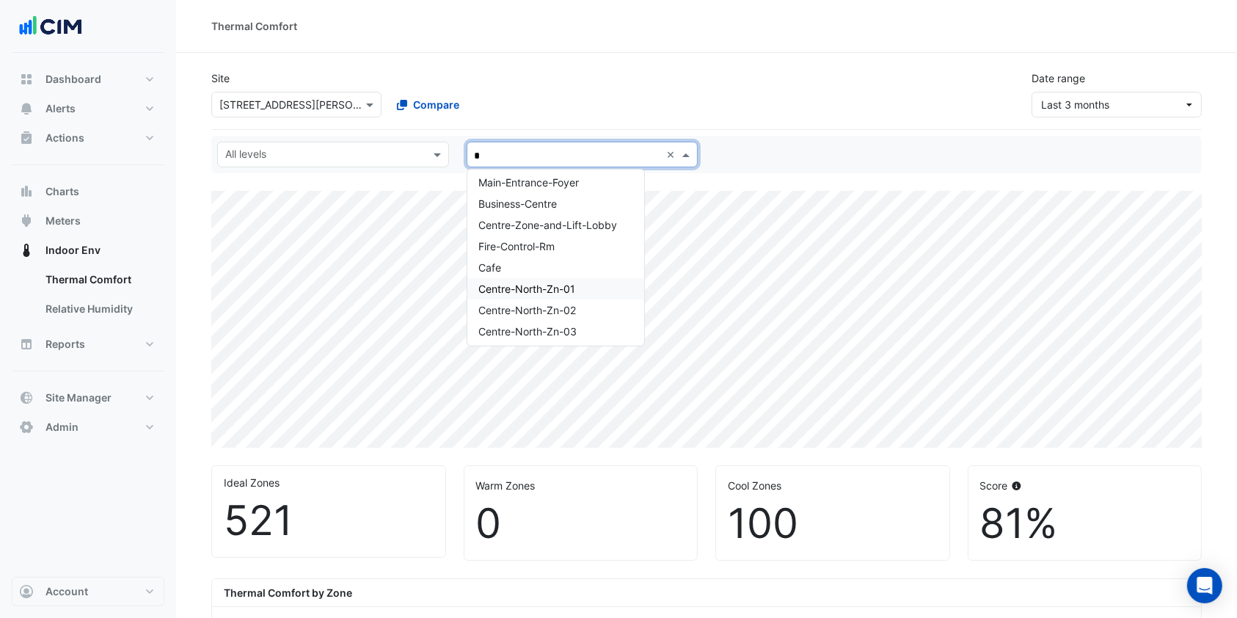
type input "*"
click at [360, 144] on div "All levels" at bounding box center [321, 154] width 206 height 23
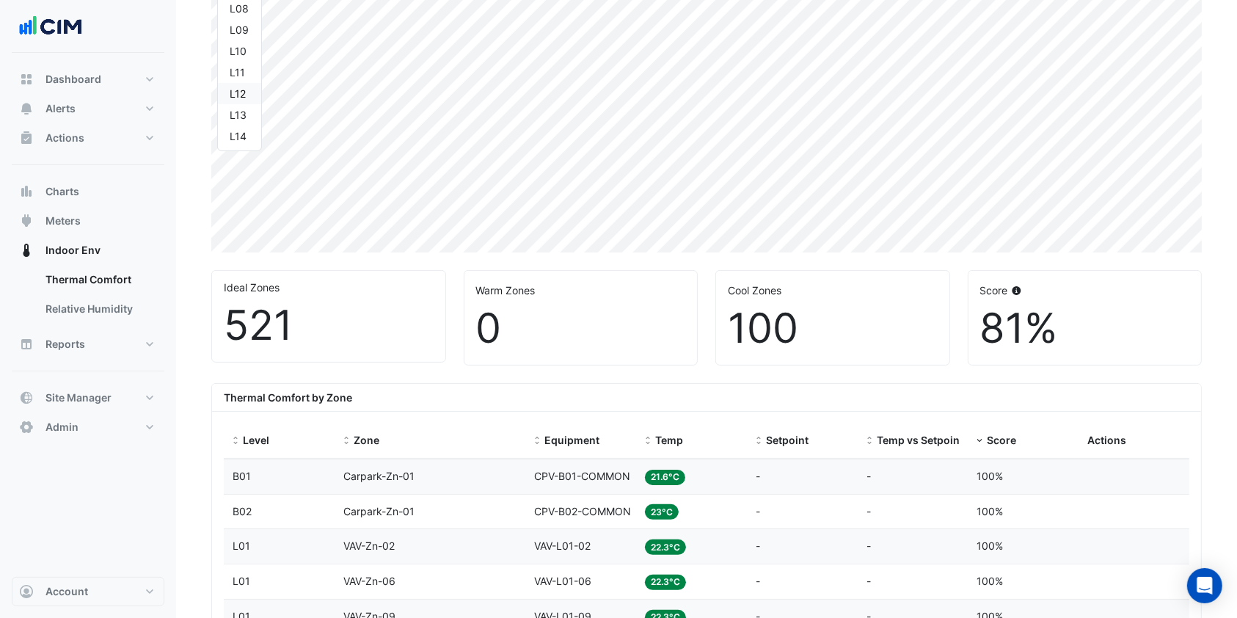
scroll to position [294, 0]
click at [241, 148] on div "L19" at bounding box center [240, 144] width 20 height 15
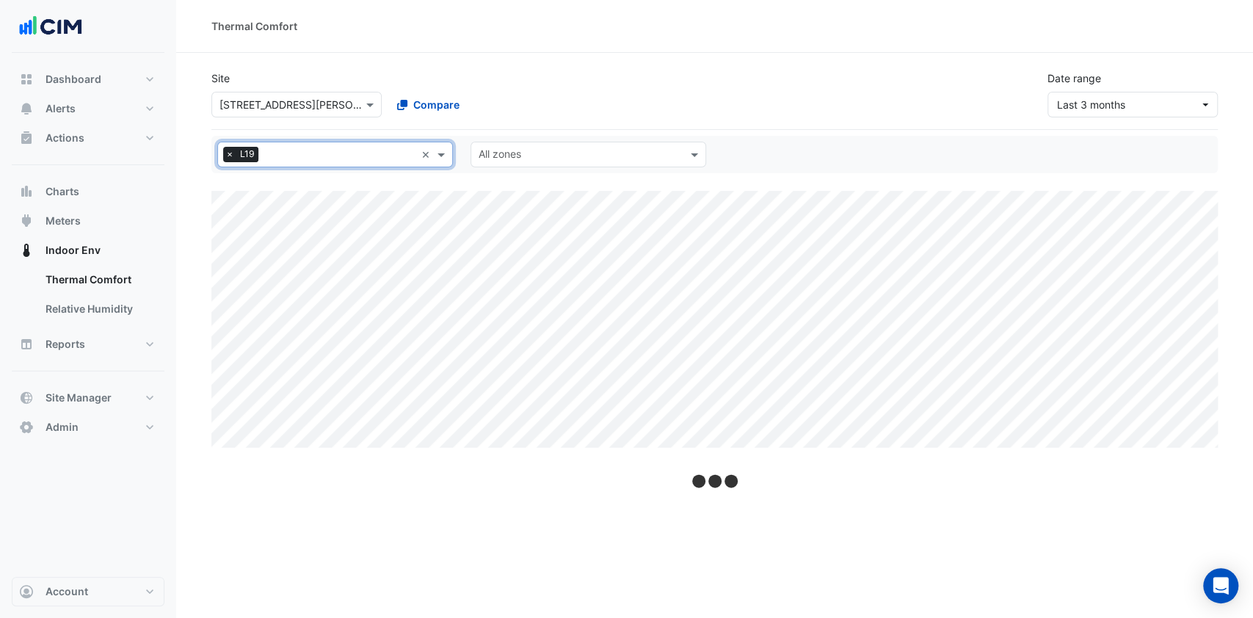
click at [634, 157] on input "text" at bounding box center [580, 155] width 203 height 15
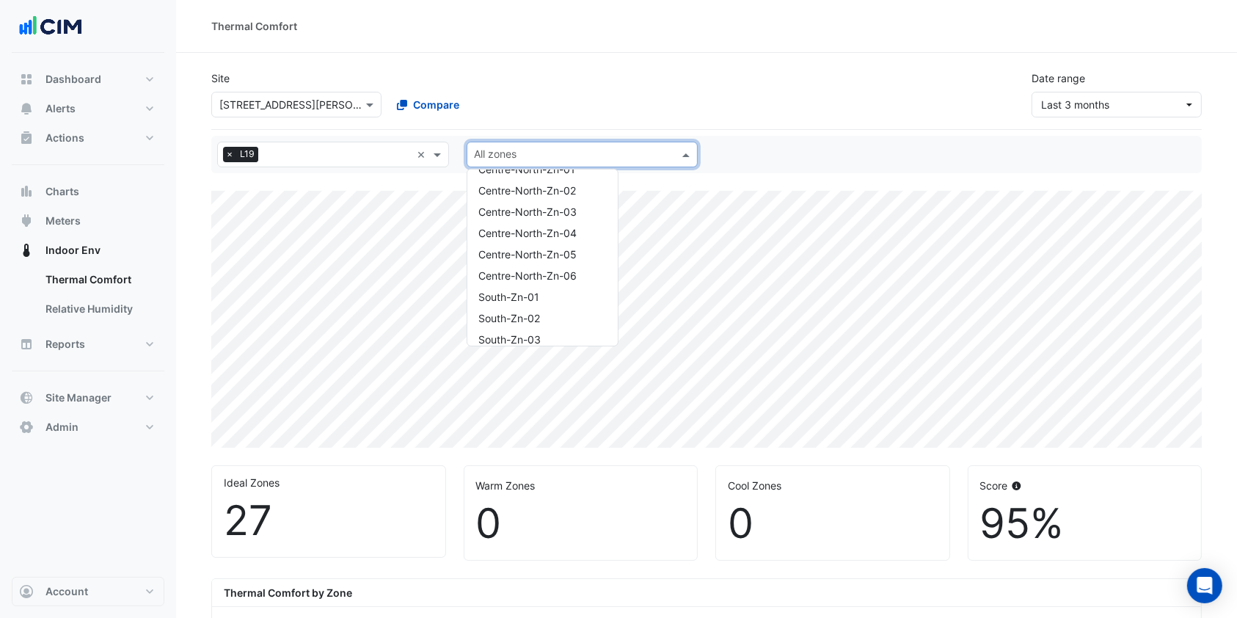
scroll to position [195, 0]
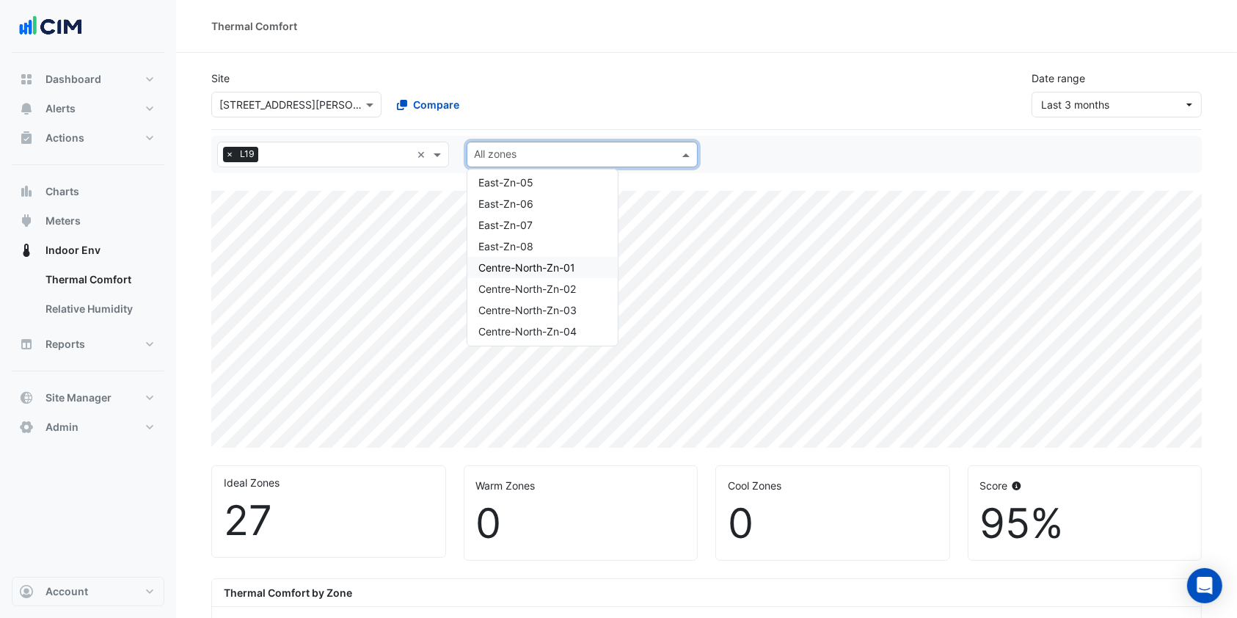
click at [534, 258] on div "Centre-North-Zn-01" at bounding box center [543, 267] width 150 height 21
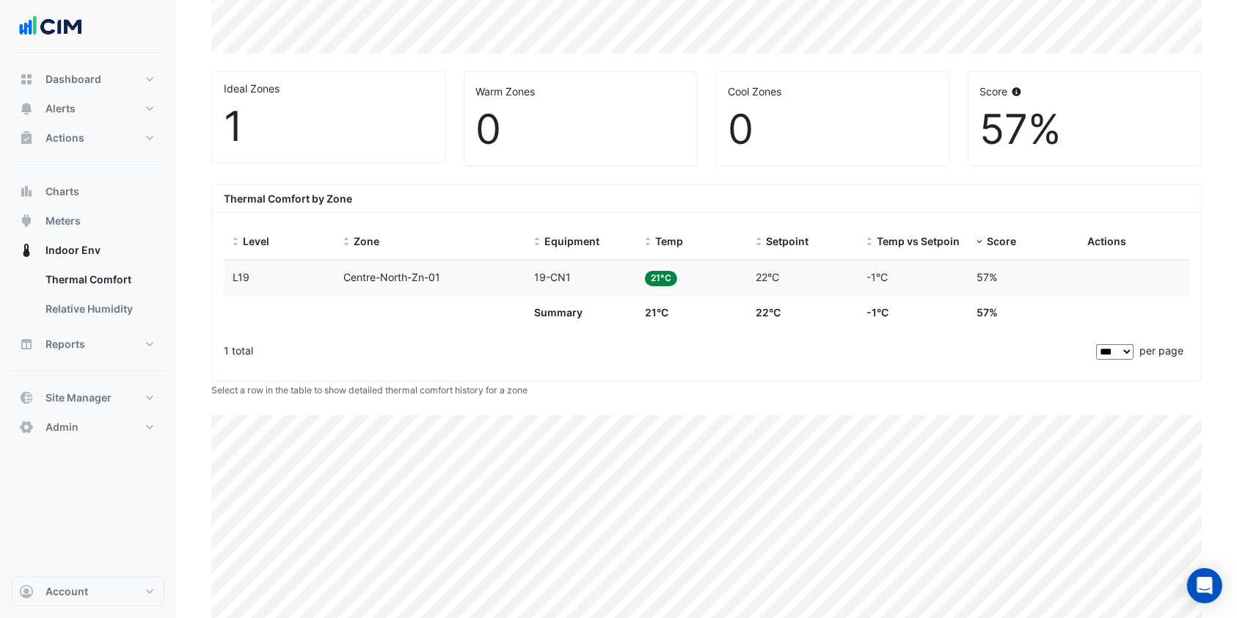
scroll to position [368, 0]
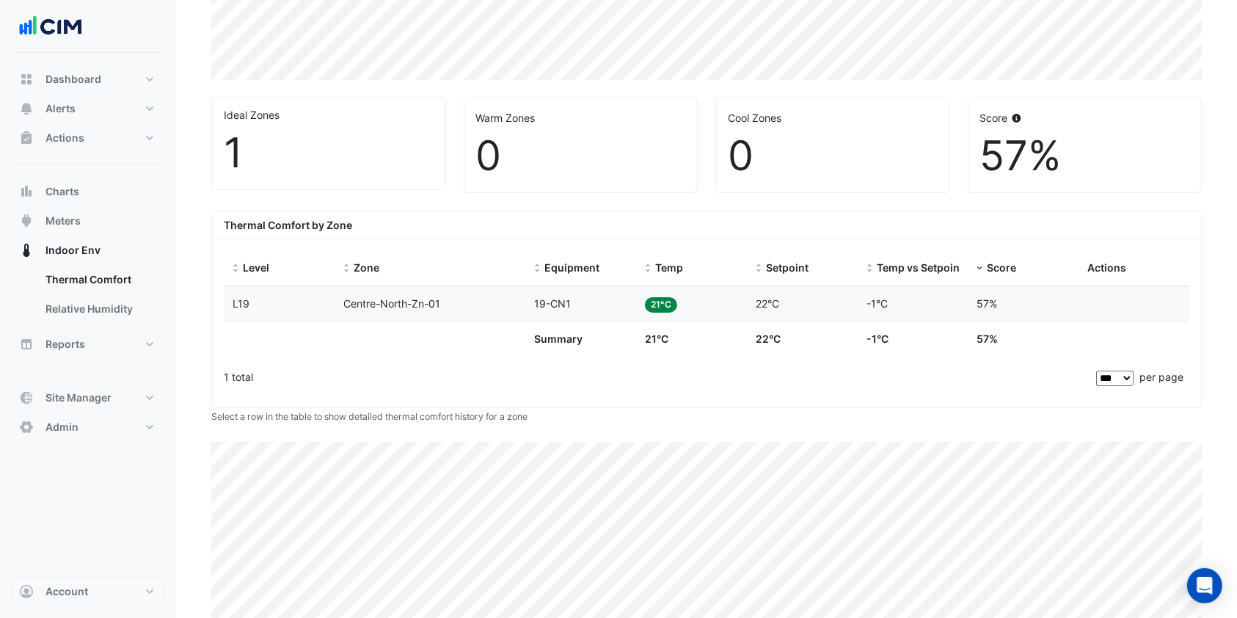
click at [367, 303] on span "Centre-North-Zn-01" at bounding box center [392, 303] width 97 height 12
